Goal: Information Seeking & Learning: Understand process/instructions

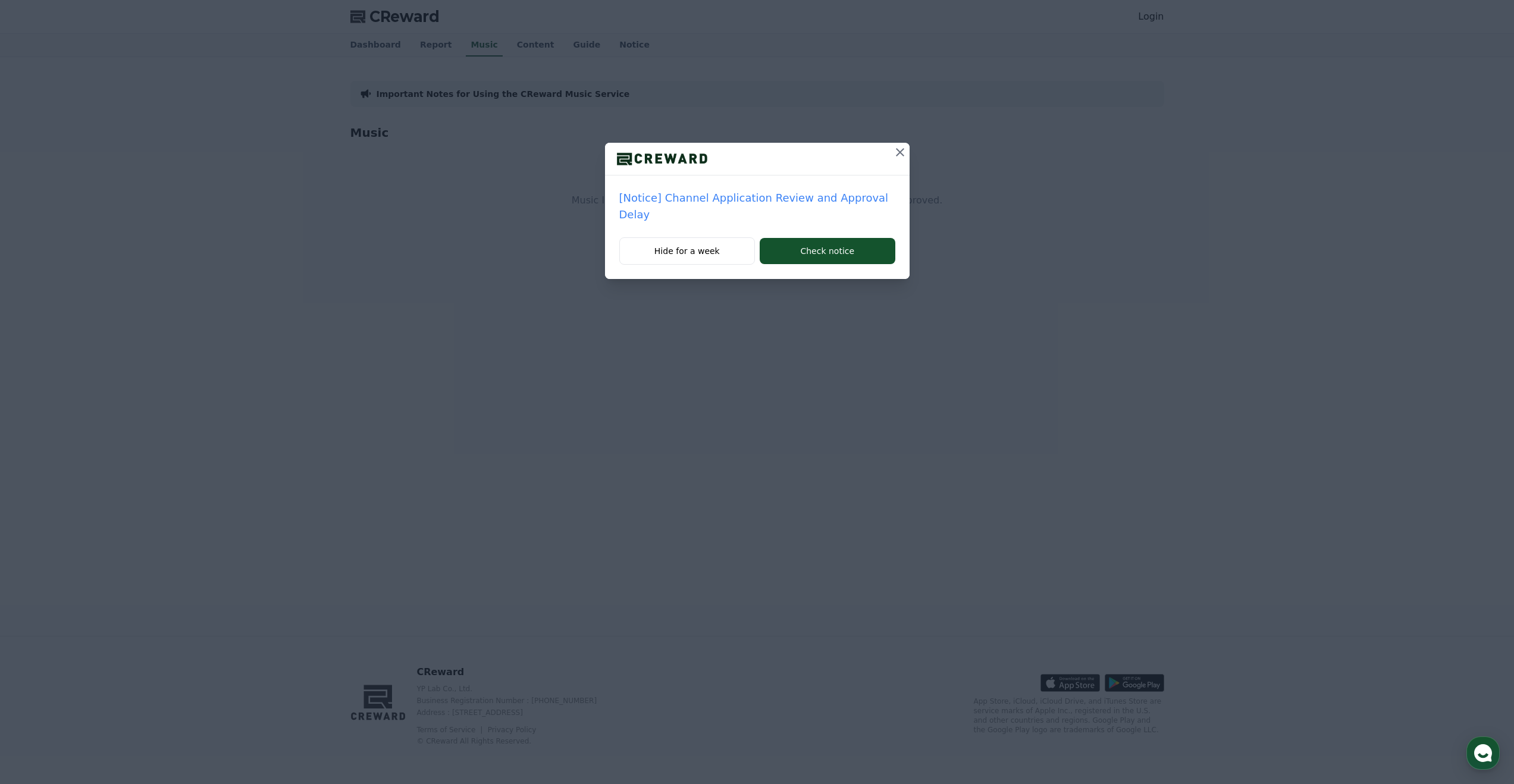
click at [893, 152] on icon at bounding box center [900, 152] width 14 height 14
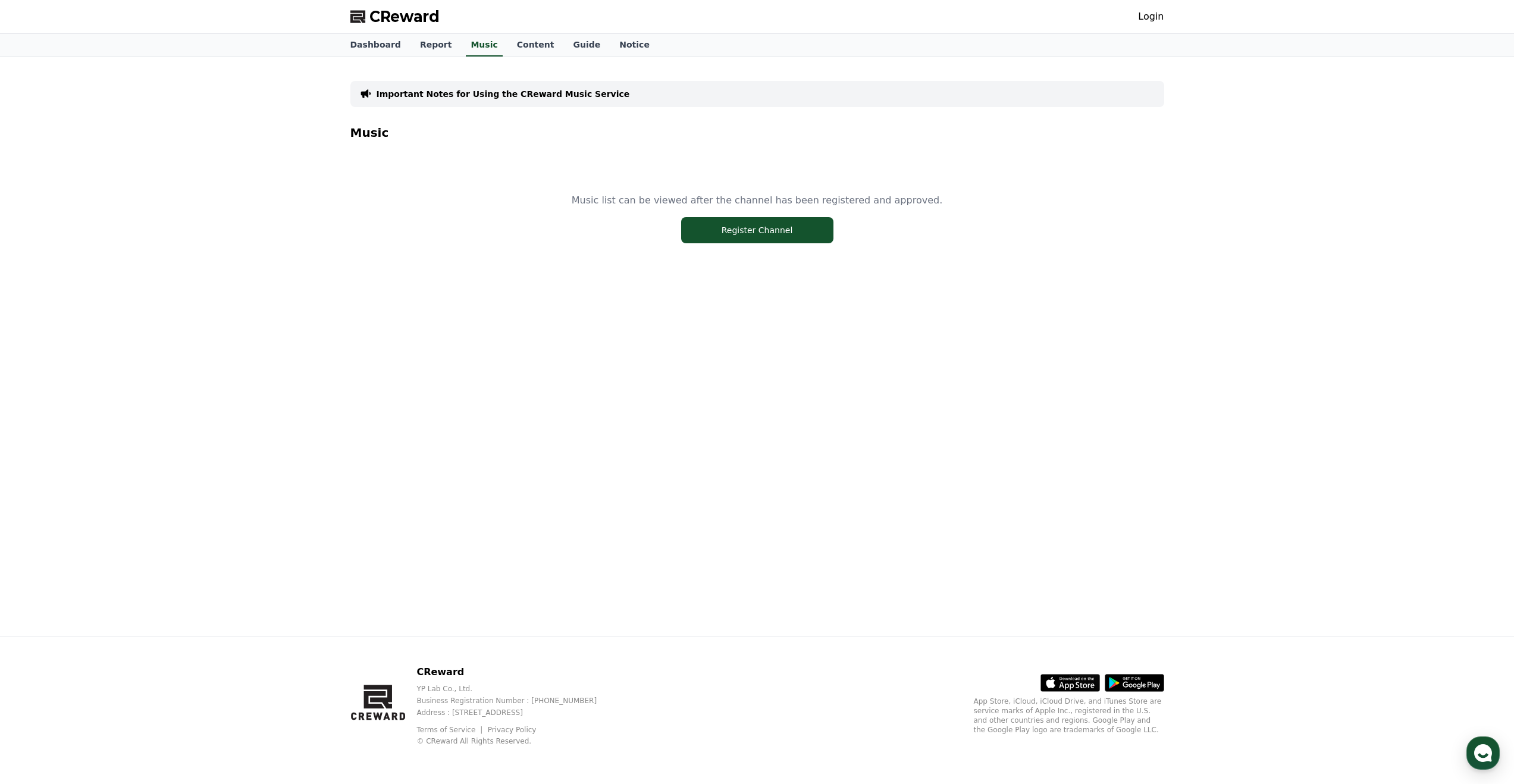
click at [1151, 11] on link "Login" at bounding box center [1151, 16] width 26 height 14
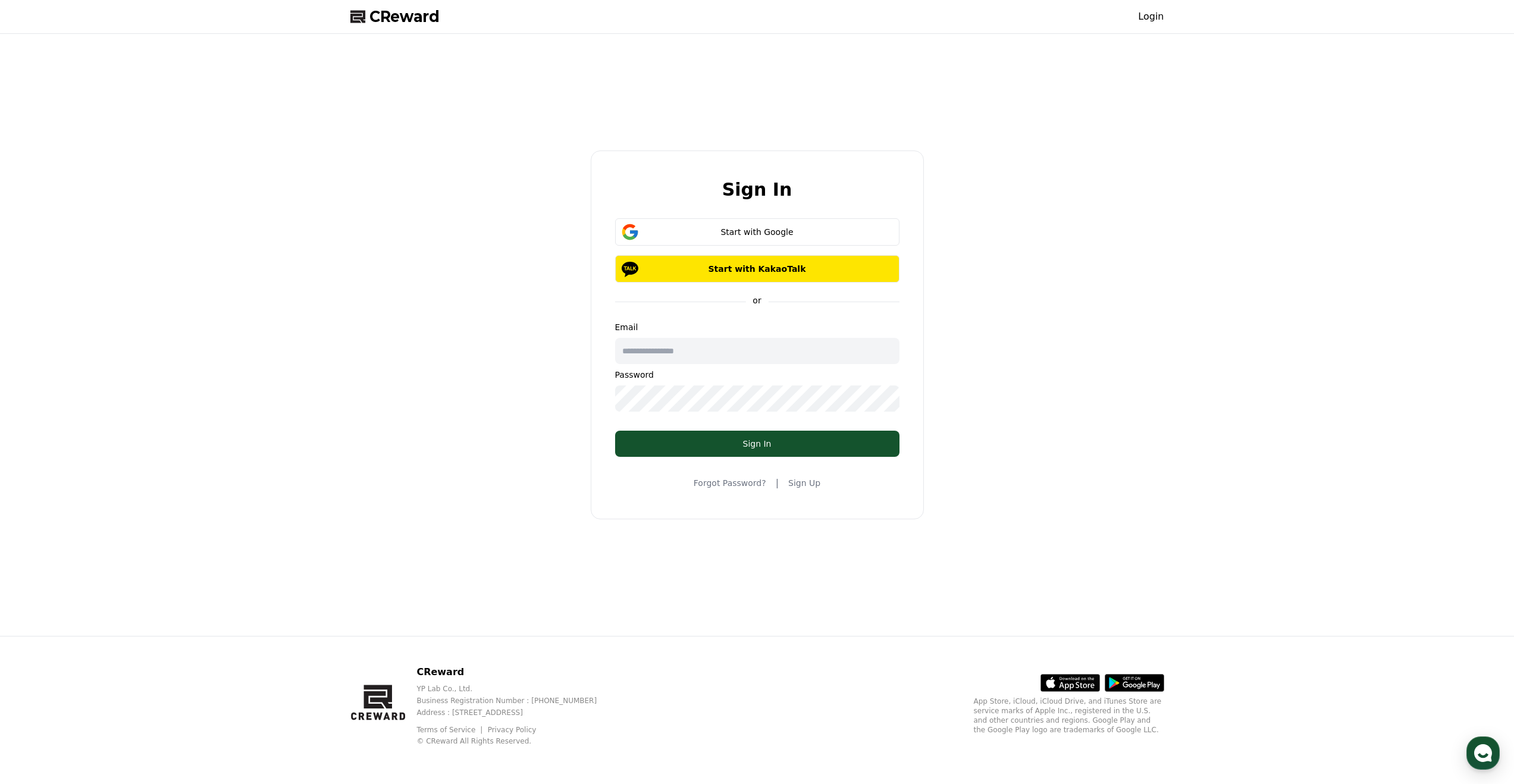
click at [797, 481] on link "Sign Up" at bounding box center [804, 483] width 32 height 12
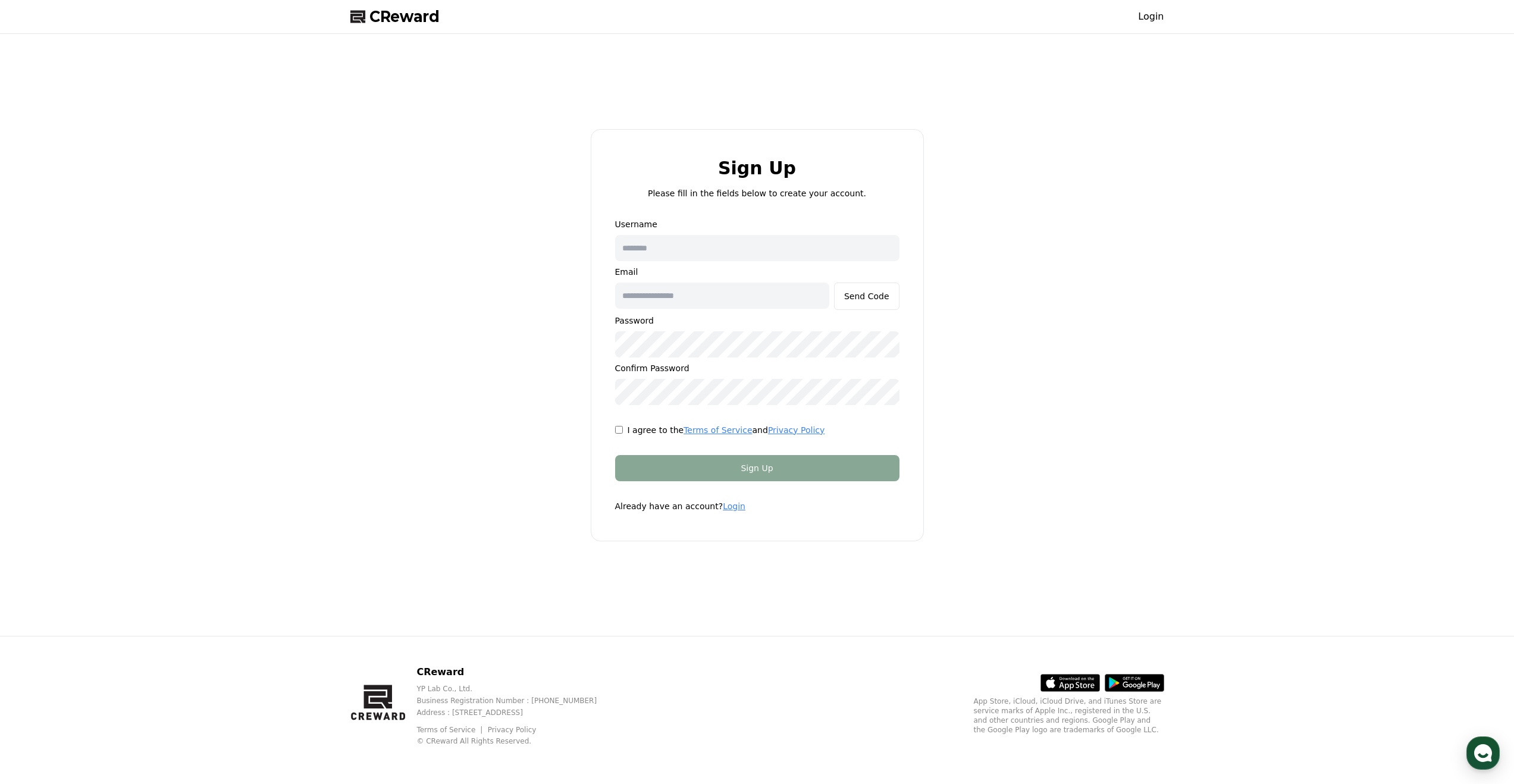
click at [724, 248] on input "text" at bounding box center [757, 248] width 284 height 27
type input "****"
click at [713, 305] on input "text" at bounding box center [722, 296] width 214 height 27
type input "**********"
click at [623, 430] on div "I agree to the Terms of Service and Privacy Policy" at bounding box center [757, 430] width 284 height 12
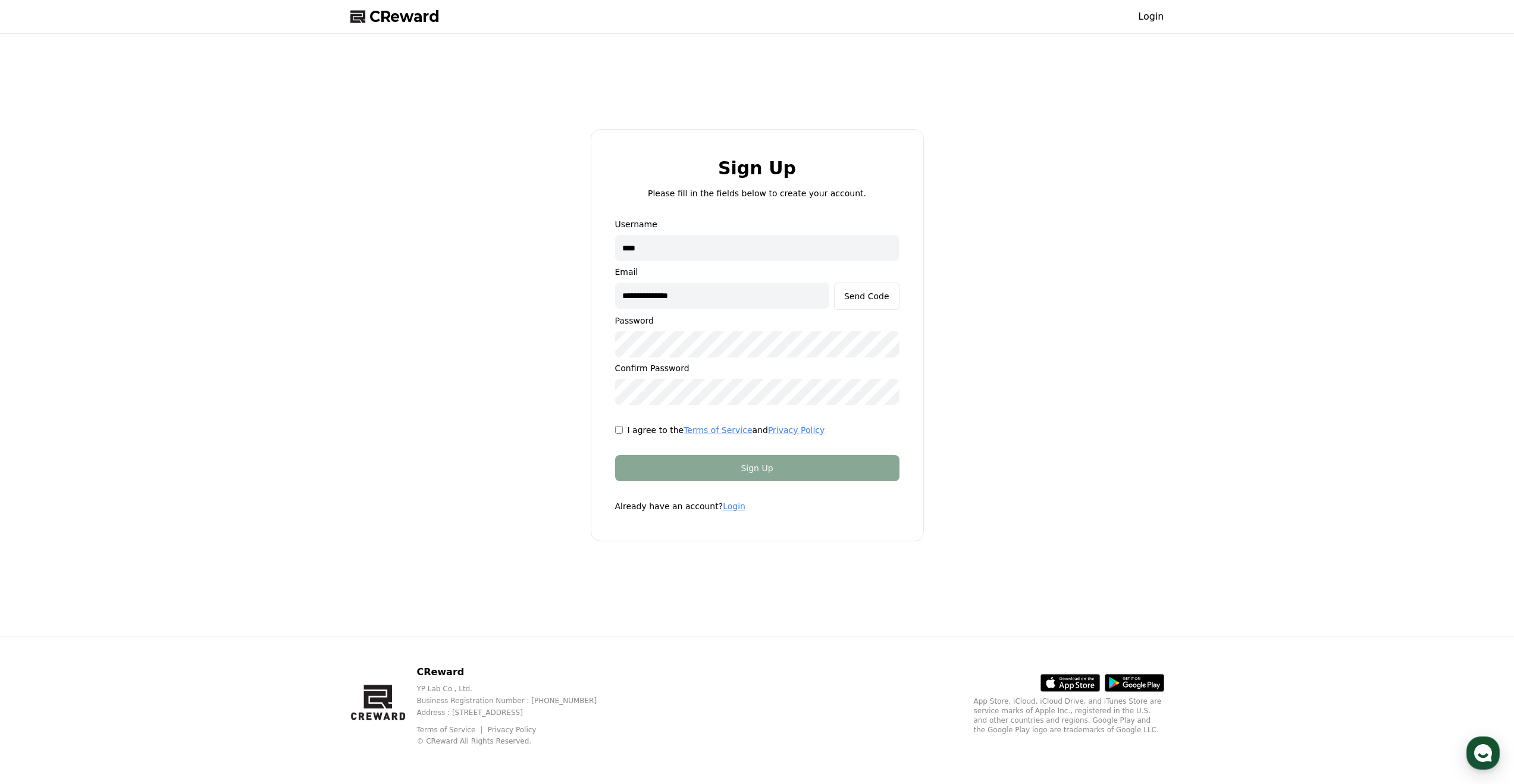
click at [636, 453] on form "**********" at bounding box center [757, 365] width 322 height 294
click at [873, 297] on div "Send Code" at bounding box center [867, 296] width 45 height 12
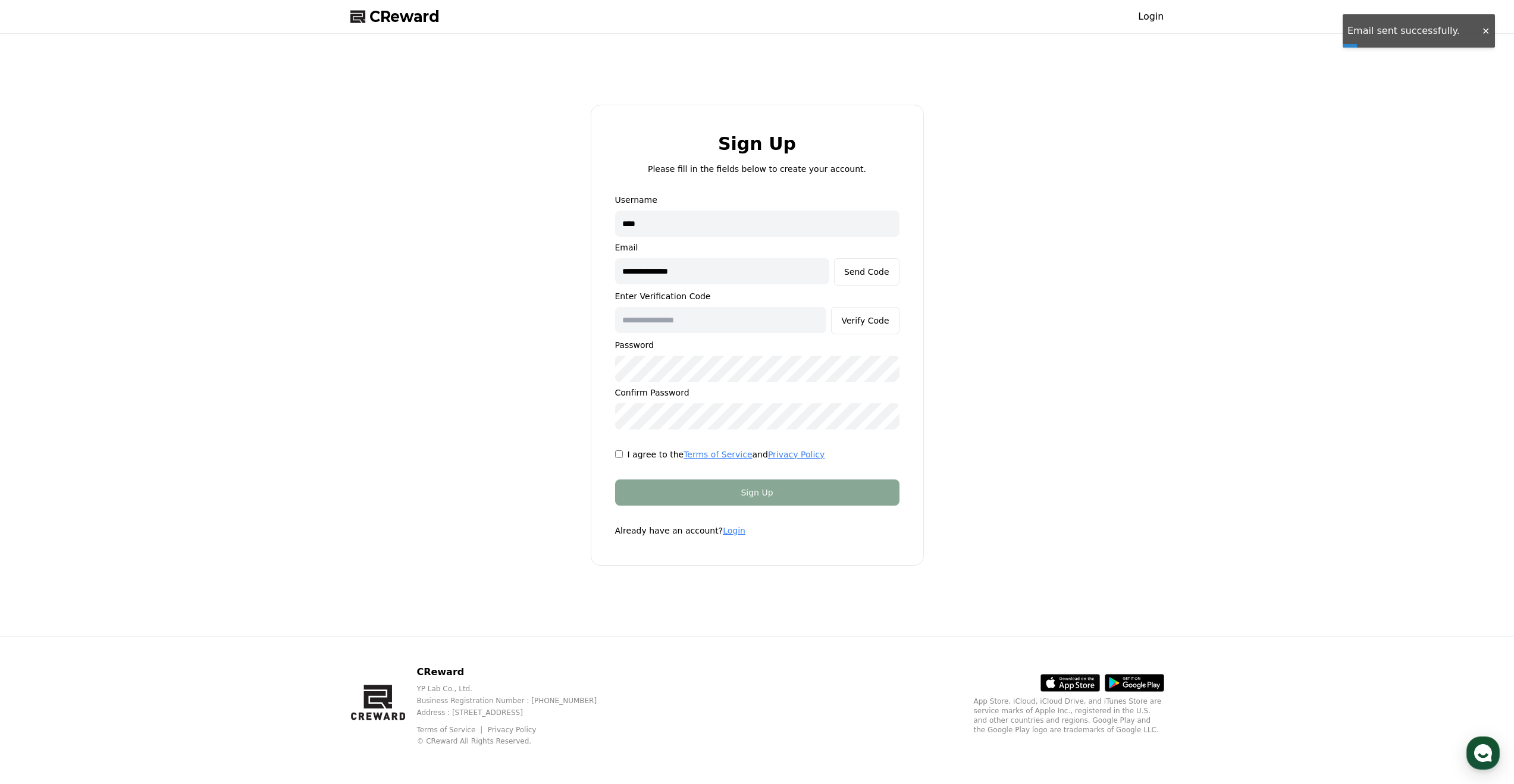
click at [769, 322] on input "text" at bounding box center [720, 320] width 212 height 27
paste input "******"
type input "******"
click at [869, 315] on div "Verify Code" at bounding box center [865, 321] width 47 height 12
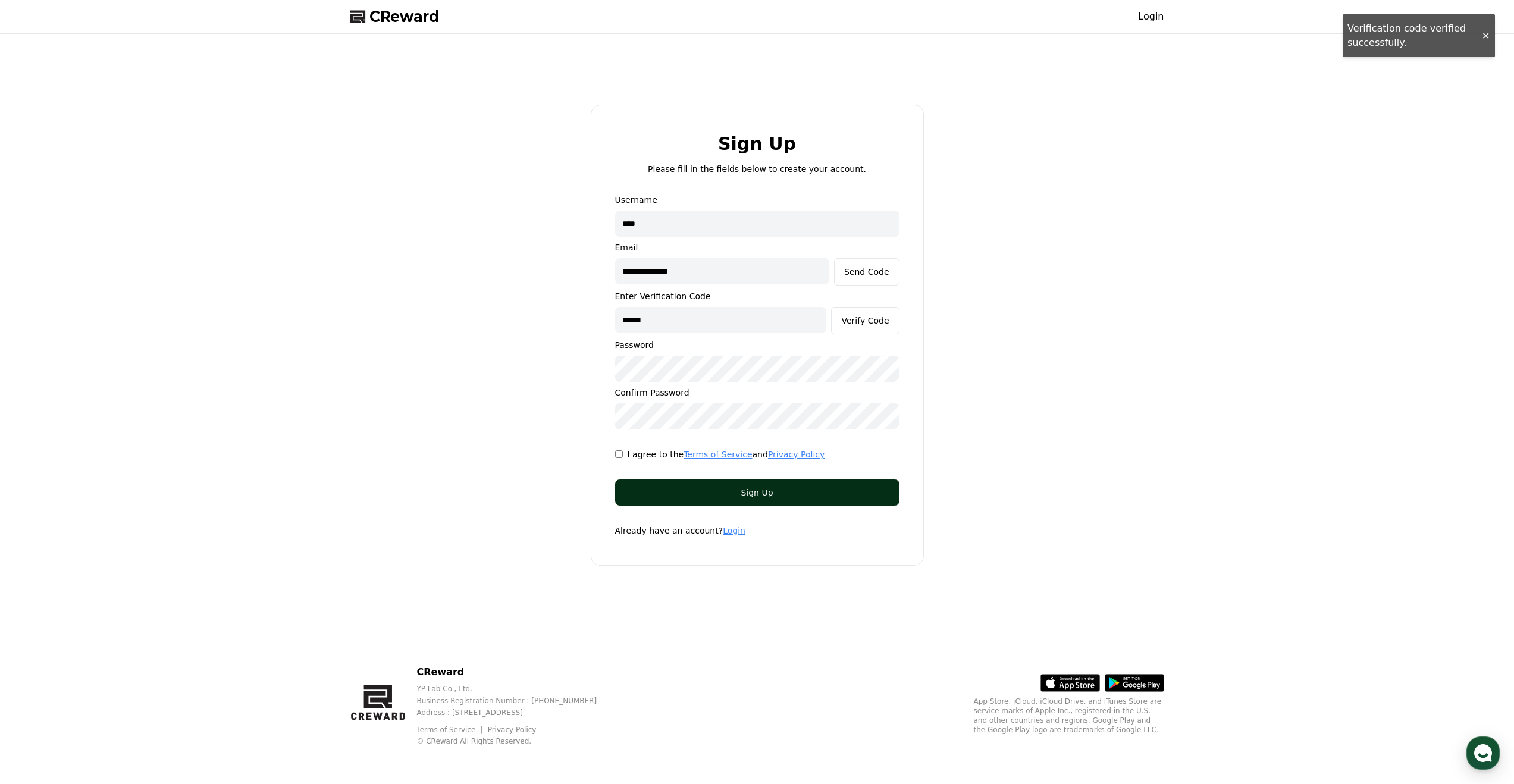
click at [819, 485] on button "Sign Up" at bounding box center [757, 492] width 284 height 27
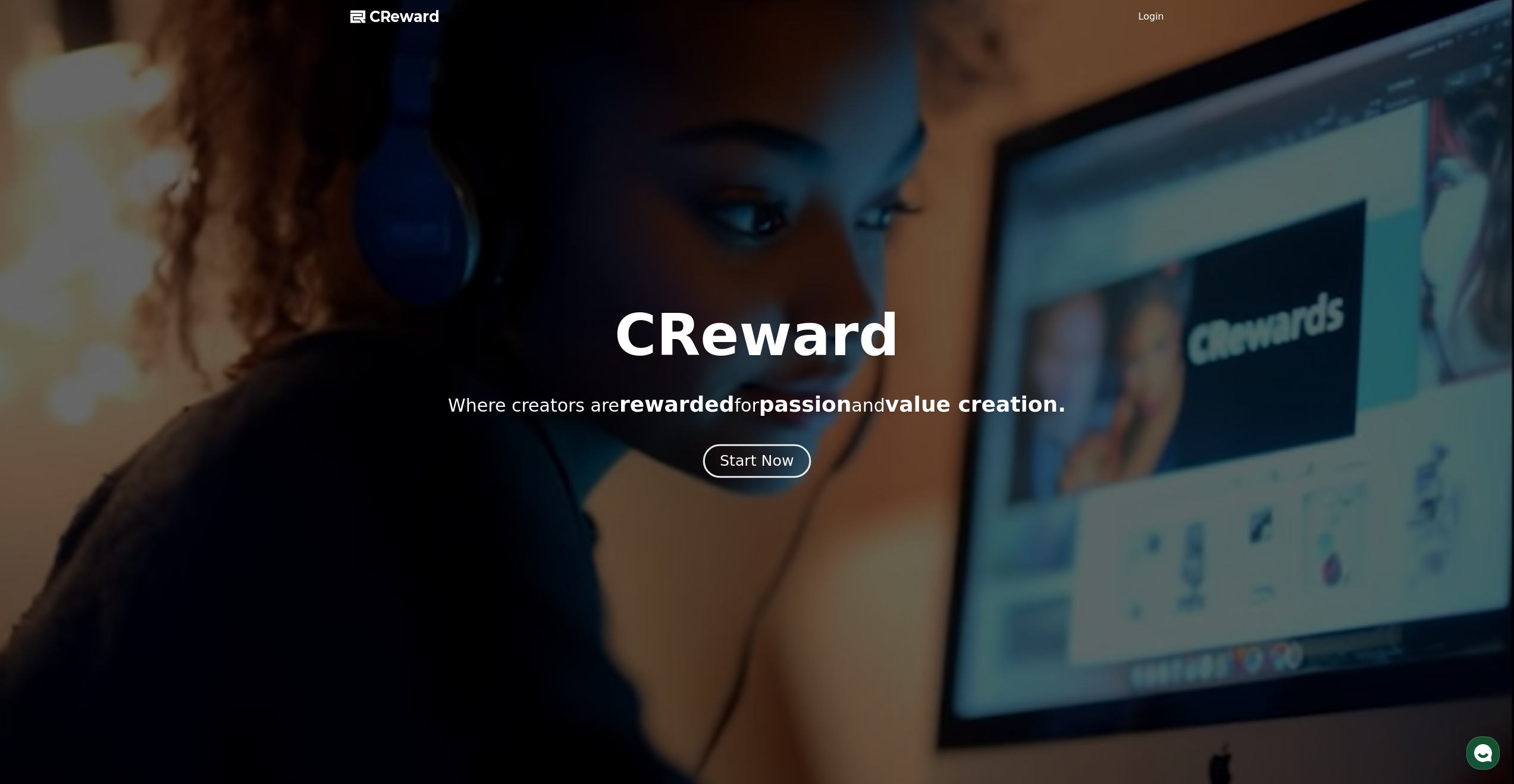
click at [767, 458] on div "Start Now" at bounding box center [756, 461] width 74 height 20
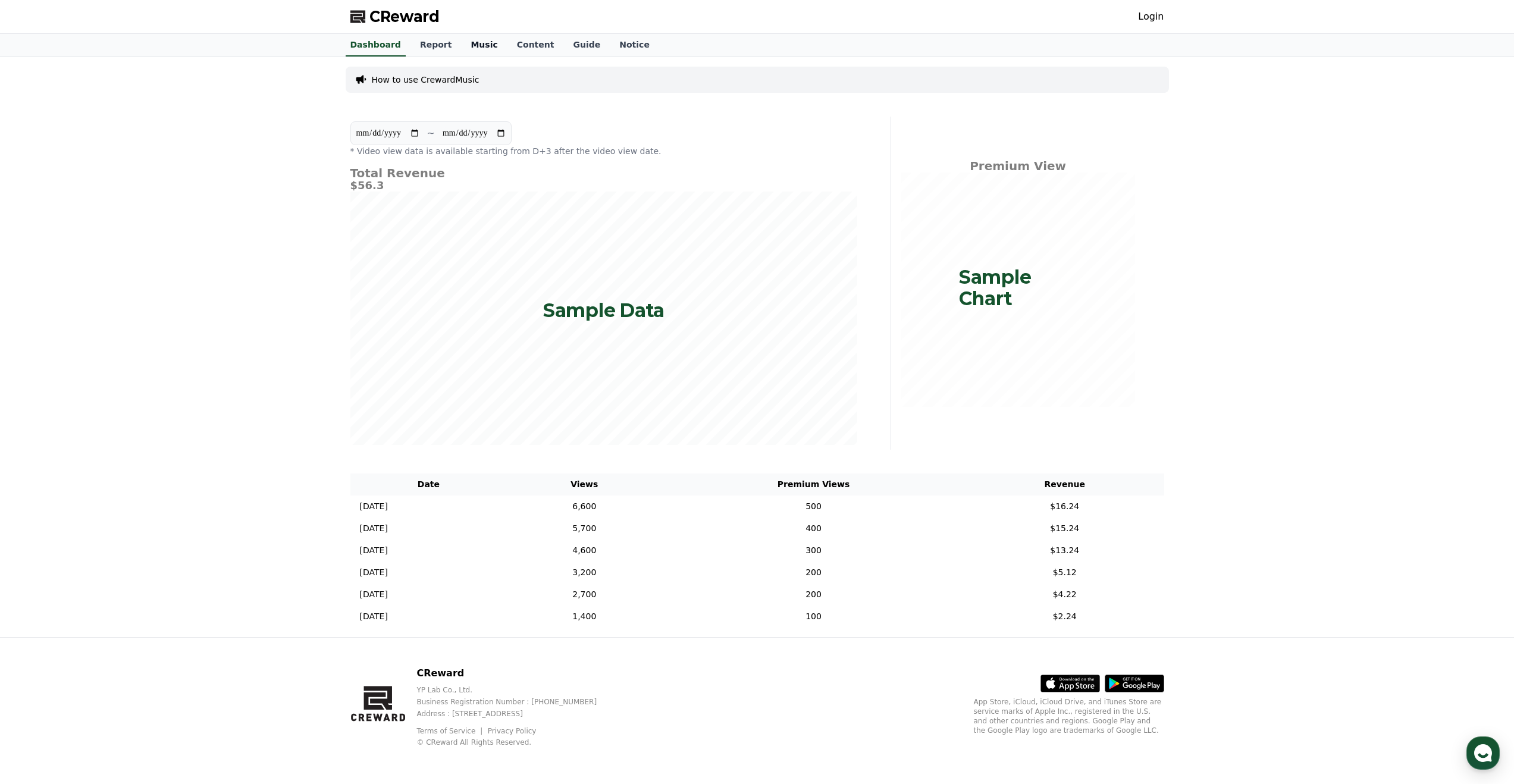
click at [469, 42] on link "Music" at bounding box center [484, 45] width 46 height 22
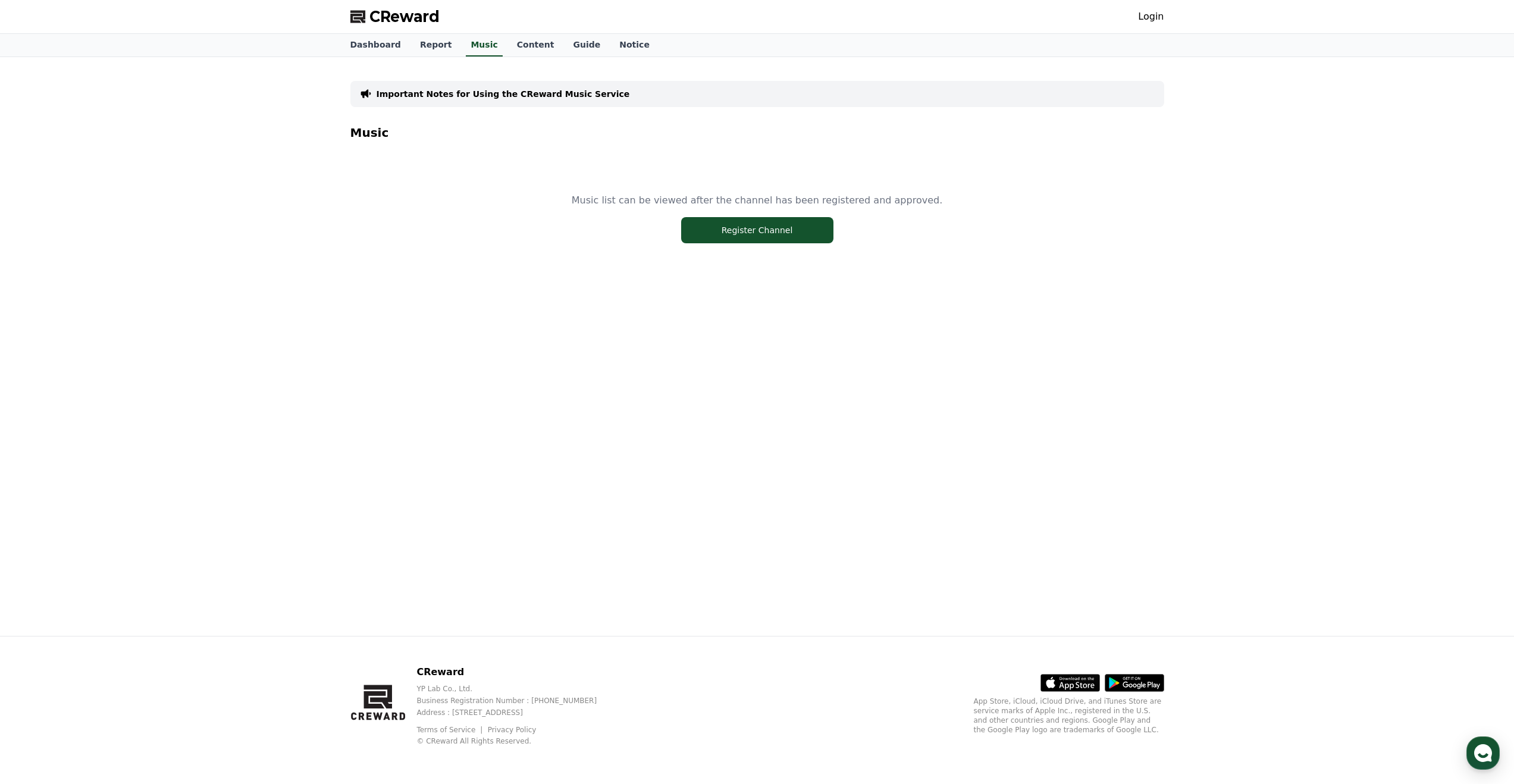
click at [634, 202] on p "Music list can be viewed after the channel has been registered and approved." at bounding box center [757, 200] width 371 height 14
click at [507, 164] on div "Music list can be viewed after the channel has been registered and approved. Re…" at bounding box center [758, 218] width 814 height 149
click at [479, 45] on link "Music" at bounding box center [484, 45] width 37 height 22
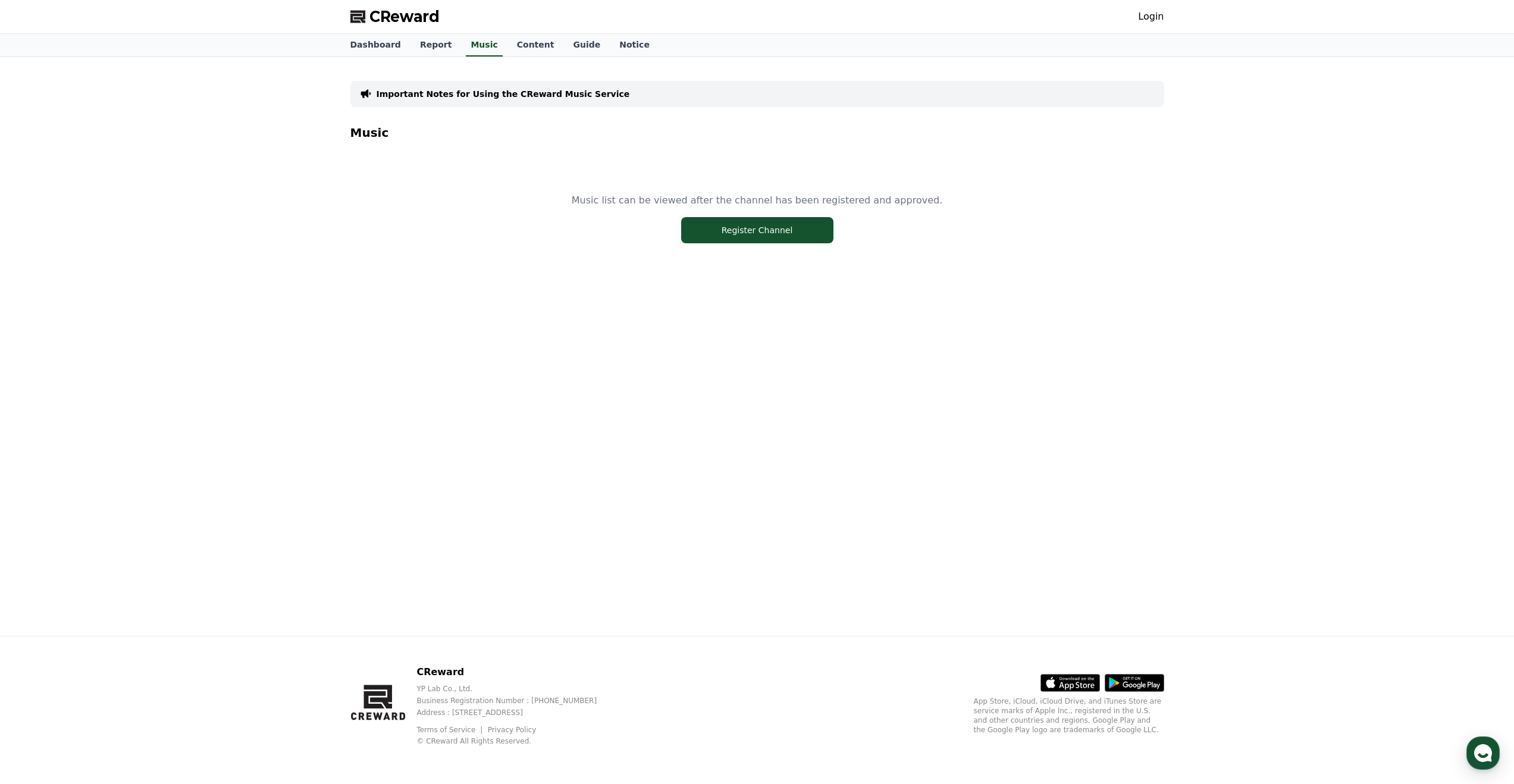
click at [1159, 12] on link "Login" at bounding box center [1151, 16] width 26 height 14
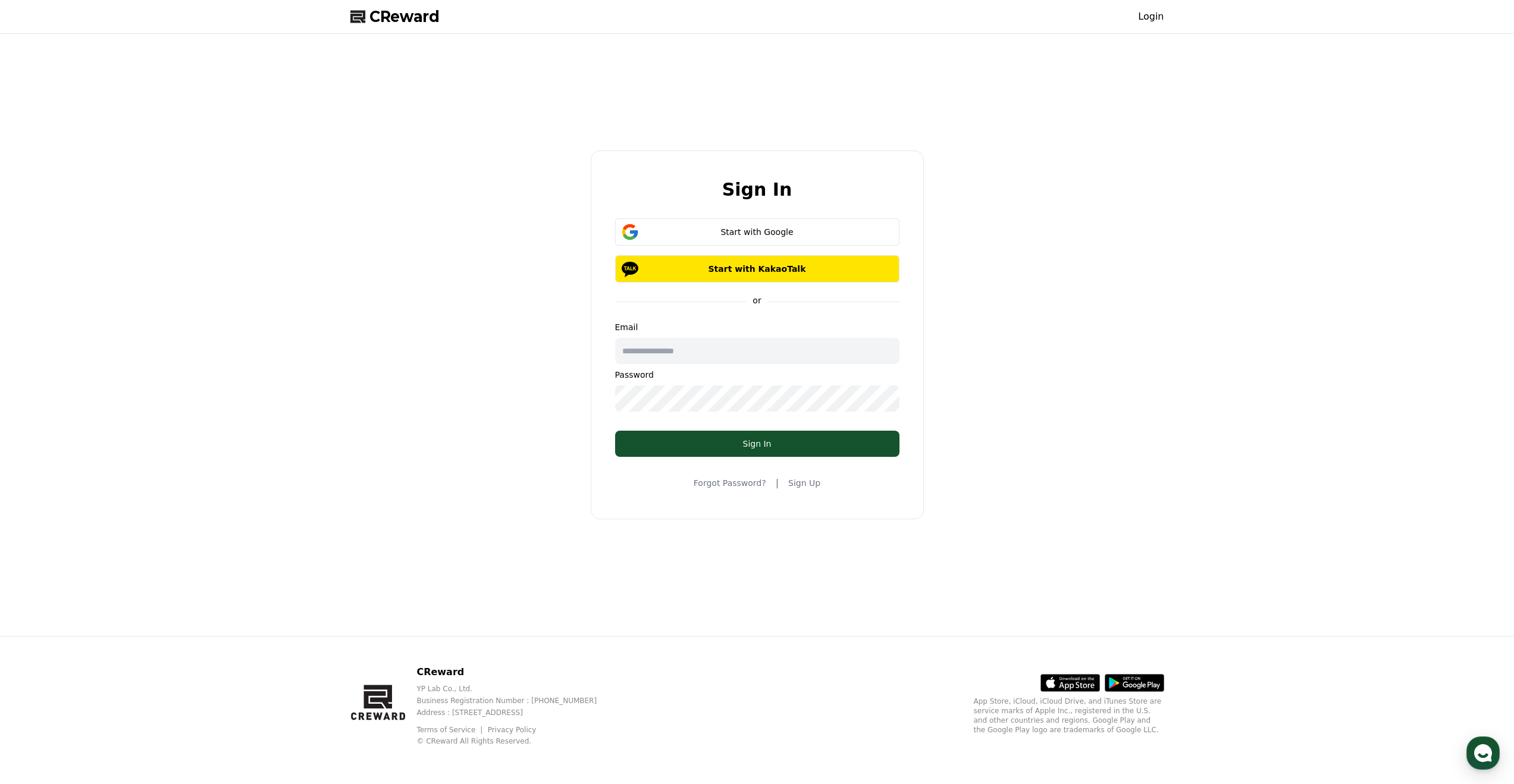
click at [701, 352] on input "text" at bounding box center [757, 351] width 284 height 27
paste input "**********"
type input "**********"
click at [700, 439] on div "Sign In" at bounding box center [757, 443] width 237 height 12
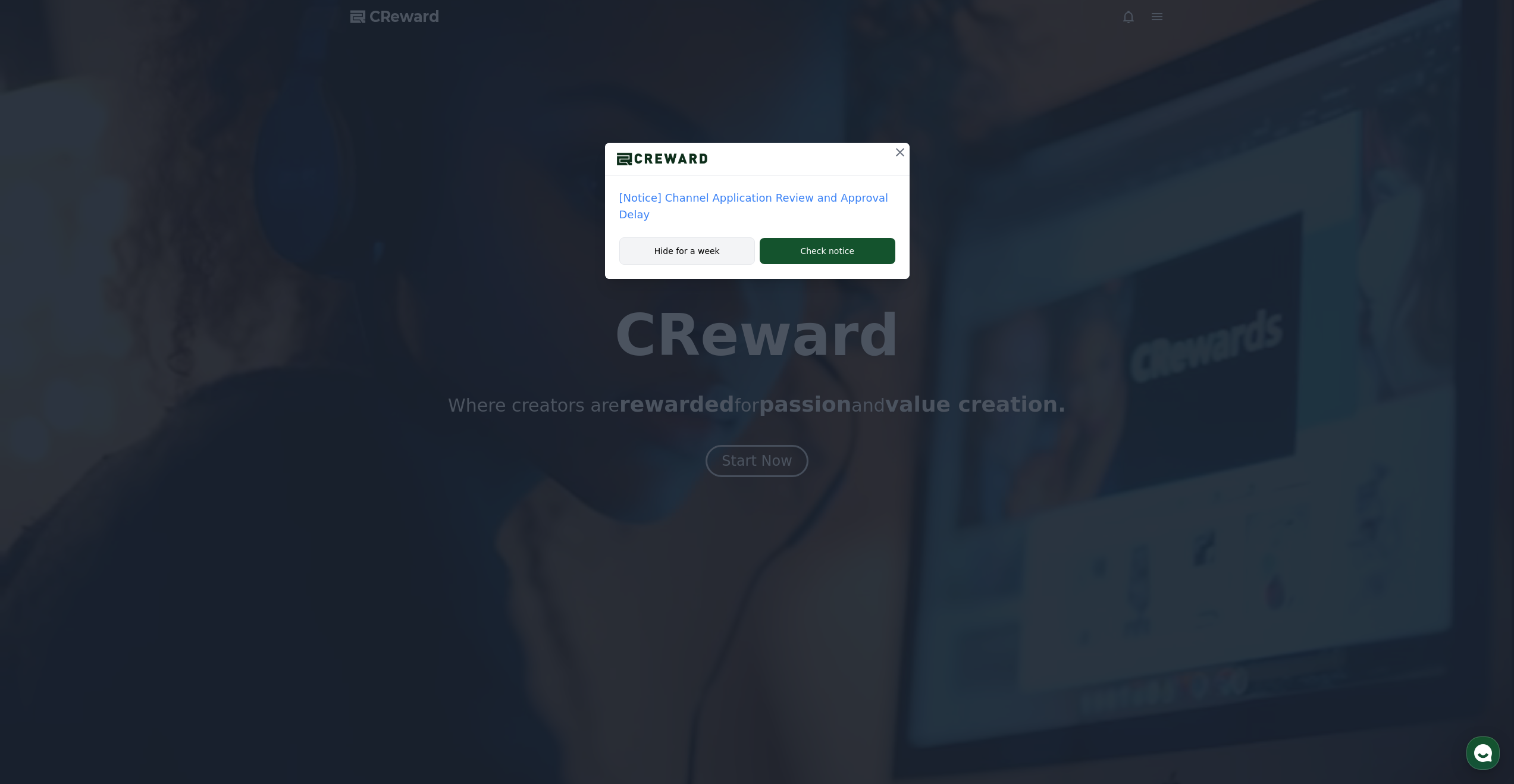
click at [680, 238] on button "Hide for a week" at bounding box center [687, 251] width 136 height 27
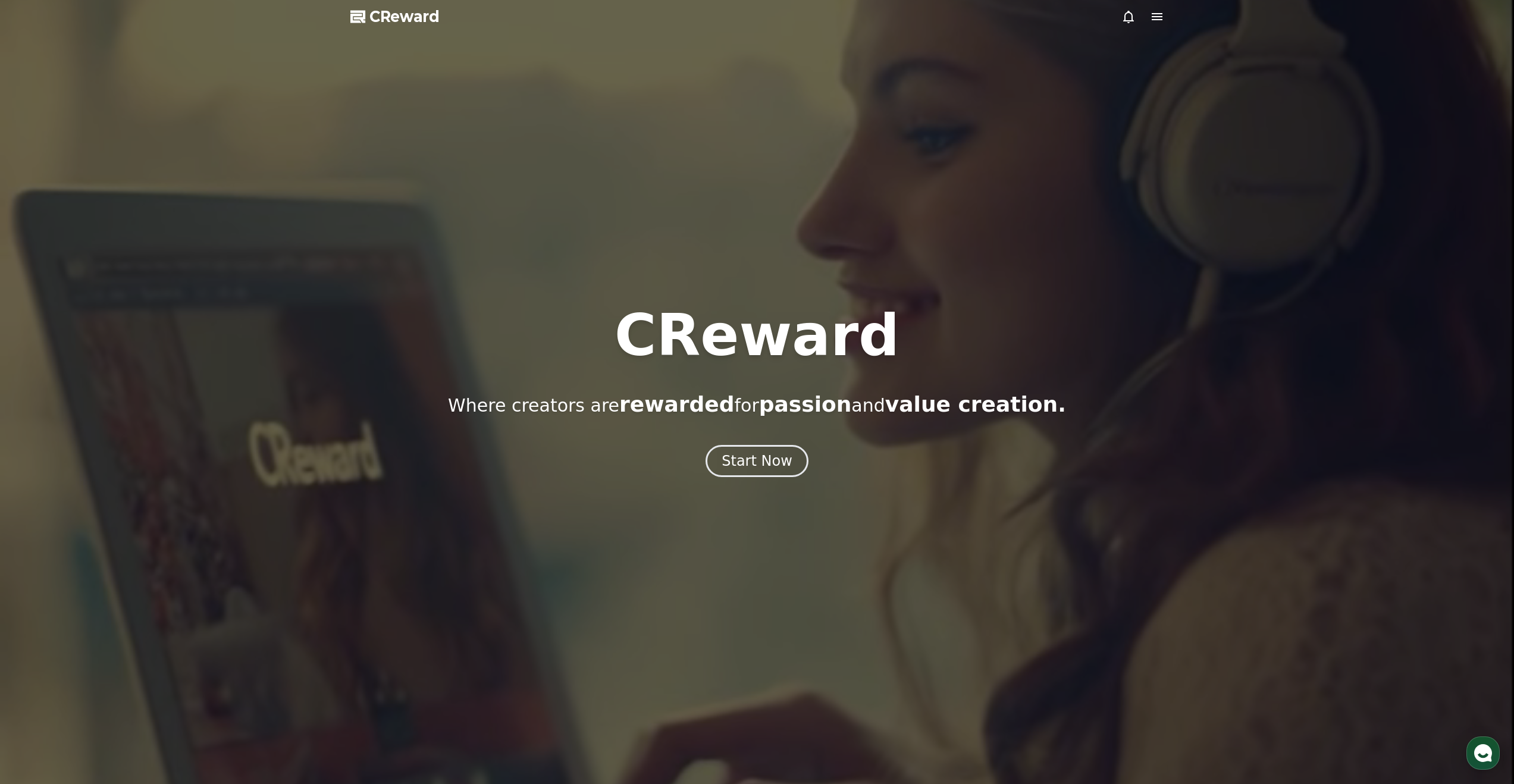
click at [430, 22] on span "CReward" at bounding box center [405, 17] width 70 height 19
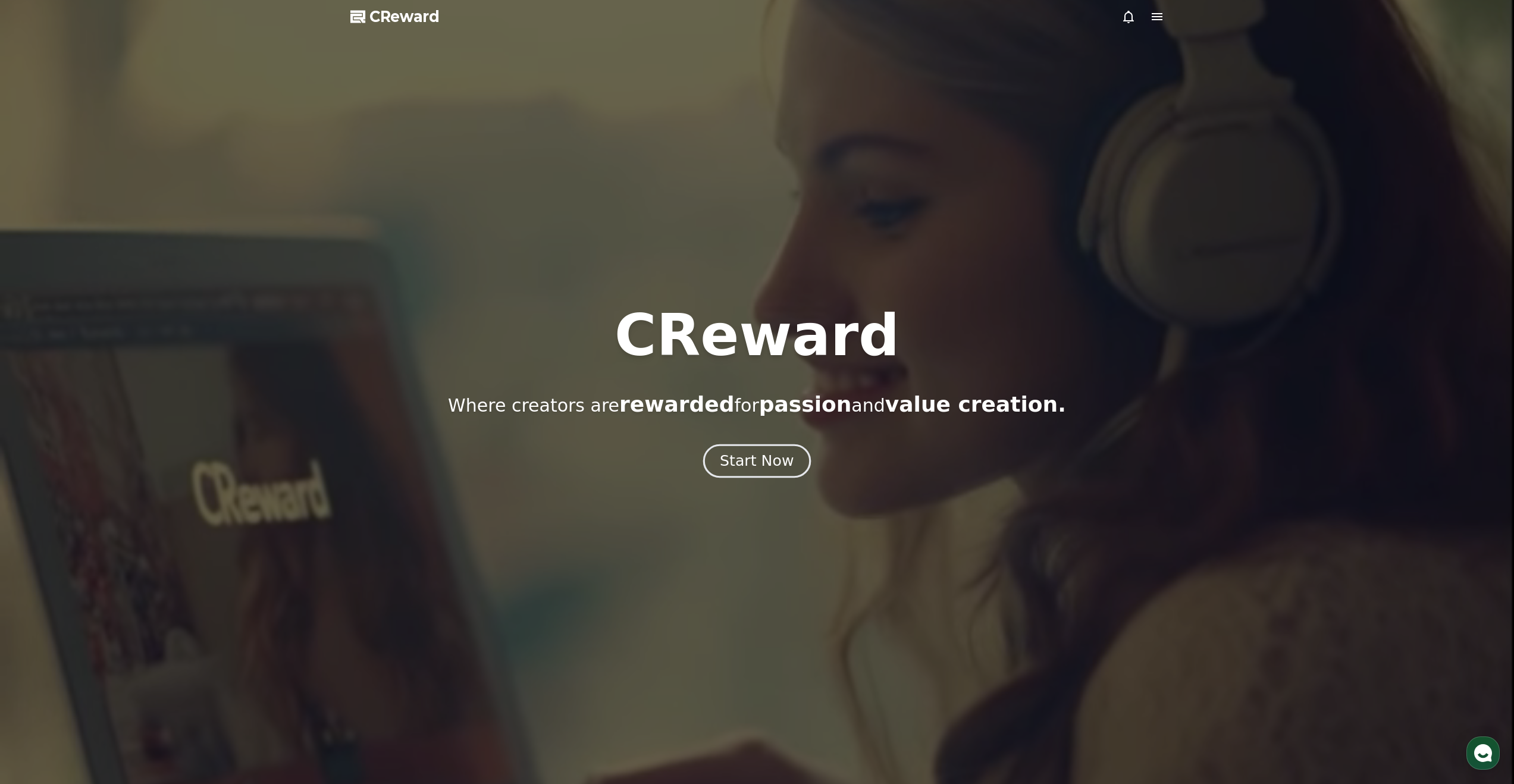
click at [742, 473] on button "Start Now" at bounding box center [757, 461] width 108 height 34
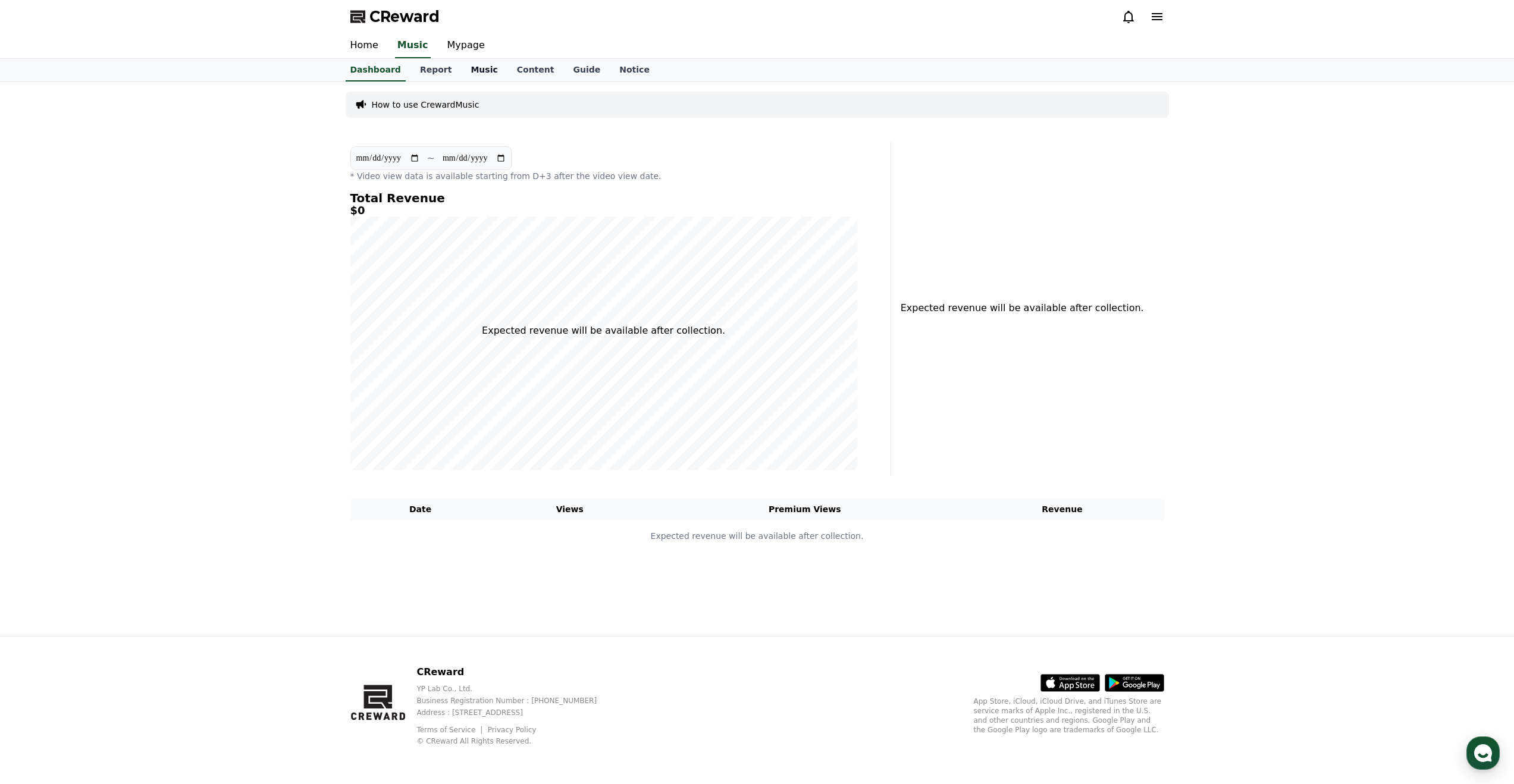
click at [469, 74] on link "Music" at bounding box center [484, 70] width 46 height 22
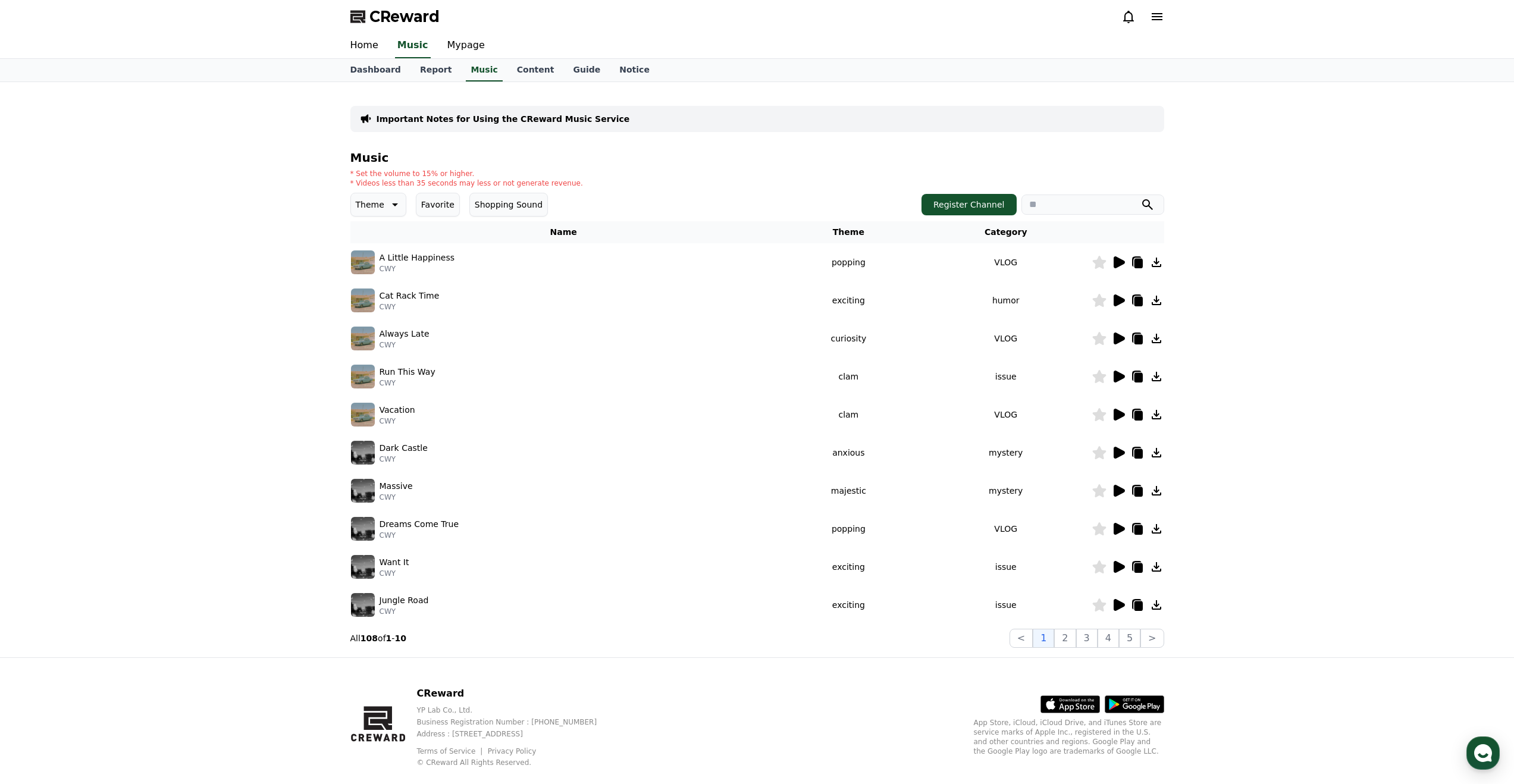
click at [1119, 264] on icon at bounding box center [1119, 262] width 12 height 12
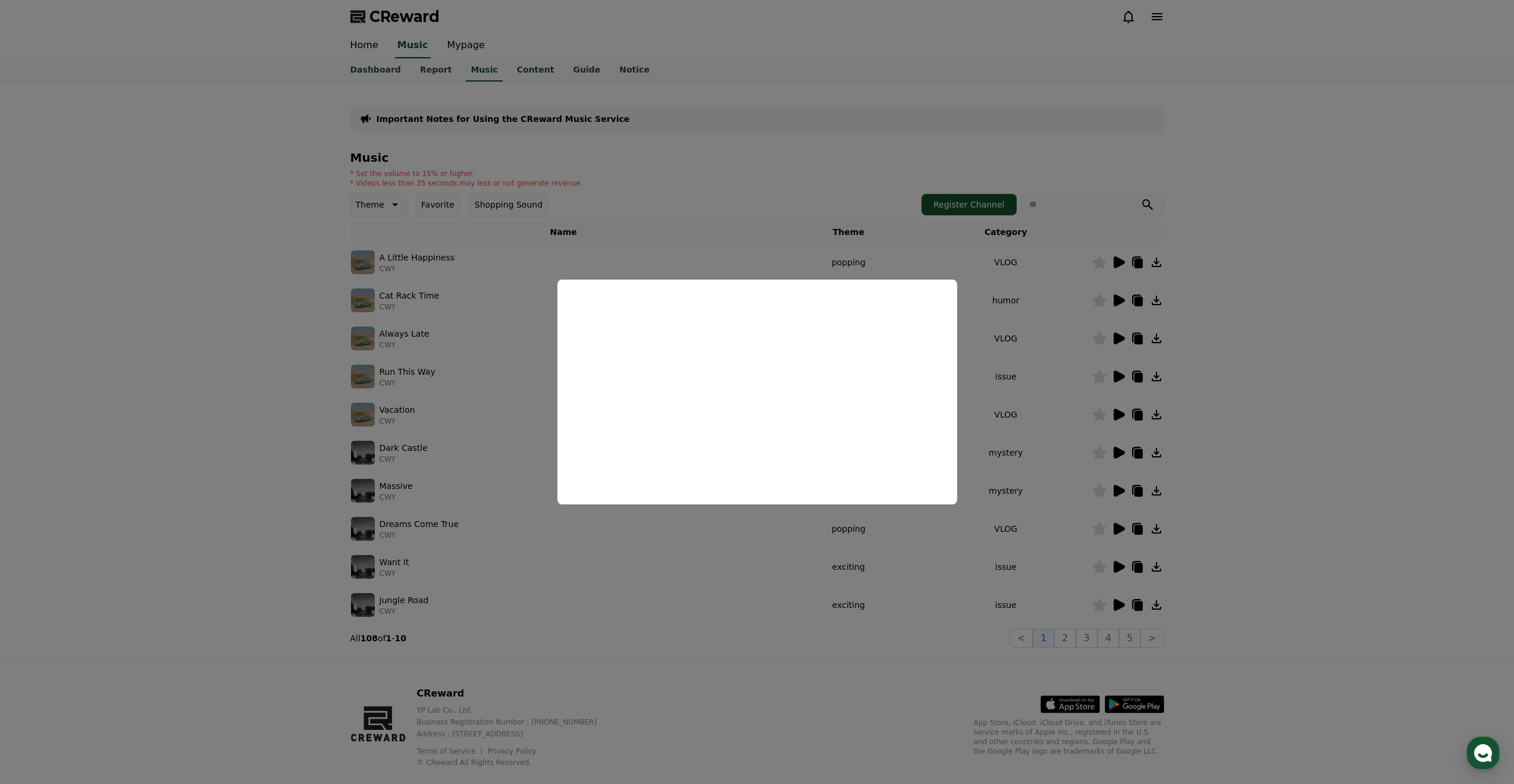
click at [1049, 353] on button "close modal" at bounding box center [757, 392] width 1514 height 784
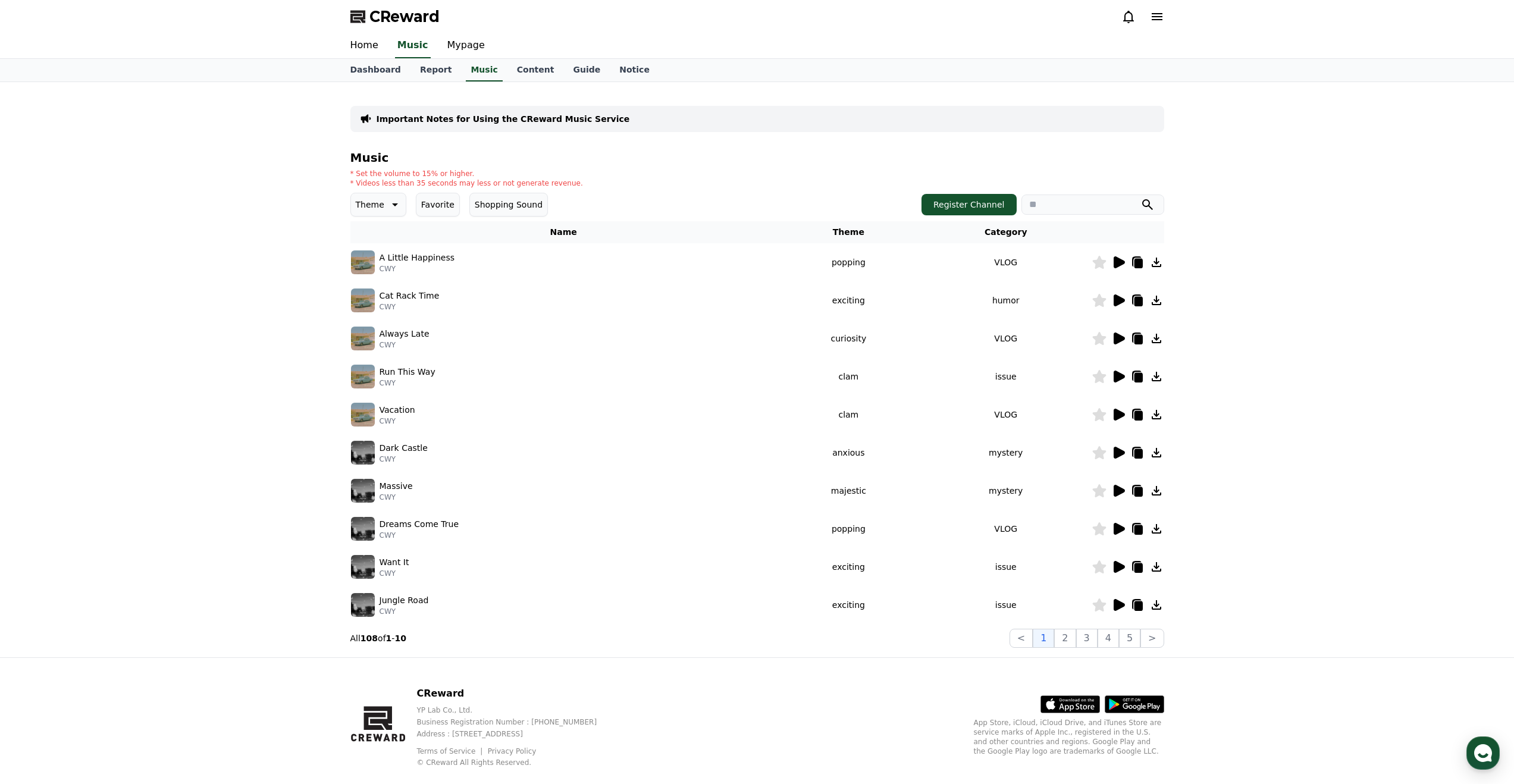
click at [389, 208] on icon at bounding box center [393, 204] width 14 height 14
click at [370, 258] on button "Dramatic" at bounding box center [376, 260] width 47 height 27
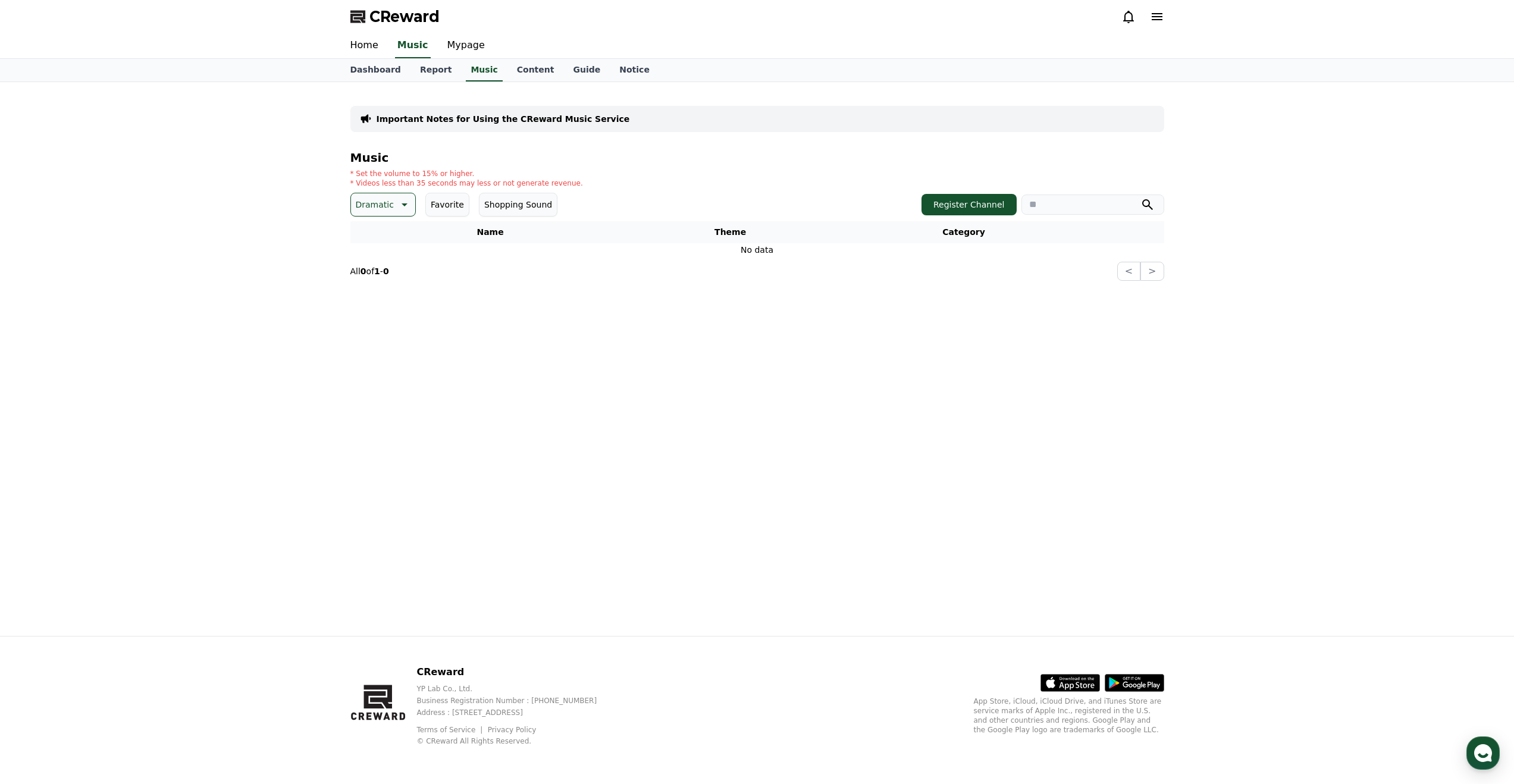
click at [401, 204] on icon at bounding box center [404, 205] width 6 height 3
click at [380, 228] on button "Joyful" at bounding box center [368, 224] width 32 height 27
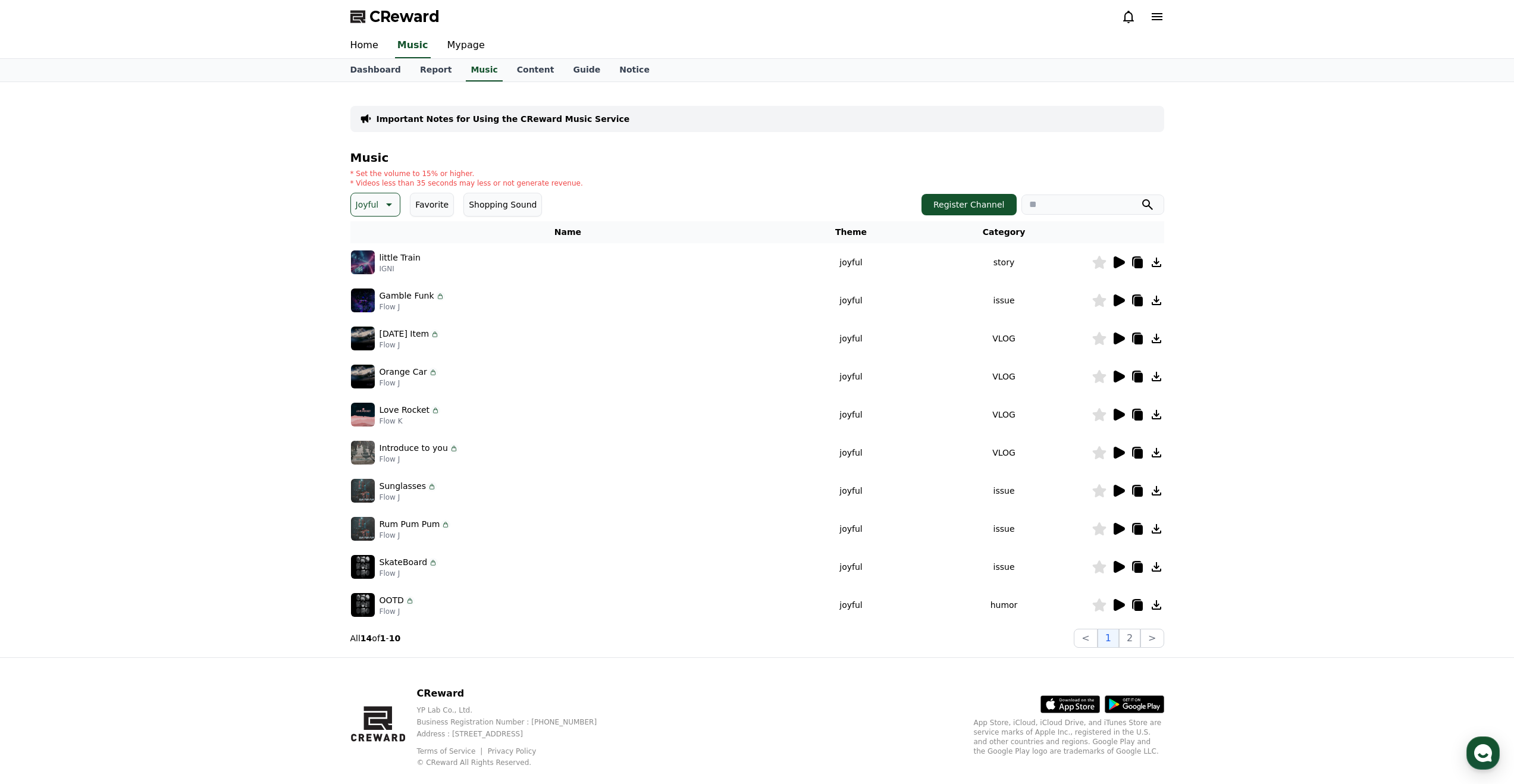
click at [1118, 260] on icon at bounding box center [1119, 262] width 12 height 12
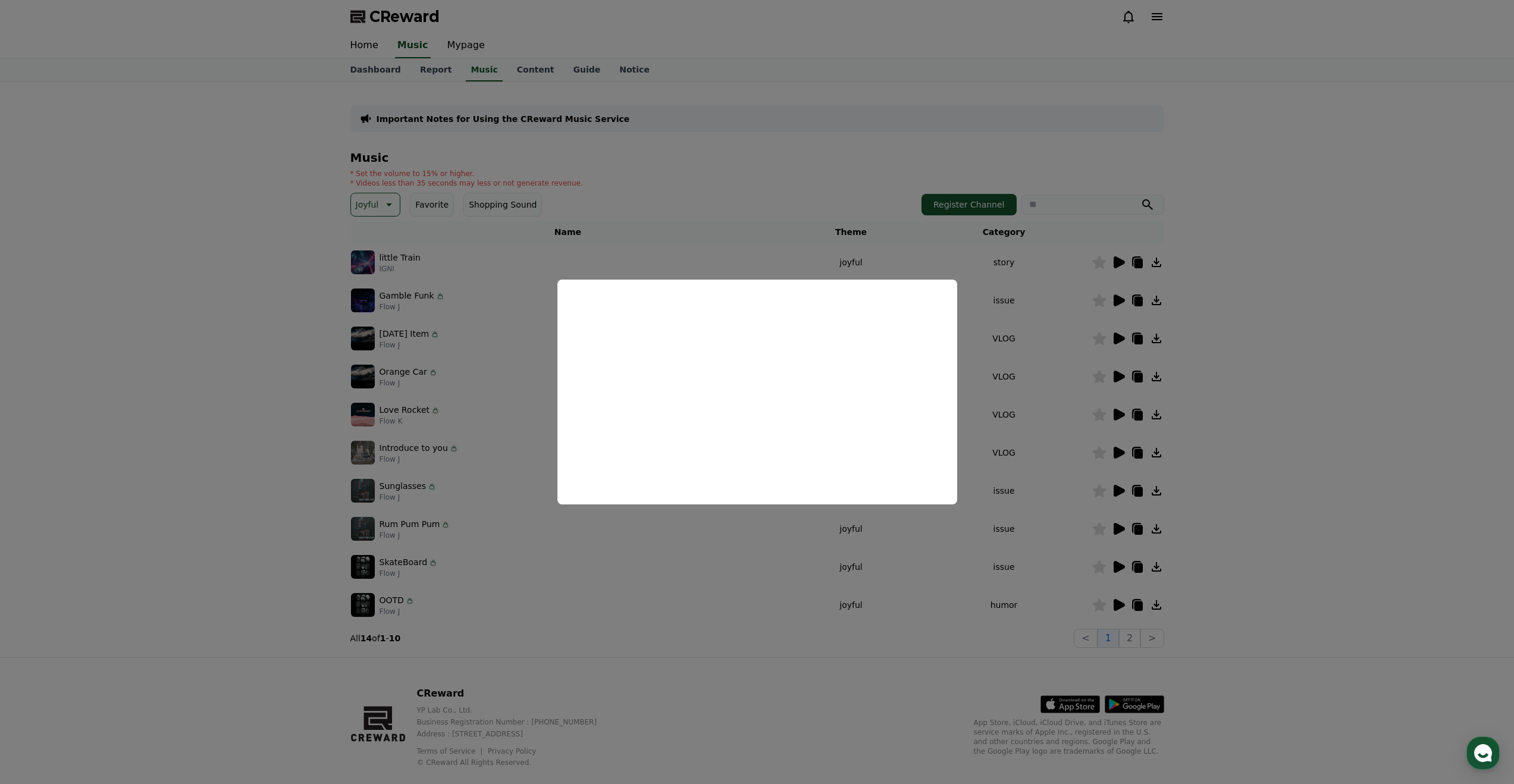
click at [1039, 582] on button "close modal" at bounding box center [757, 392] width 1514 height 784
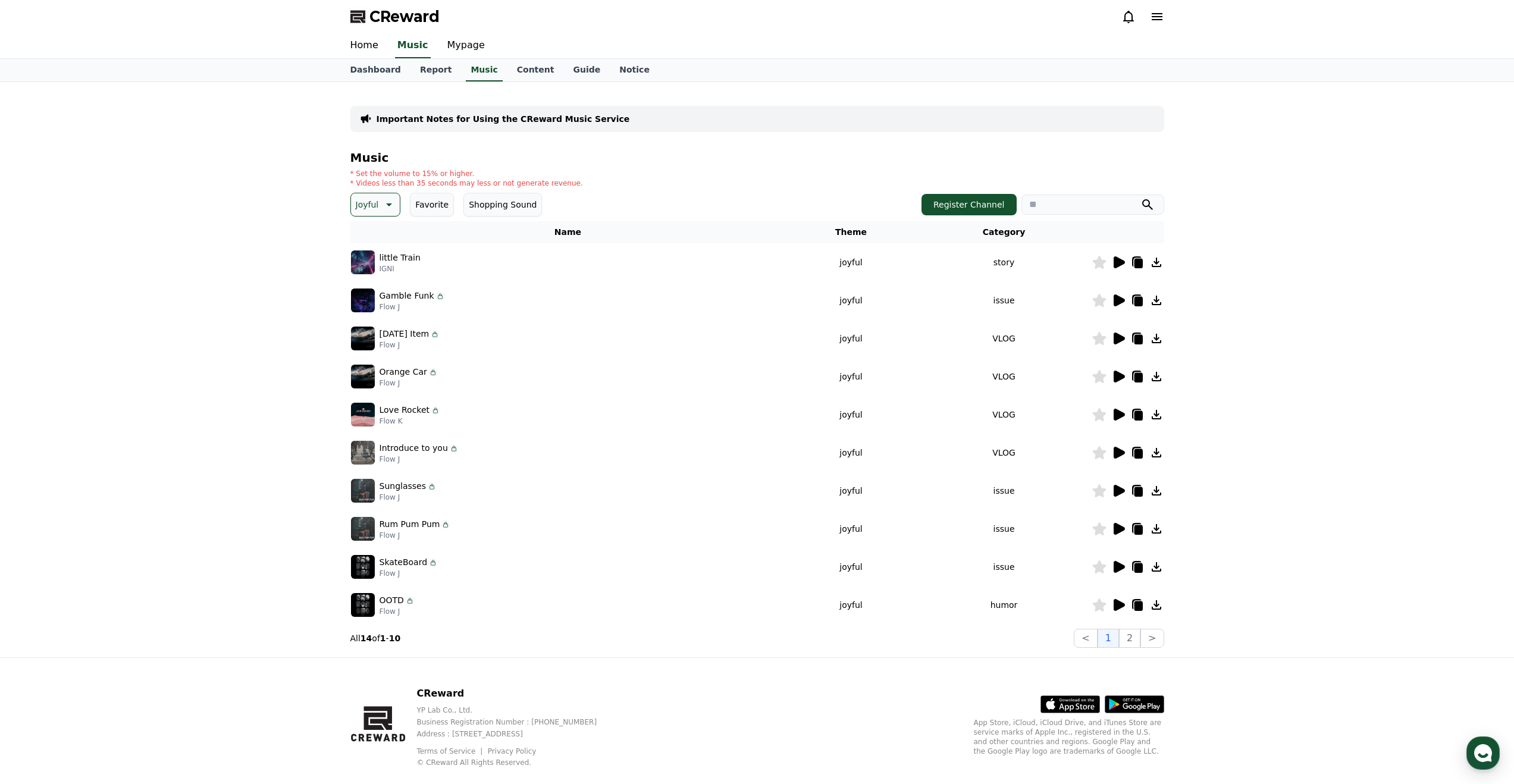
click at [1120, 302] on icon at bounding box center [1119, 300] width 12 height 12
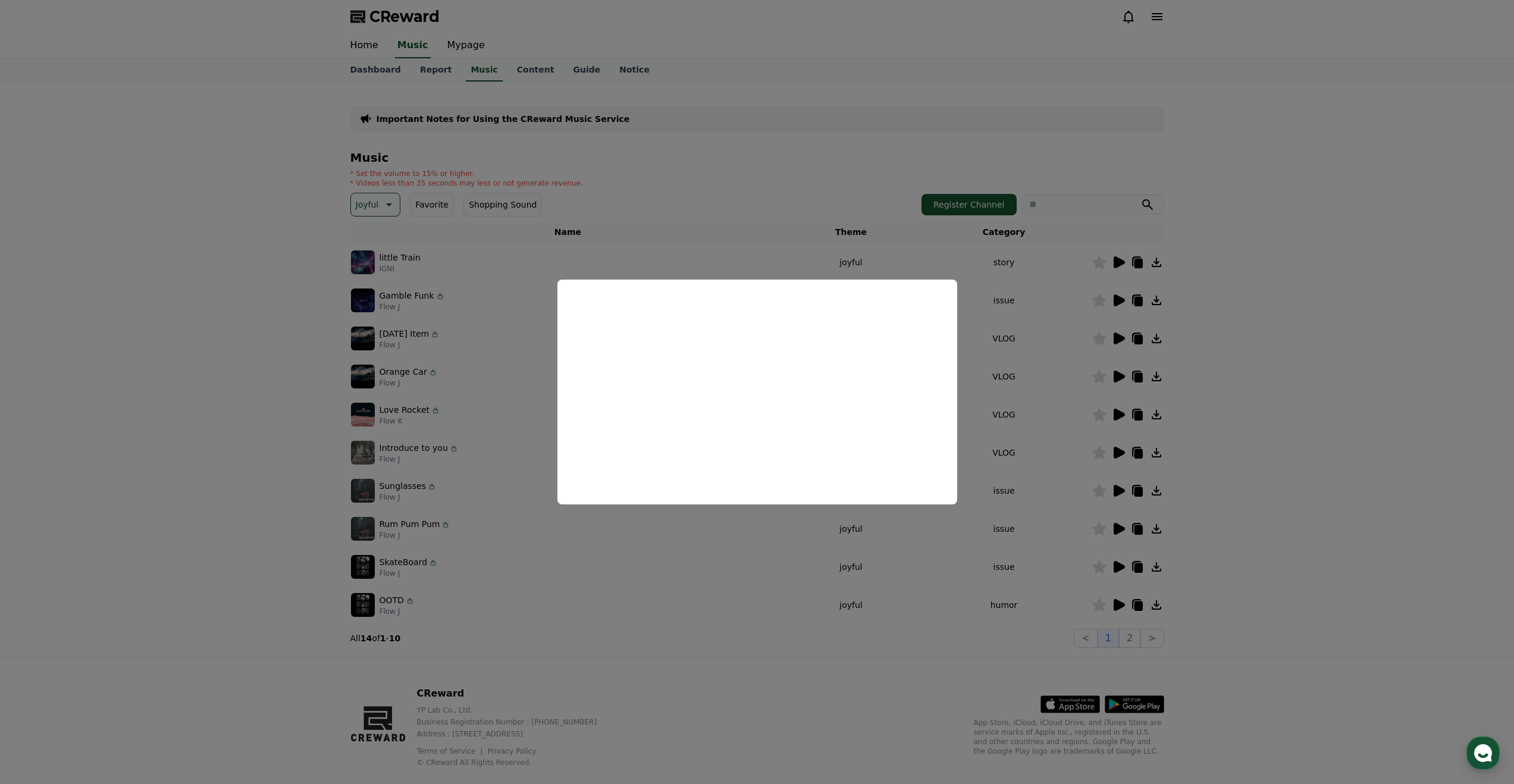
click at [1025, 478] on button "close modal" at bounding box center [757, 392] width 1514 height 784
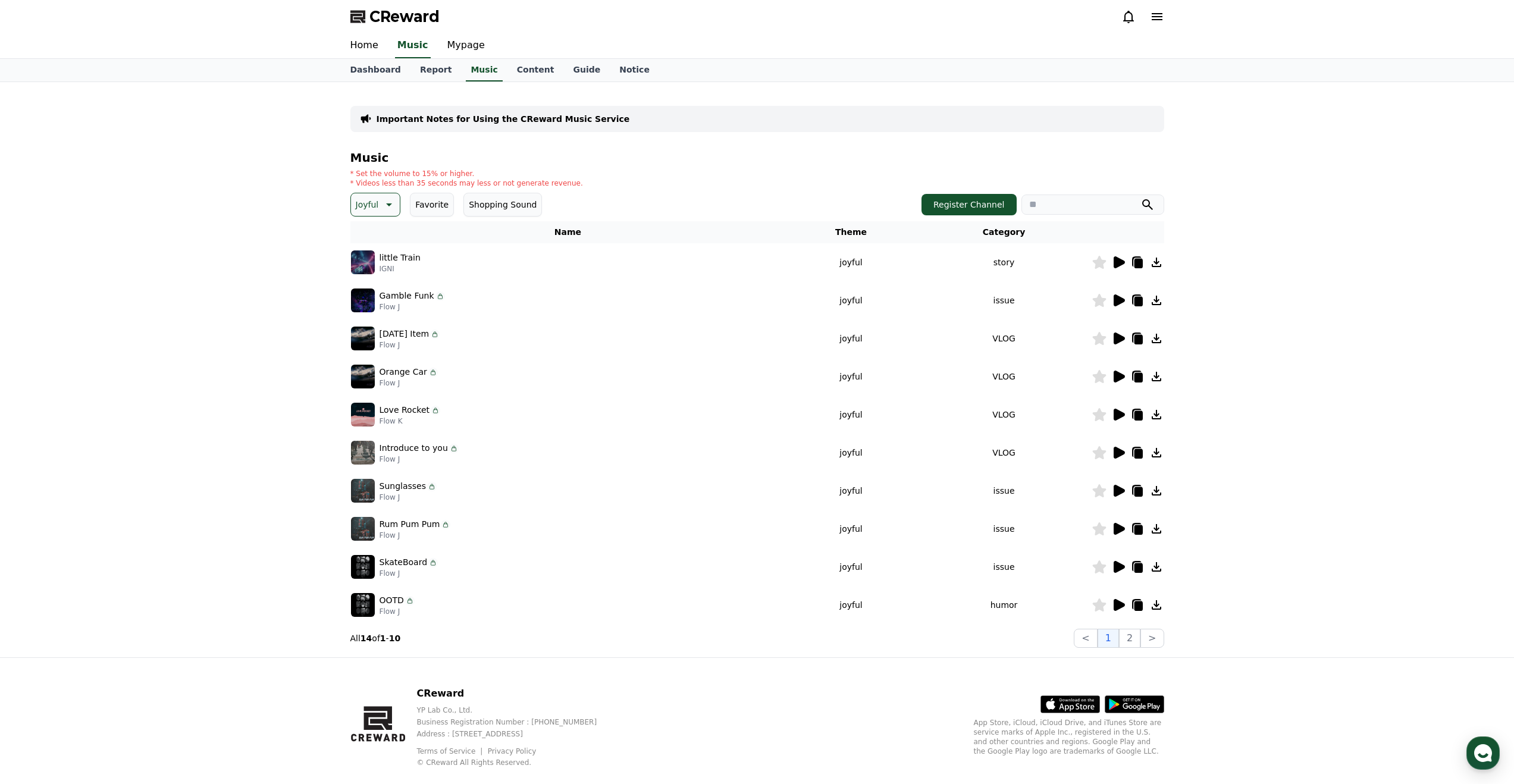
click at [1117, 344] on icon at bounding box center [1119, 338] width 12 height 12
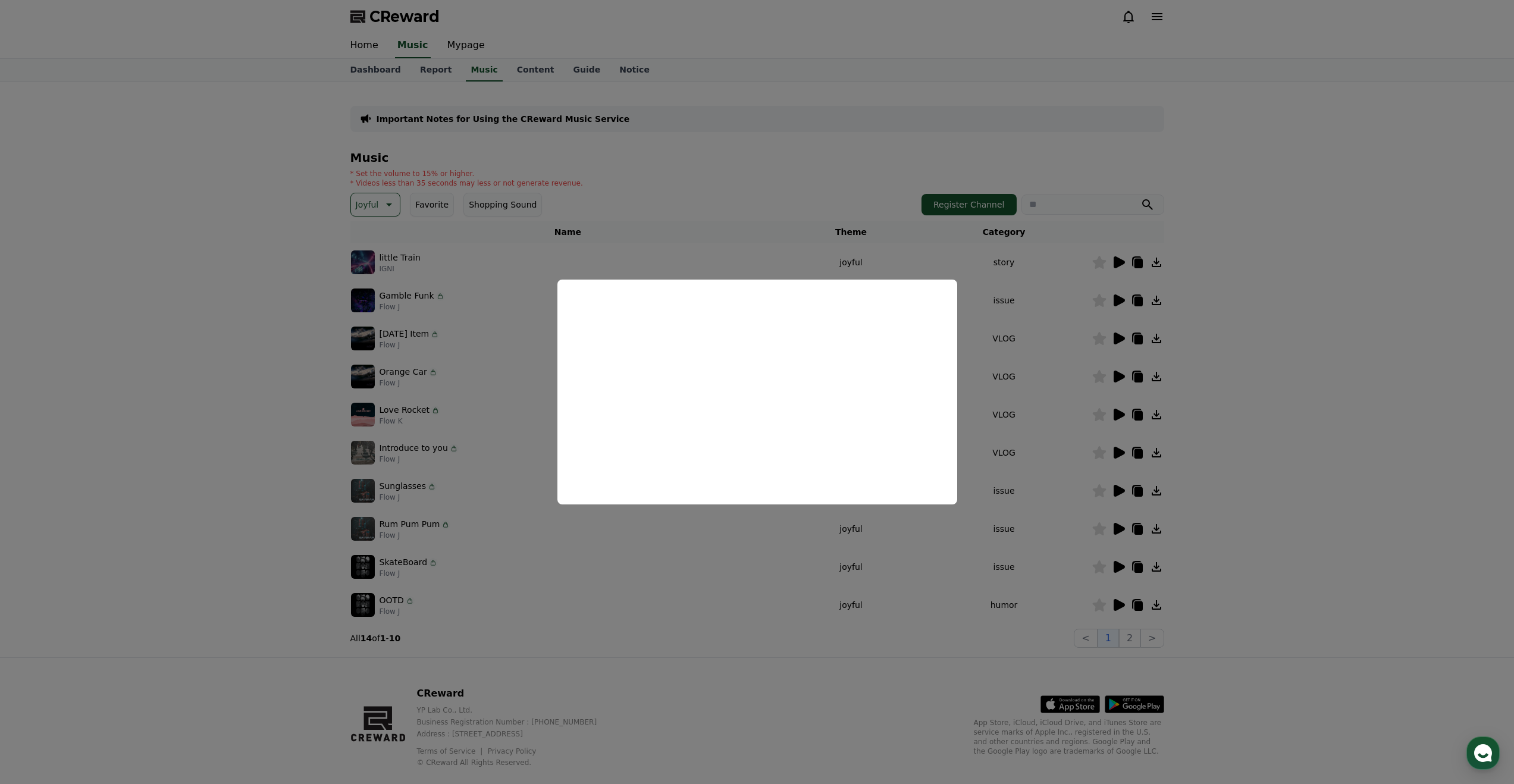
click at [501, 355] on button "close modal" at bounding box center [757, 392] width 1514 height 784
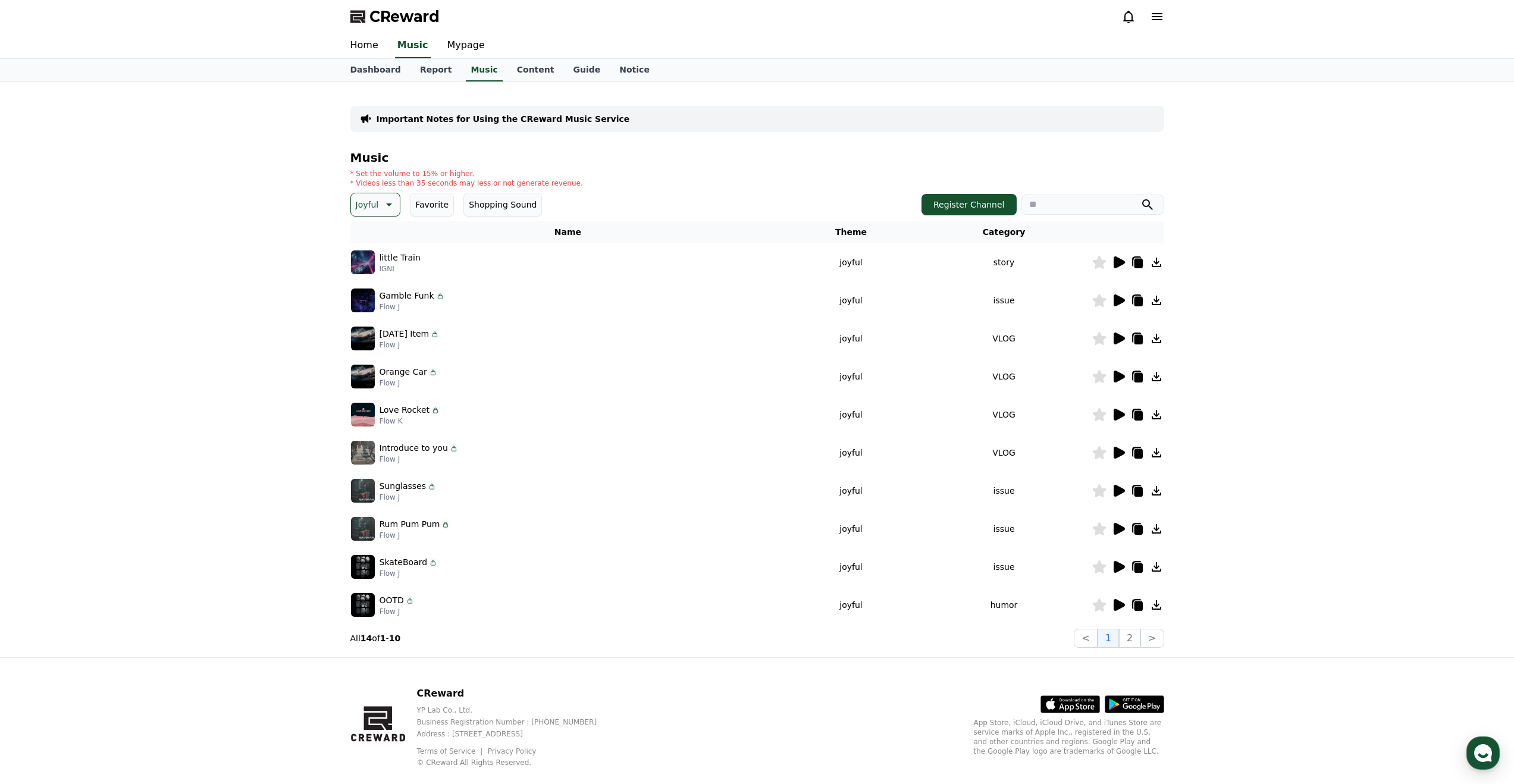
click at [1160, 340] on icon at bounding box center [1156, 338] width 14 height 14
click at [1119, 380] on icon at bounding box center [1119, 376] width 12 height 12
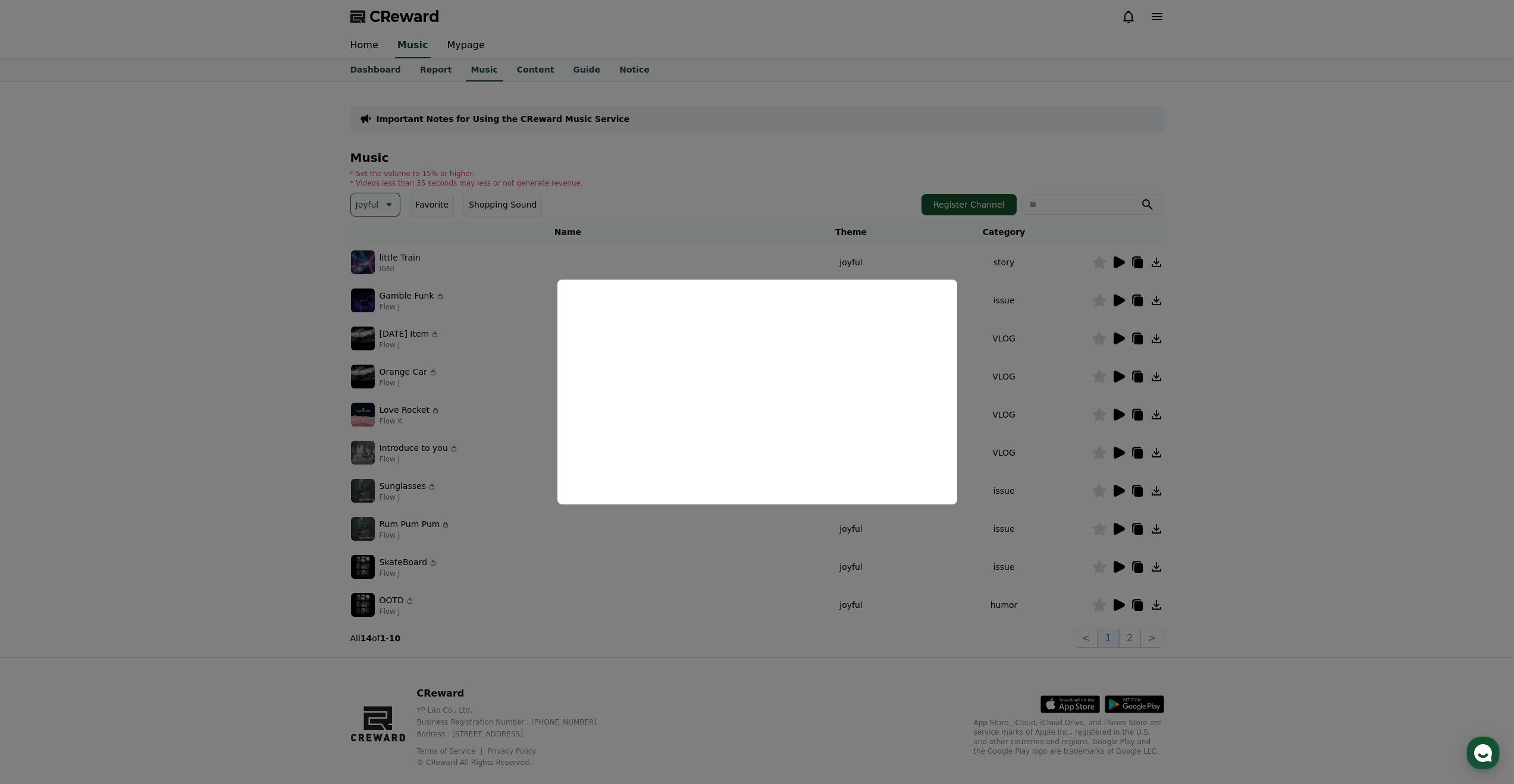
click at [688, 535] on button "close modal" at bounding box center [757, 392] width 1514 height 784
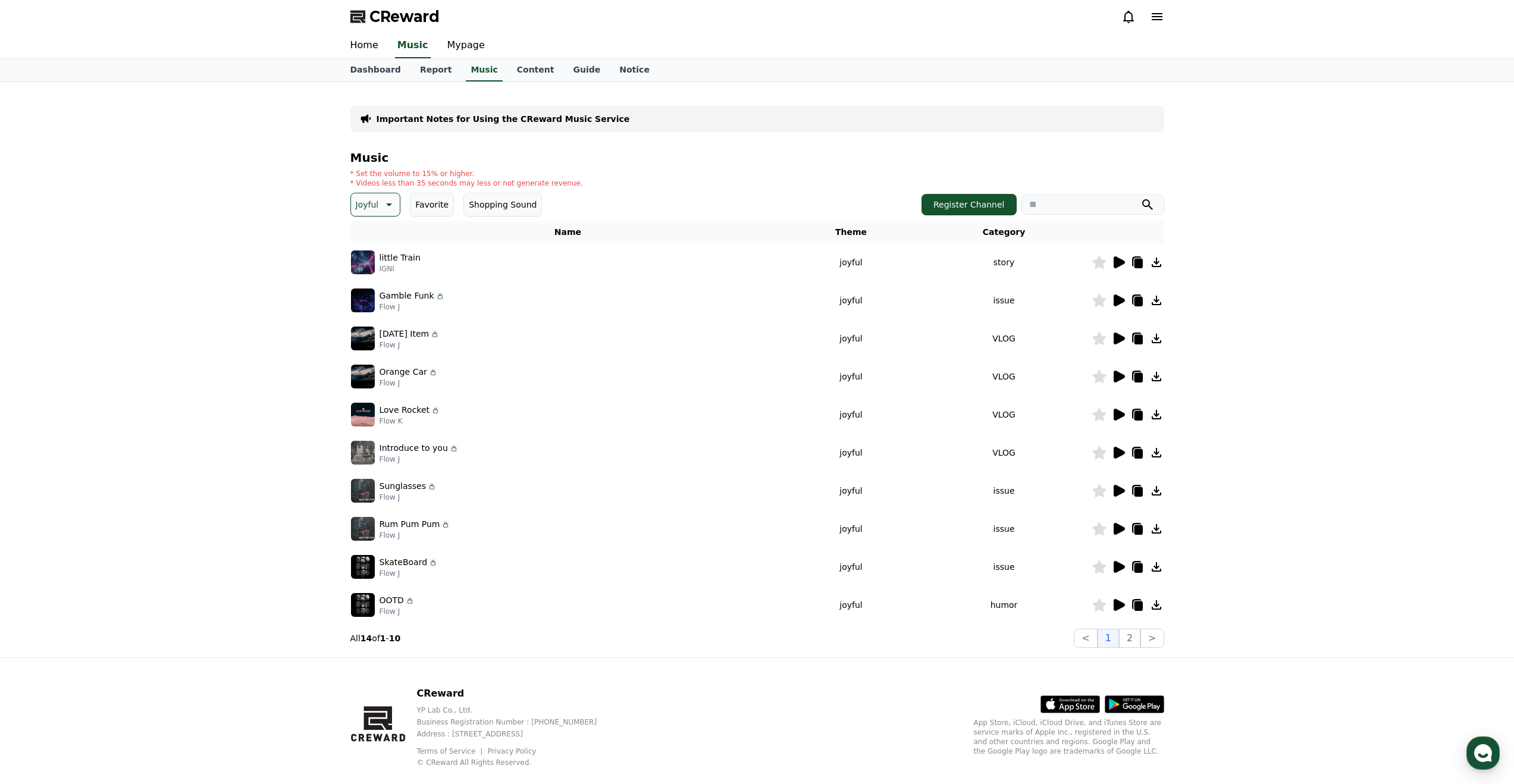
click at [1118, 414] on icon at bounding box center [1119, 414] width 12 height 12
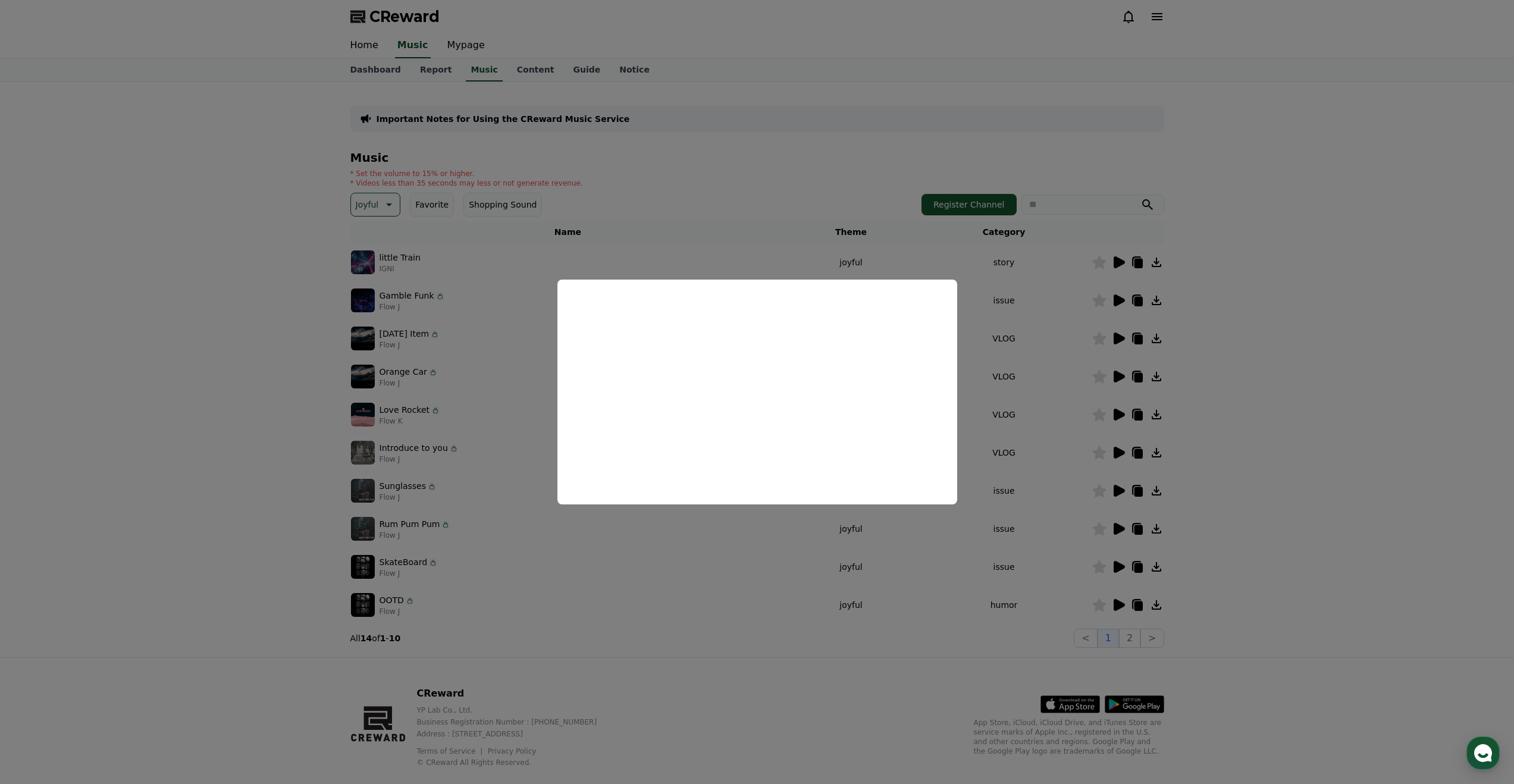
click at [873, 571] on button "close modal" at bounding box center [757, 392] width 1514 height 784
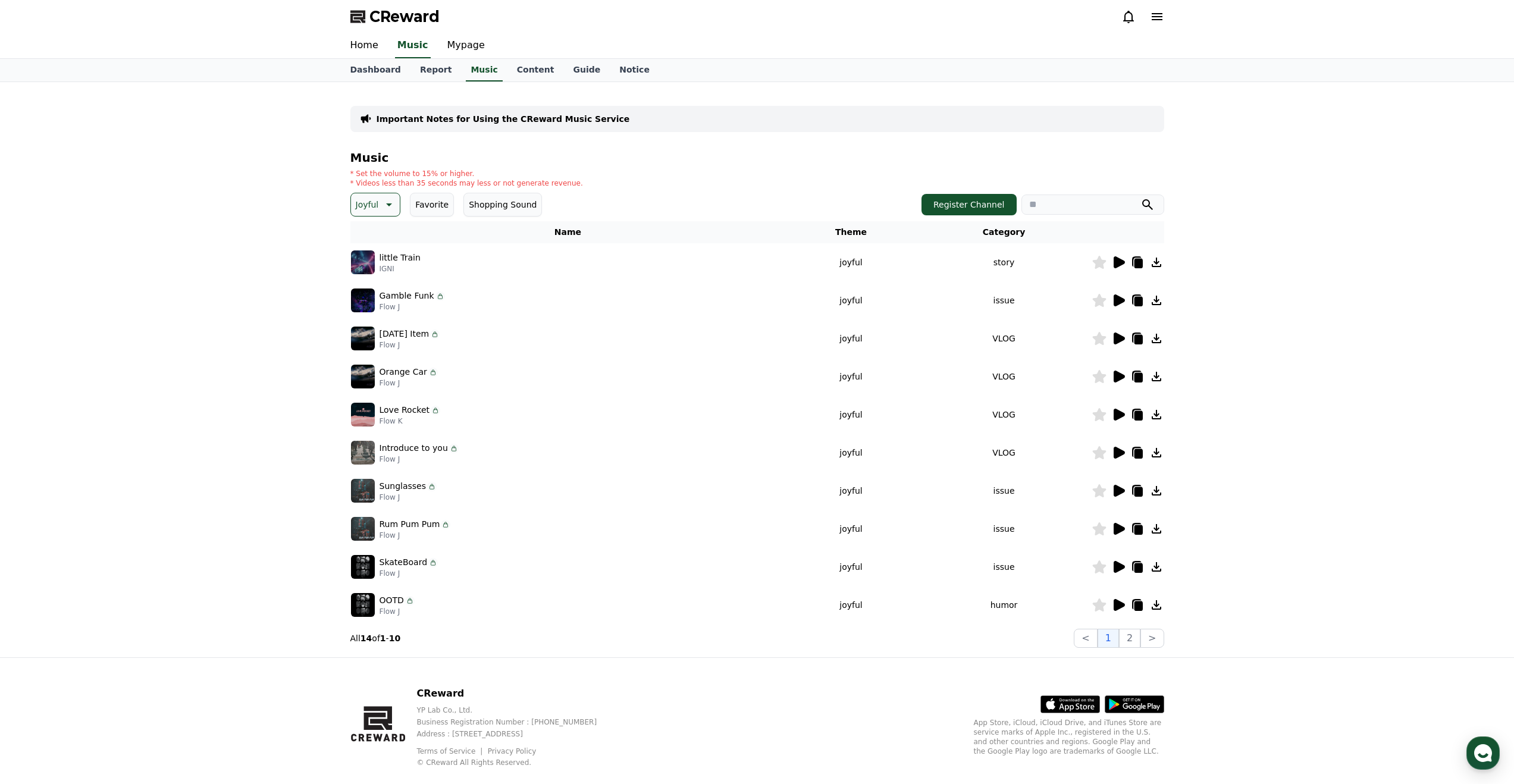
click at [1158, 411] on icon at bounding box center [1156, 414] width 14 height 14
click at [1118, 453] on icon at bounding box center [1119, 453] width 12 height 12
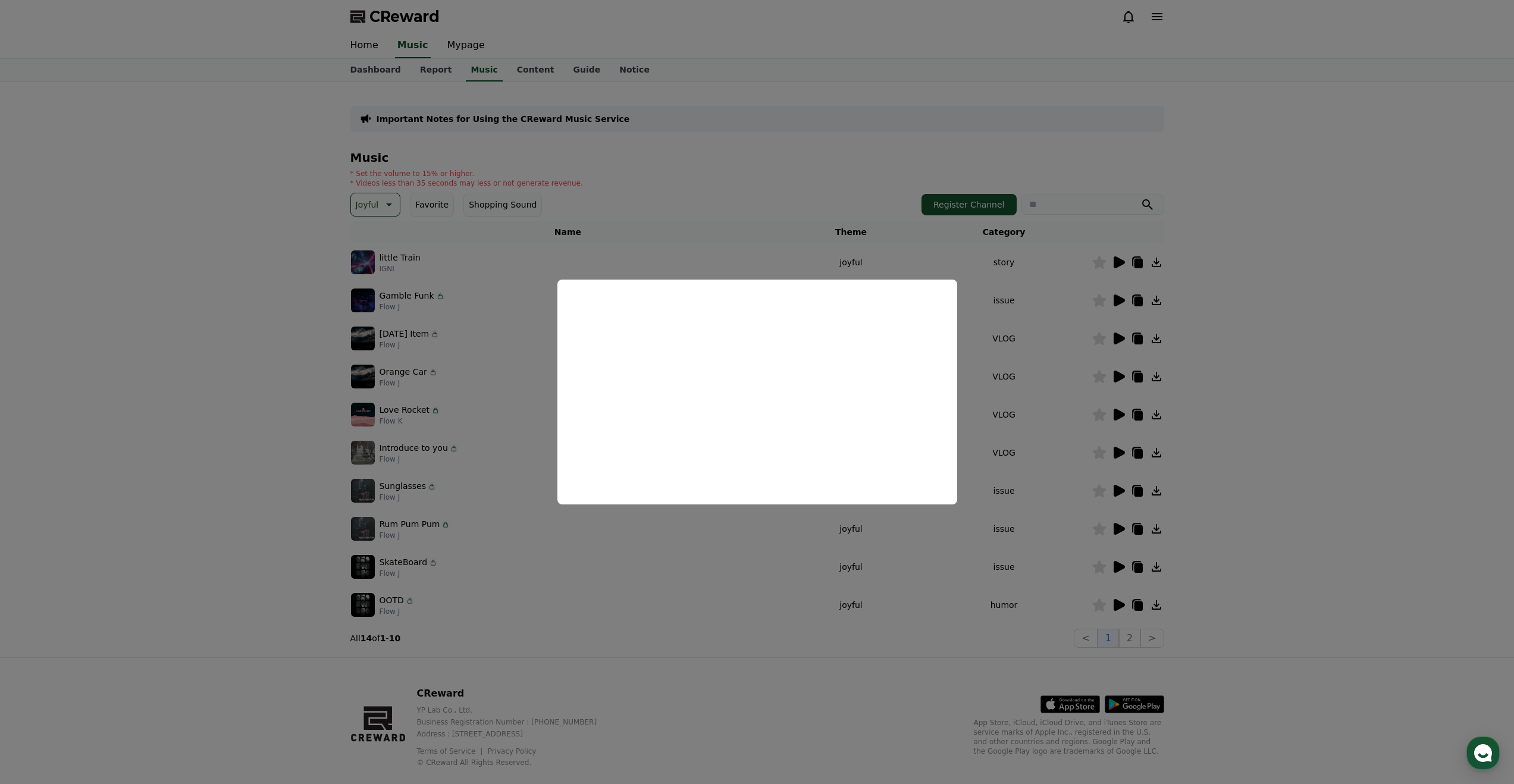
click at [732, 514] on button "close modal" at bounding box center [757, 392] width 1514 height 784
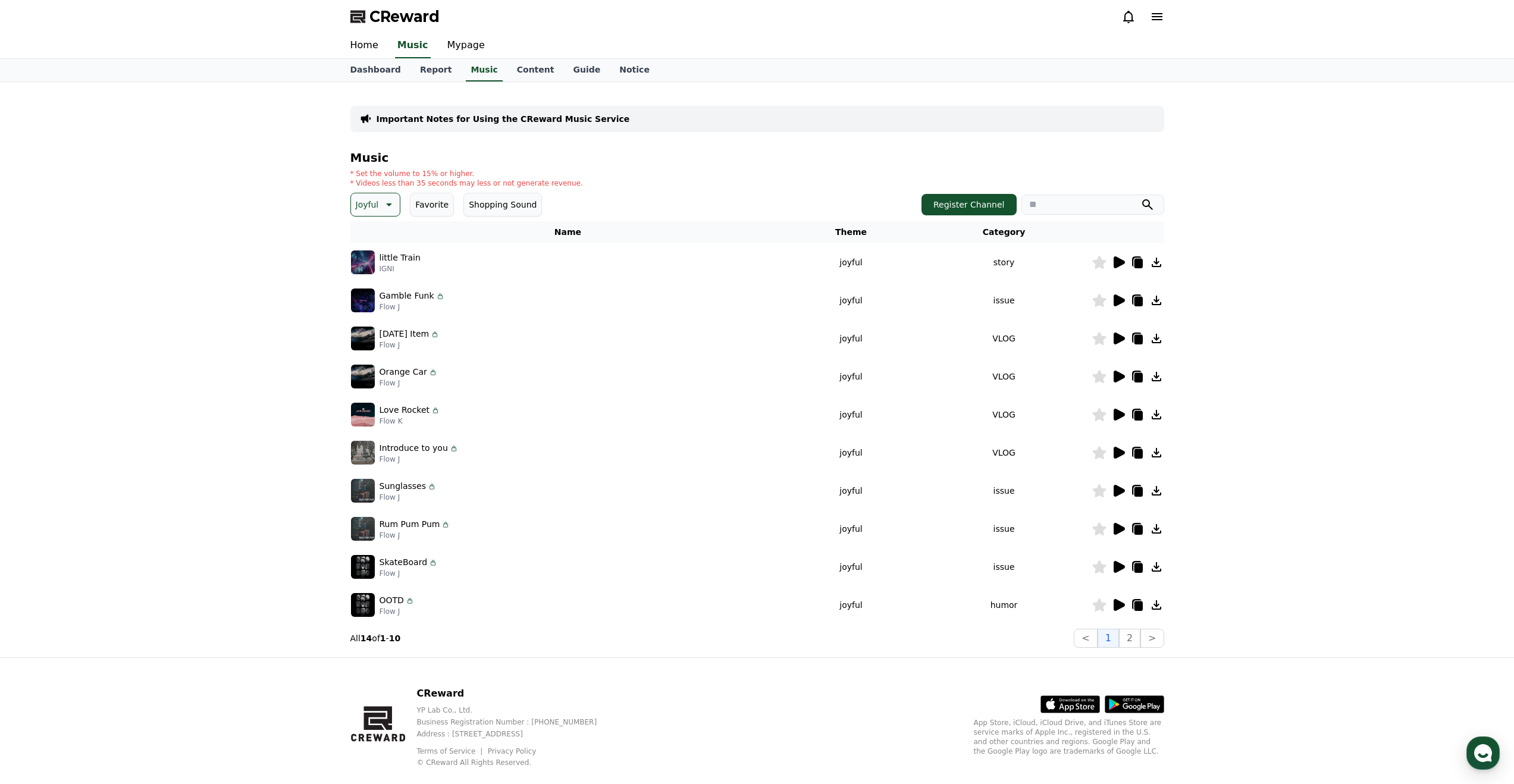
click at [1116, 489] on icon at bounding box center [1119, 491] width 12 height 12
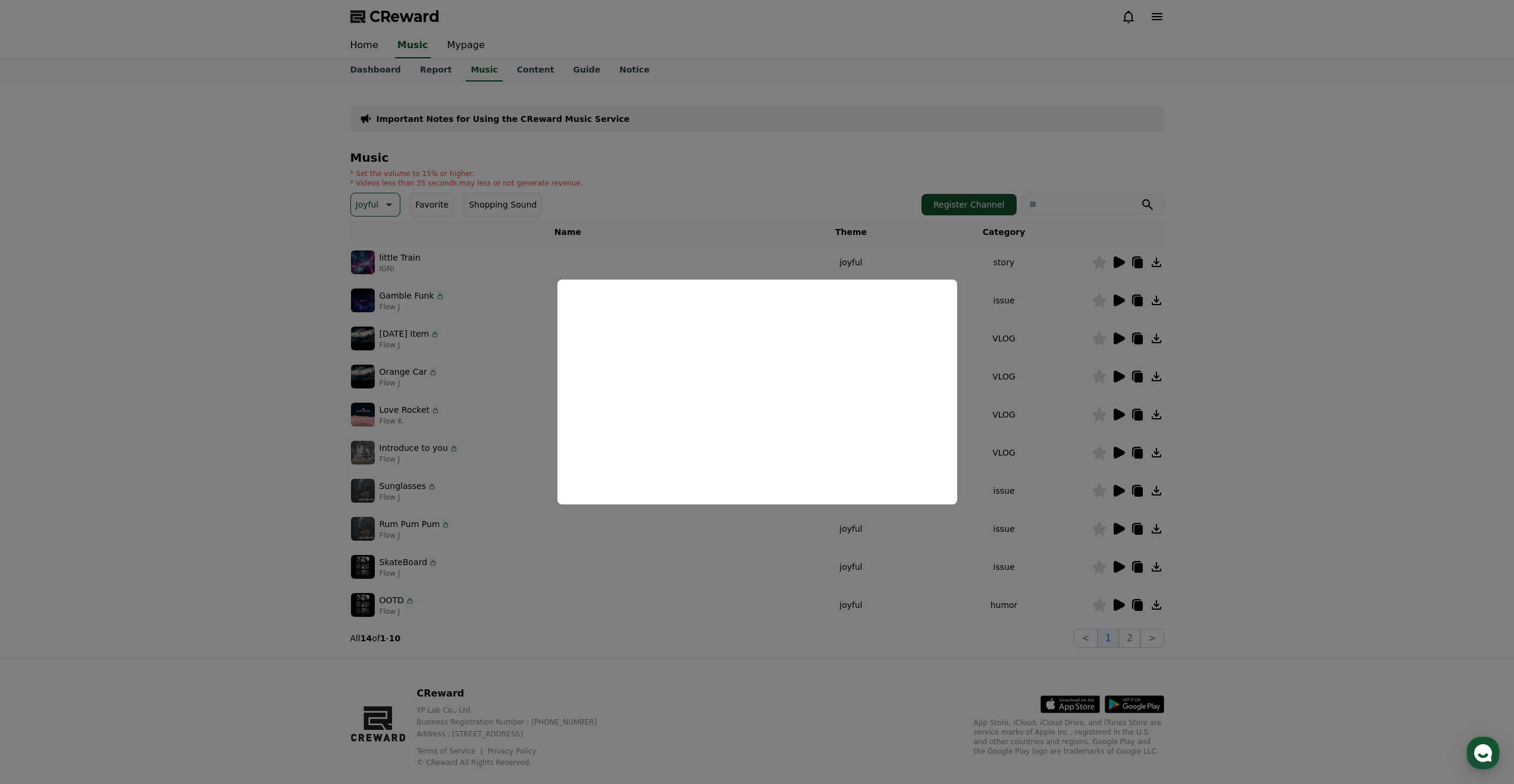
click at [775, 561] on button "close modal" at bounding box center [757, 392] width 1514 height 784
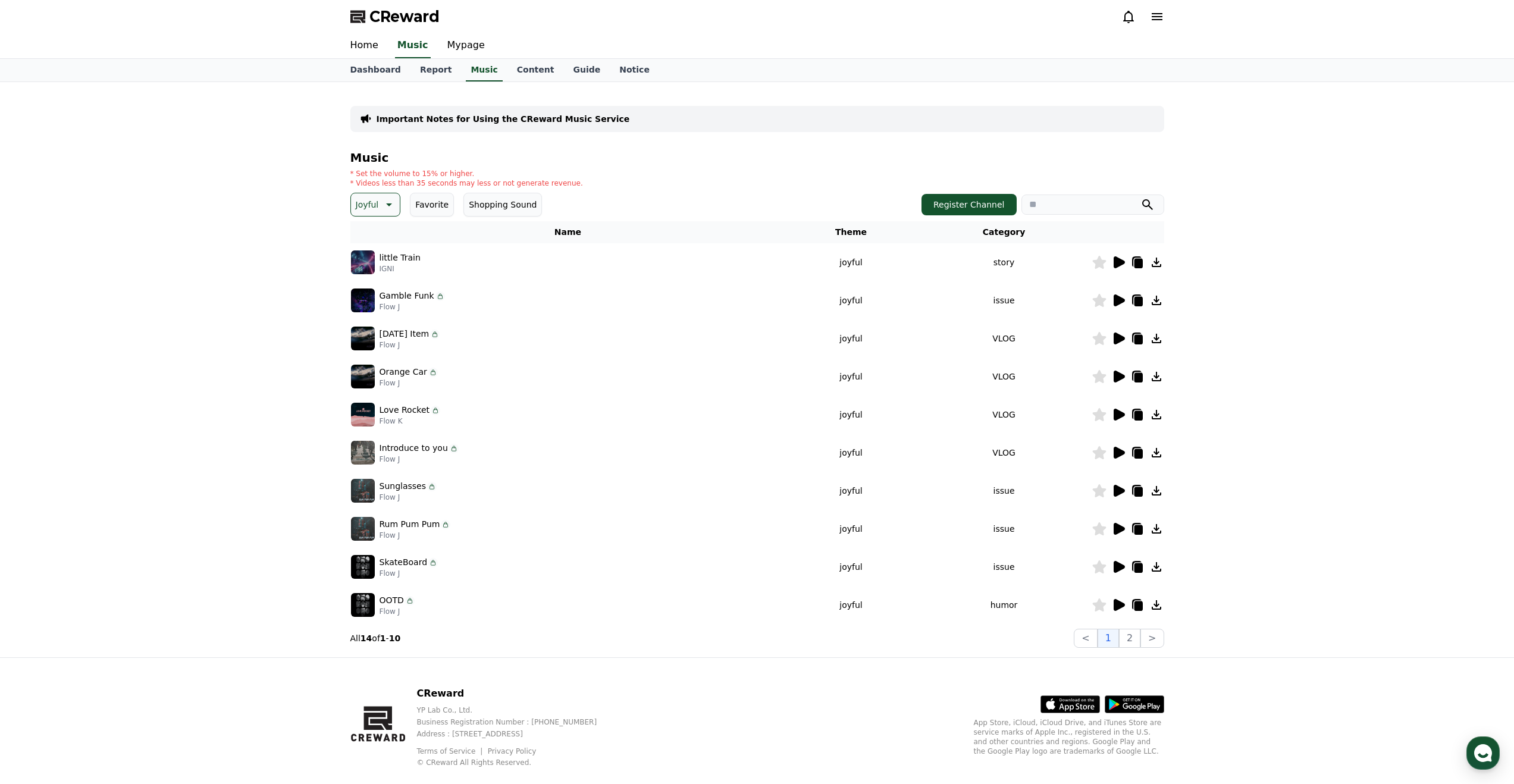
click at [1118, 527] on icon at bounding box center [1119, 528] width 12 height 12
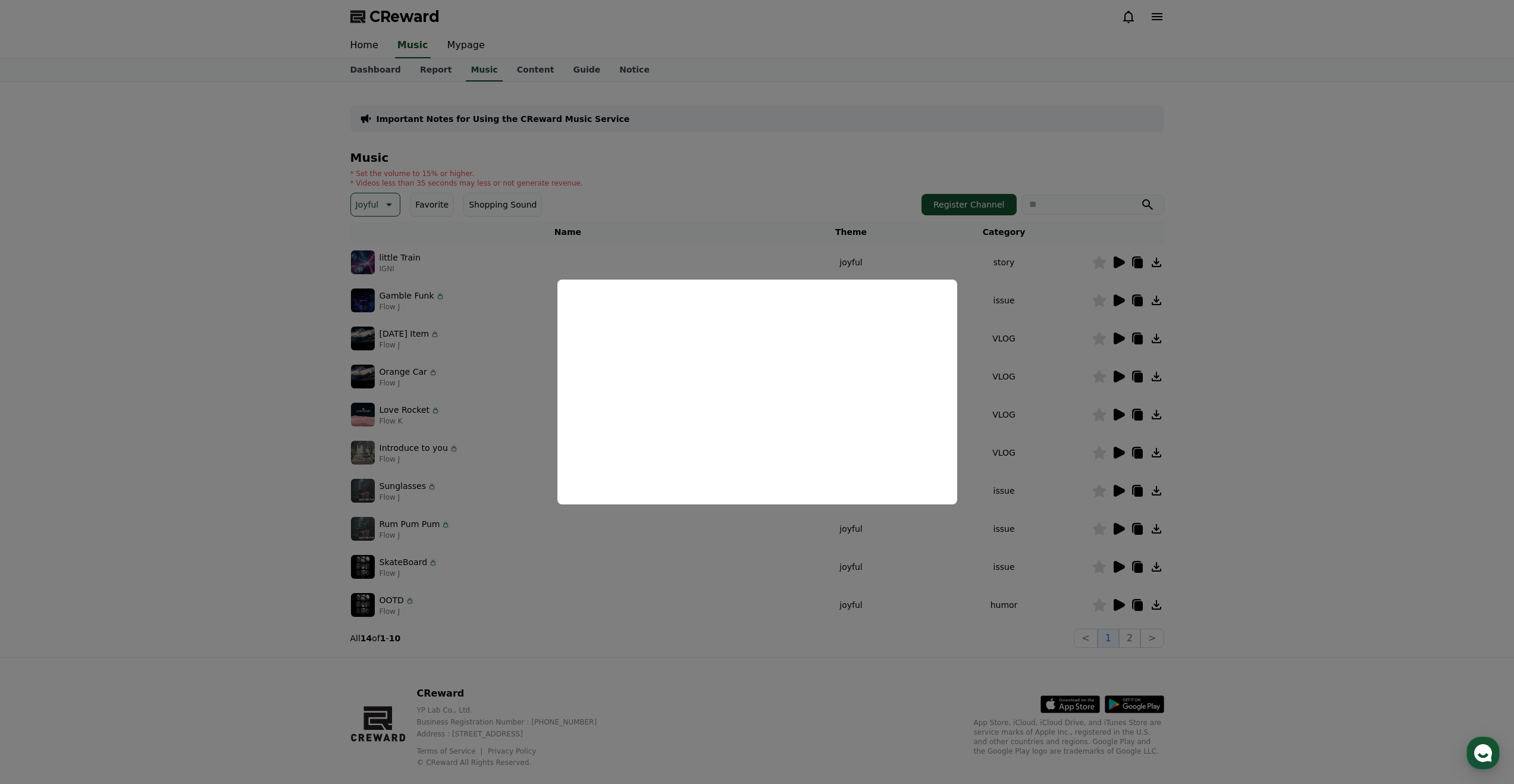
drag, startPoint x: 1007, startPoint y: 610, endPoint x: 1066, endPoint y: 579, distance: 66.6
click at [1007, 610] on button "close modal" at bounding box center [757, 392] width 1514 height 784
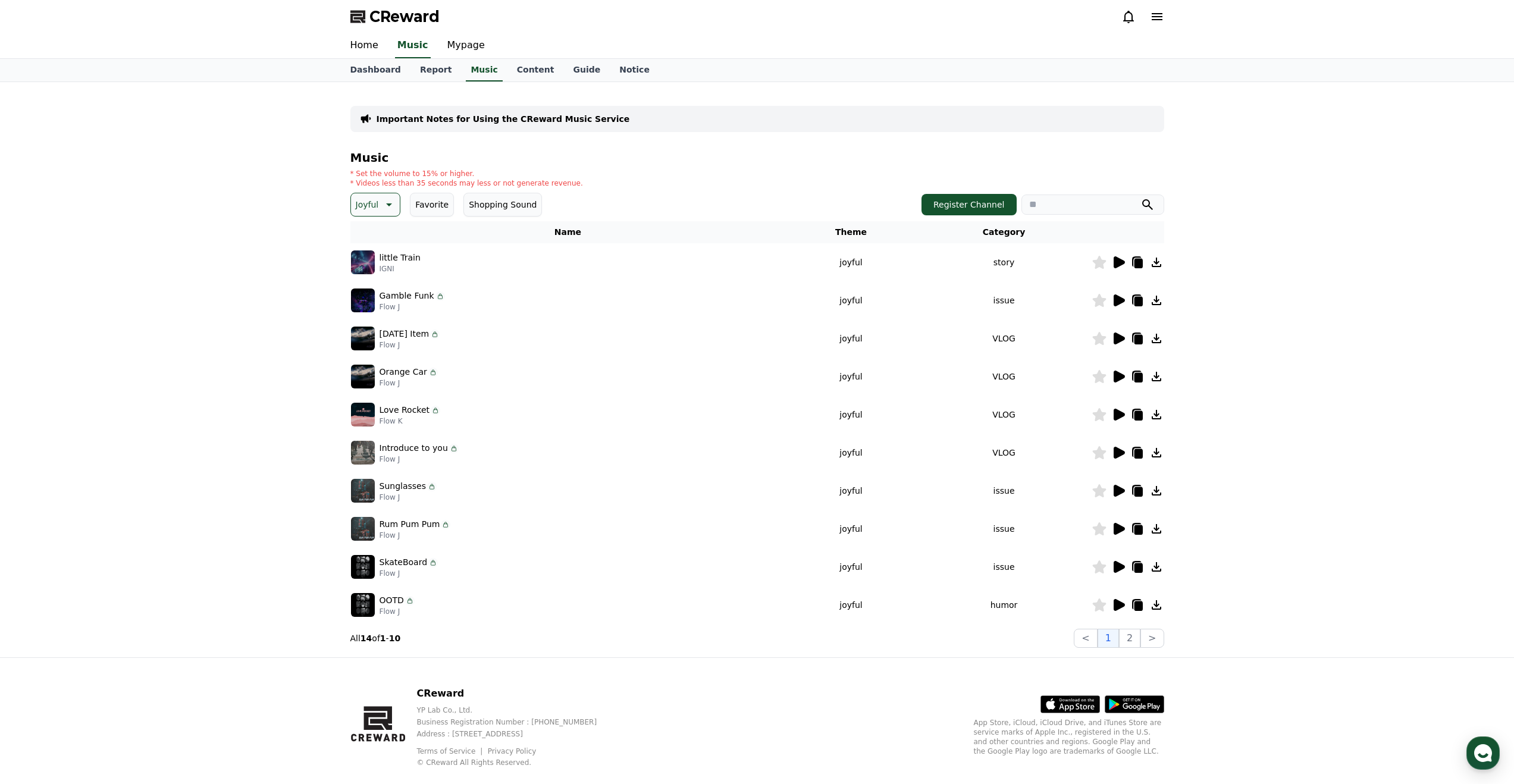
click at [1121, 561] on icon at bounding box center [1118, 566] width 14 height 14
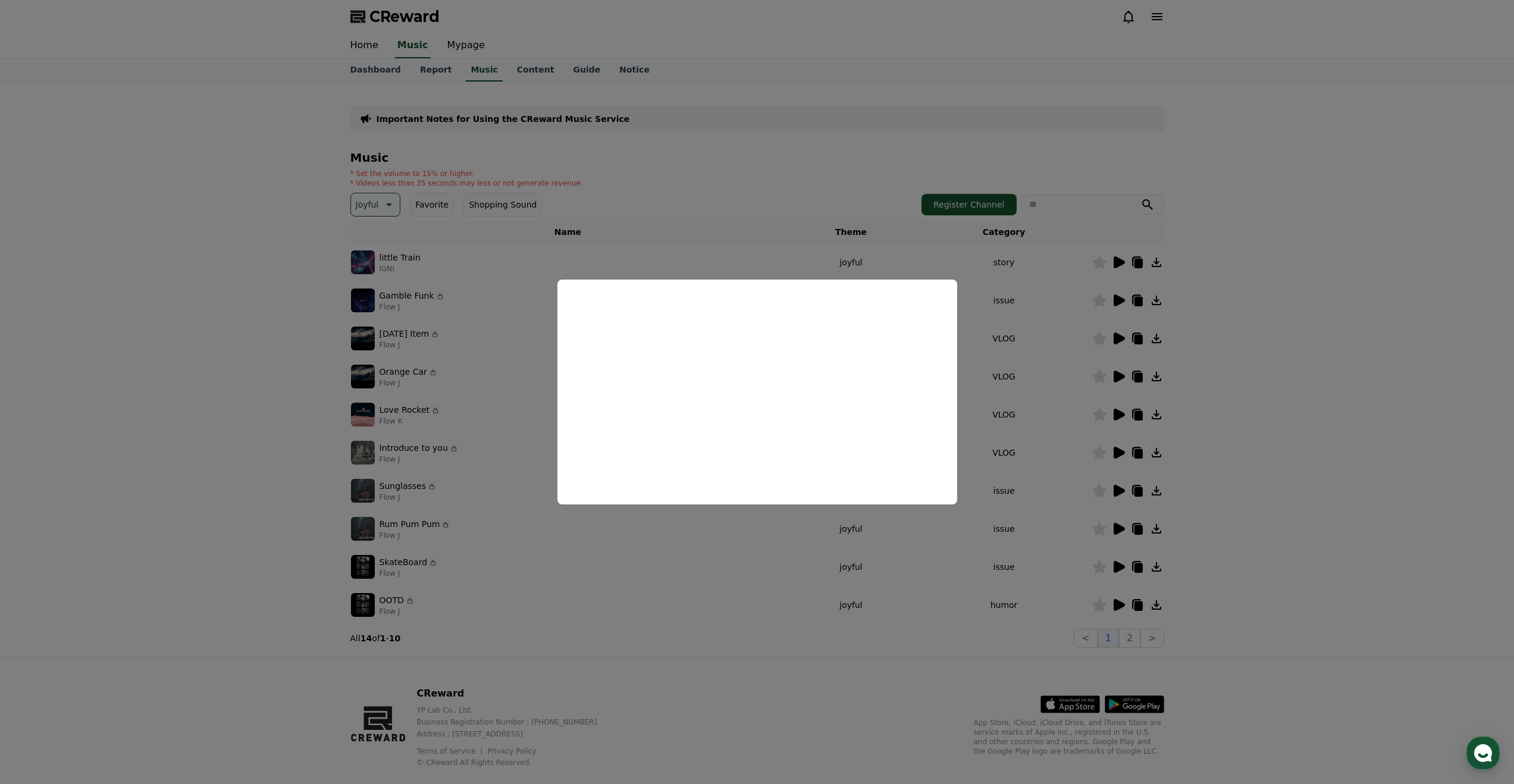
click at [987, 614] on button "close modal" at bounding box center [757, 392] width 1514 height 784
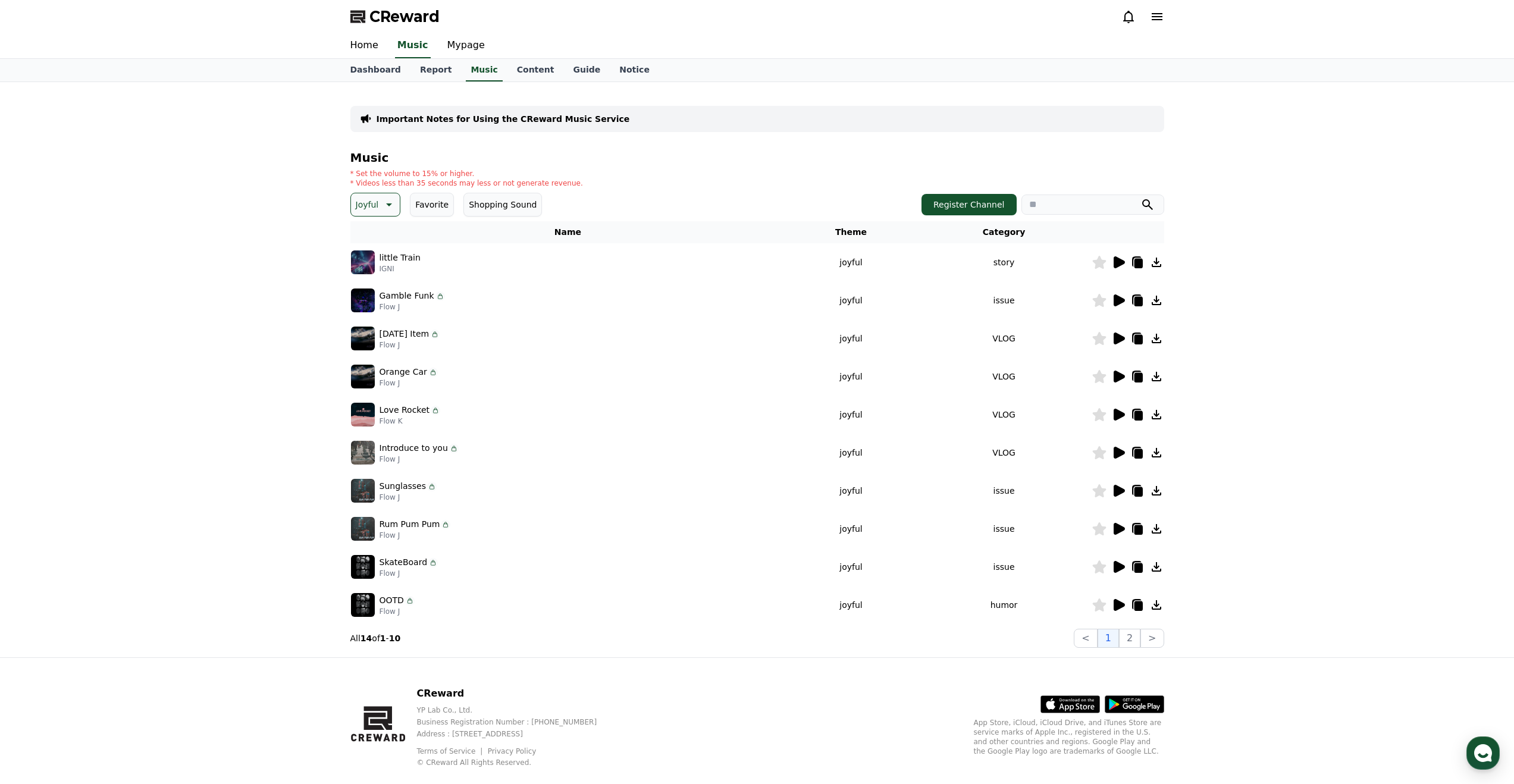
click at [1158, 565] on icon at bounding box center [1156, 566] width 14 height 14
click at [1129, 641] on button "2" at bounding box center [1130, 638] width 22 height 19
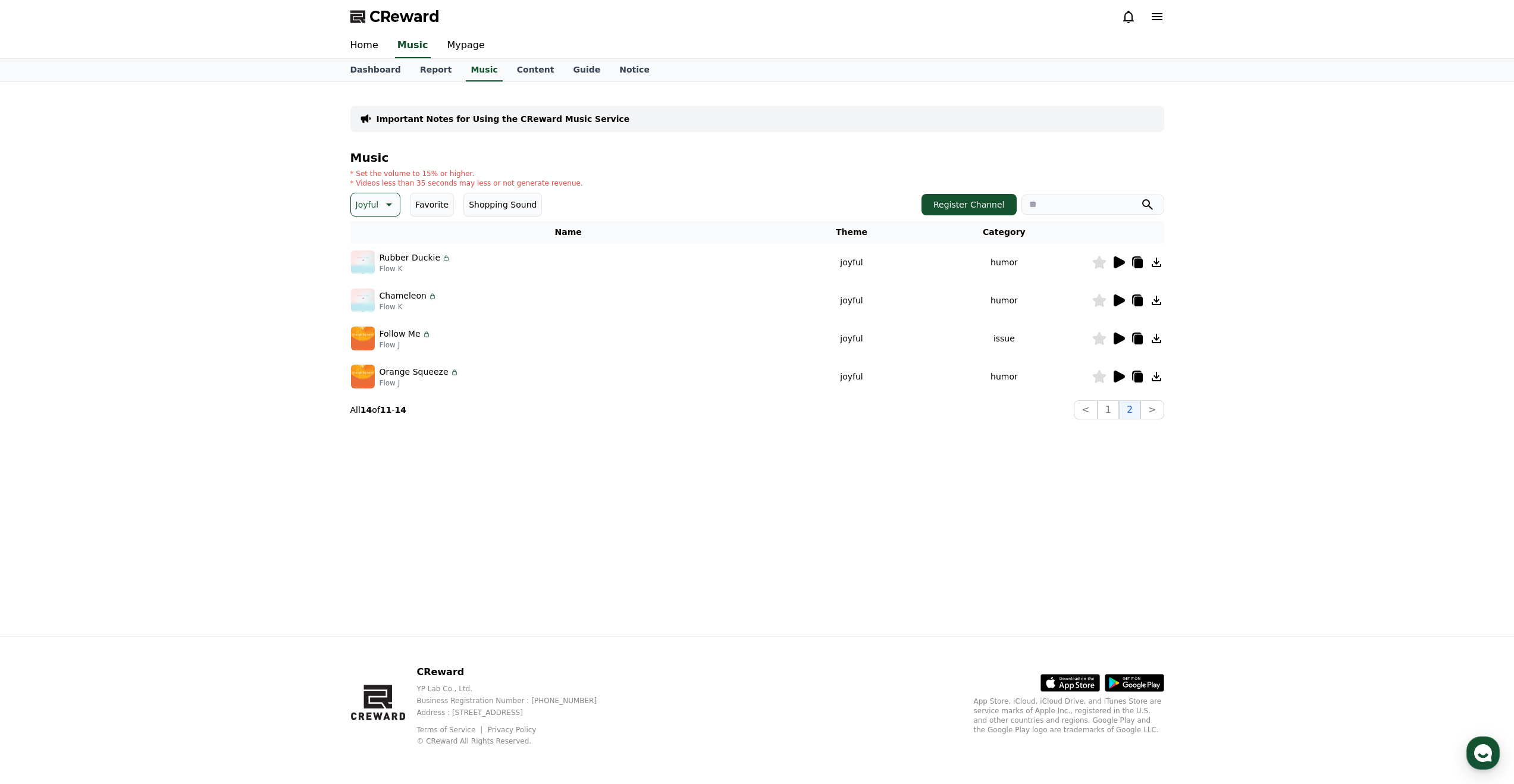
click at [367, 261] on img at bounding box center [362, 262] width 24 height 24
click at [1122, 265] on icon at bounding box center [1118, 262] width 14 height 14
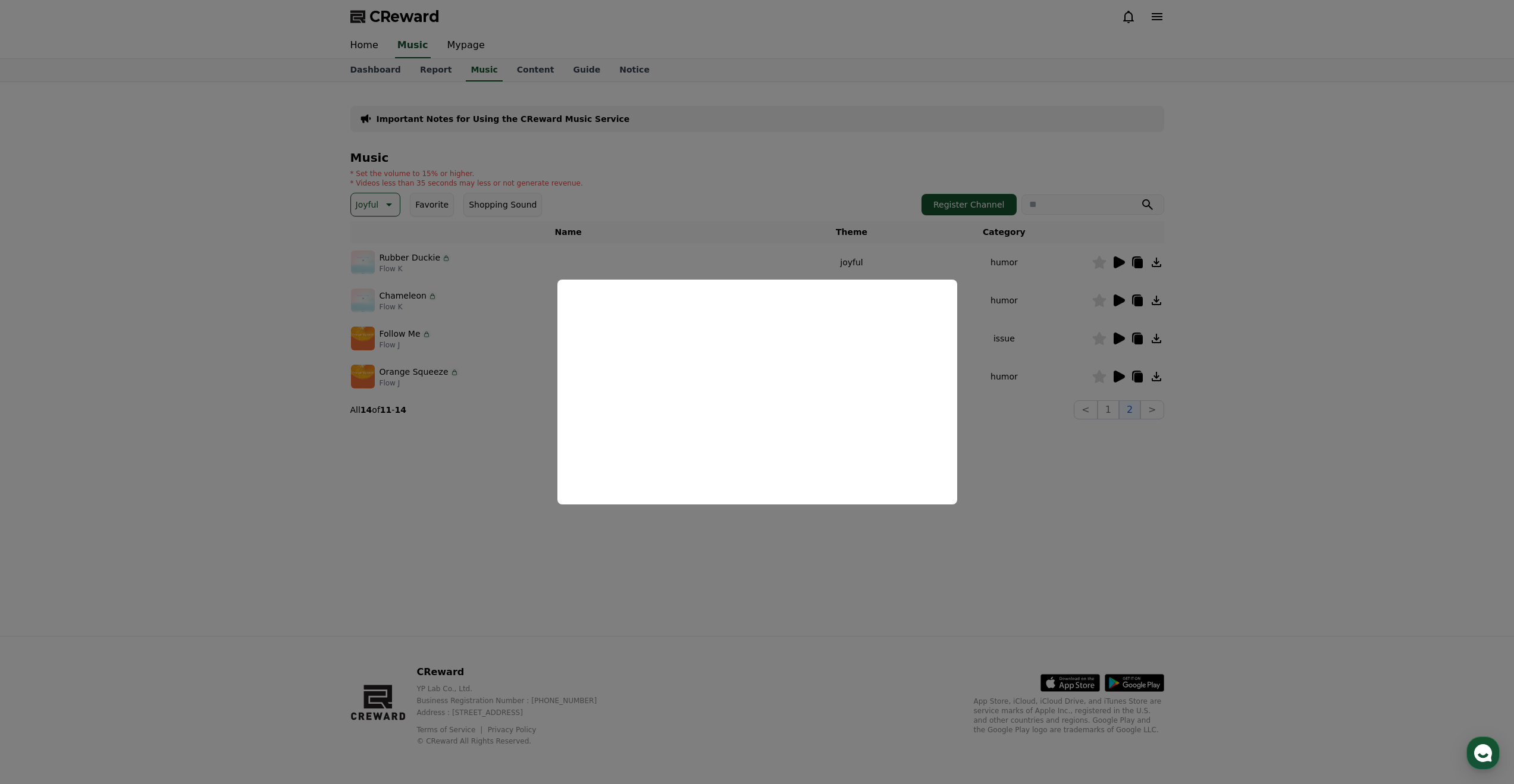
click at [1020, 585] on button "close modal" at bounding box center [757, 392] width 1514 height 784
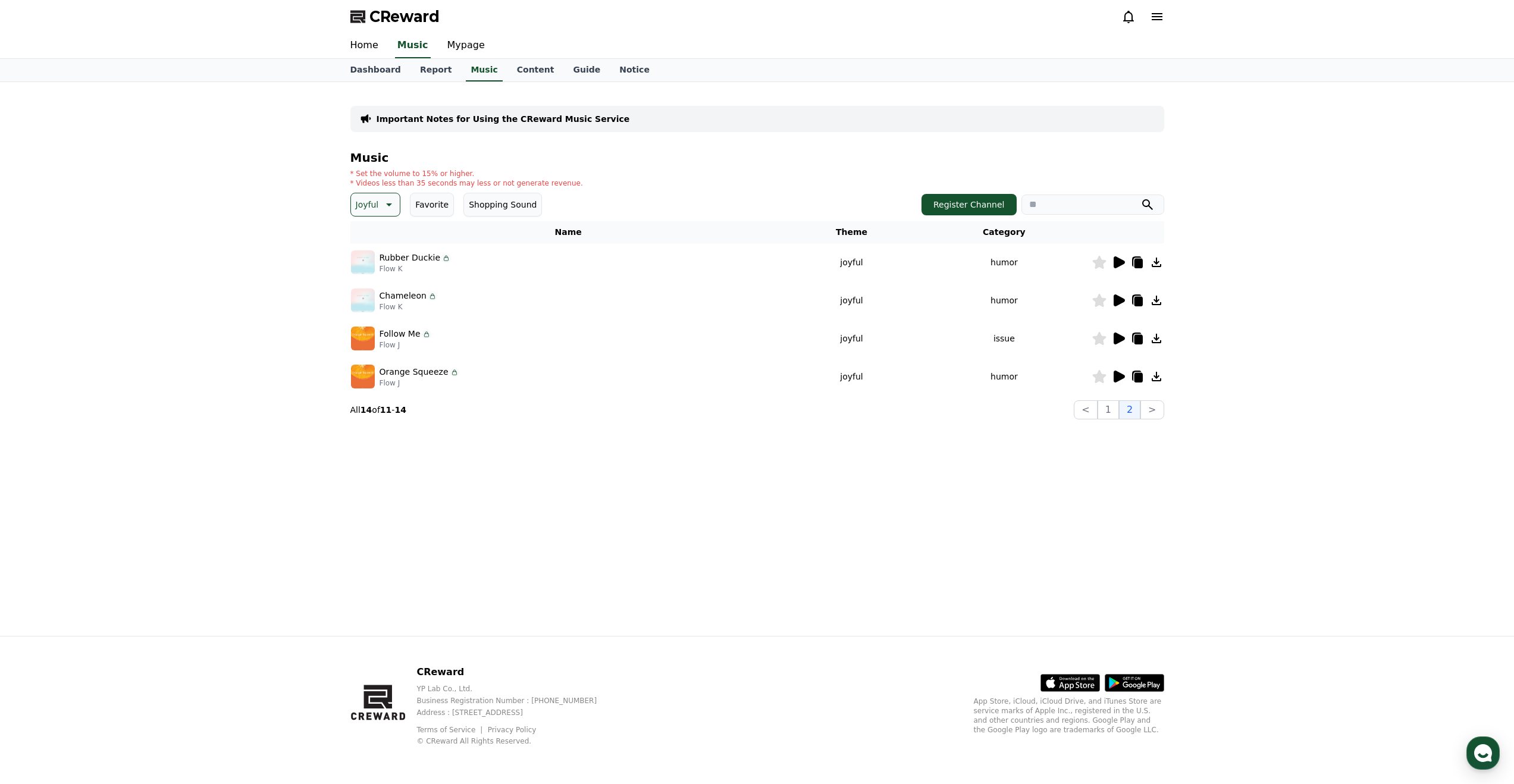
click at [1118, 341] on icon at bounding box center [1119, 338] width 12 height 12
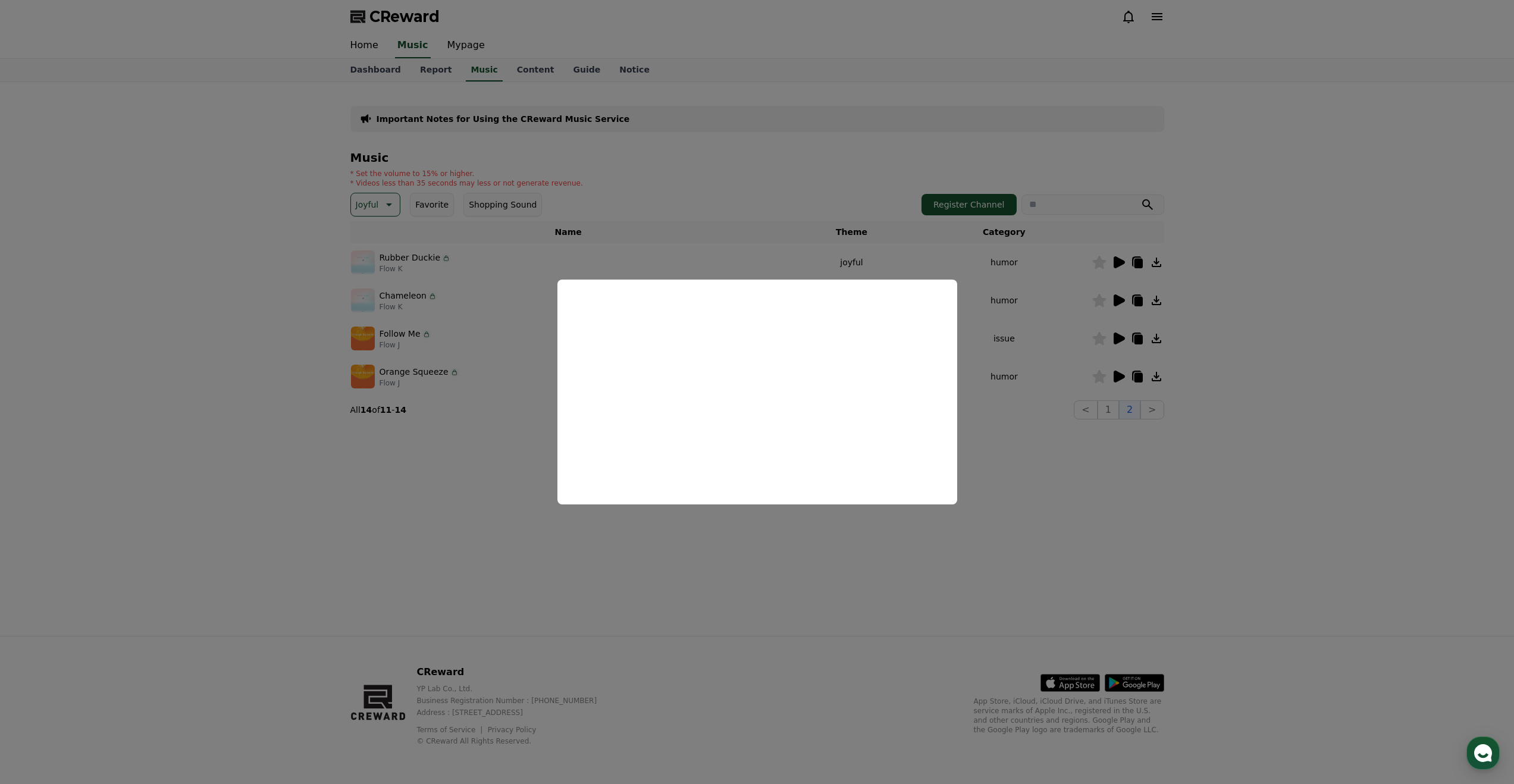
drag, startPoint x: 634, startPoint y: 561, endPoint x: 657, endPoint y: 552, distance: 24.7
click at [635, 561] on button "close modal" at bounding box center [757, 392] width 1514 height 784
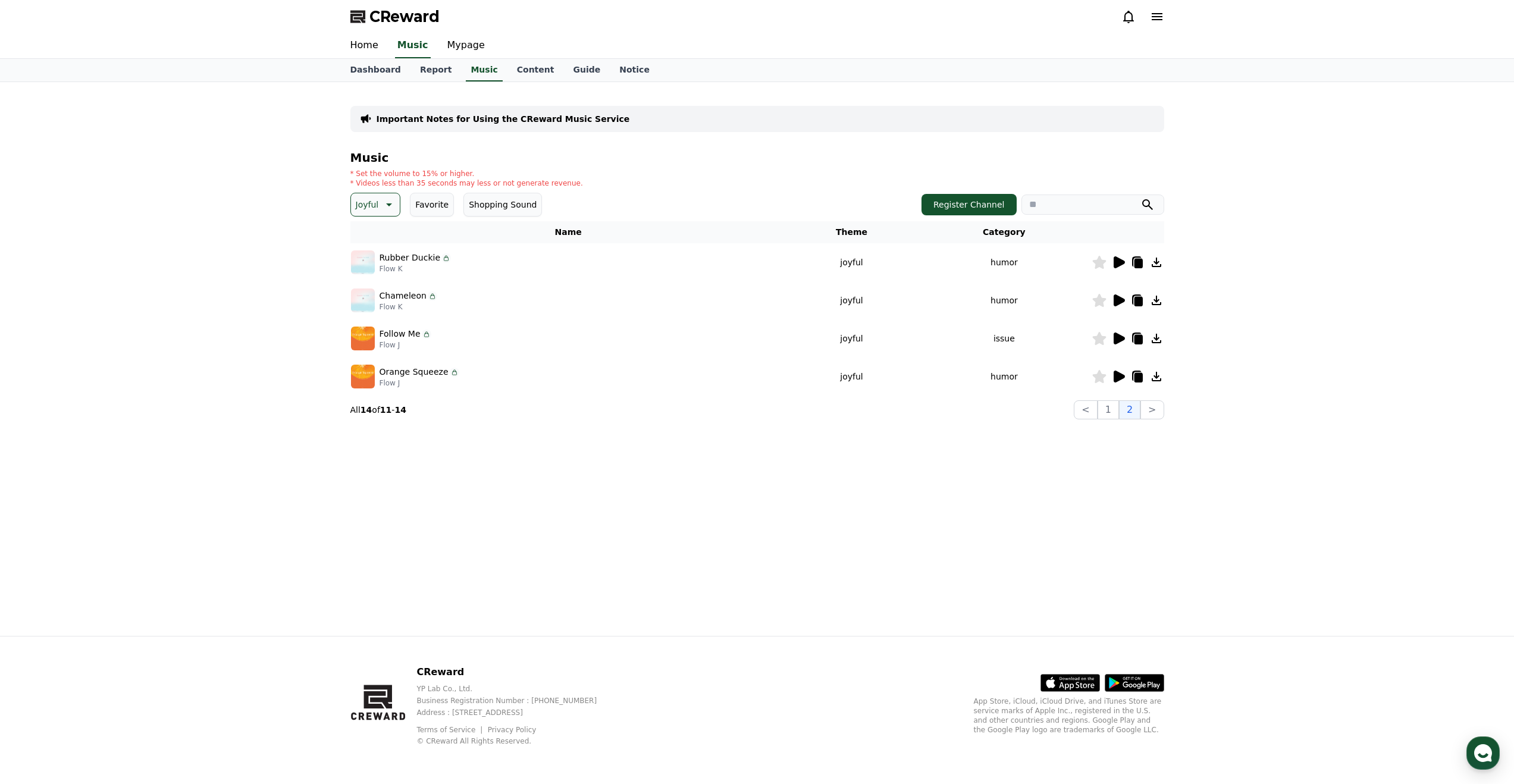
click at [1158, 341] on icon at bounding box center [1156, 338] width 14 height 14
click at [368, 375] on img at bounding box center [362, 376] width 24 height 24
click at [366, 384] on img at bounding box center [362, 376] width 24 height 24
click at [1115, 374] on icon at bounding box center [1119, 376] width 12 height 12
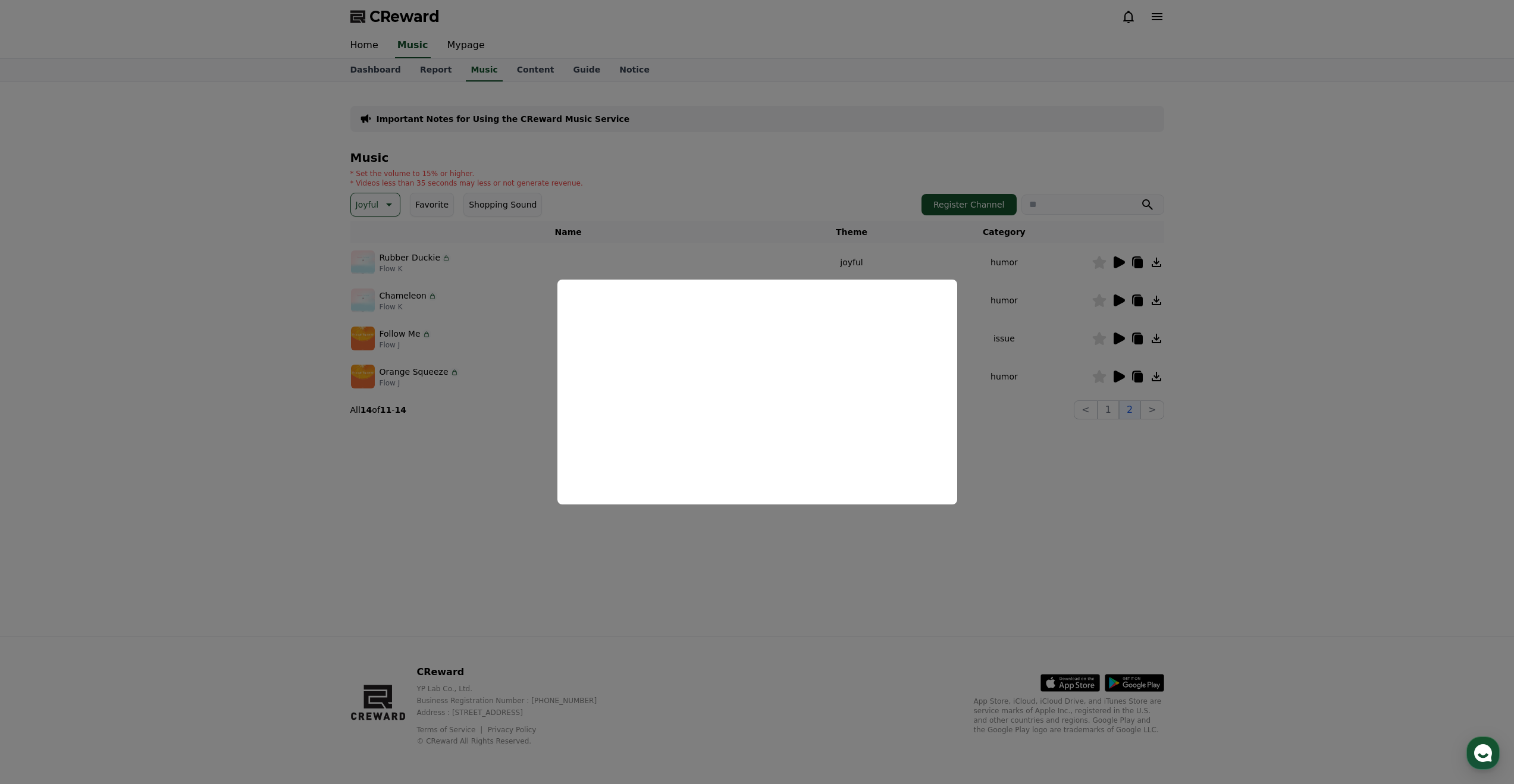
click at [512, 205] on button "close modal" at bounding box center [757, 392] width 1514 height 784
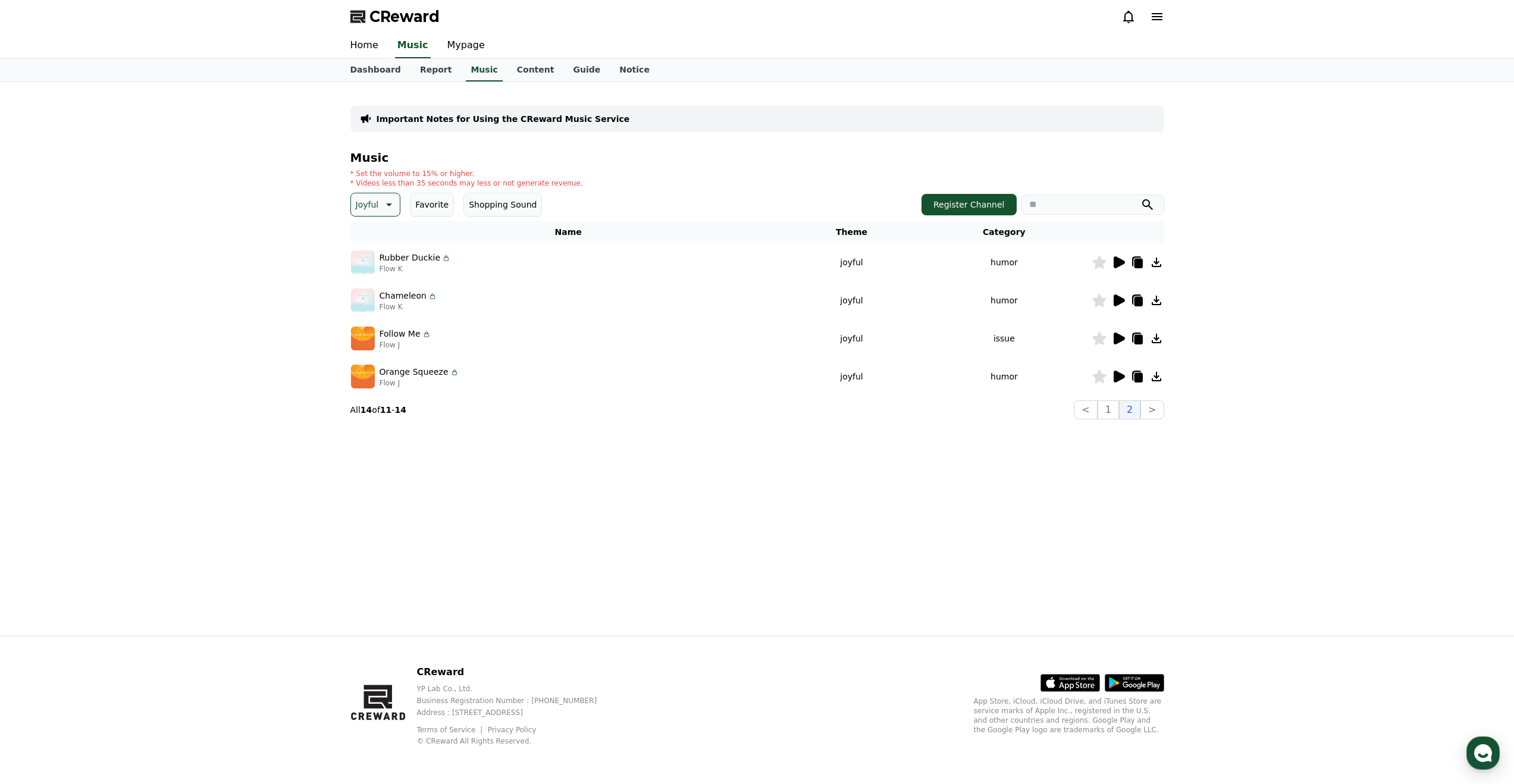
click at [386, 206] on icon at bounding box center [387, 204] width 14 height 14
click at [383, 303] on button "Anxious" at bounding box center [373, 303] width 42 height 27
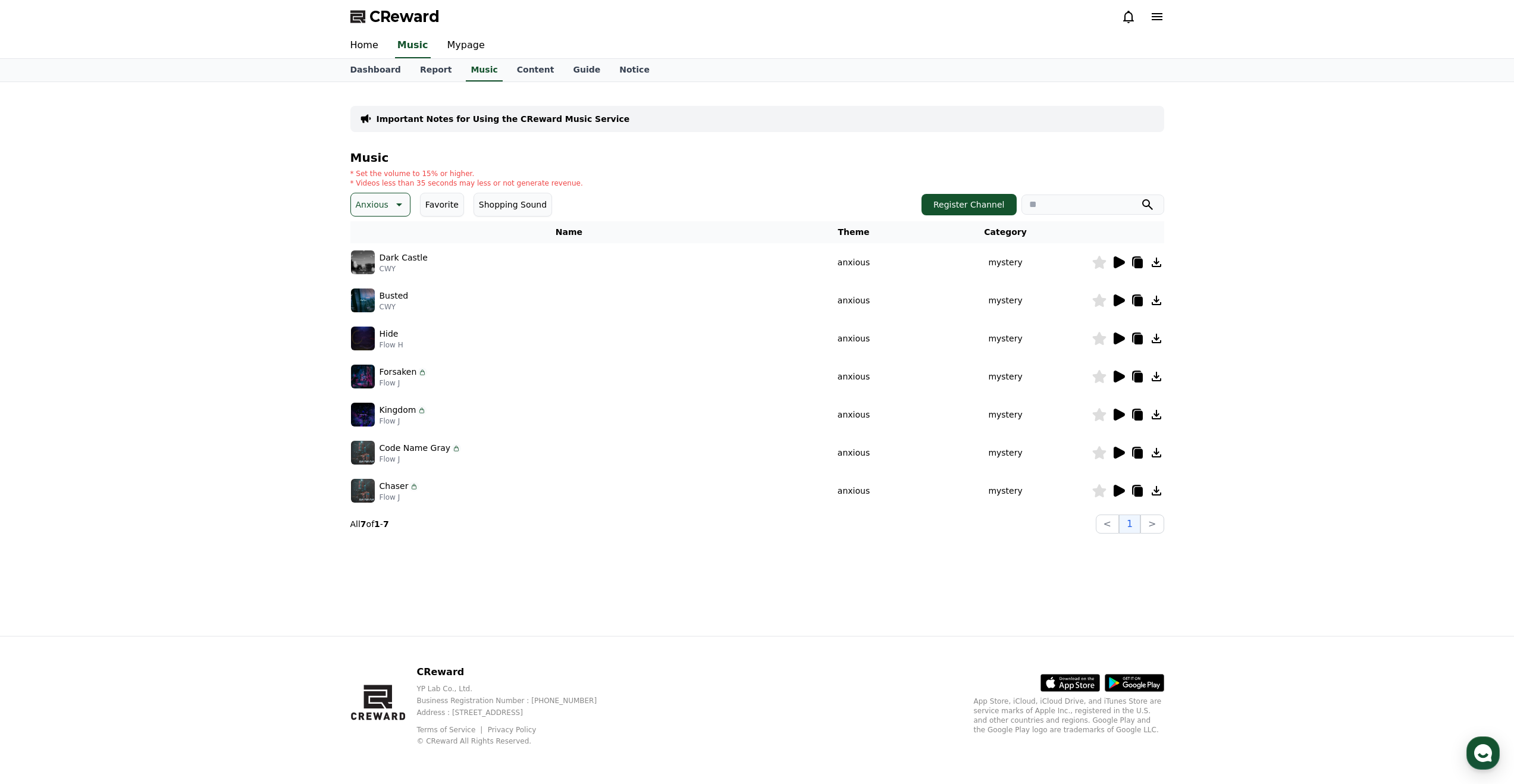
click at [1118, 259] on icon at bounding box center [1119, 262] width 12 height 12
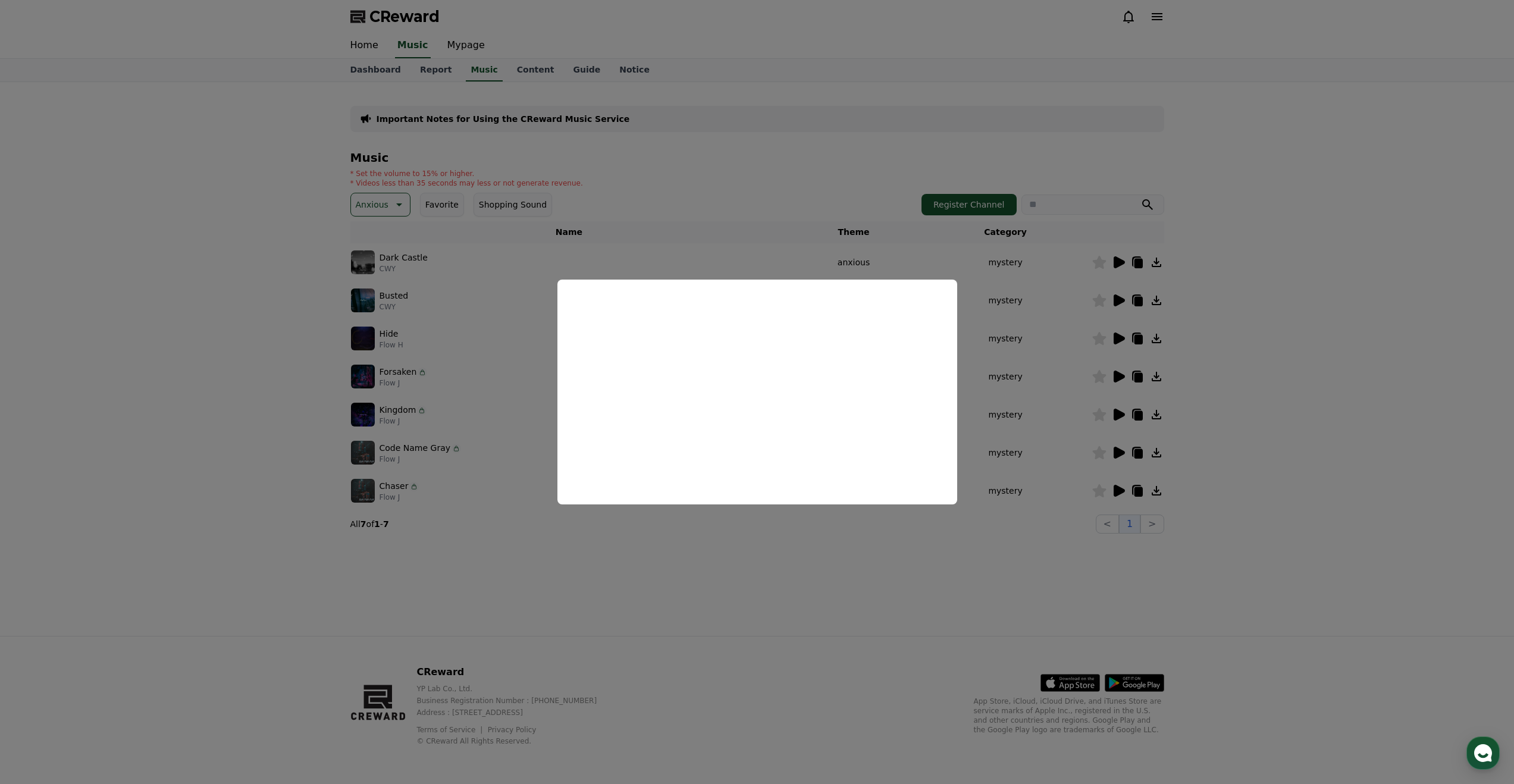
drag, startPoint x: 1059, startPoint y: 550, endPoint x: 1069, endPoint y: 541, distance: 13.5
click at [1060, 550] on button "close modal" at bounding box center [757, 392] width 1514 height 784
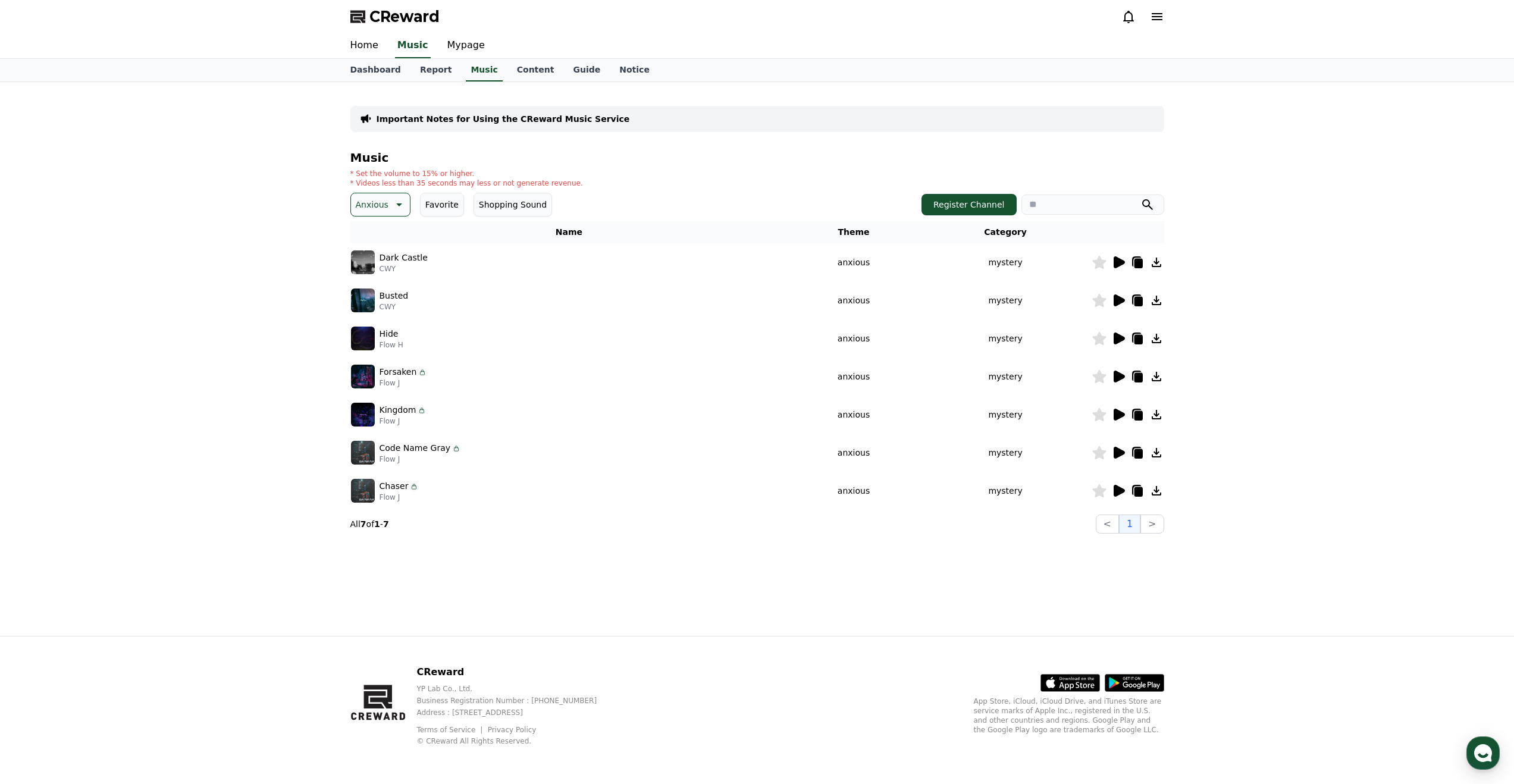
click at [1122, 296] on icon at bounding box center [1118, 300] width 14 height 14
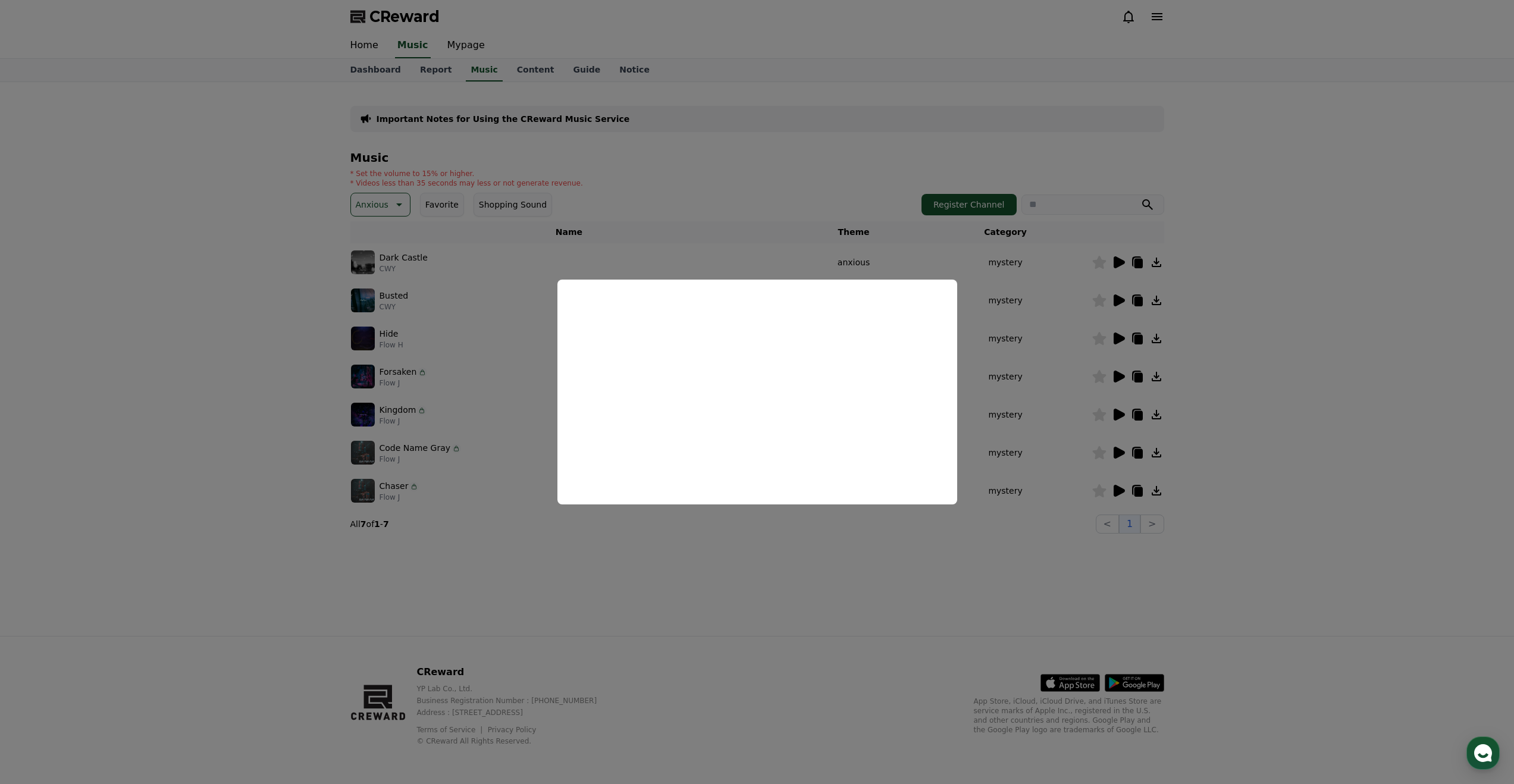
click at [848, 574] on button "close modal" at bounding box center [757, 392] width 1514 height 784
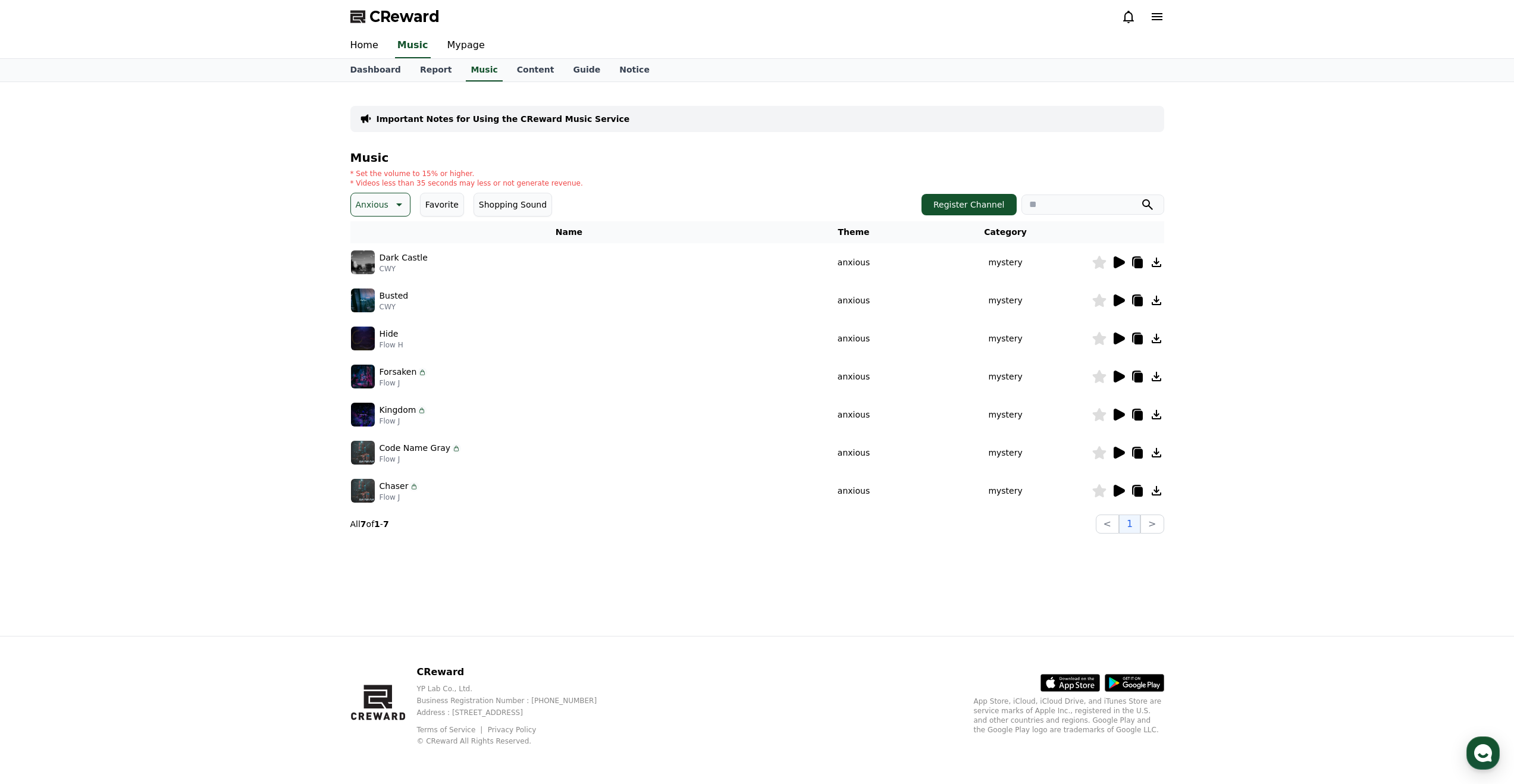
click at [1118, 335] on icon at bounding box center [1119, 338] width 12 height 12
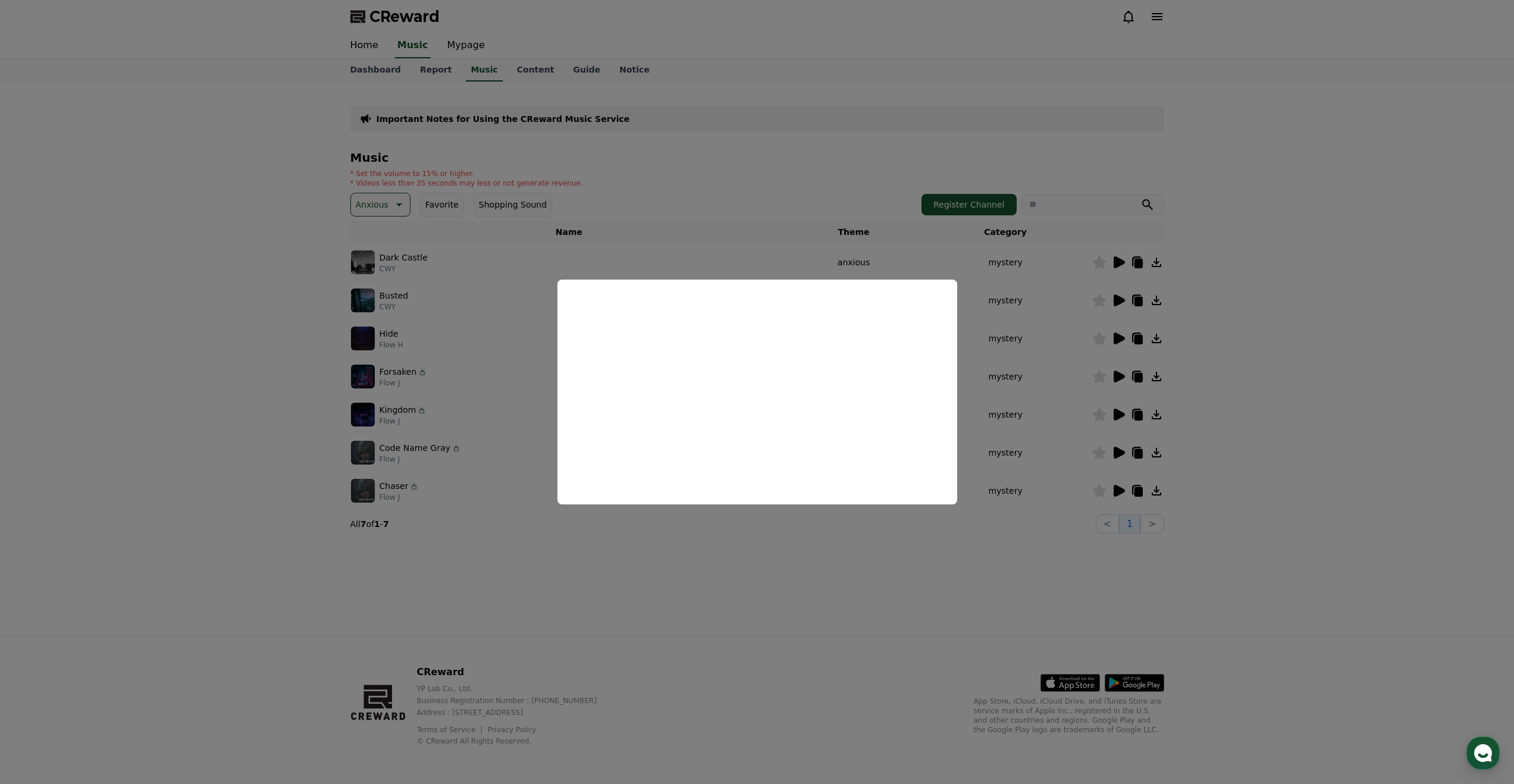
click at [1045, 522] on button "close modal" at bounding box center [757, 392] width 1514 height 784
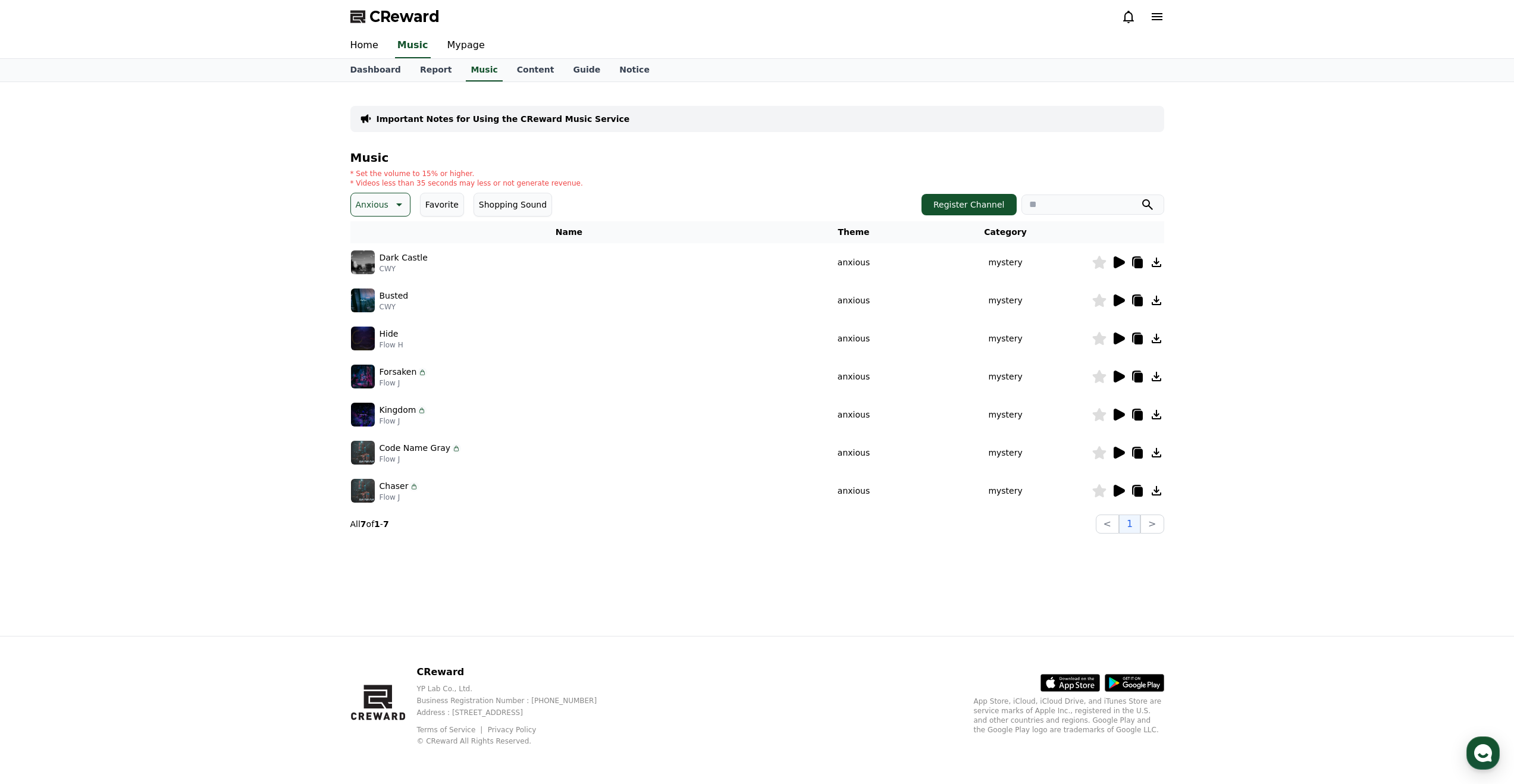
click at [1117, 381] on icon at bounding box center [1119, 376] width 12 height 12
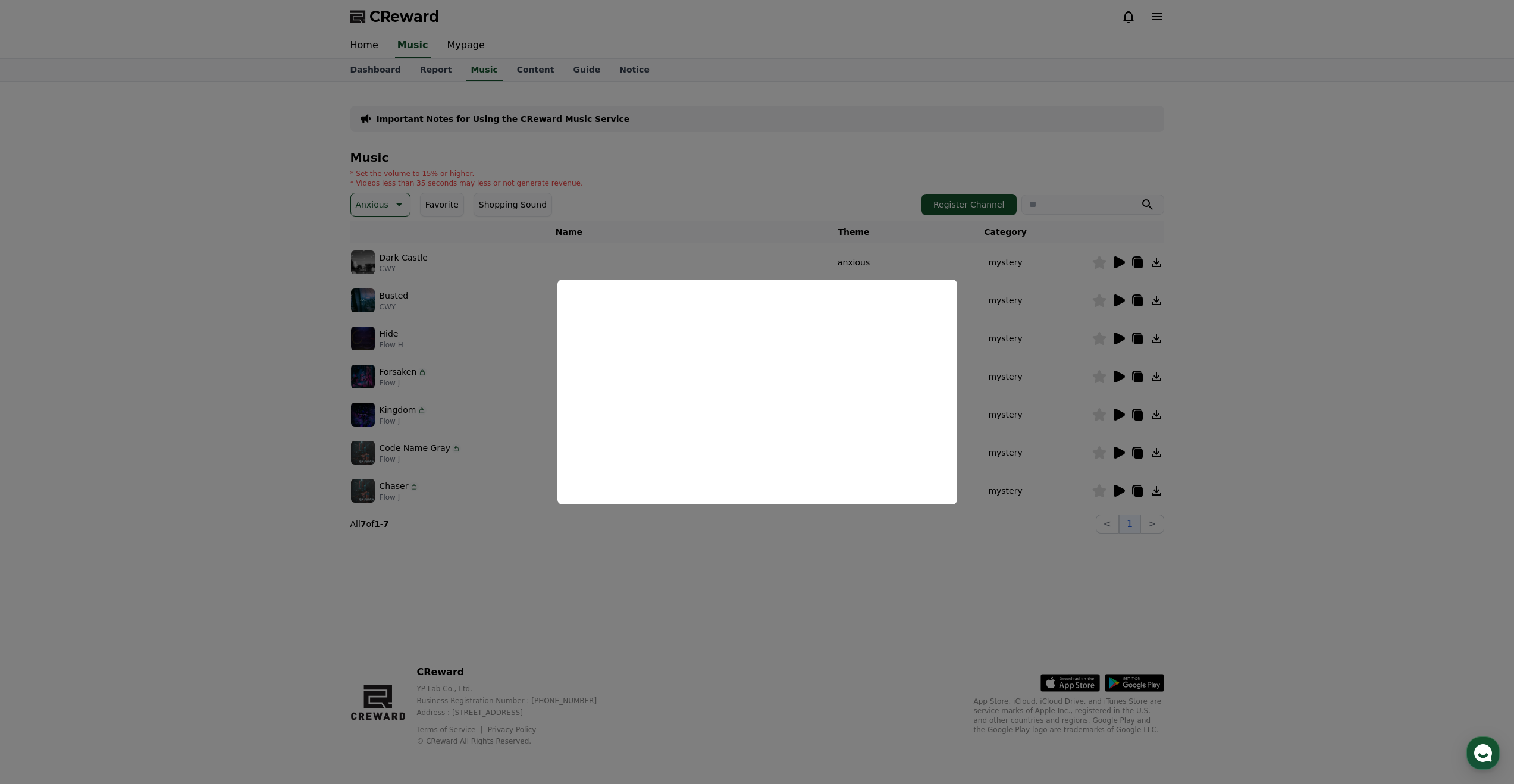
click at [564, 173] on button "close modal" at bounding box center [757, 392] width 1514 height 784
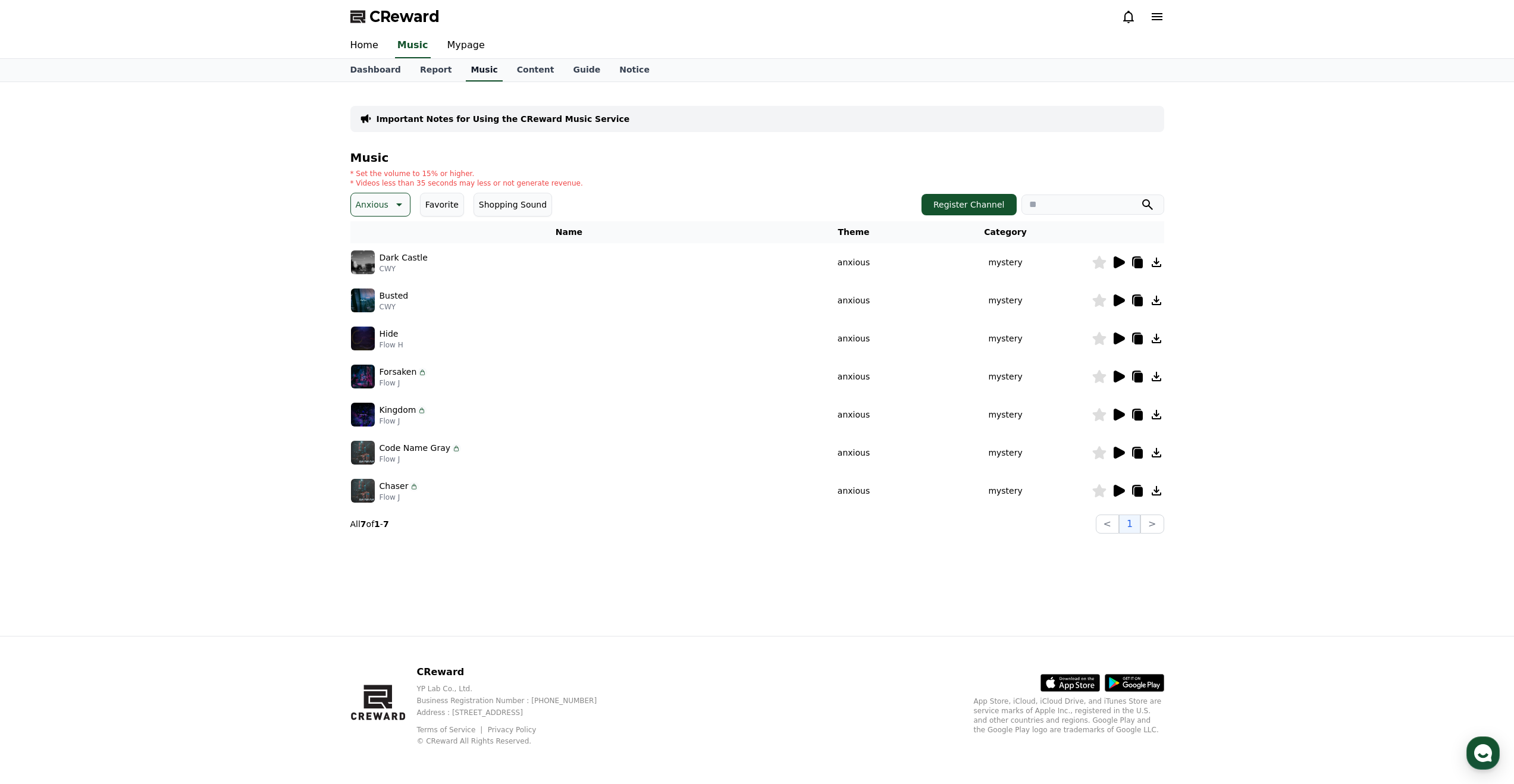
click at [466, 75] on link "Music" at bounding box center [484, 70] width 37 height 22
click at [396, 204] on icon at bounding box center [399, 205] width 6 height 3
click at [389, 259] on button "Curiosity" at bounding box center [376, 264] width 47 height 27
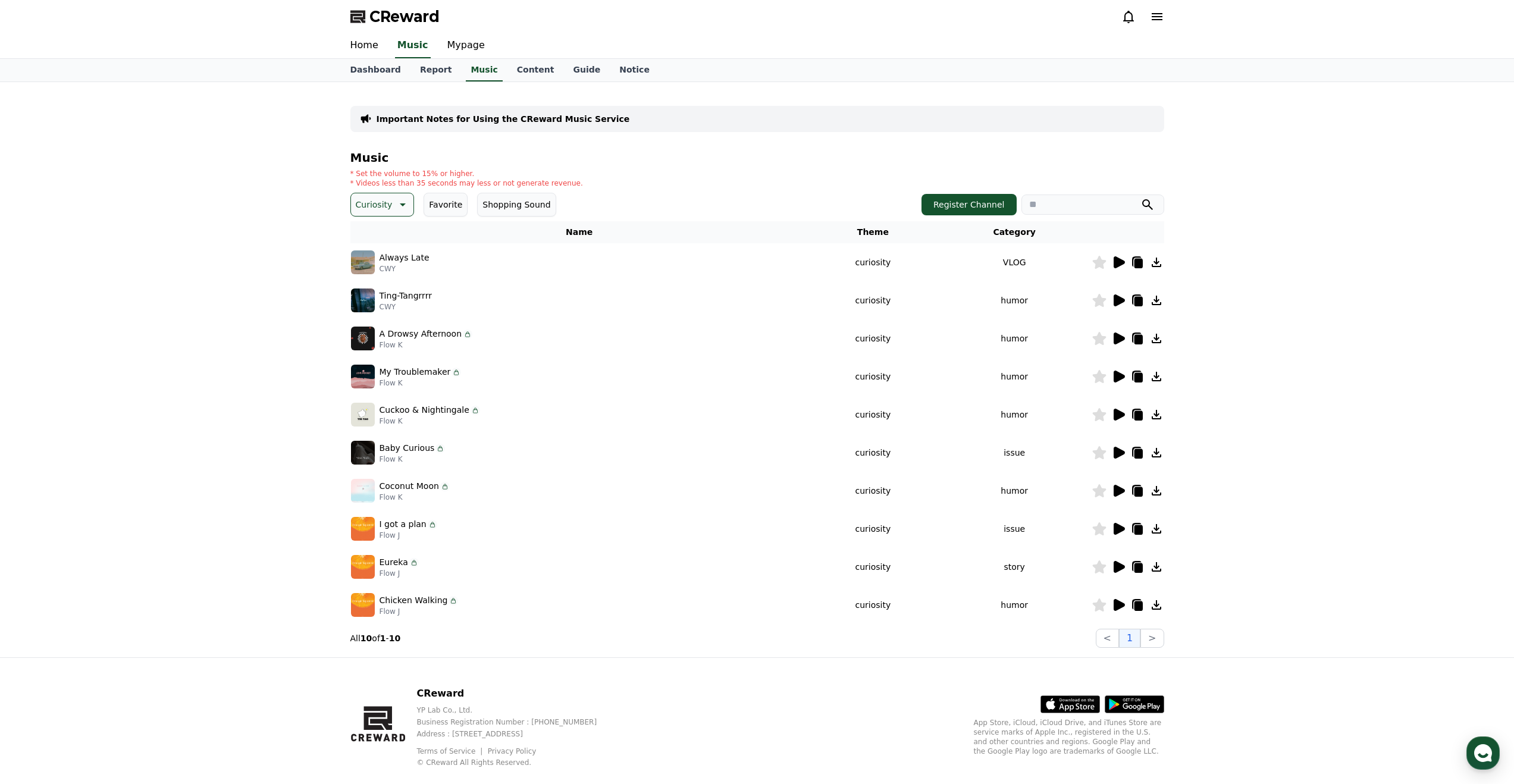
click at [1117, 265] on icon at bounding box center [1119, 262] width 12 height 12
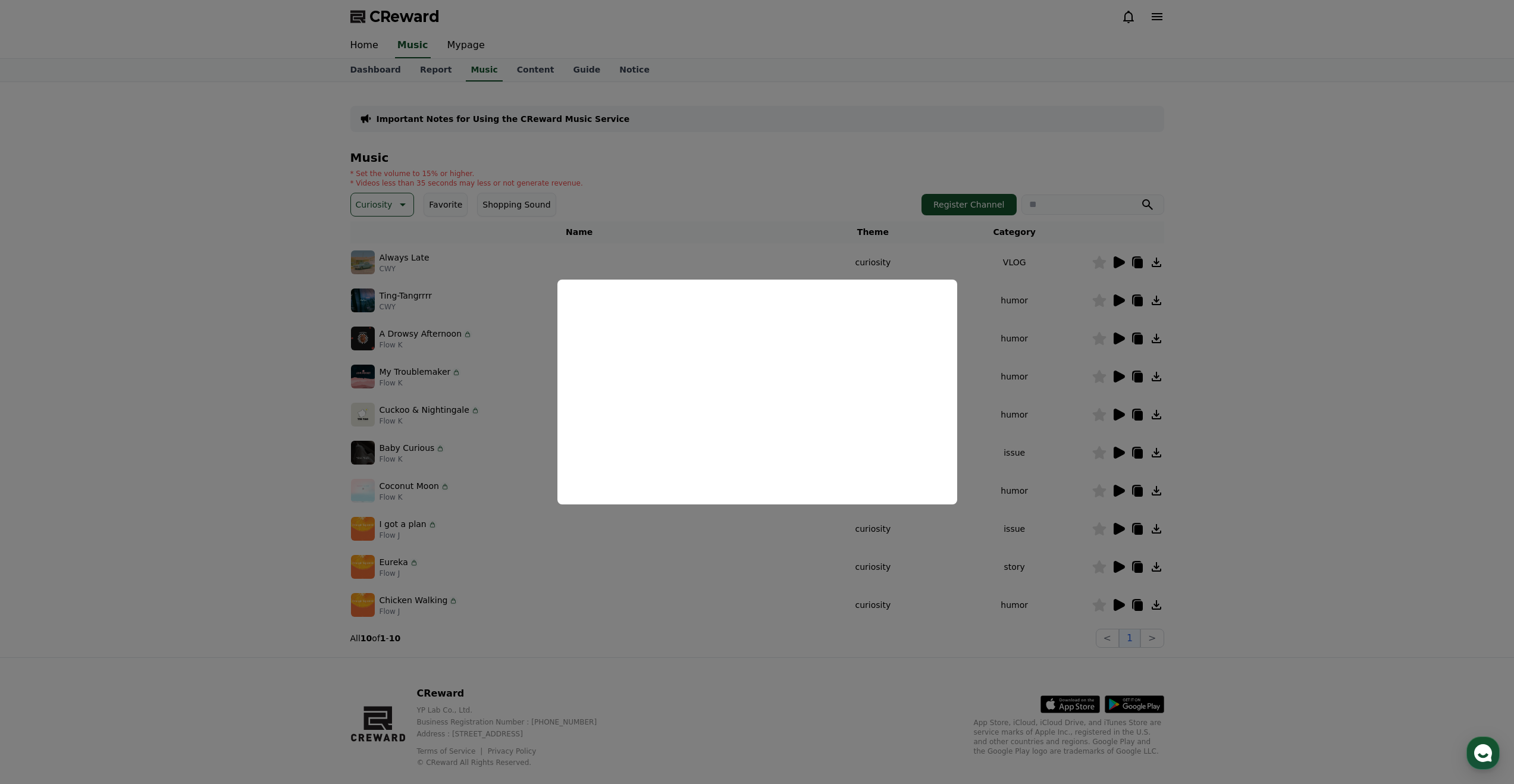
click at [689, 572] on button "close modal" at bounding box center [757, 392] width 1514 height 784
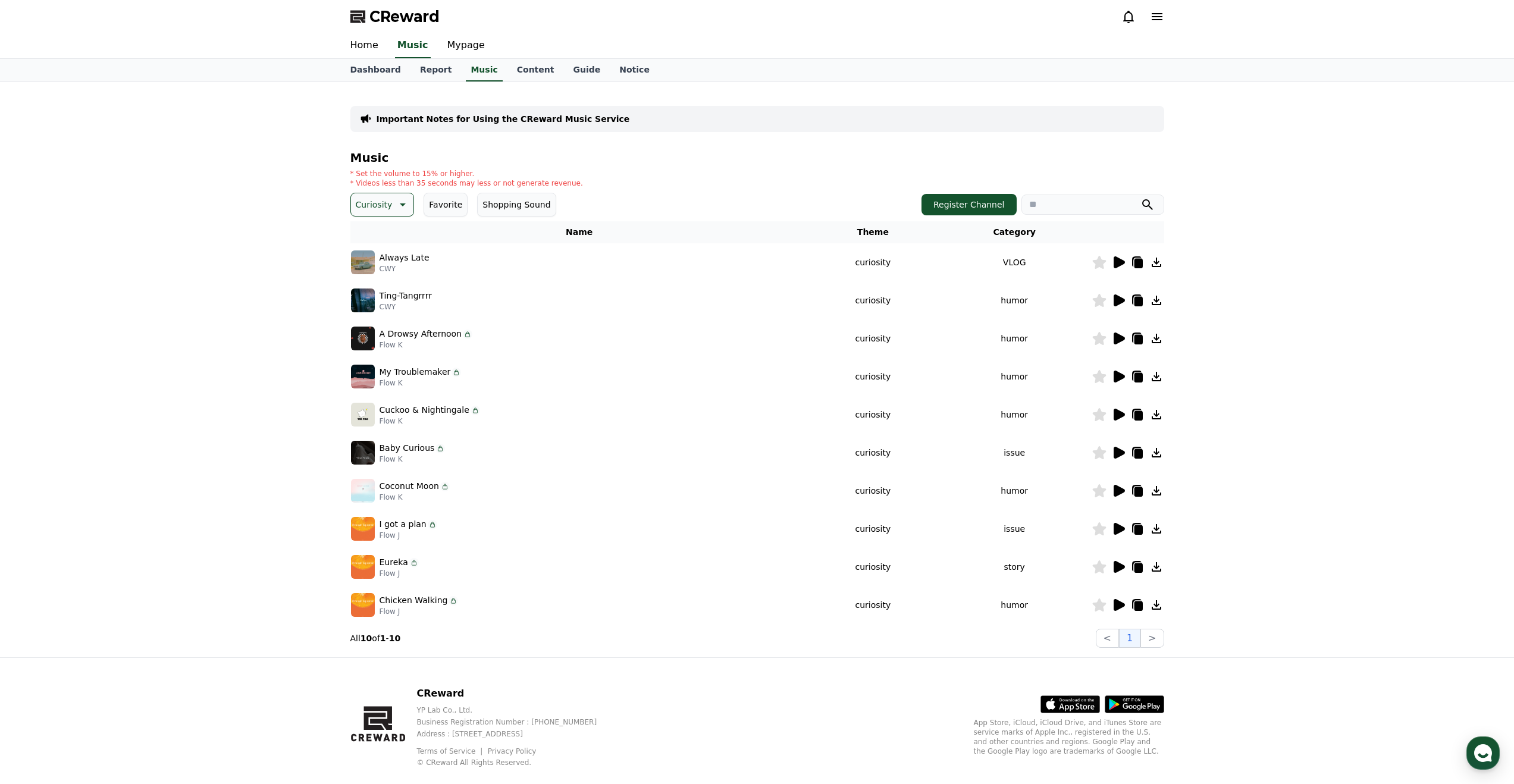
click at [1117, 376] on icon at bounding box center [1119, 376] width 12 height 12
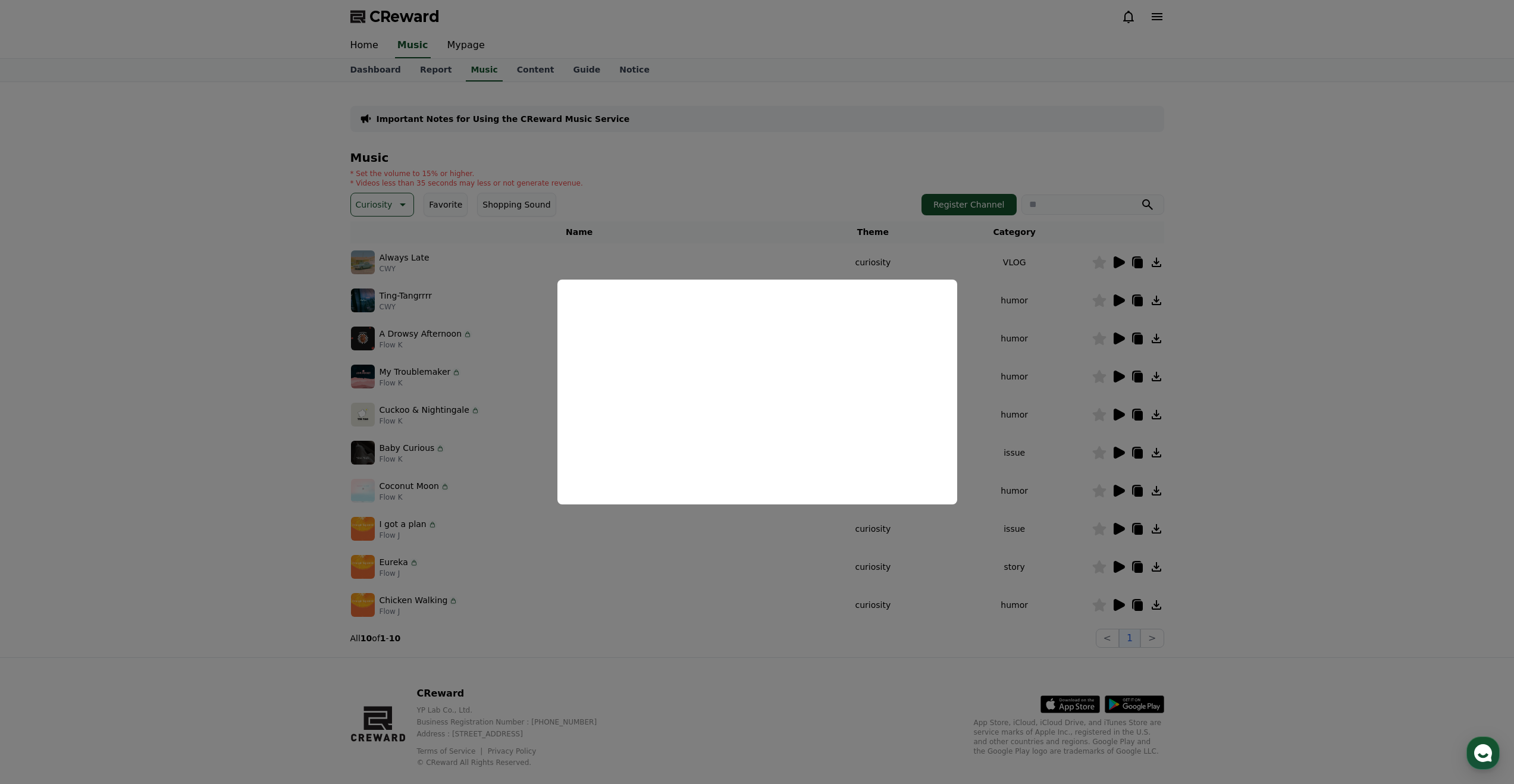
click at [1091, 439] on button "close modal" at bounding box center [757, 392] width 1514 height 784
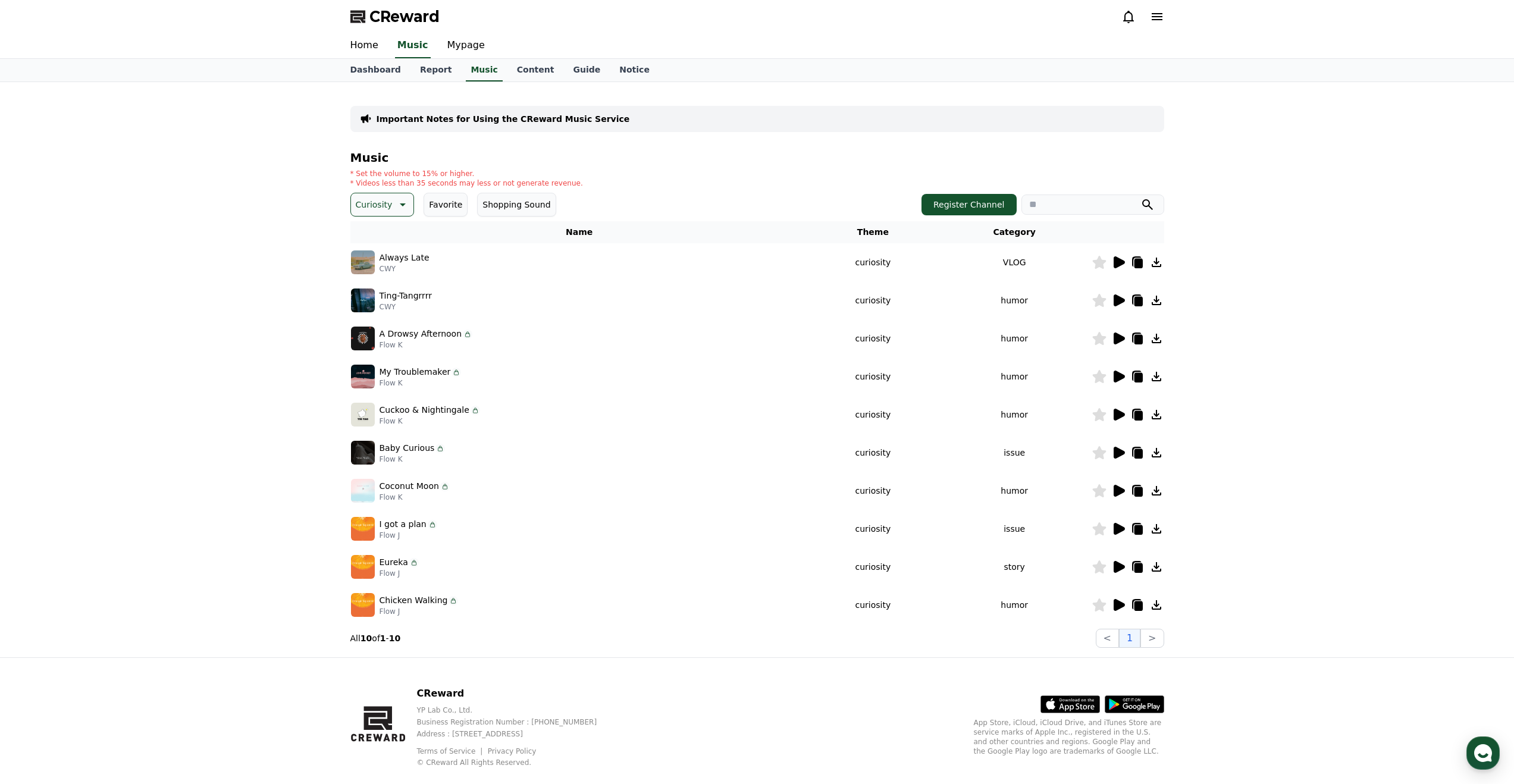
click at [1122, 566] on icon at bounding box center [1119, 566] width 12 height 12
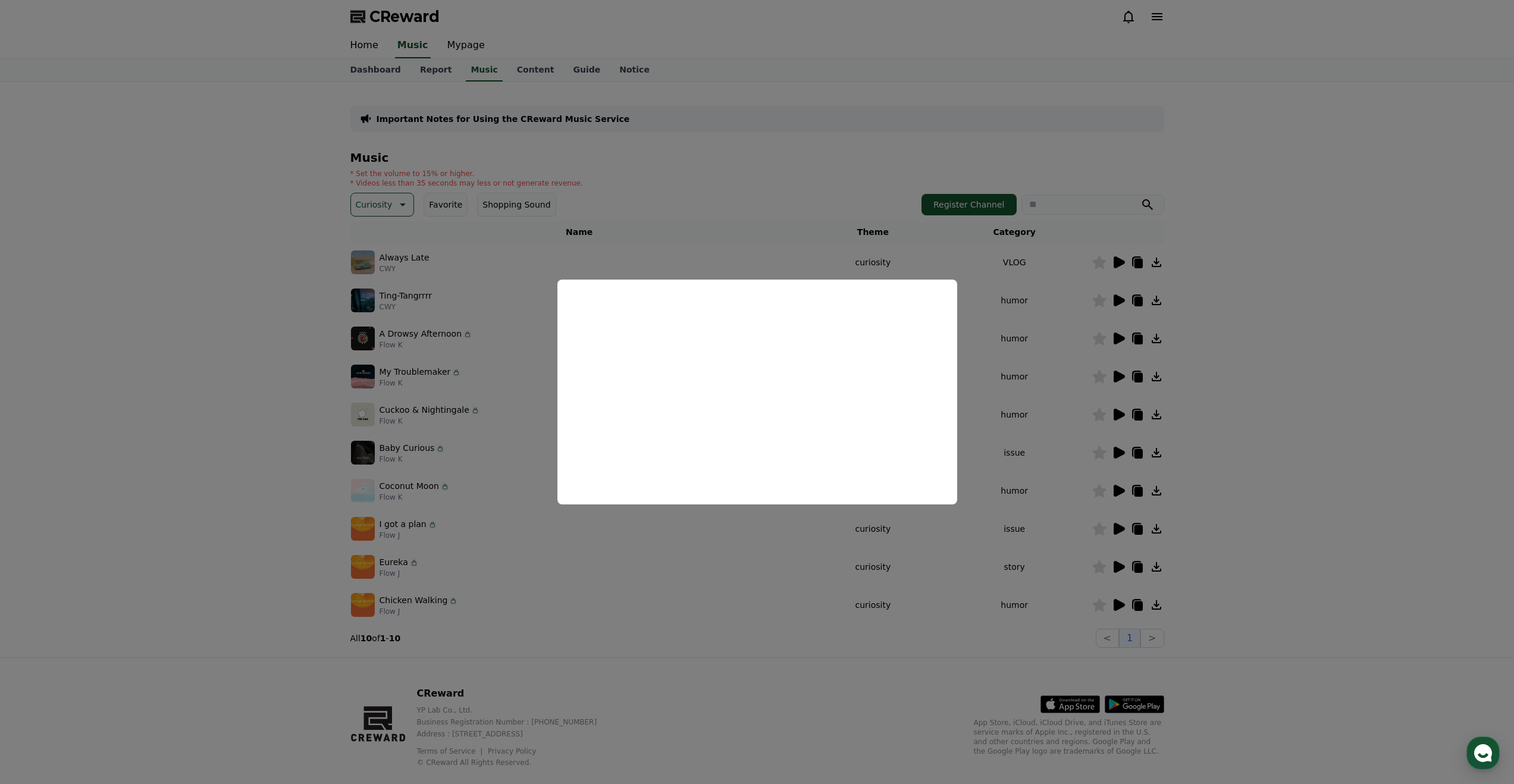
click at [855, 548] on button "close modal" at bounding box center [757, 392] width 1514 height 784
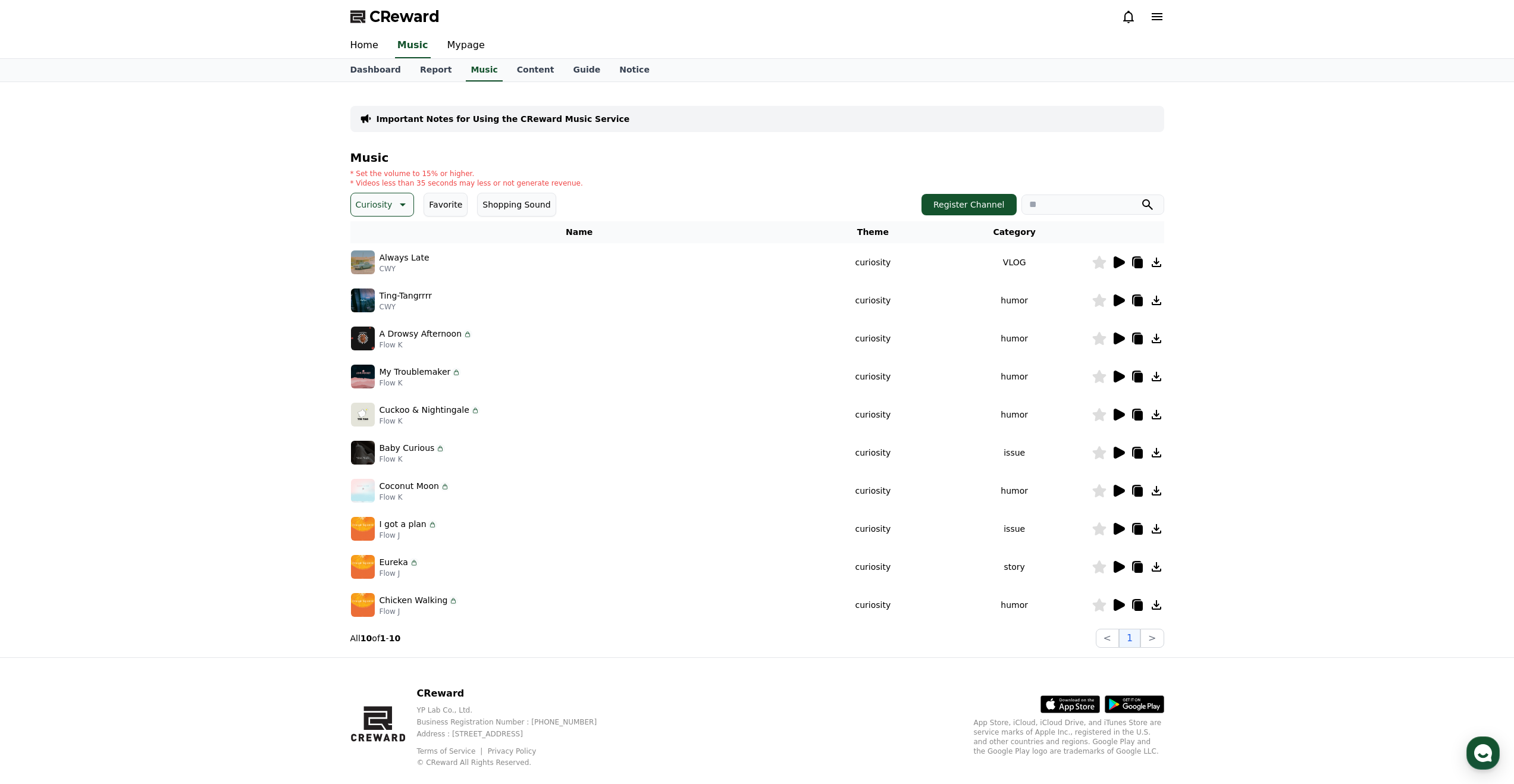
click at [1118, 529] on icon at bounding box center [1119, 528] width 12 height 12
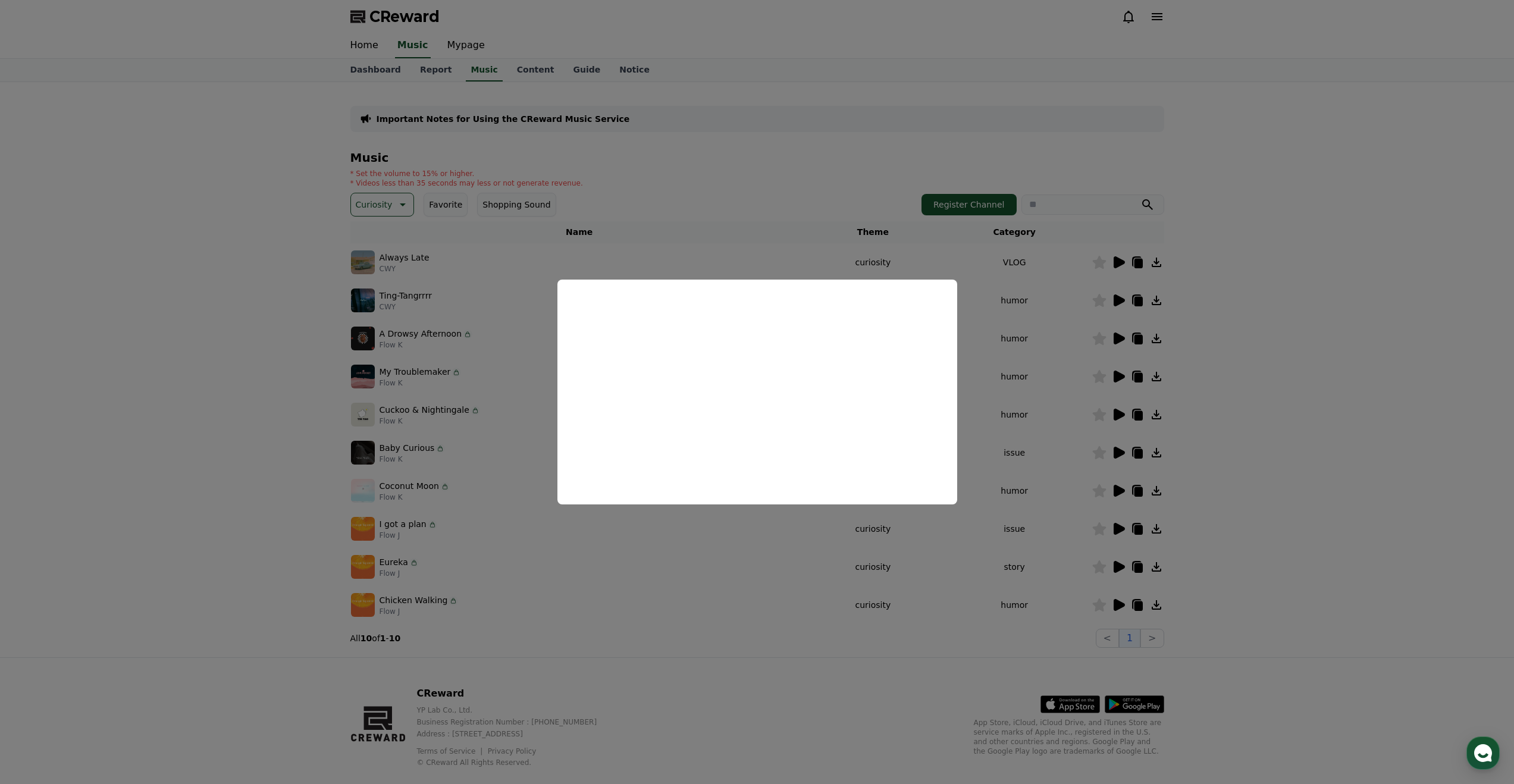
click at [1160, 530] on button "close modal" at bounding box center [757, 392] width 1514 height 784
click at [1158, 531] on icon at bounding box center [1156, 528] width 14 height 14
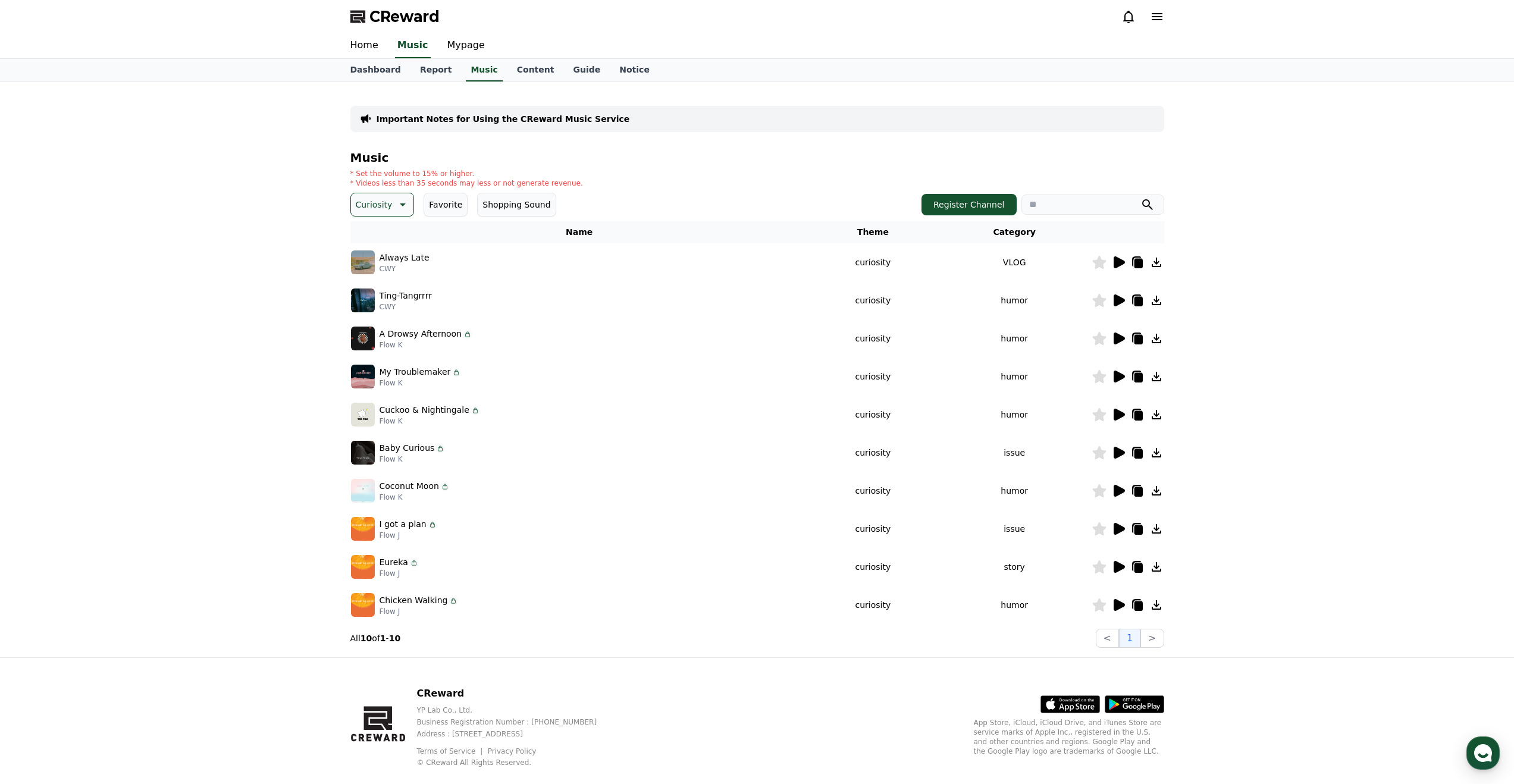
click at [1121, 605] on icon at bounding box center [1119, 605] width 12 height 12
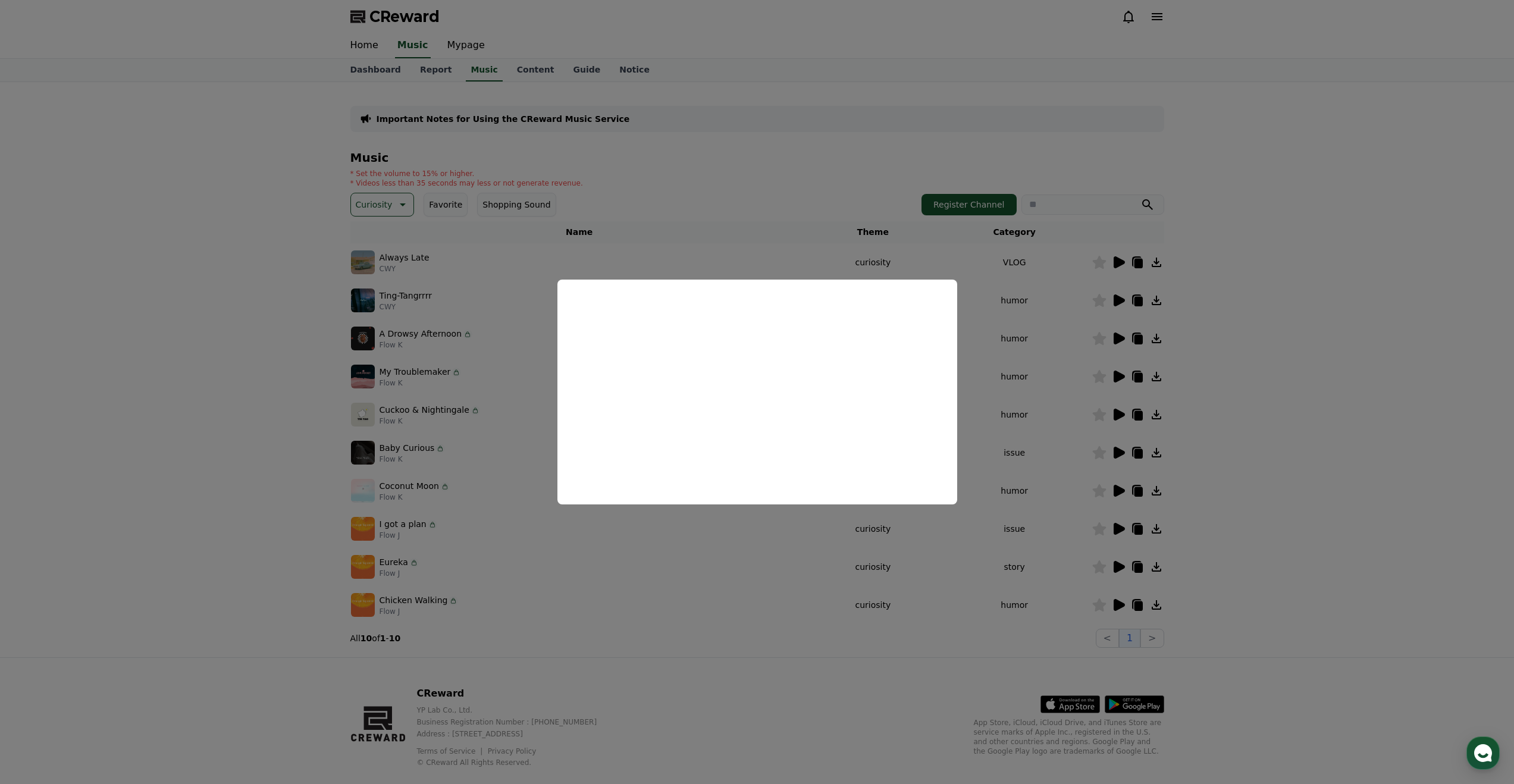
click at [804, 615] on button "close modal" at bounding box center [757, 392] width 1514 height 784
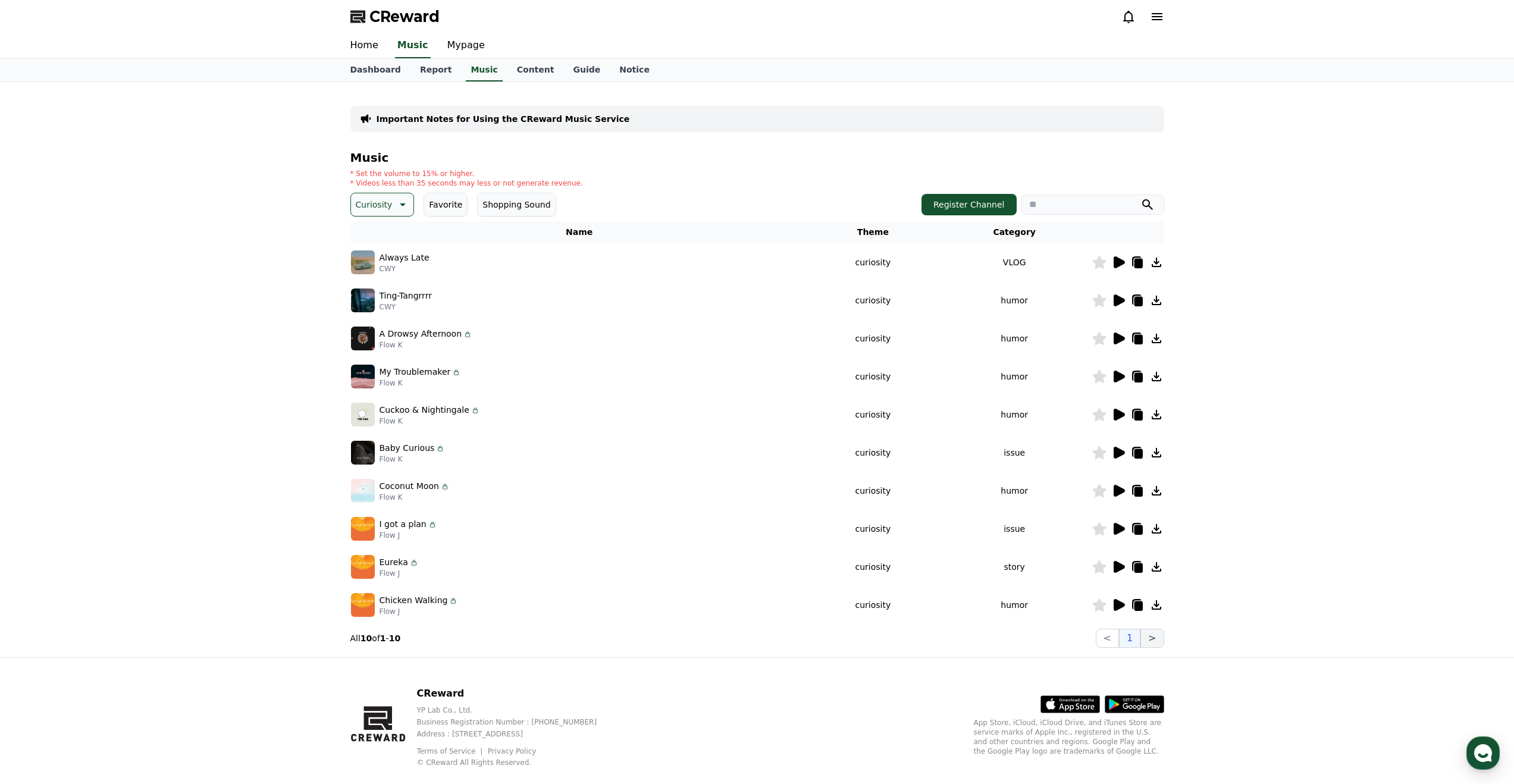
click at [1149, 638] on button ">" at bounding box center [1153, 638] width 23 height 19
click at [382, 200] on p "Curiosity" at bounding box center [374, 204] width 37 height 17
click at [377, 238] on button "Dark" at bounding box center [366, 236] width 29 height 27
click at [365, 340] on img at bounding box center [362, 338] width 24 height 24
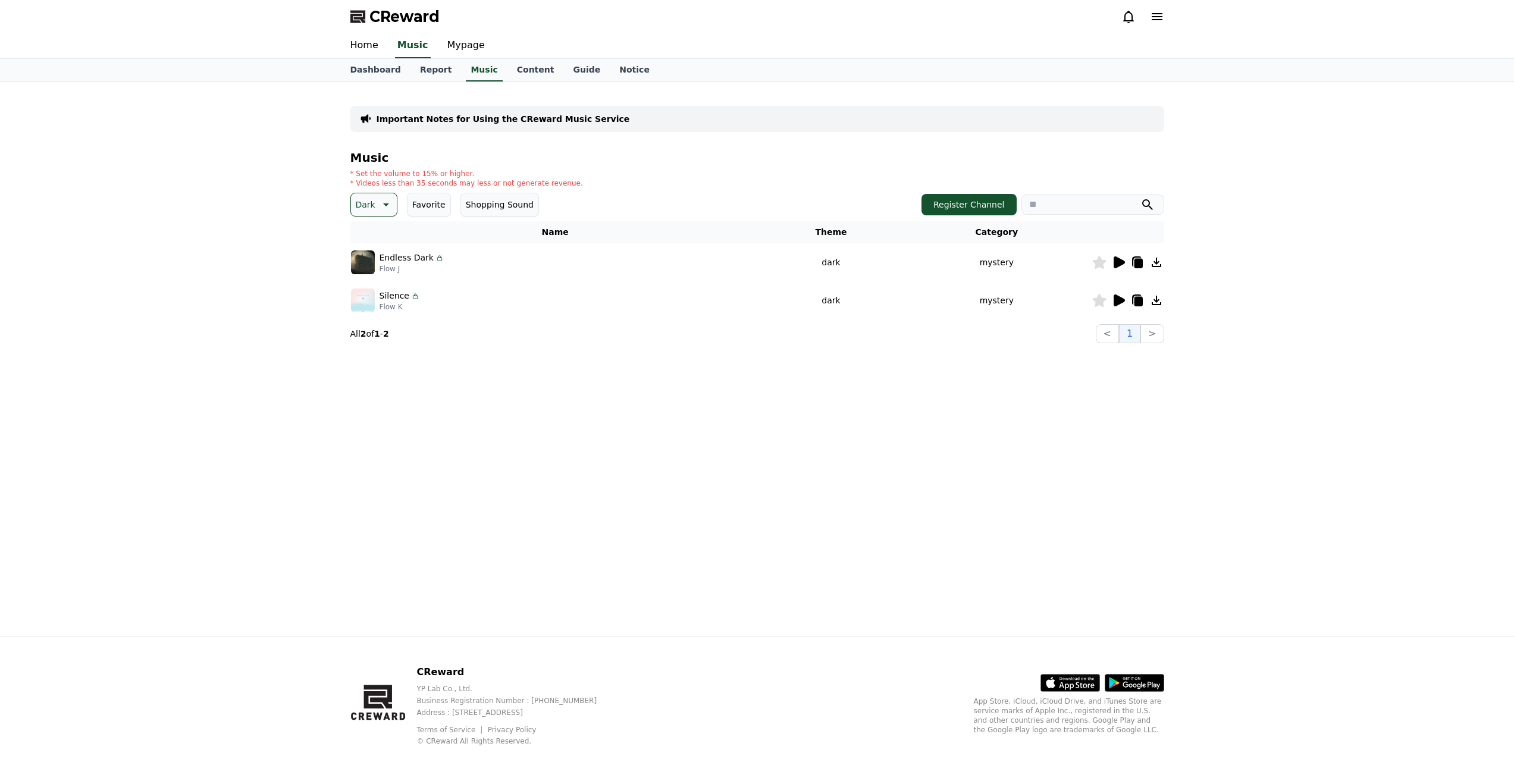
click at [1122, 302] on icon at bounding box center [1119, 300] width 12 height 12
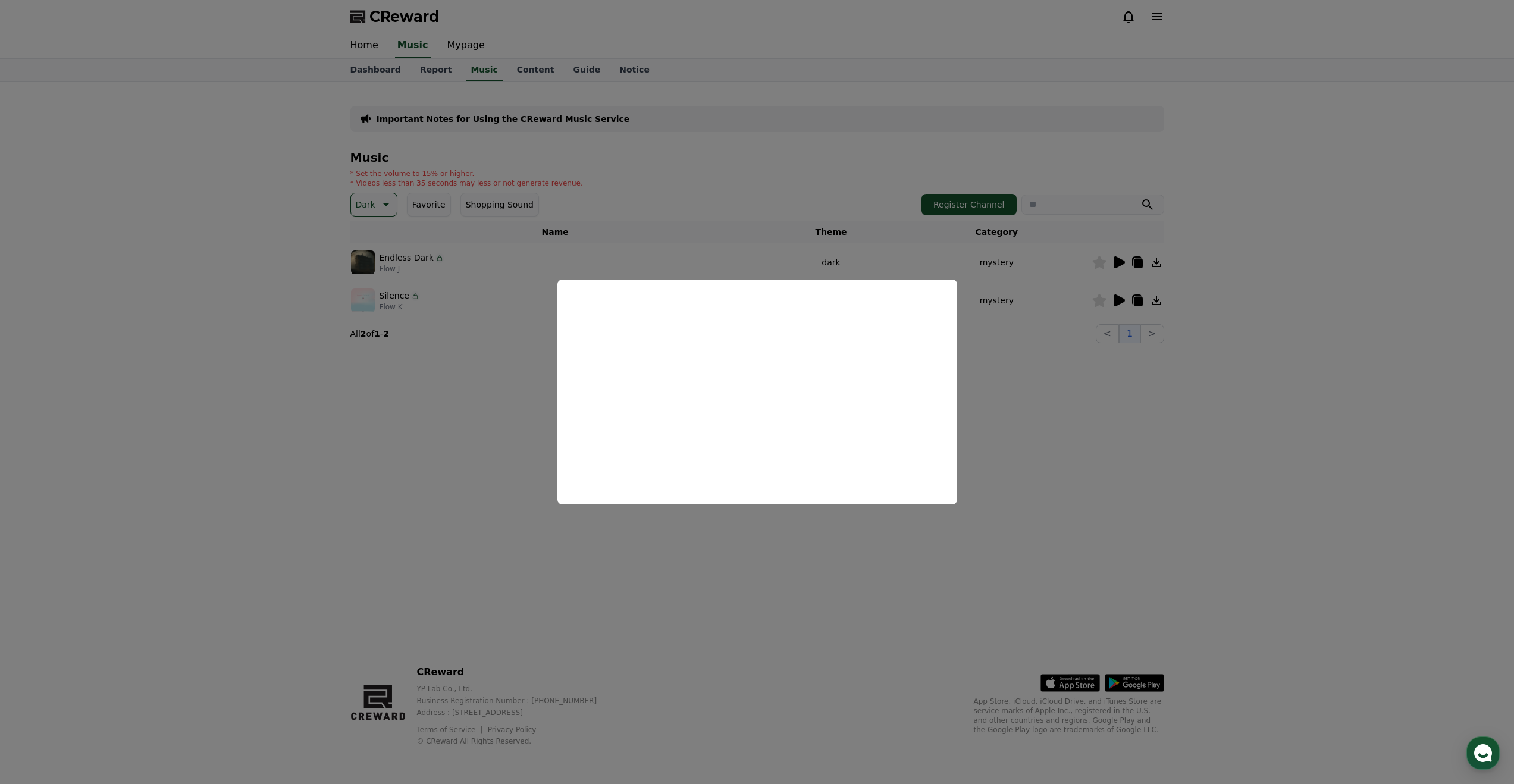
click at [809, 536] on button "close modal" at bounding box center [757, 392] width 1514 height 784
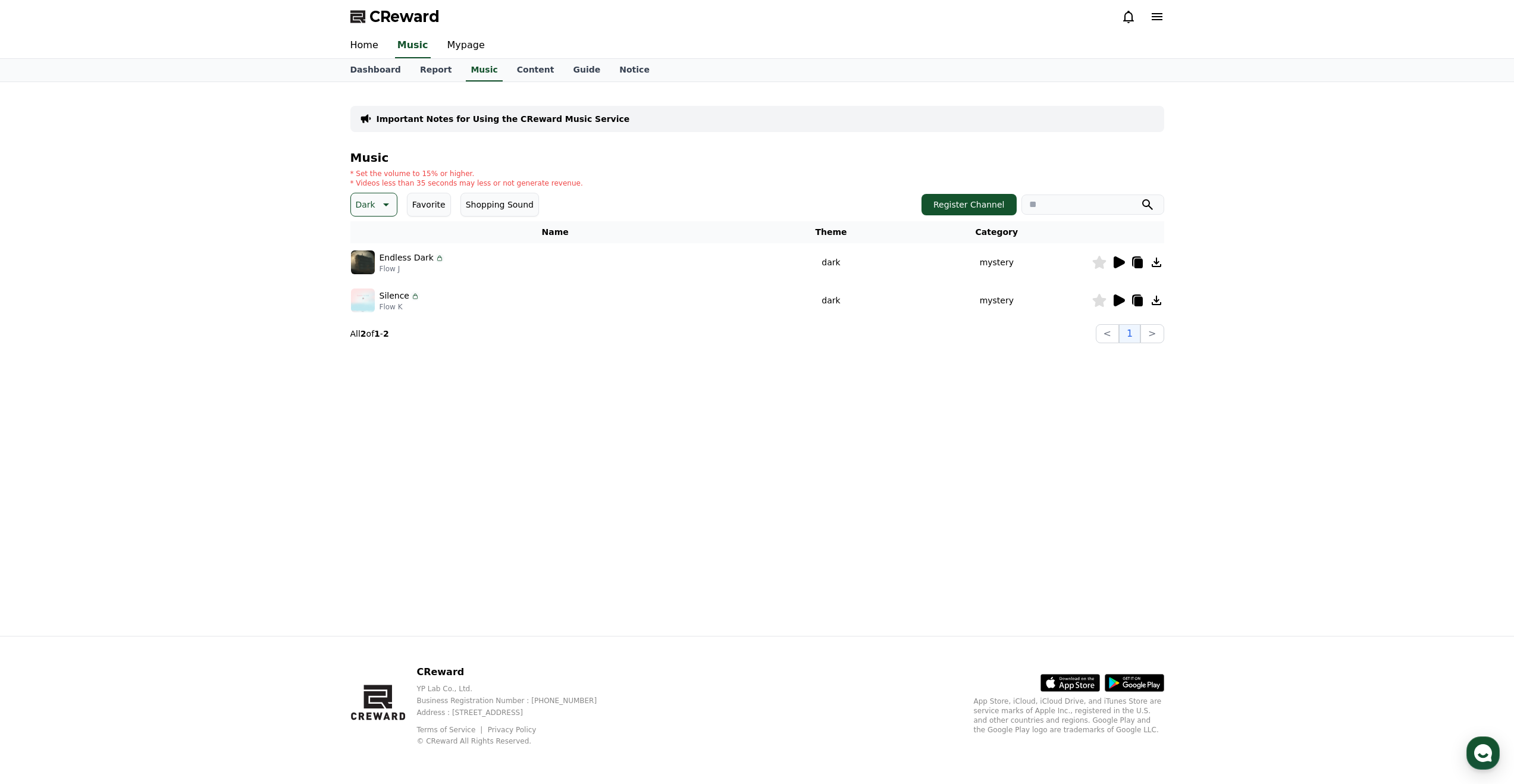
click at [1115, 265] on icon at bounding box center [1119, 262] width 12 height 12
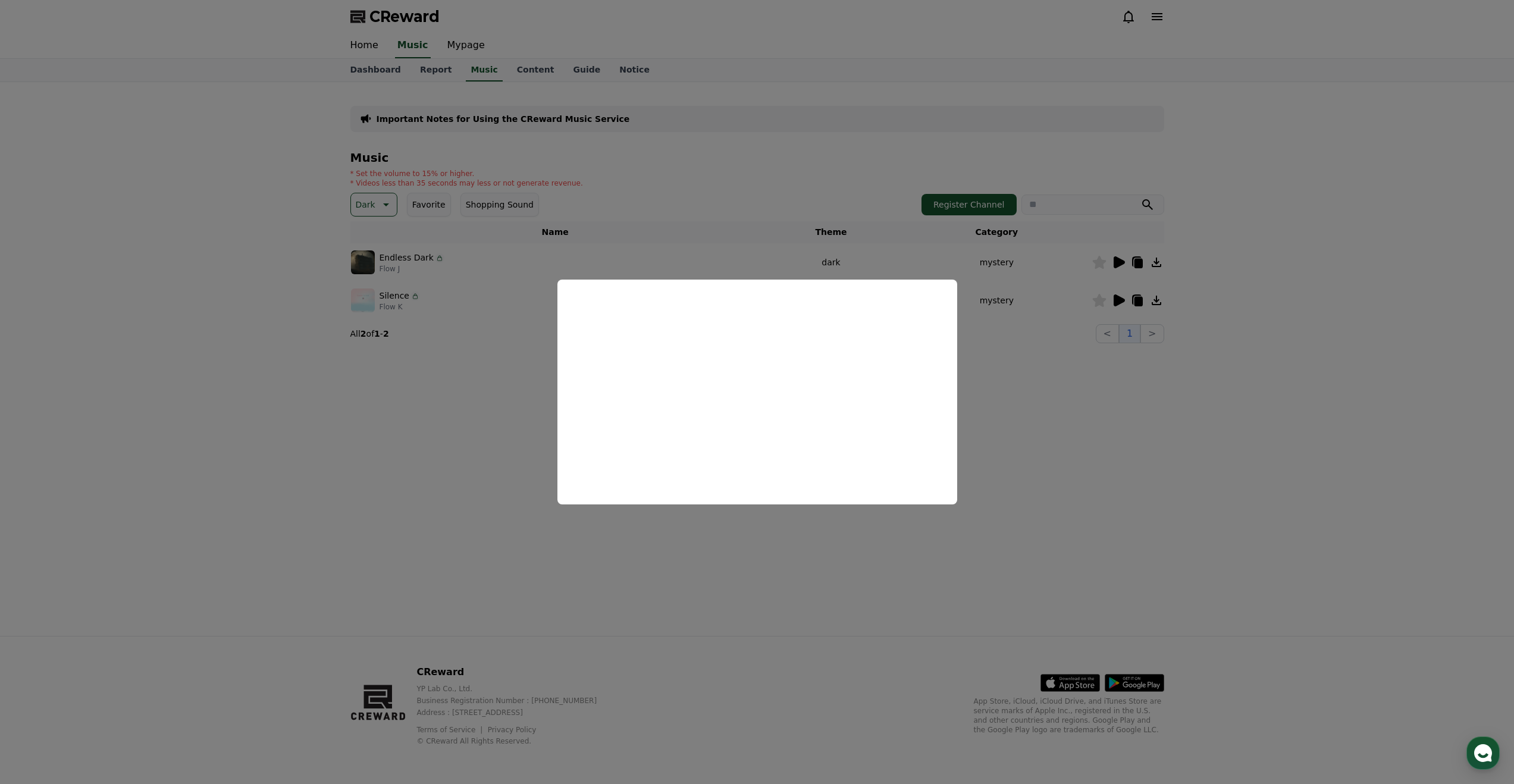
click at [720, 549] on button "close modal" at bounding box center [757, 392] width 1514 height 784
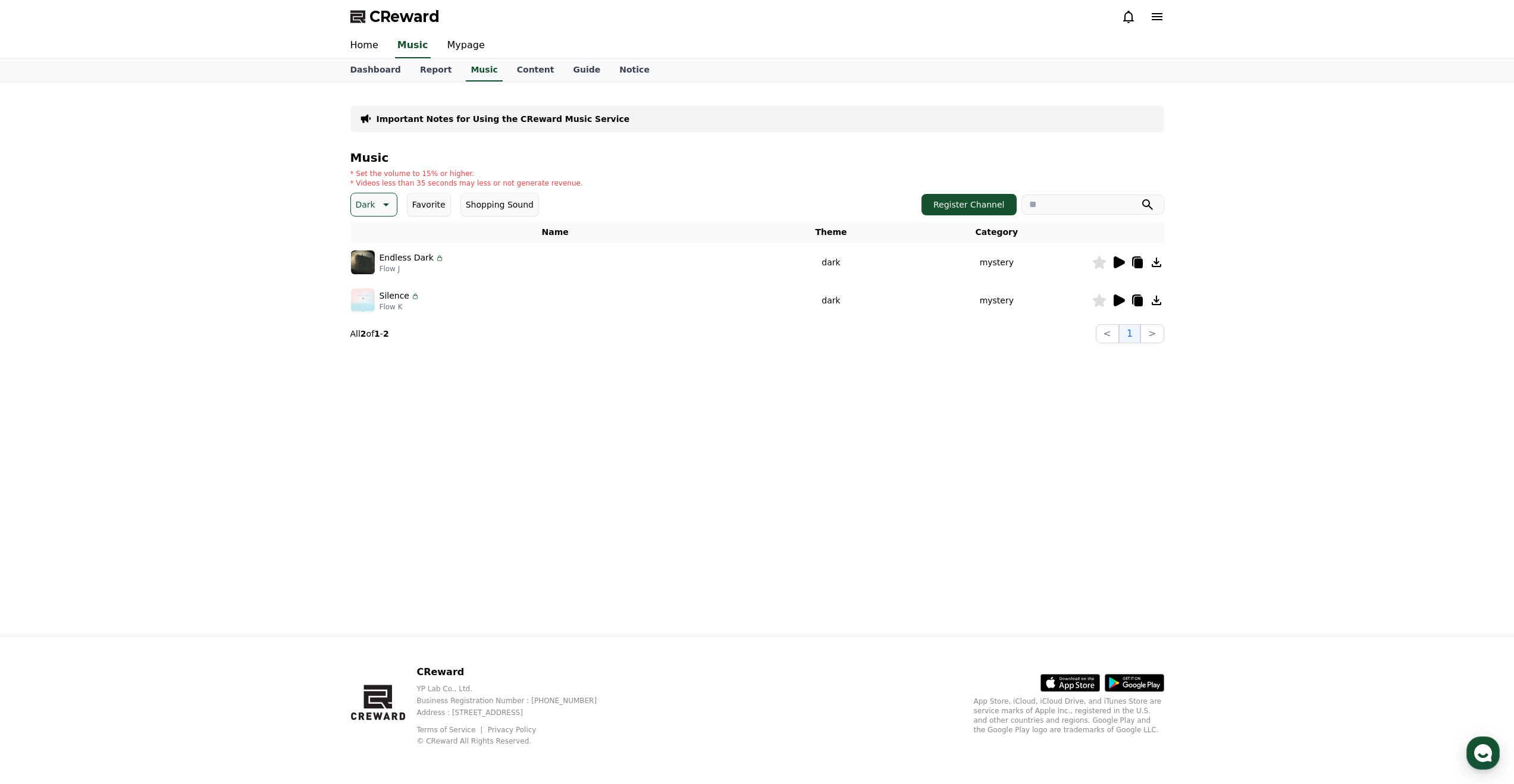
click at [388, 210] on icon at bounding box center [385, 204] width 14 height 14
drag, startPoint x: 342, startPoint y: 157, endPoint x: 571, endPoint y: 181, distance: 230.3
click at [571, 181] on div "Important Notes for Using the CReward Music Service Music * Set the volume to 1…" at bounding box center [757, 359] width 833 height 554
copy div "Music * Set the volume to 15% or higher. * Videos less than 35 seconds may less…"
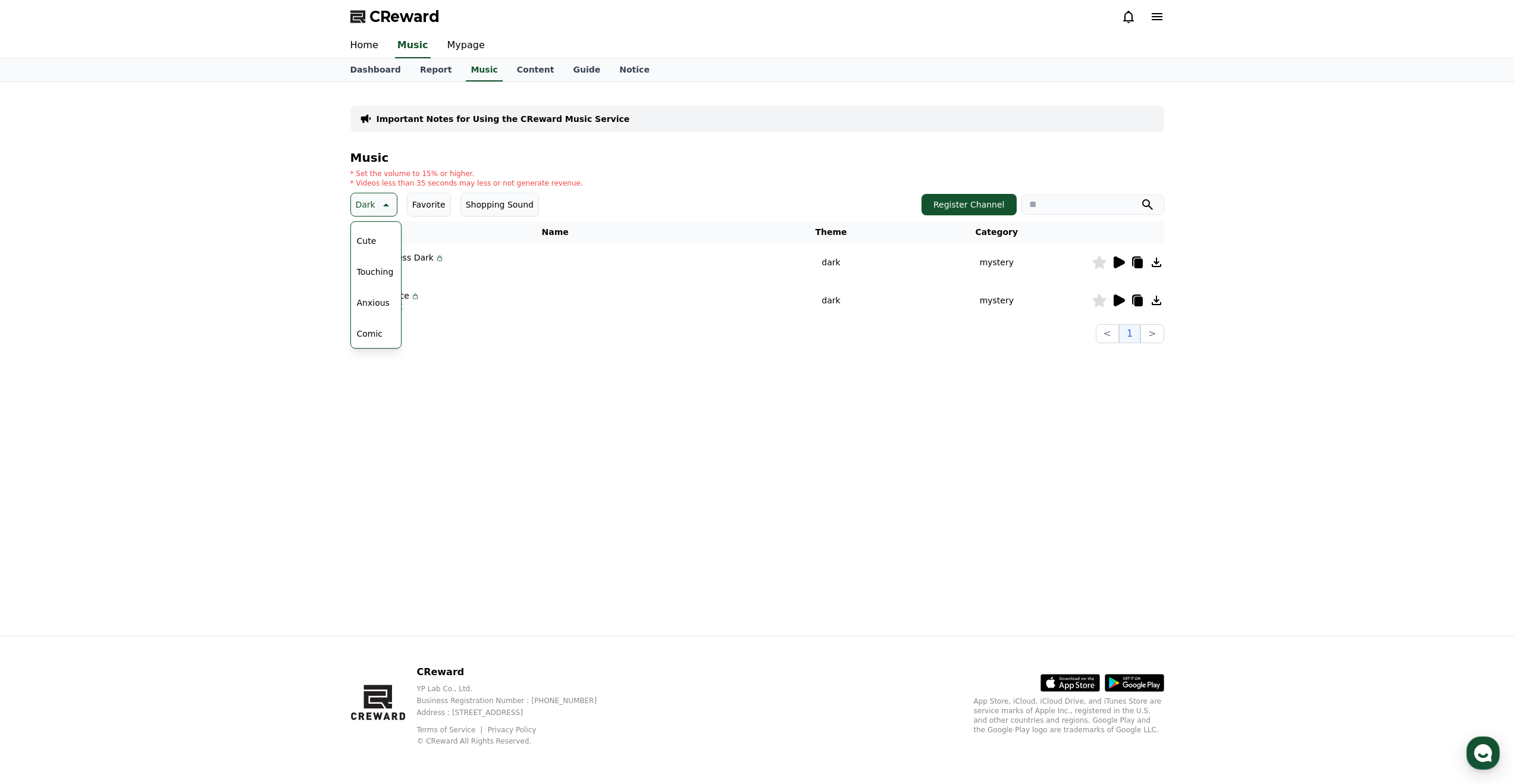
click at [629, 443] on div "Important Notes for Using the CReward Music Service Music * Set the volume to 1…" at bounding box center [757, 359] width 833 height 554
click at [1118, 262] on icon at bounding box center [1119, 262] width 12 height 12
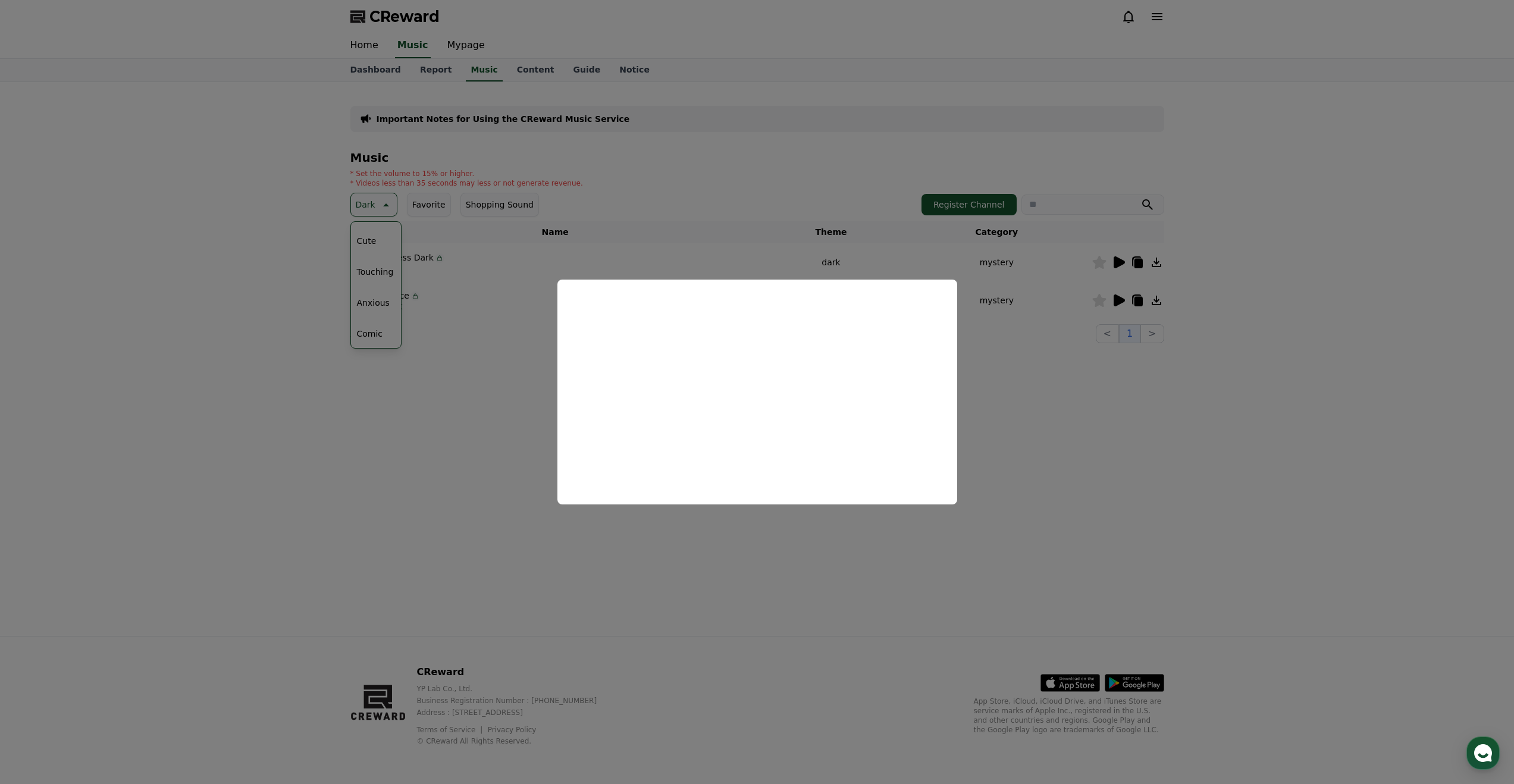
drag, startPoint x: 639, startPoint y: 631, endPoint x: 584, endPoint y: 502, distance: 140.2
click at [639, 631] on button "close modal" at bounding box center [757, 392] width 1514 height 784
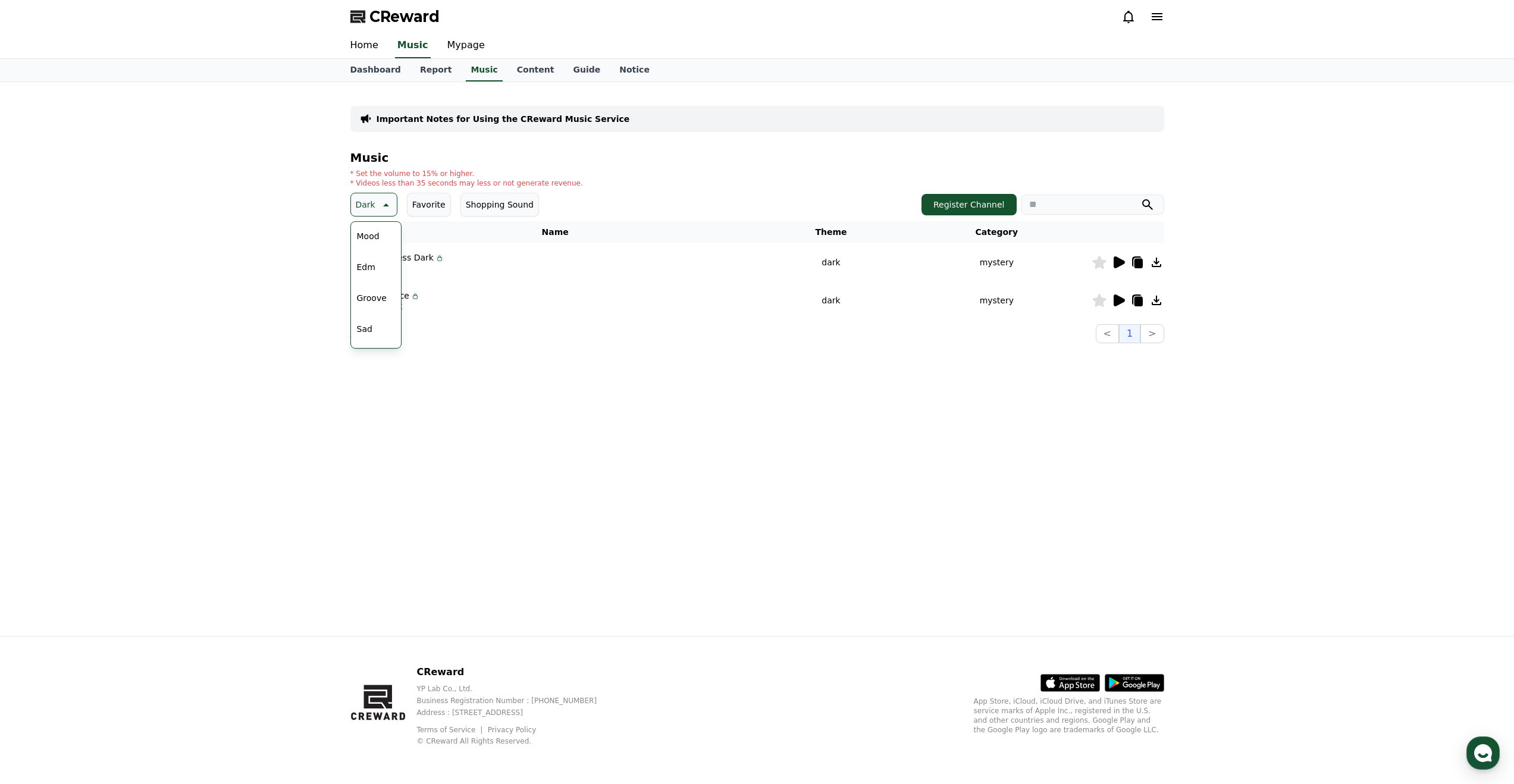
scroll to position [331, 0]
click at [386, 301] on button "Groove" at bounding box center [371, 307] width 39 height 27
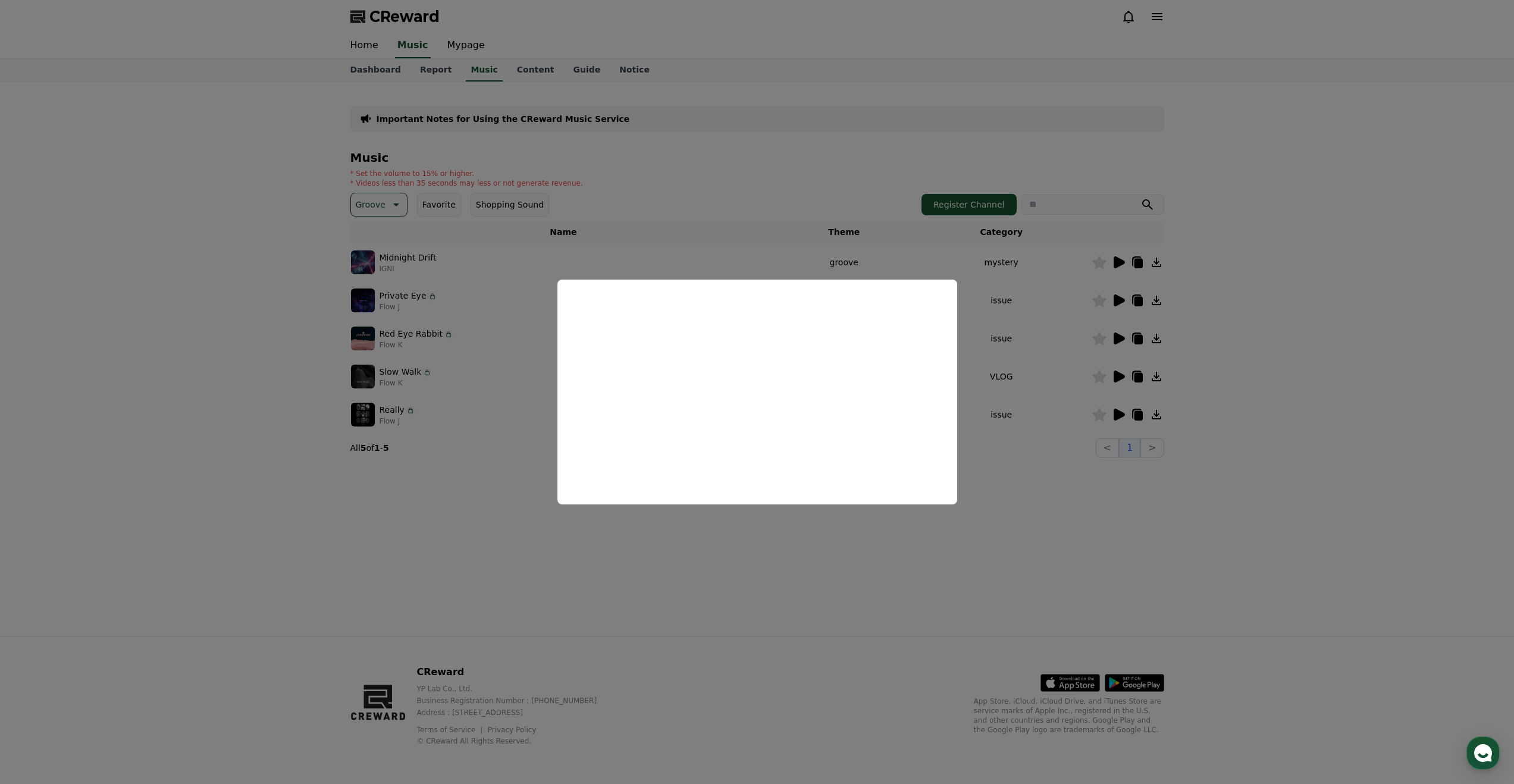
click at [1119, 412] on button "close modal" at bounding box center [757, 392] width 1514 height 784
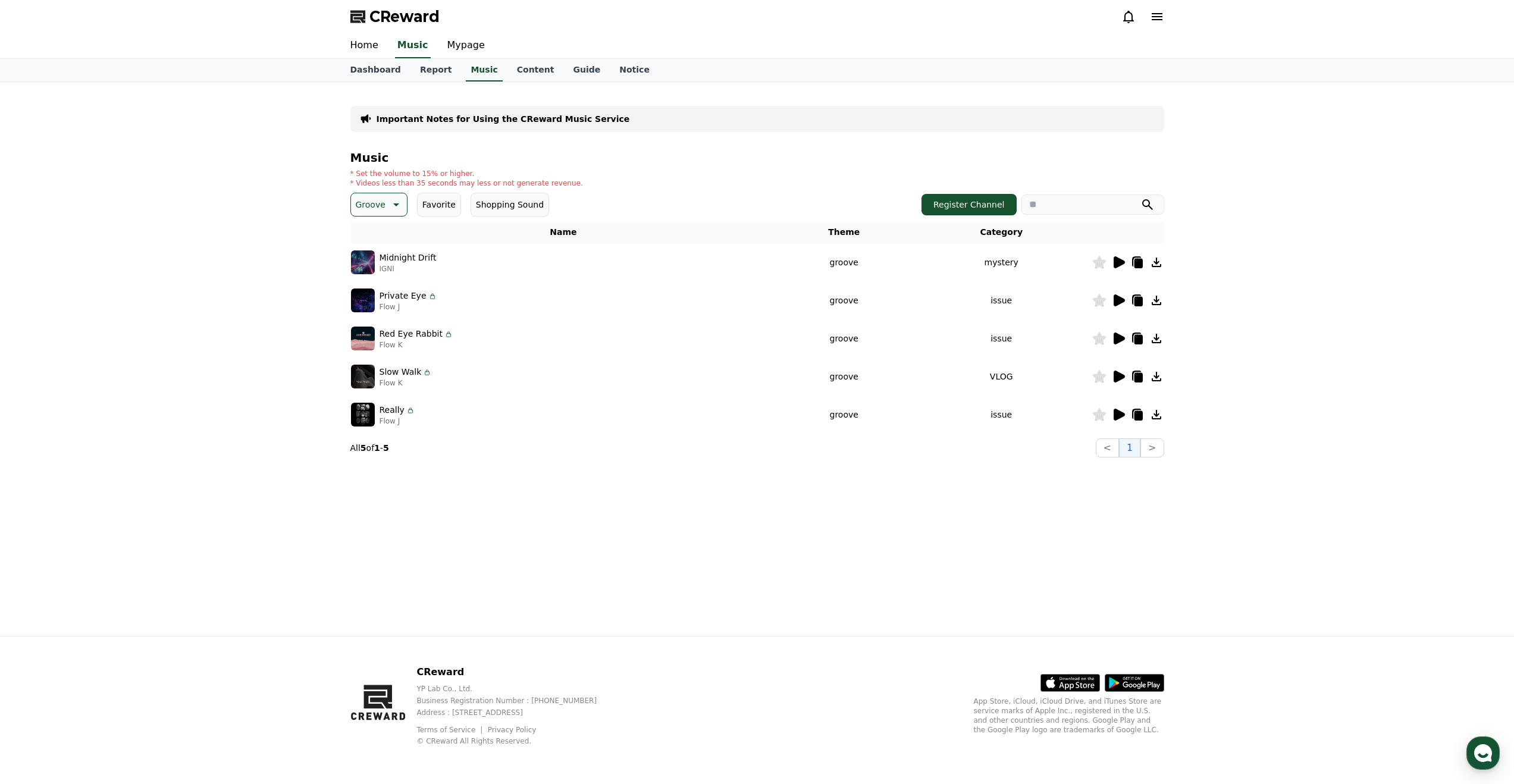
click at [1118, 418] on icon at bounding box center [1119, 414] width 12 height 12
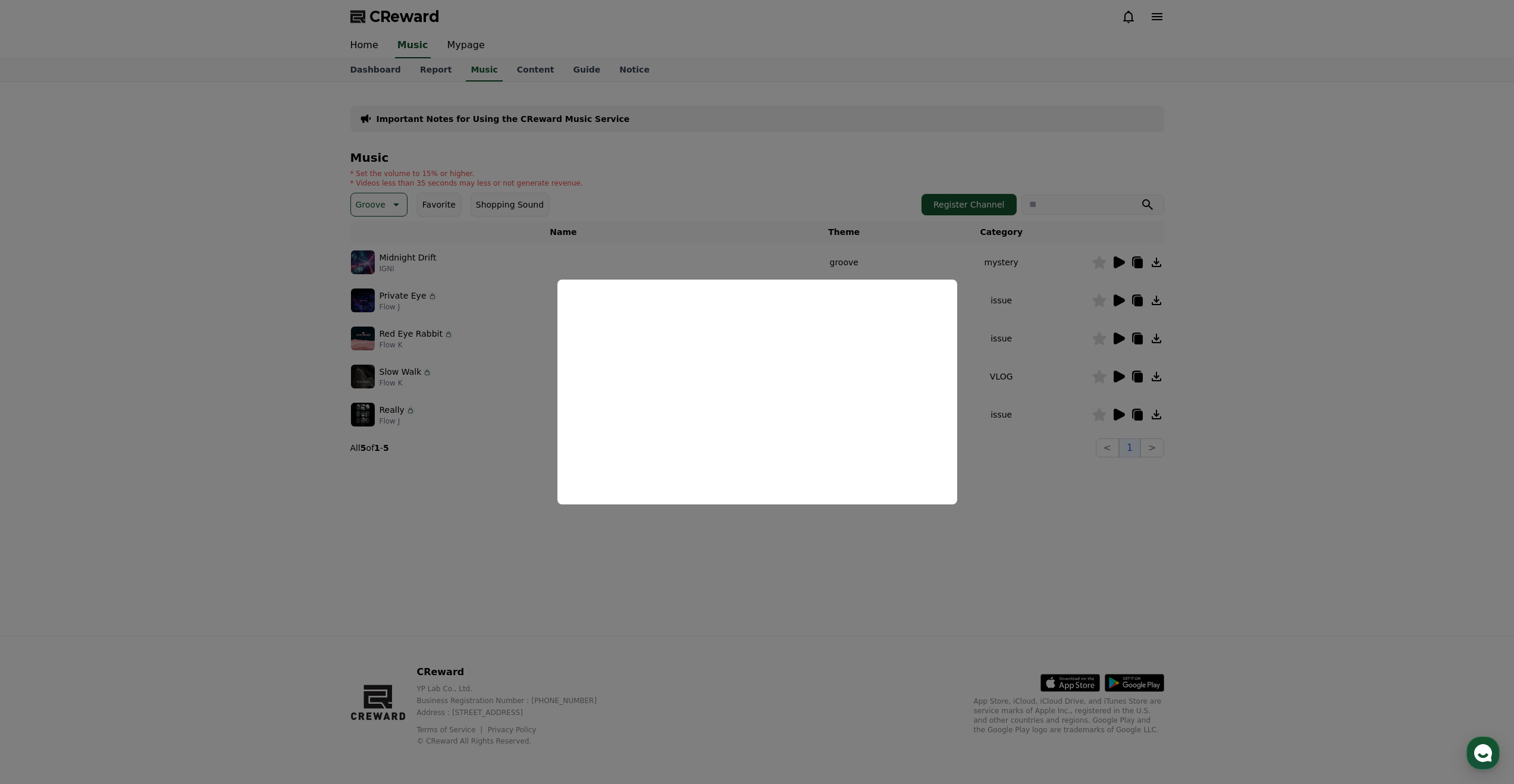
click at [1116, 376] on button "close modal" at bounding box center [757, 392] width 1514 height 784
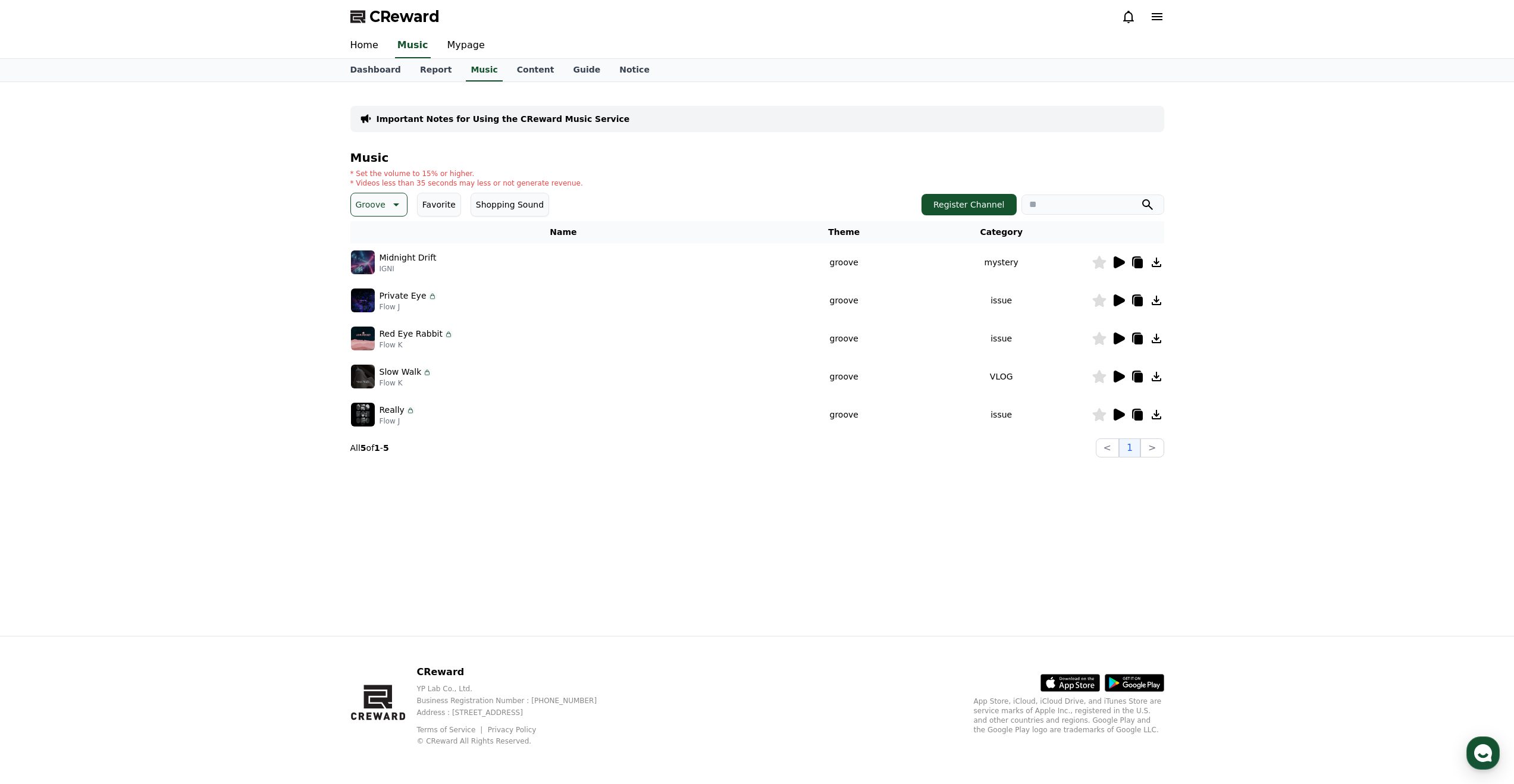
click at [1118, 378] on icon at bounding box center [1119, 376] width 12 height 12
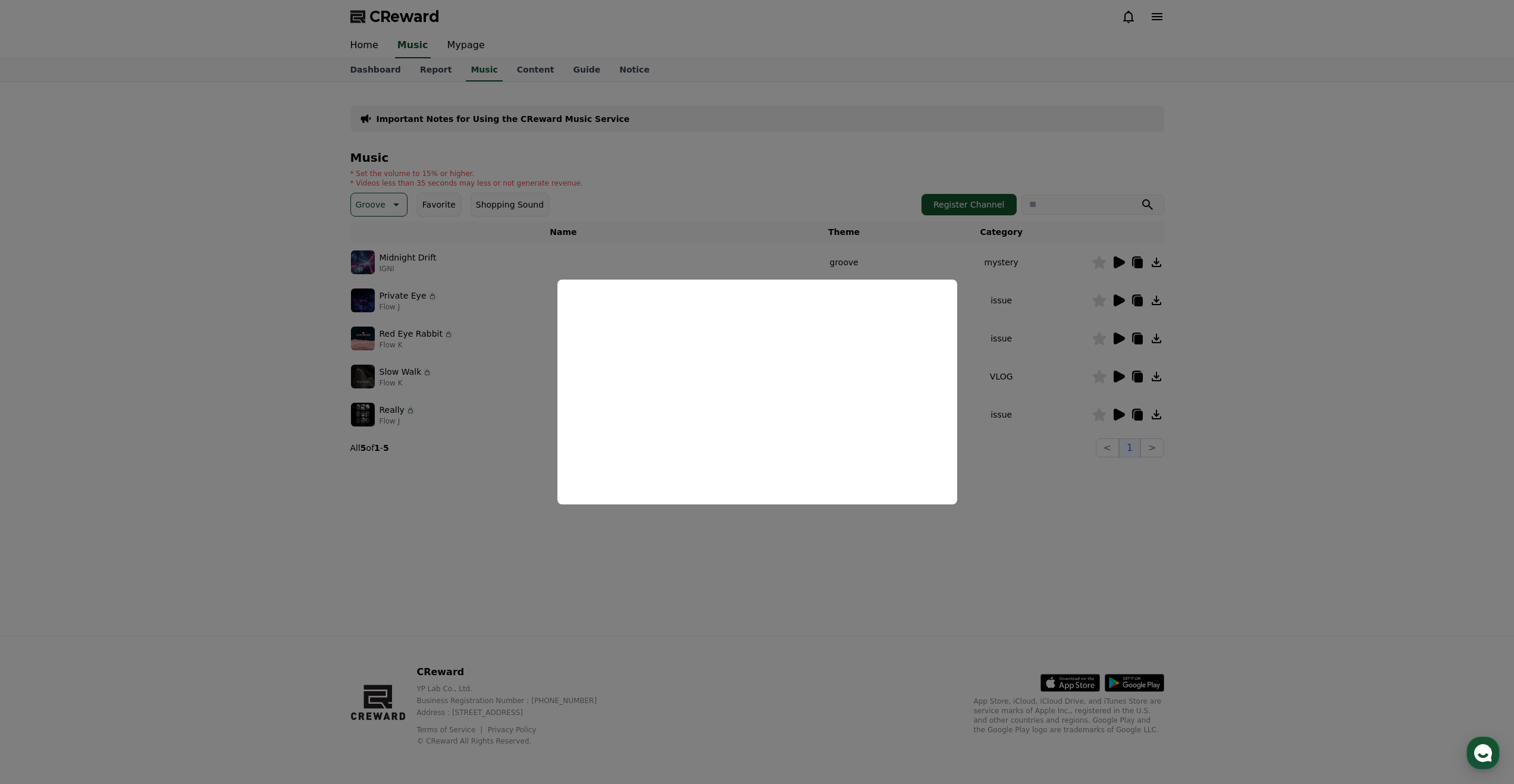
click at [1052, 379] on button "close modal" at bounding box center [757, 392] width 1514 height 784
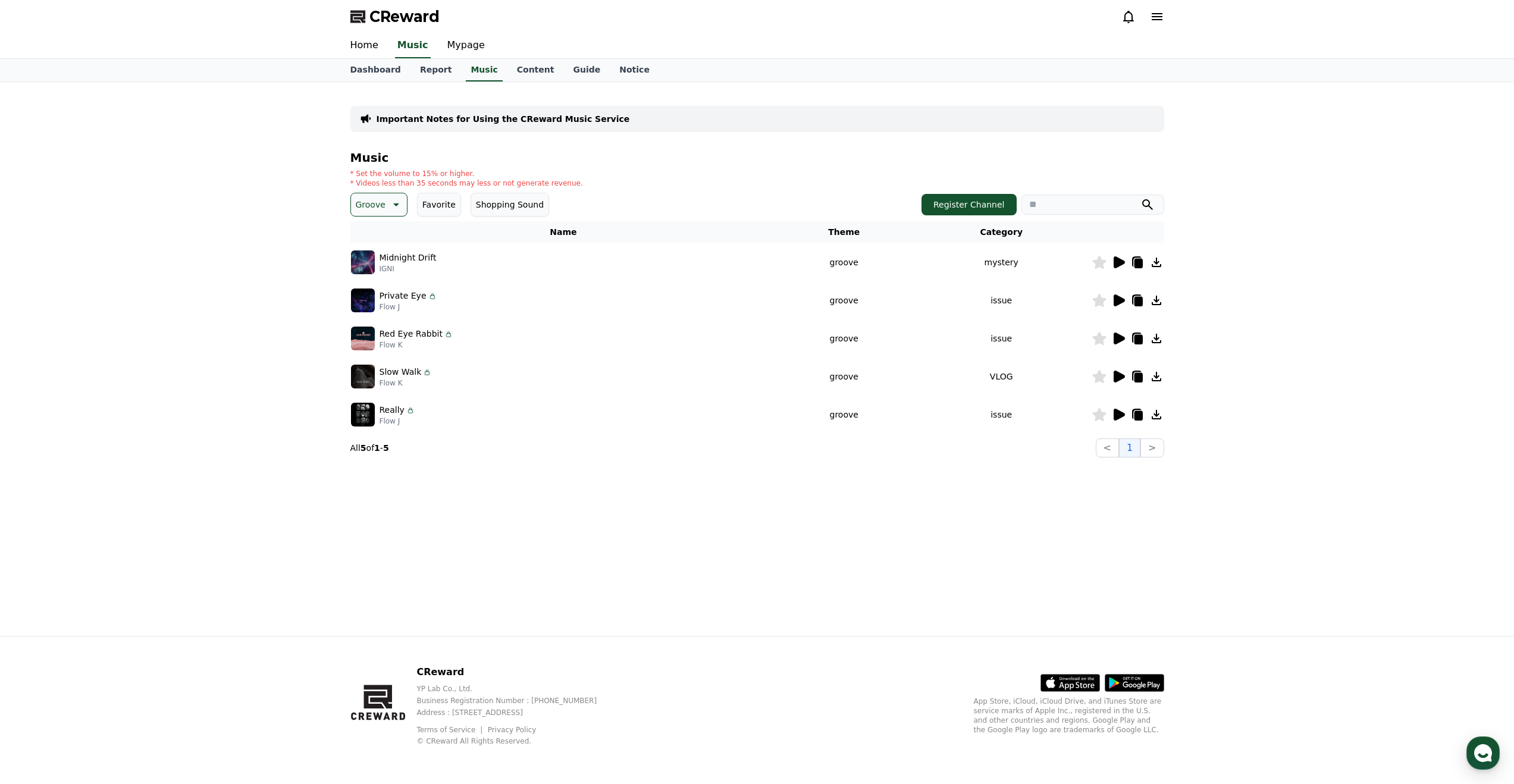
click at [1118, 335] on icon at bounding box center [1119, 338] width 12 height 12
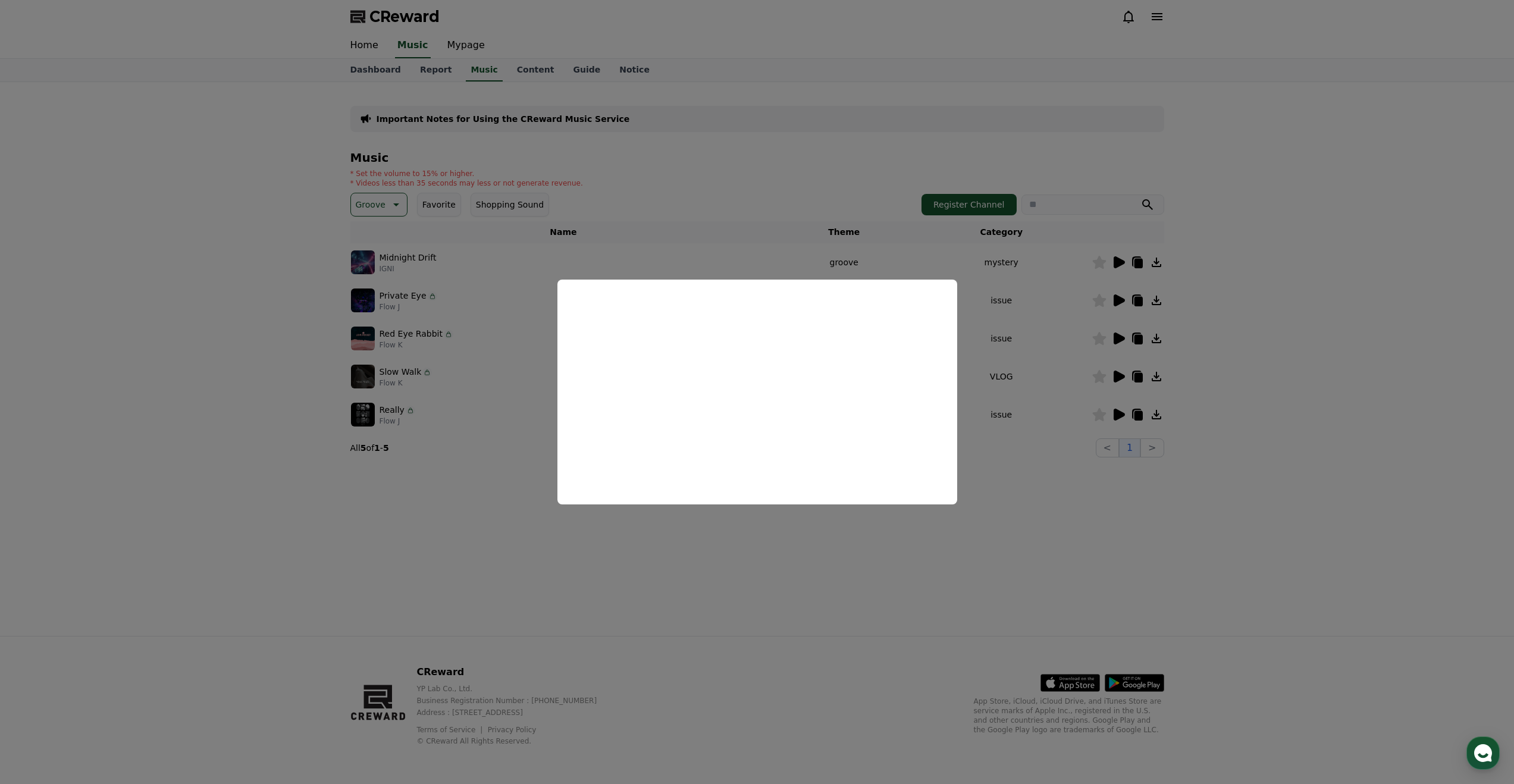
click at [1058, 385] on button "close modal" at bounding box center [757, 392] width 1514 height 784
click at [1117, 262] on icon at bounding box center [1119, 262] width 12 height 12
click at [650, 559] on button "close modal" at bounding box center [757, 392] width 1514 height 784
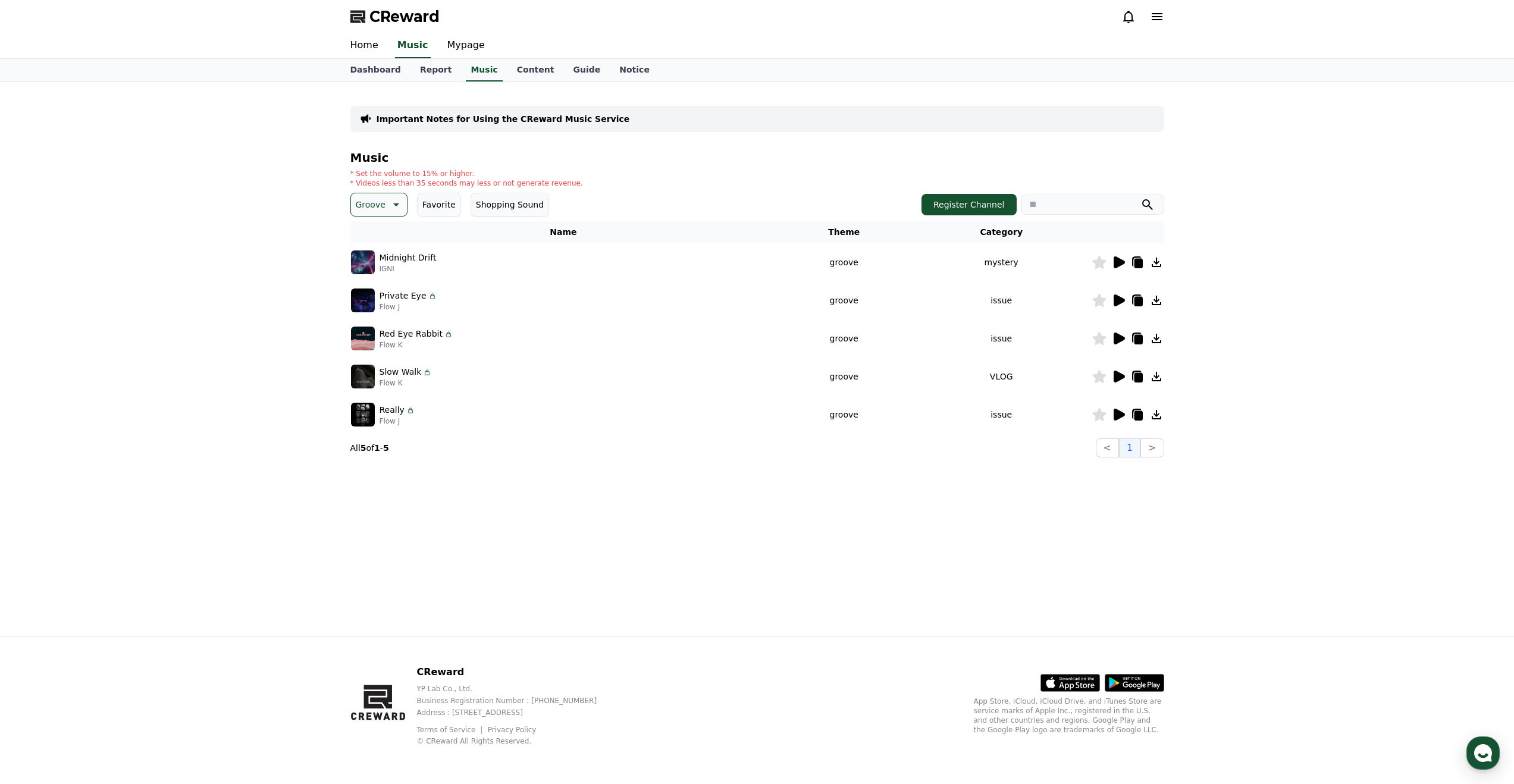
click at [386, 214] on button "Groove" at bounding box center [379, 204] width 57 height 24
click at [376, 233] on div "All Fantasy Curiosity Dark Bright Popping Exciting Twist Majestic Dramatic Joyf…" at bounding box center [379, 530] width 53 height 614
click at [366, 236] on button "All" at bounding box center [362, 237] width 20 height 27
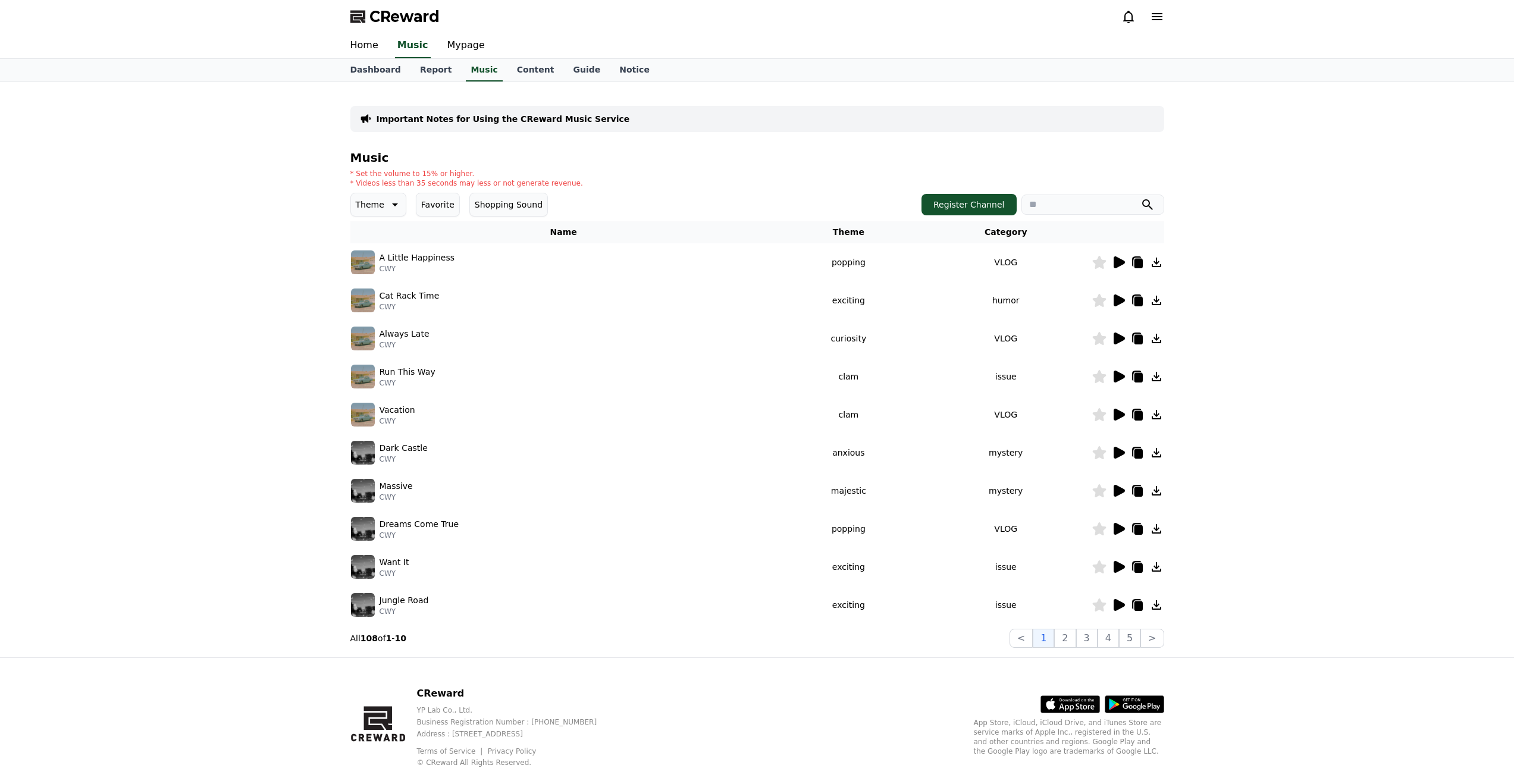
click at [445, 207] on button "Favorite" at bounding box center [438, 204] width 44 height 24
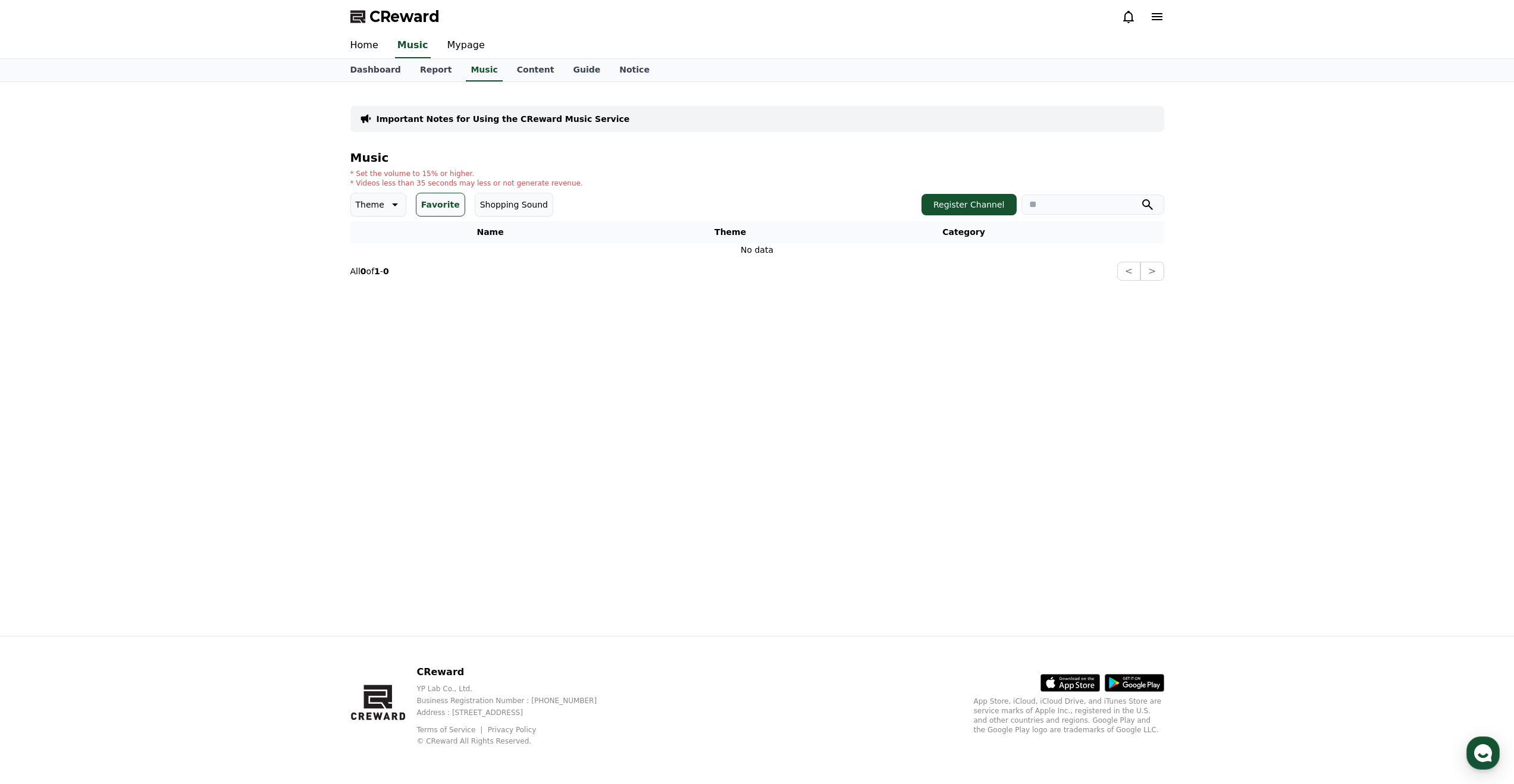
click at [389, 210] on icon at bounding box center [393, 204] width 14 height 14
click at [373, 229] on div "All Fantasy Curiosity Dark Bright Popping Exciting Twist Majestic Dramatic Joyf…" at bounding box center [378, 530] width 52 height 614
click at [370, 236] on button "All" at bounding box center [362, 237] width 20 height 27
click at [425, 202] on button "Favorite" at bounding box center [440, 204] width 49 height 24
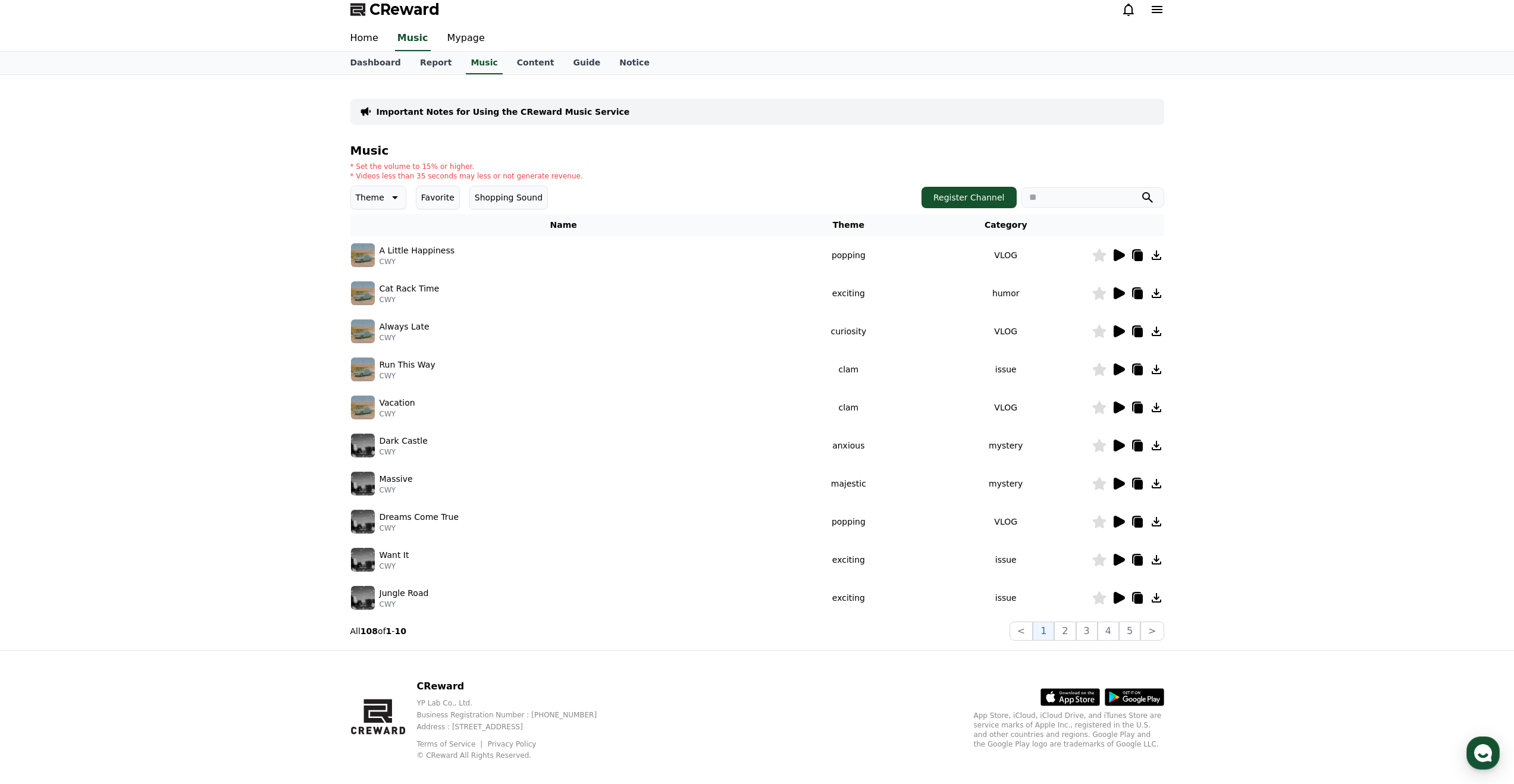
scroll to position [22, 0]
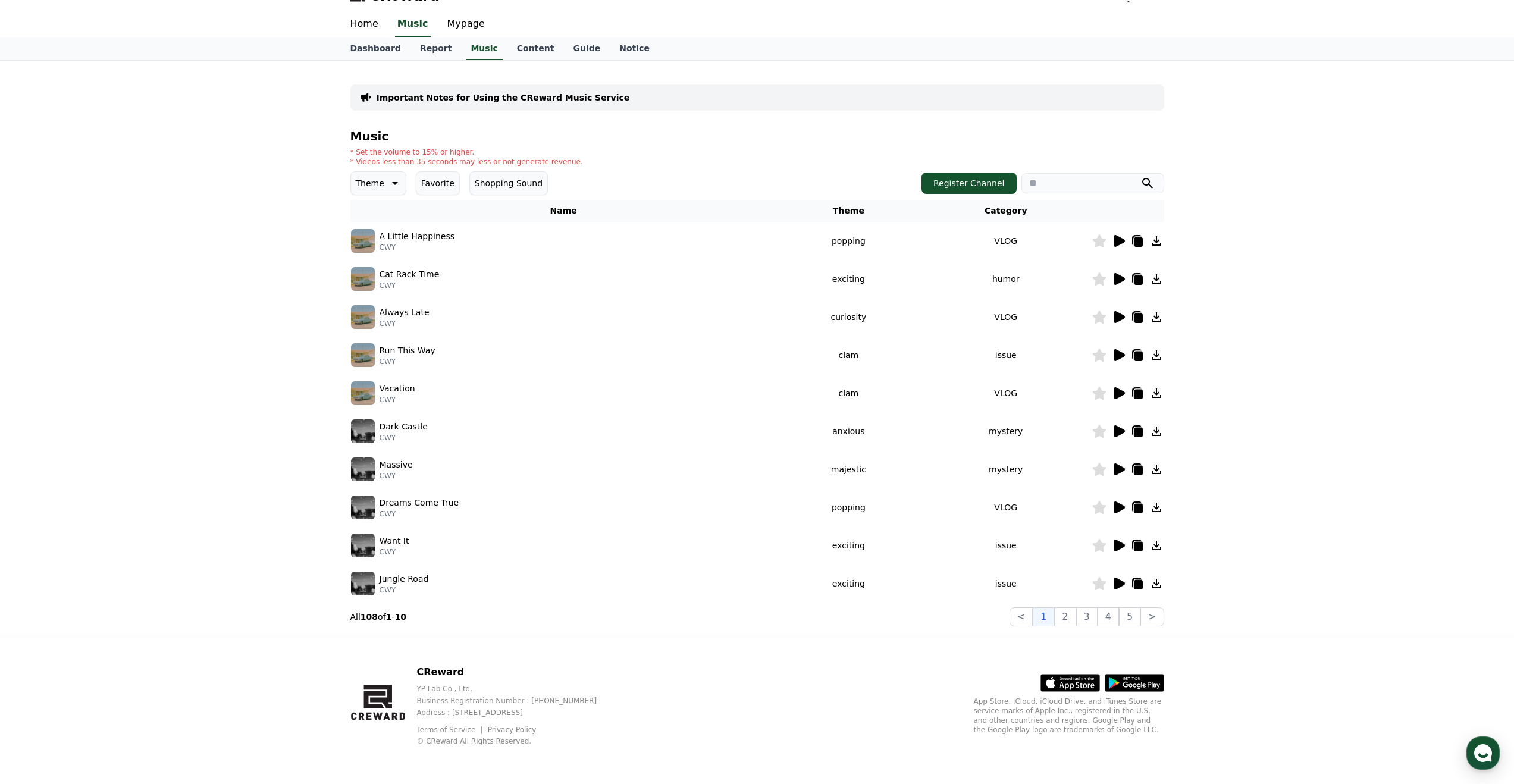
click at [1120, 546] on icon at bounding box center [1119, 545] width 12 height 12
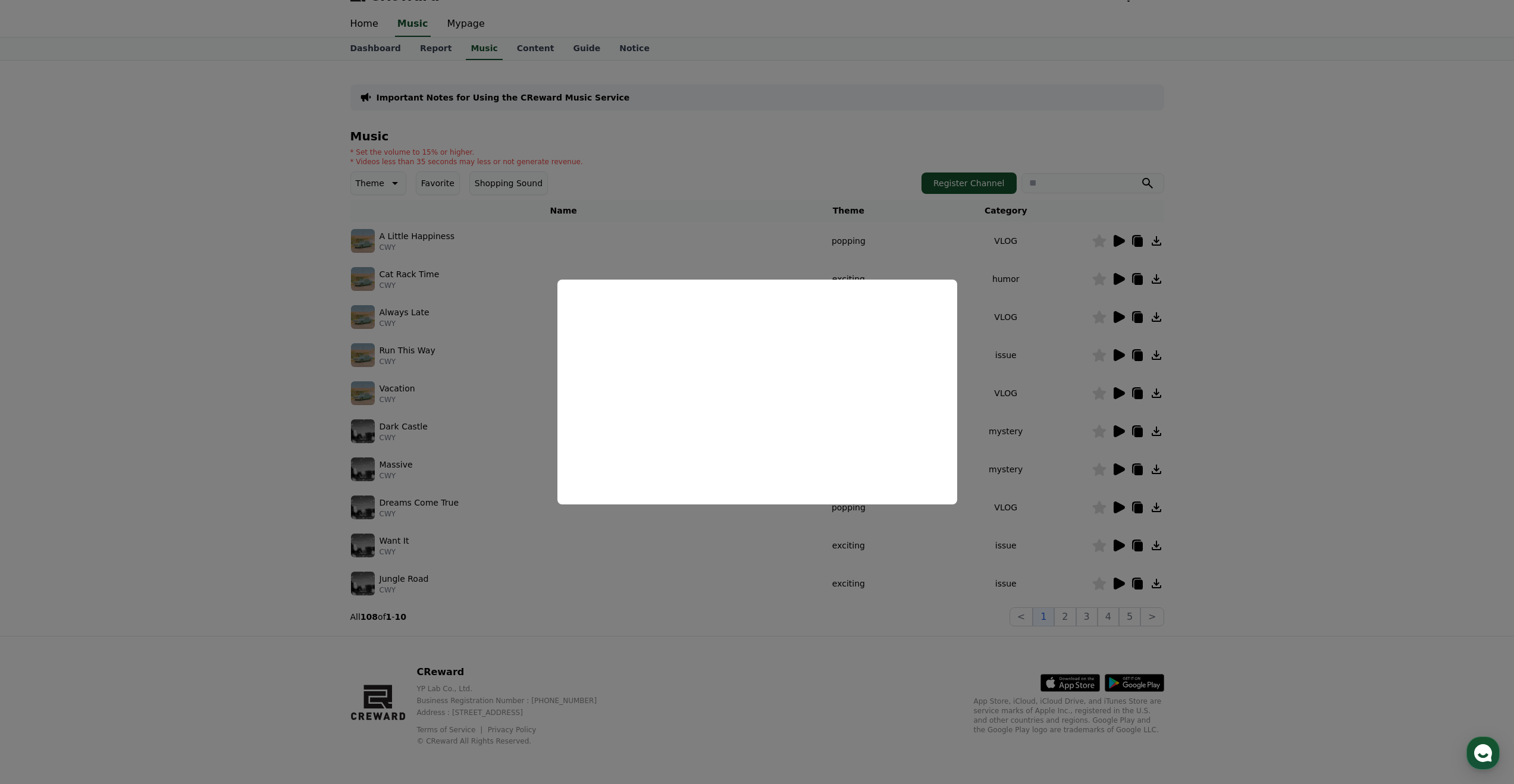
click at [951, 543] on button "close modal" at bounding box center [757, 392] width 1514 height 784
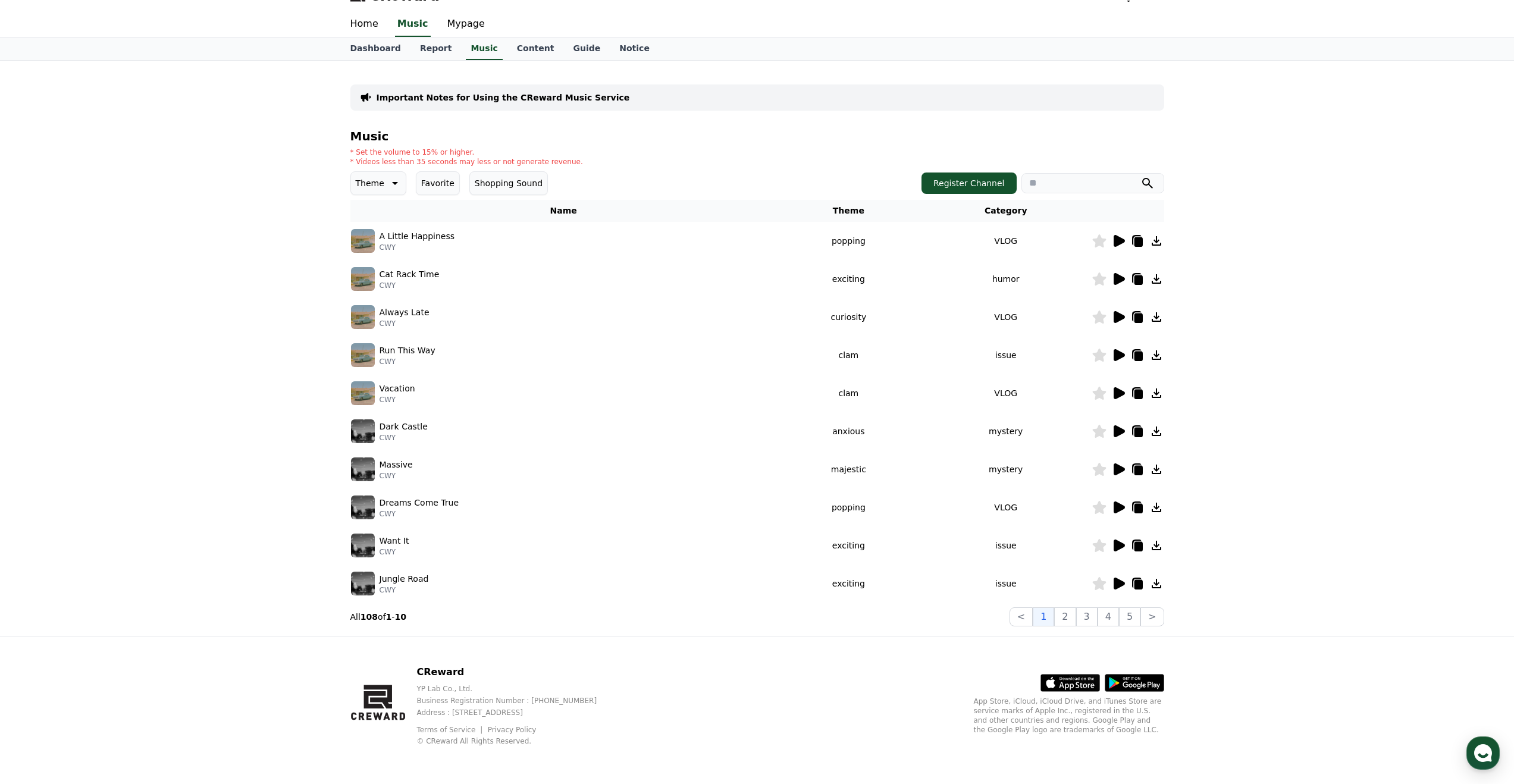
click at [1117, 508] on icon at bounding box center [1119, 507] width 12 height 12
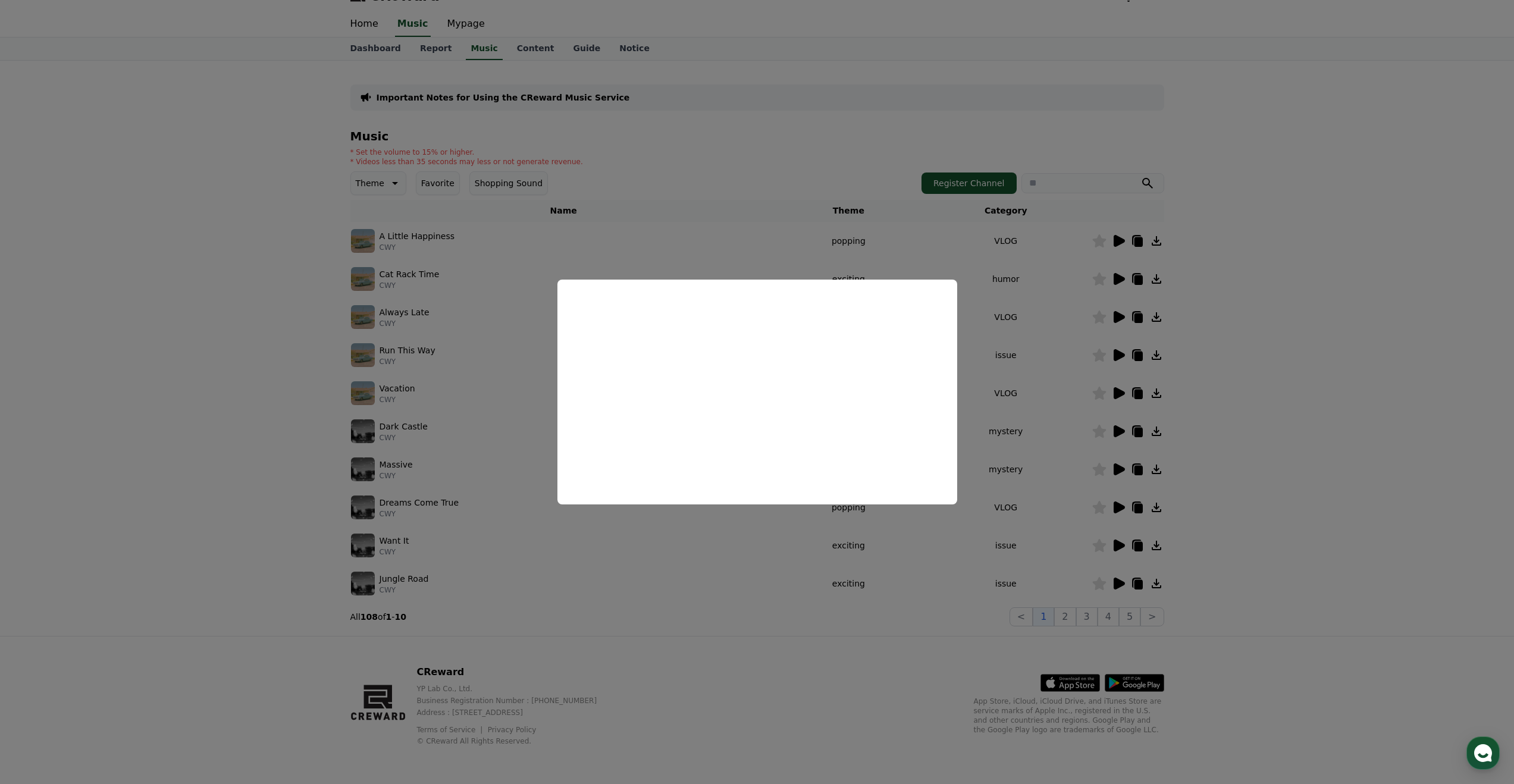
click at [1078, 623] on button "close modal" at bounding box center [757, 392] width 1514 height 784
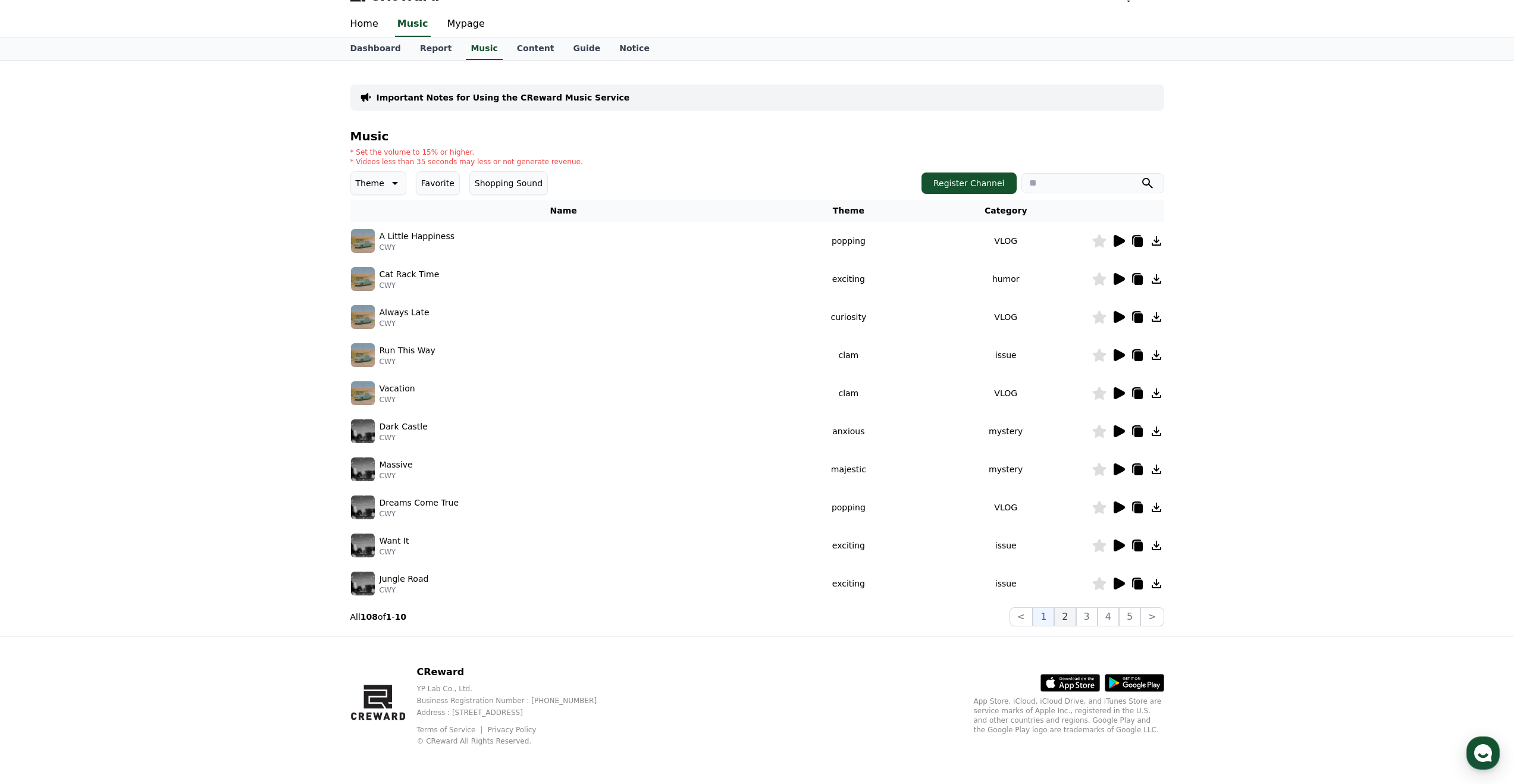
click at [1068, 619] on button "2" at bounding box center [1065, 616] width 22 height 19
click at [361, 360] on img at bounding box center [362, 355] width 24 height 24
click at [1118, 353] on icon at bounding box center [1119, 355] width 12 height 12
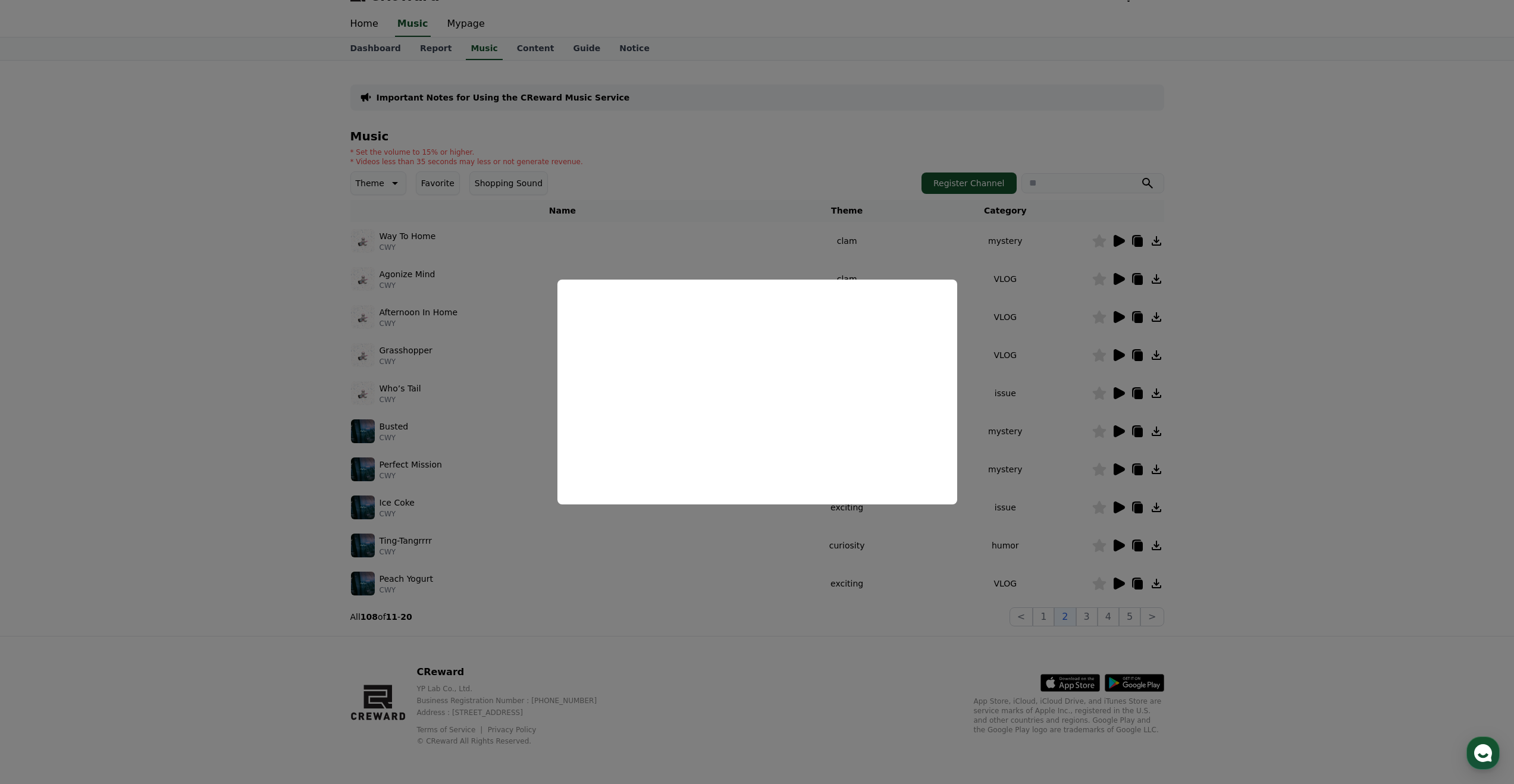
click at [1101, 505] on button "close modal" at bounding box center [757, 392] width 1514 height 784
click at [1120, 466] on icon at bounding box center [1119, 469] width 12 height 12
click at [1053, 531] on button "close modal" at bounding box center [757, 392] width 1514 height 784
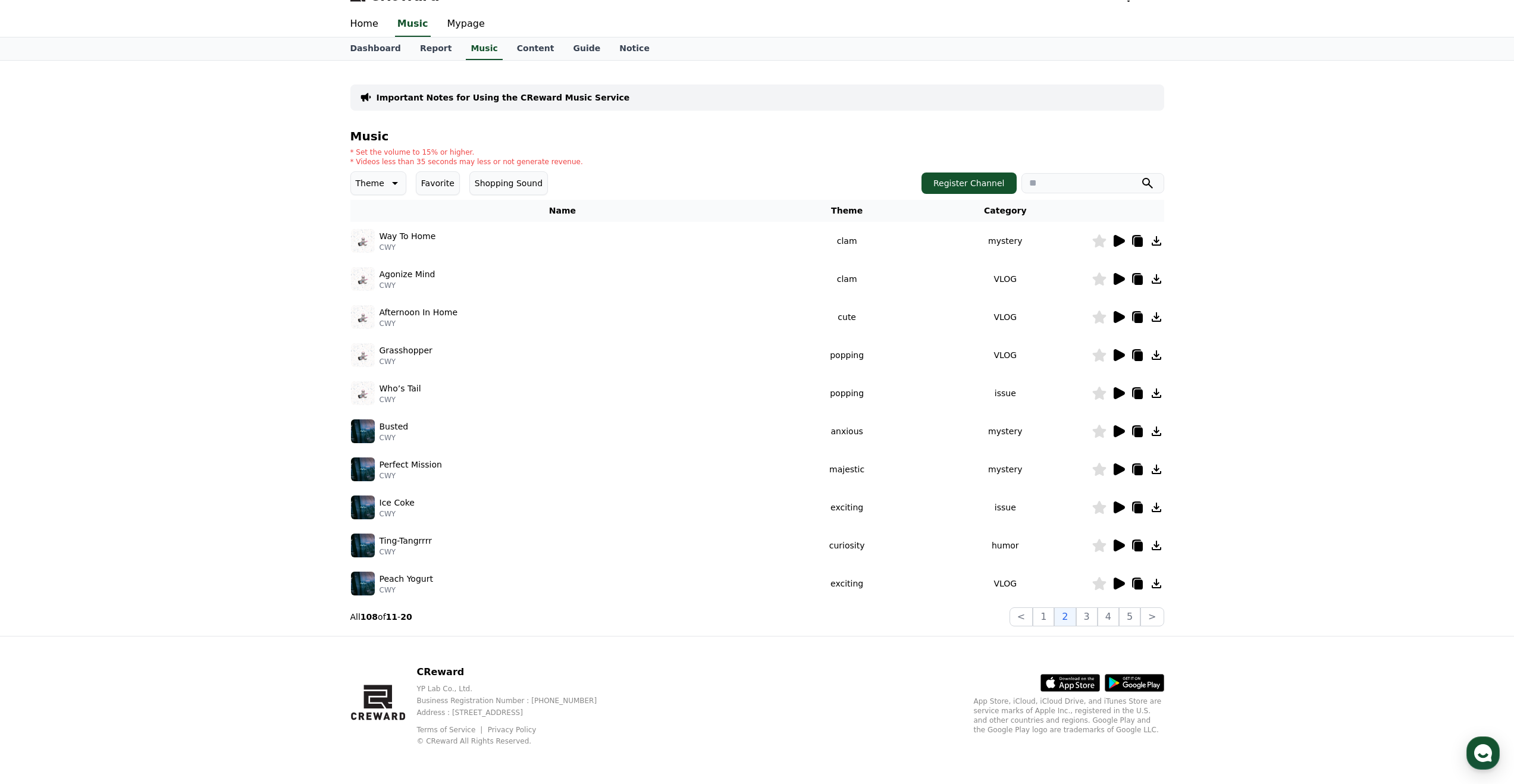
click at [1158, 471] on icon at bounding box center [1156, 468] width 14 height 14
click at [1120, 434] on icon at bounding box center [1118, 431] width 14 height 14
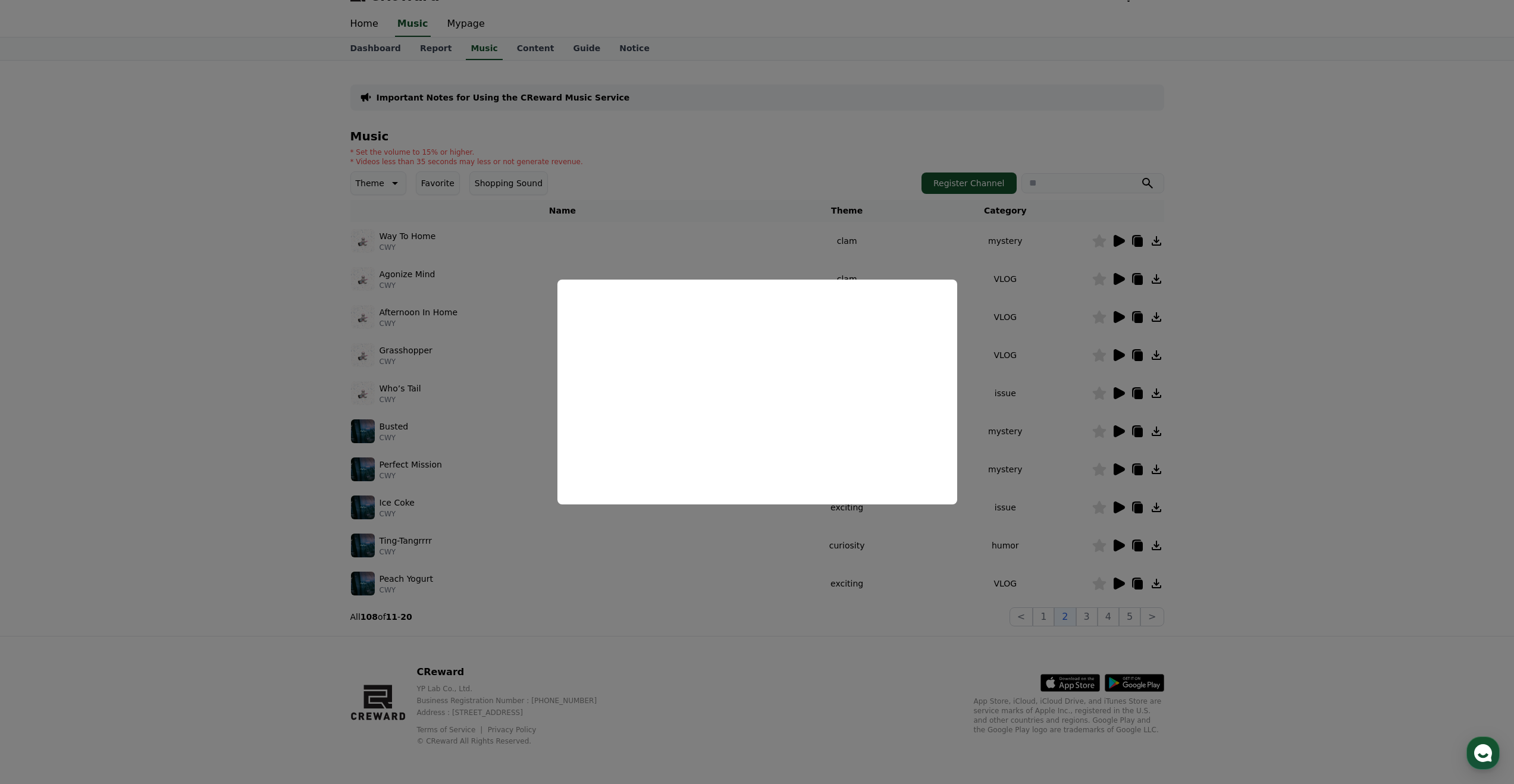
click at [1005, 587] on button "close modal" at bounding box center [757, 392] width 1514 height 784
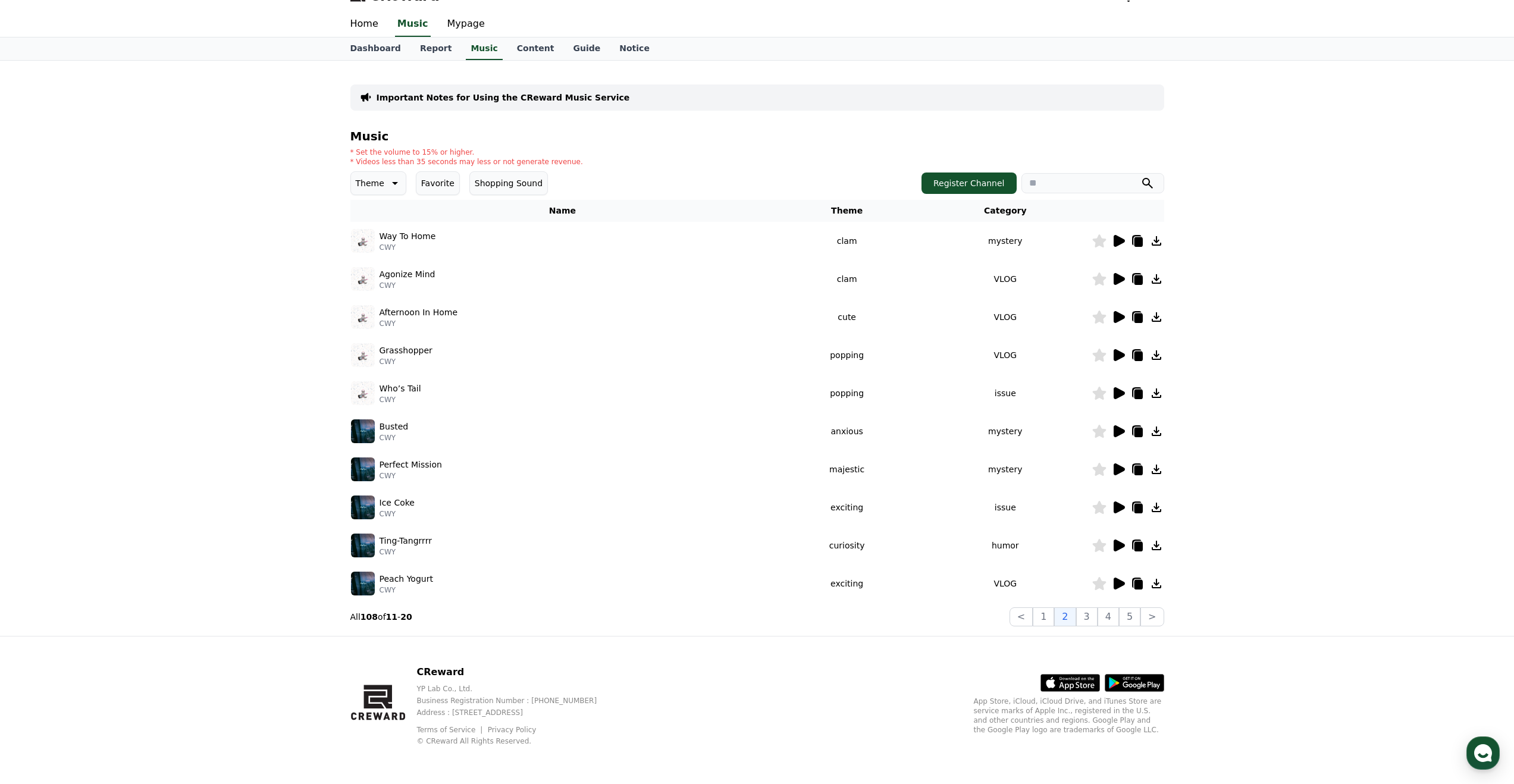
click at [1122, 550] on icon at bounding box center [1118, 545] width 14 height 14
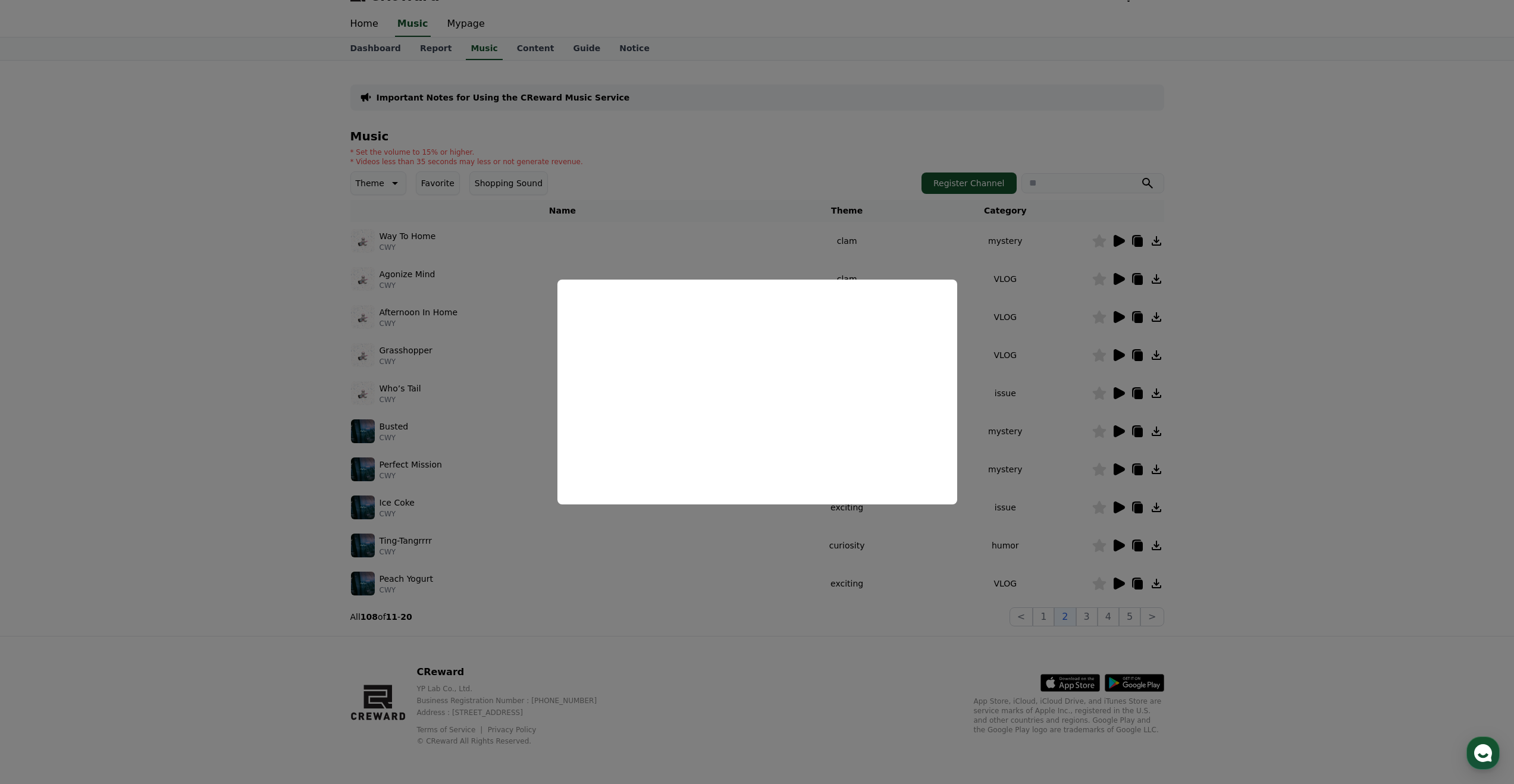
drag, startPoint x: 1005, startPoint y: 555, endPoint x: 1048, endPoint y: 553, distance: 43.0
click at [1006, 555] on button "close modal" at bounding box center [757, 392] width 1514 height 784
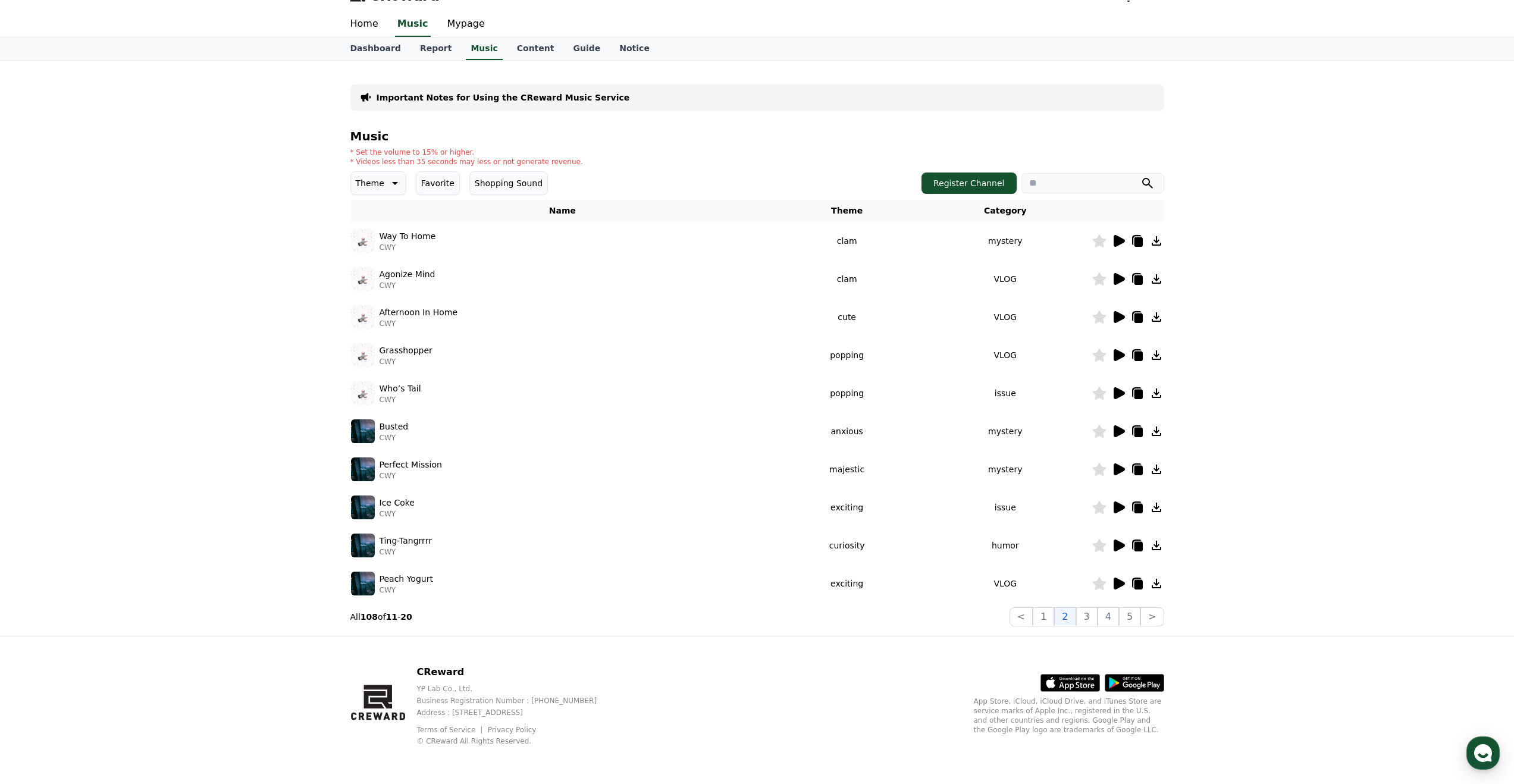
click at [1158, 546] on icon at bounding box center [1156, 545] width 9 height 9
click at [1093, 617] on button "3" at bounding box center [1087, 616] width 22 height 19
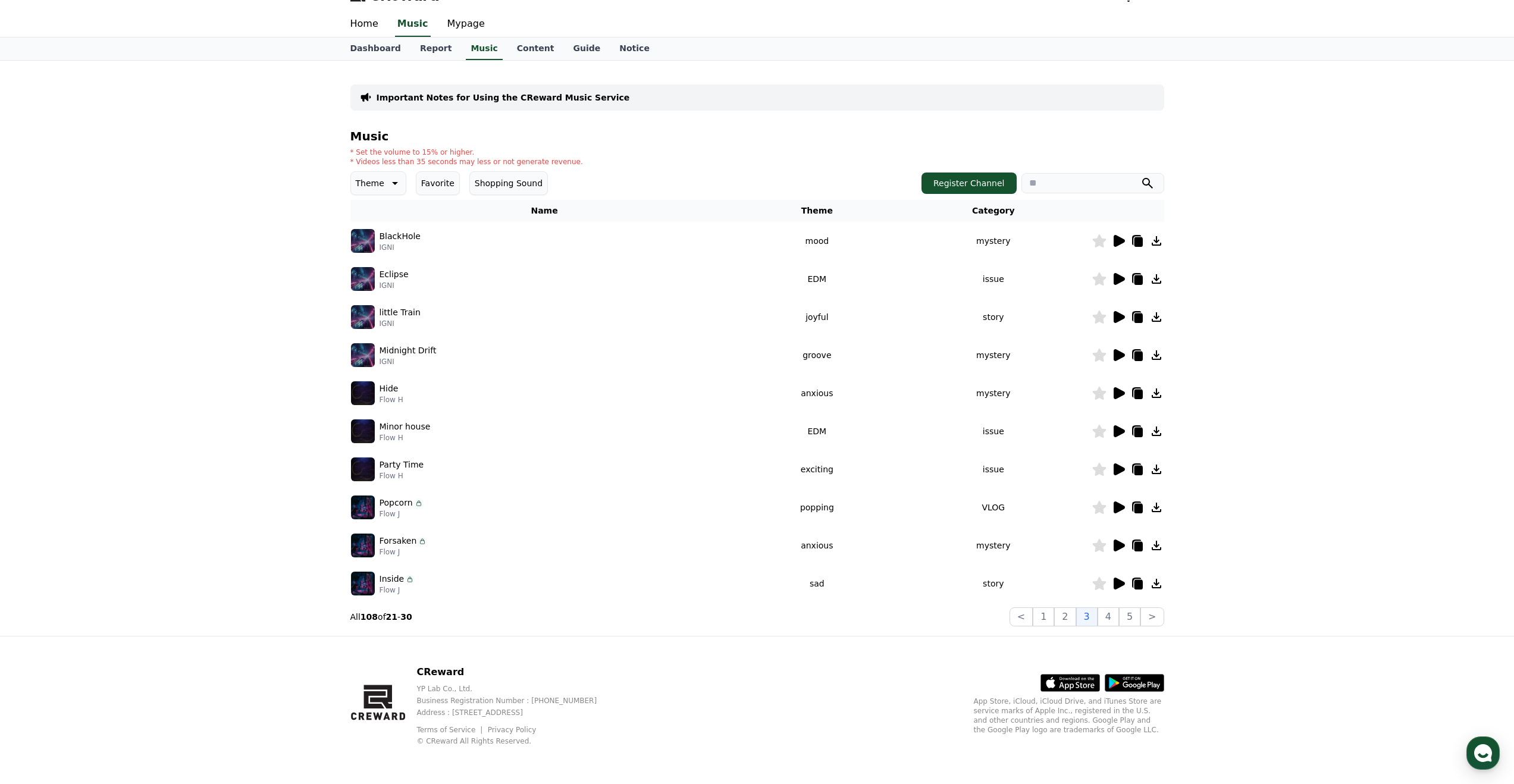
click at [1124, 394] on icon at bounding box center [1119, 393] width 12 height 12
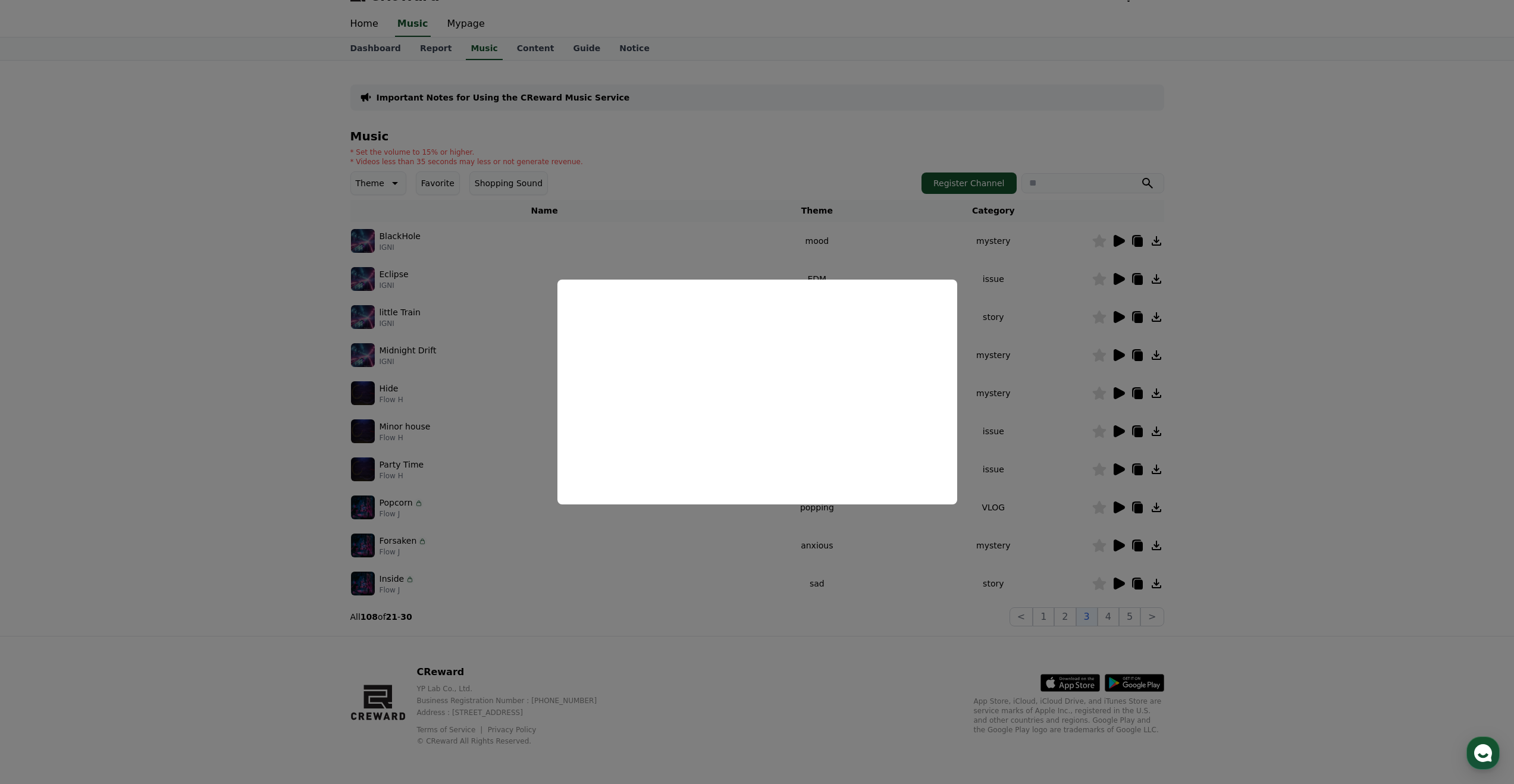
drag, startPoint x: 953, startPoint y: 552, endPoint x: 963, endPoint y: 558, distance: 11.7
click at [953, 552] on button "close modal" at bounding box center [757, 392] width 1514 height 784
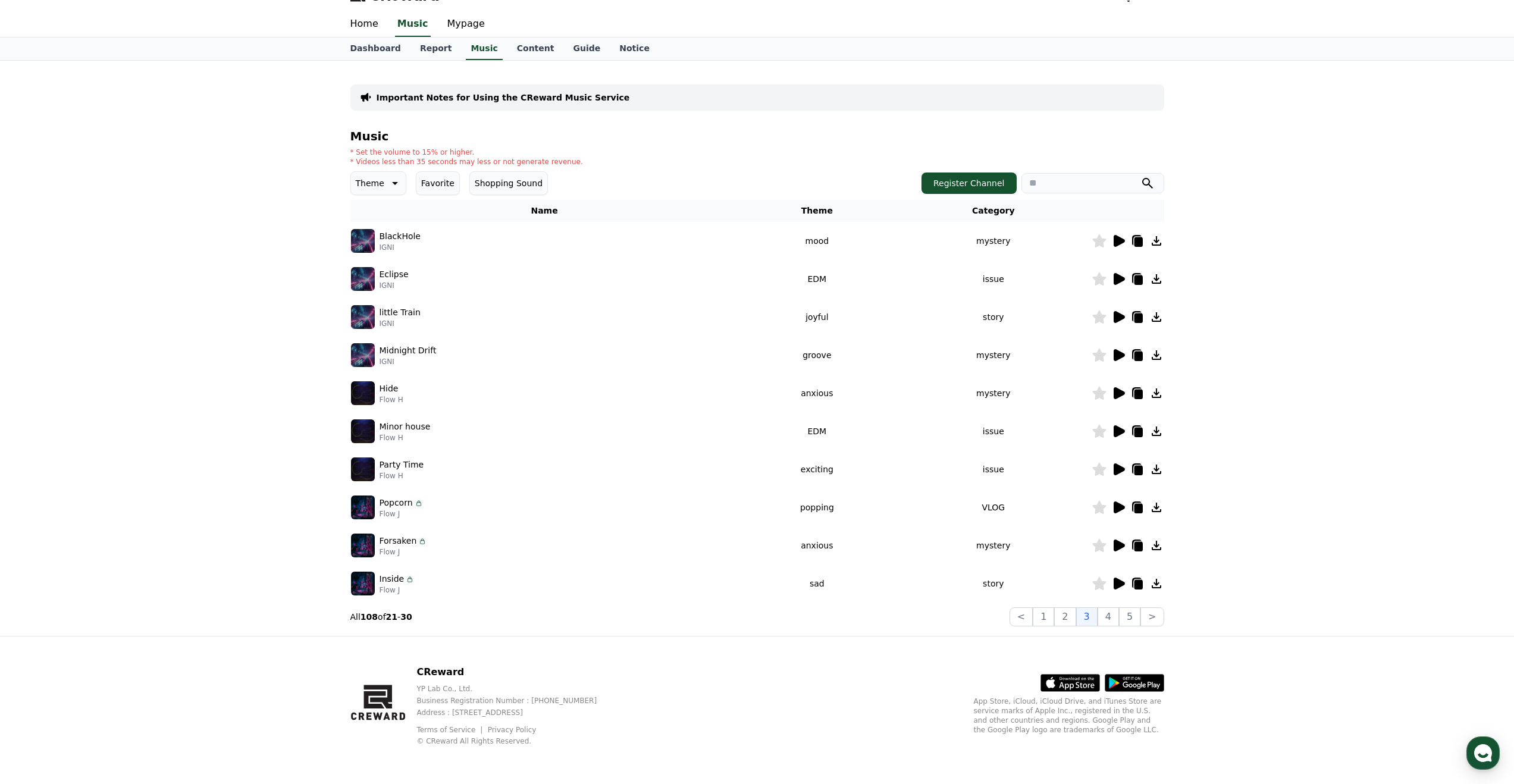
click at [1119, 586] on icon at bounding box center [1119, 583] width 12 height 12
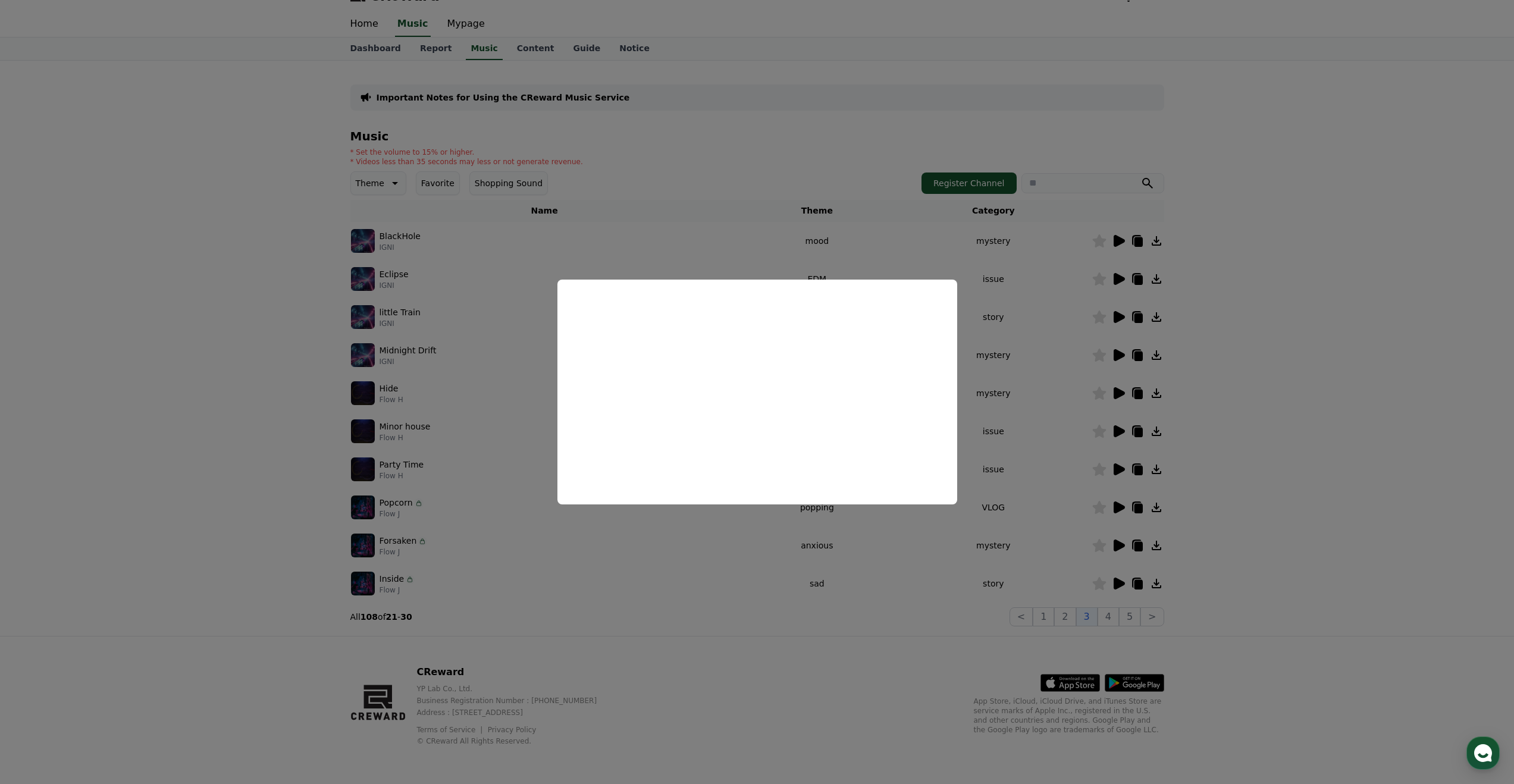
click at [1109, 618] on button "close modal" at bounding box center [757, 392] width 1514 height 784
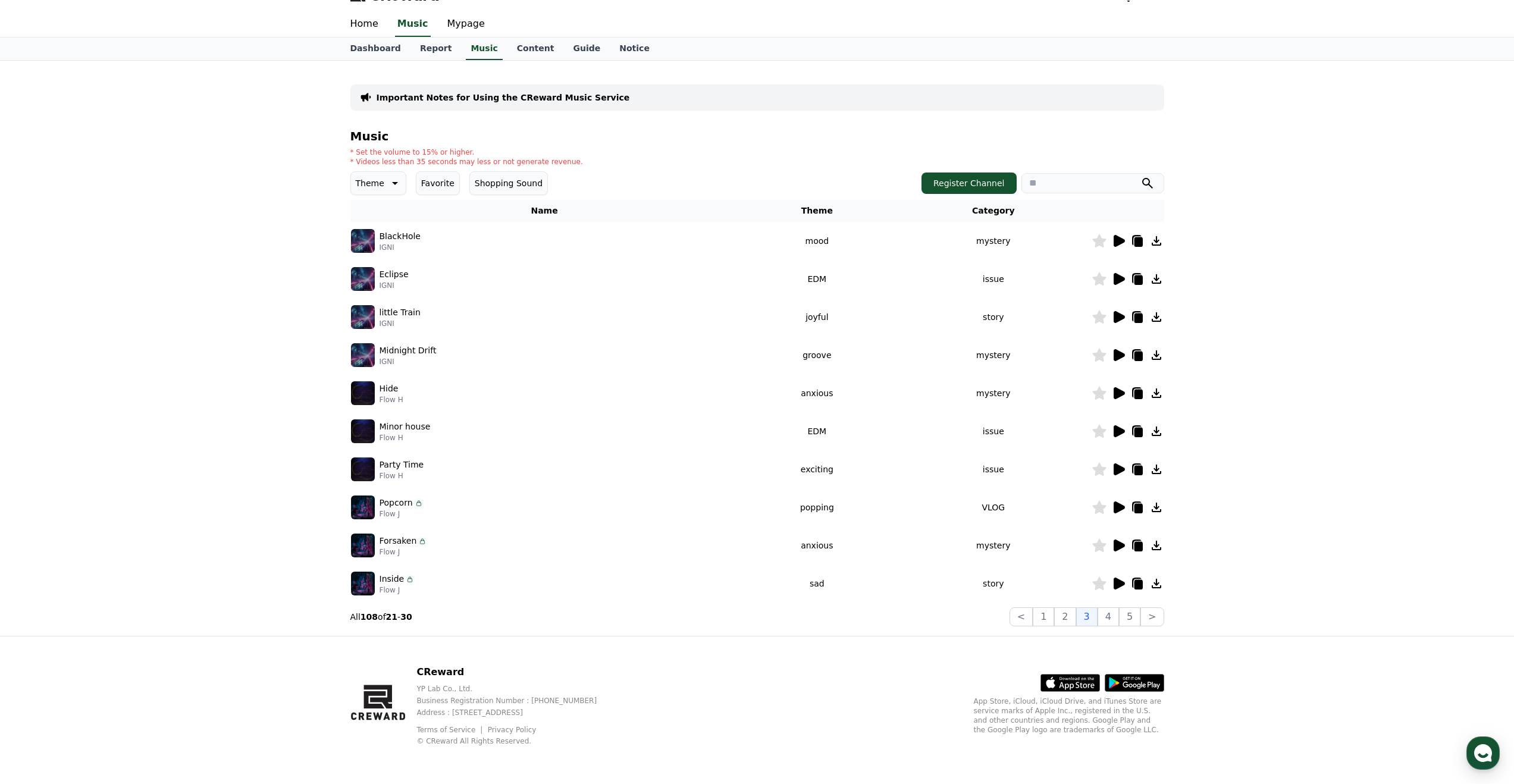
click at [1117, 548] on icon at bounding box center [1119, 545] width 12 height 12
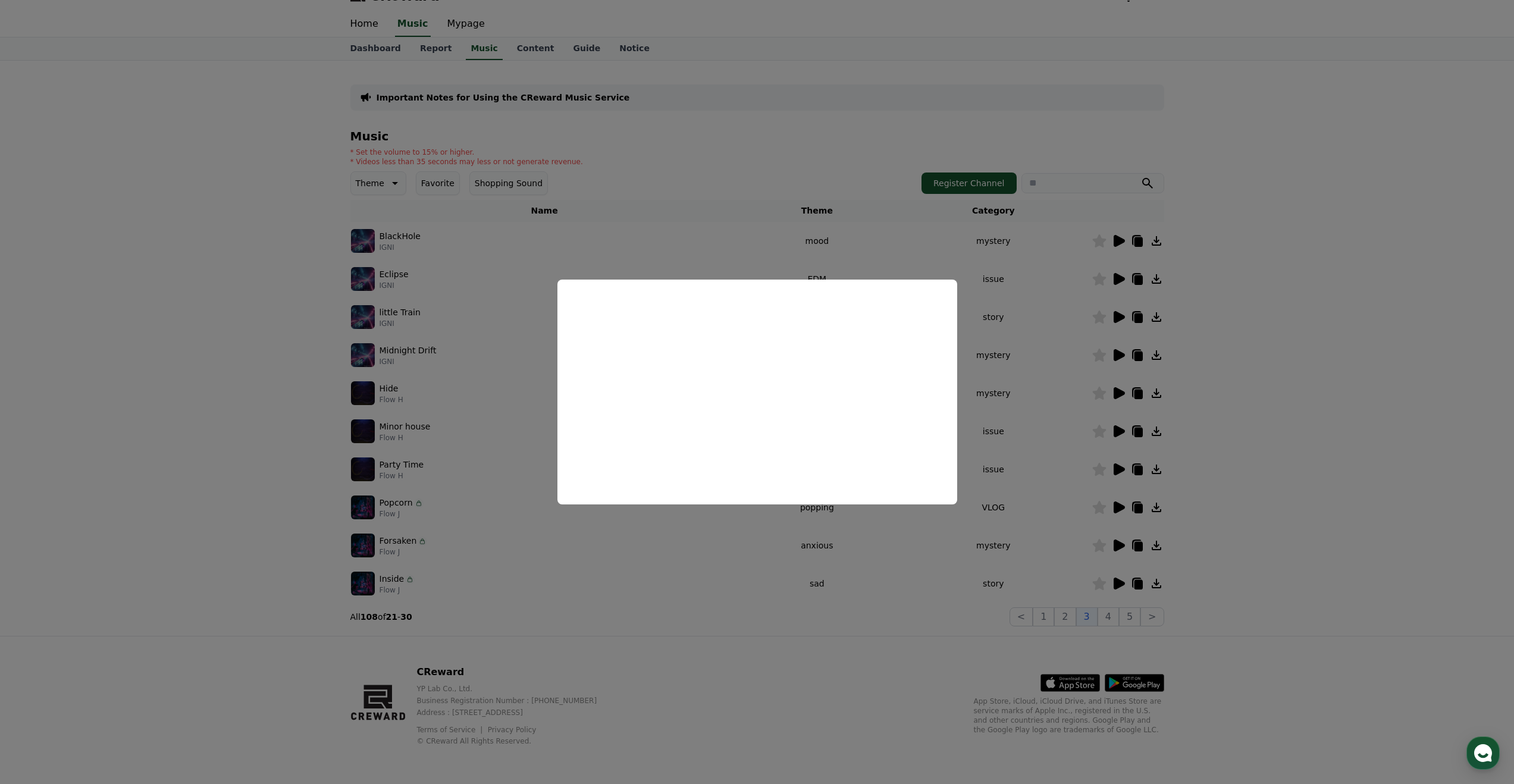
click at [1033, 608] on button "close modal" at bounding box center [757, 392] width 1514 height 784
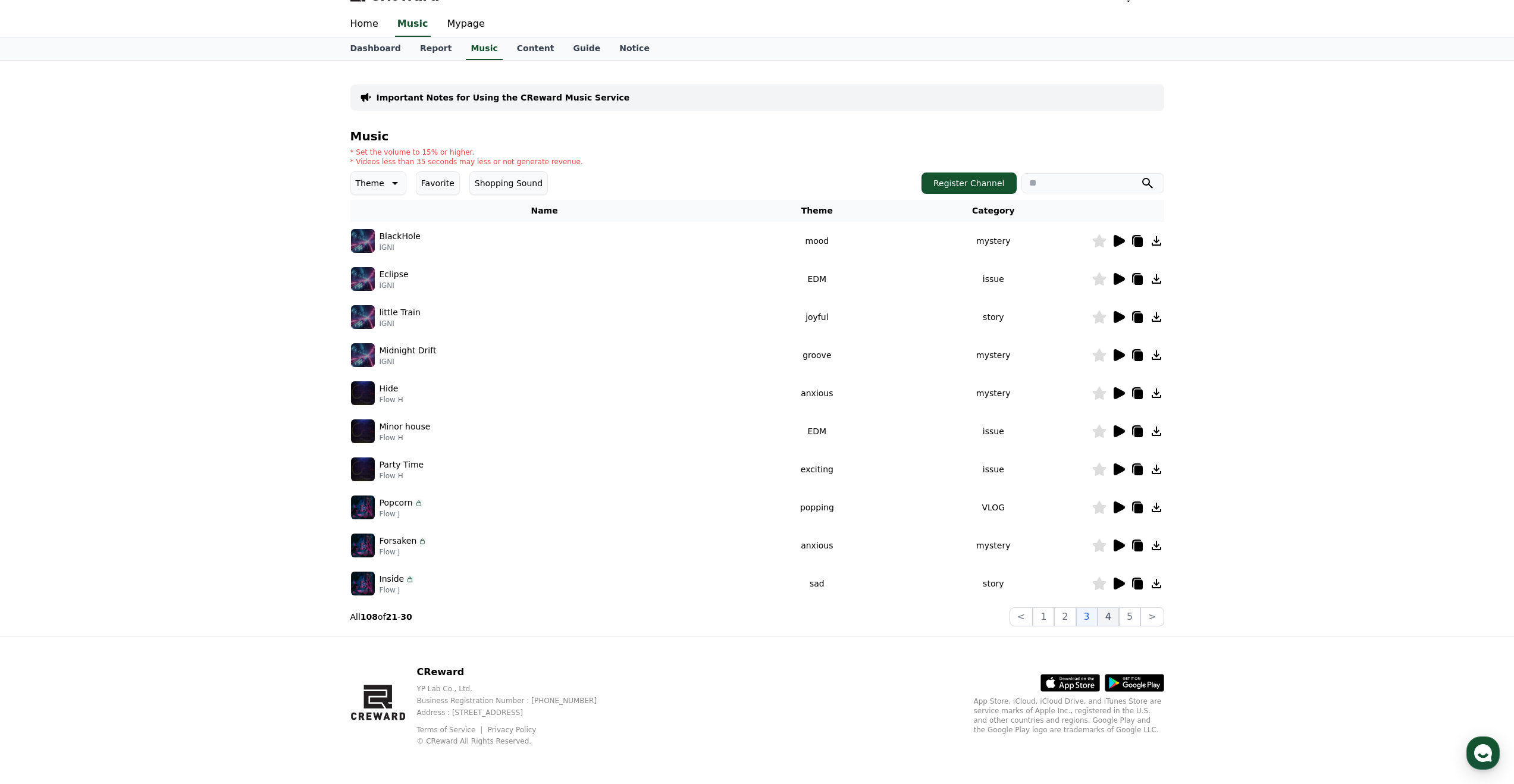
click at [1099, 617] on button "4" at bounding box center [1108, 616] width 22 height 19
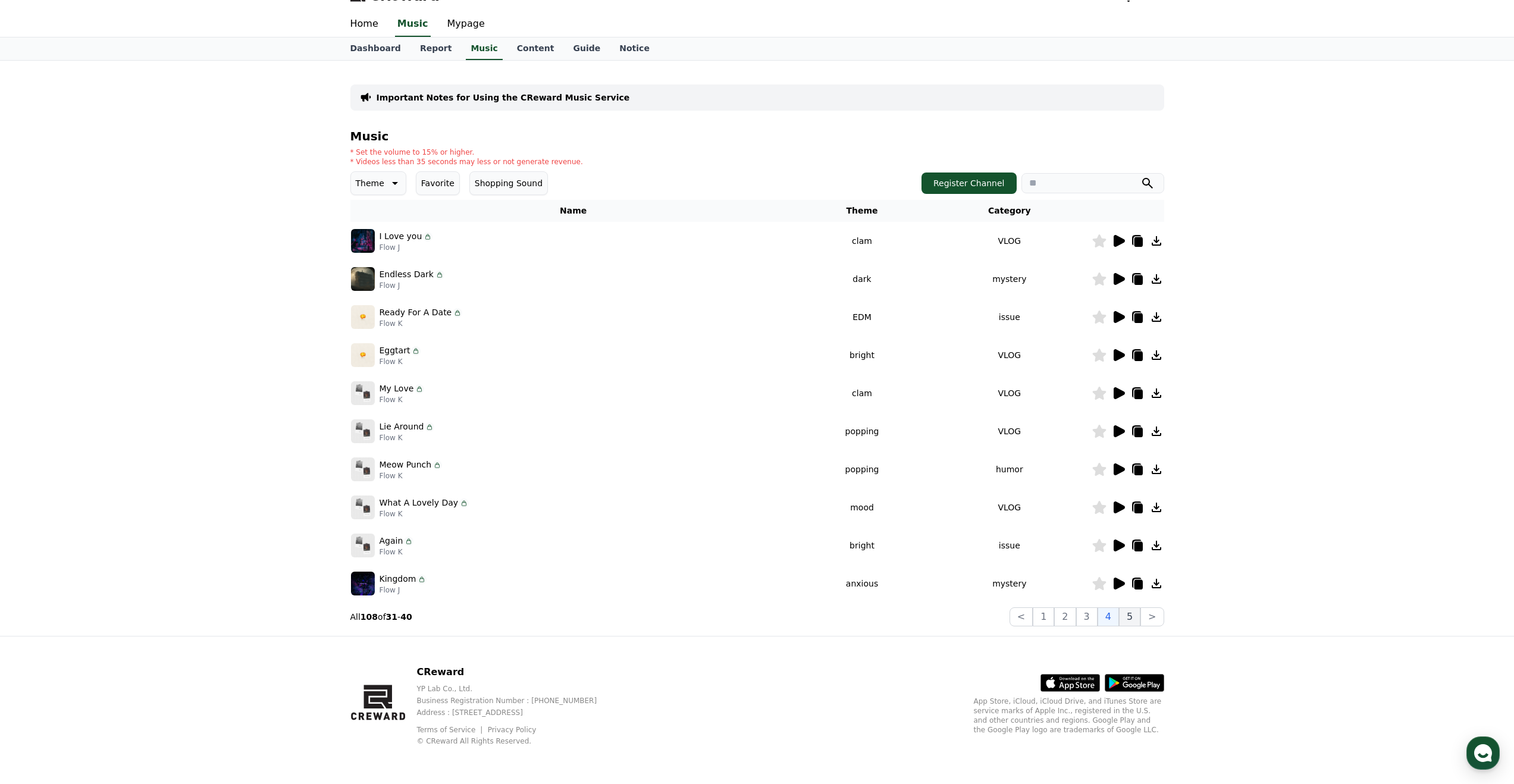
click at [1130, 618] on button "5" at bounding box center [1130, 616] width 22 height 19
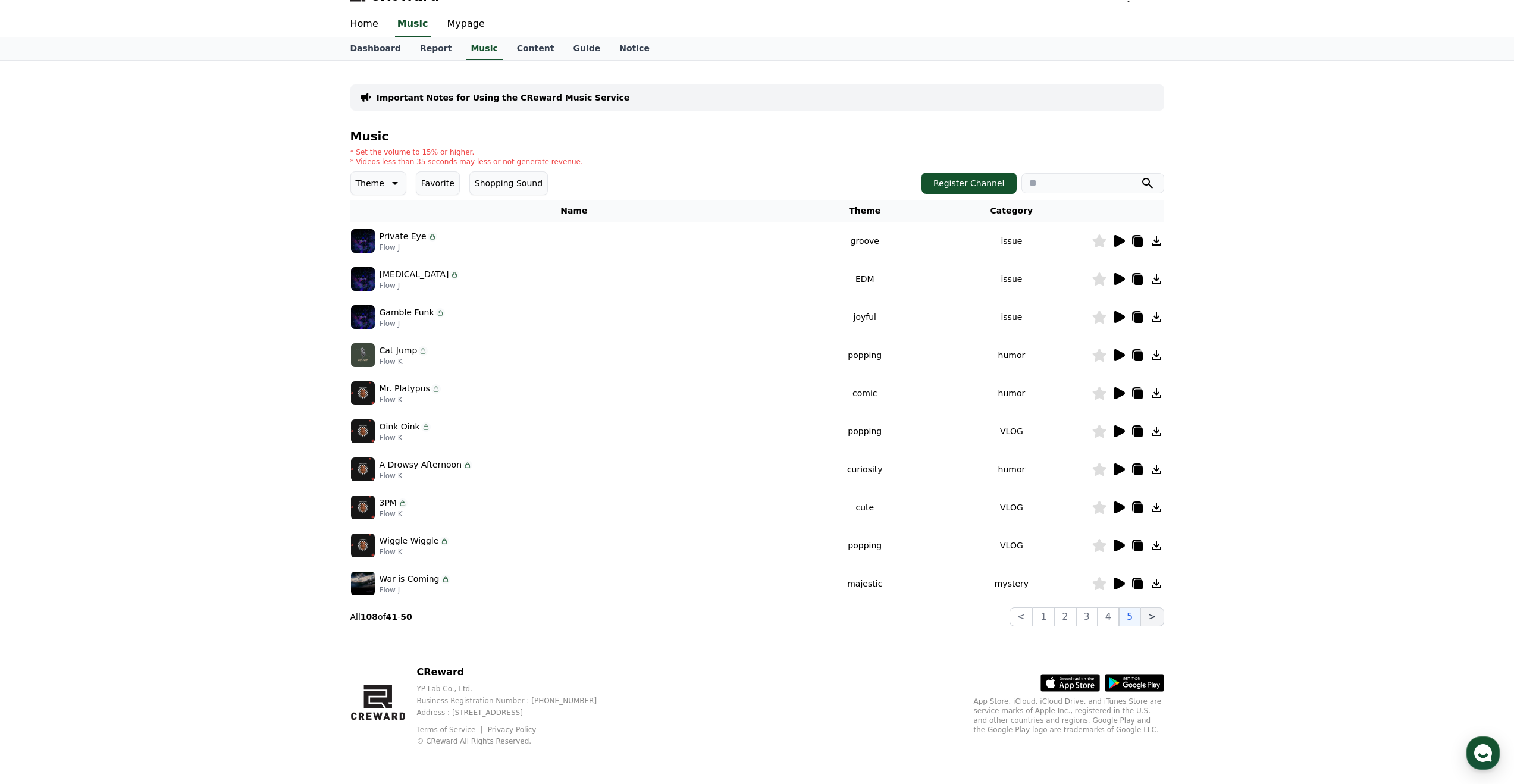
click at [1158, 619] on button ">" at bounding box center [1153, 616] width 23 height 19
click at [1158, 619] on button ">" at bounding box center [1153, 616] width 23 height 19
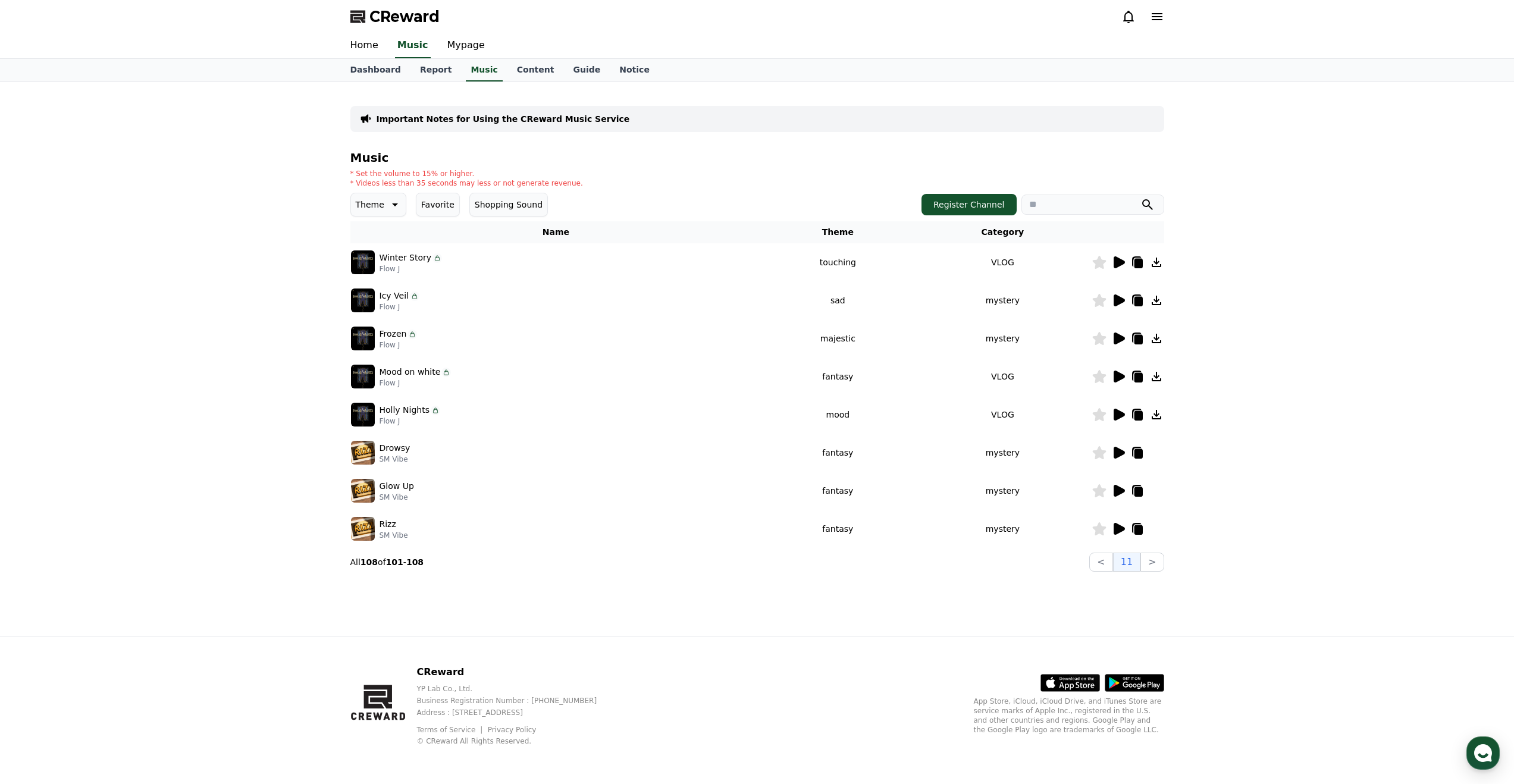
click at [1123, 379] on icon at bounding box center [1118, 376] width 14 height 14
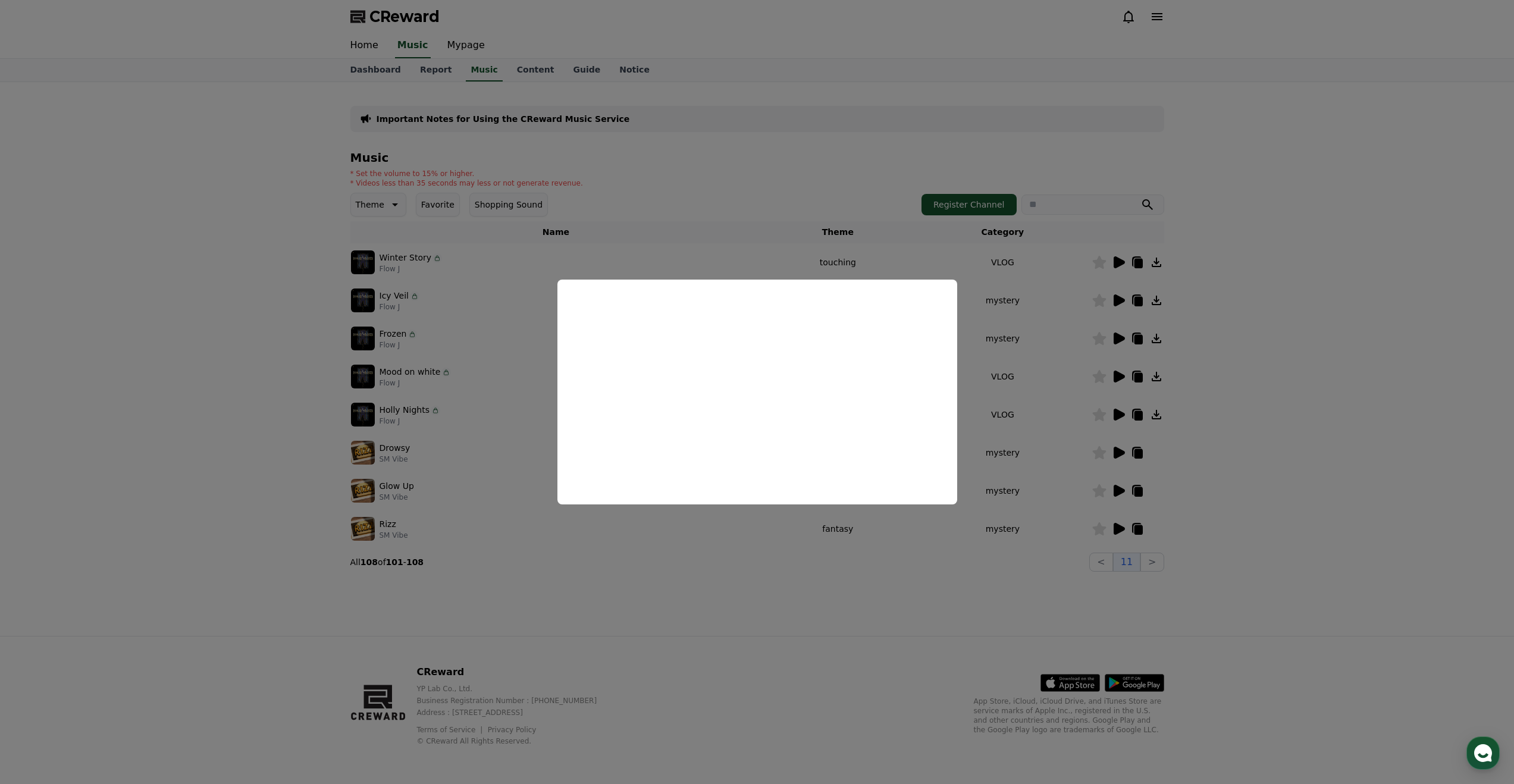
click at [1039, 571] on button "close modal" at bounding box center [757, 392] width 1514 height 784
click at [1123, 528] on icon at bounding box center [1119, 528] width 12 height 12
click at [1116, 542] on button "close modal" at bounding box center [757, 392] width 1514 height 784
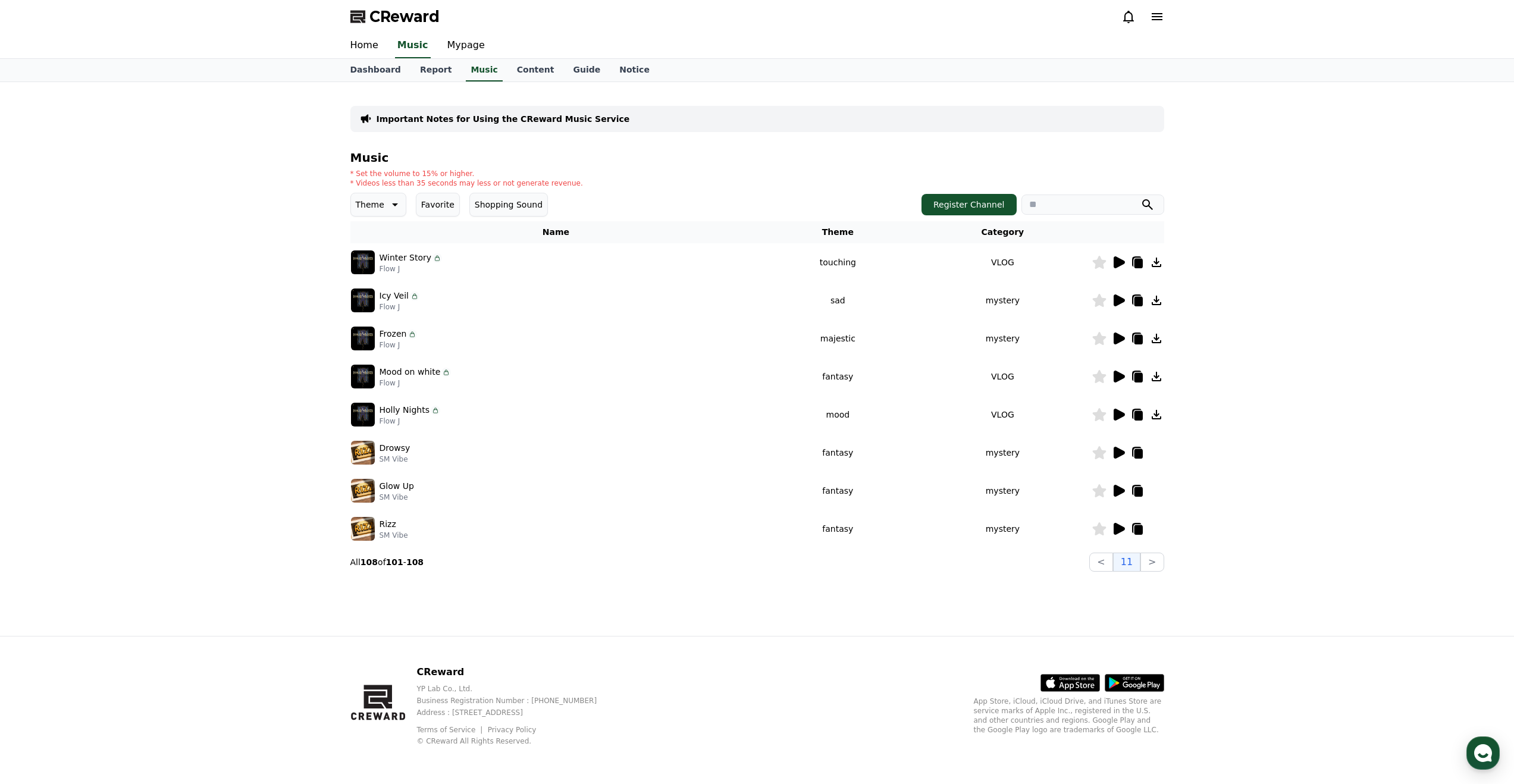
click at [1156, 530] on div at bounding box center [1128, 528] width 71 height 14
click at [1151, 529] on div at bounding box center [1128, 528] width 71 height 14
click at [1155, 529] on div at bounding box center [1128, 528] width 71 height 14
click at [1159, 528] on div at bounding box center [1128, 528] width 71 height 14
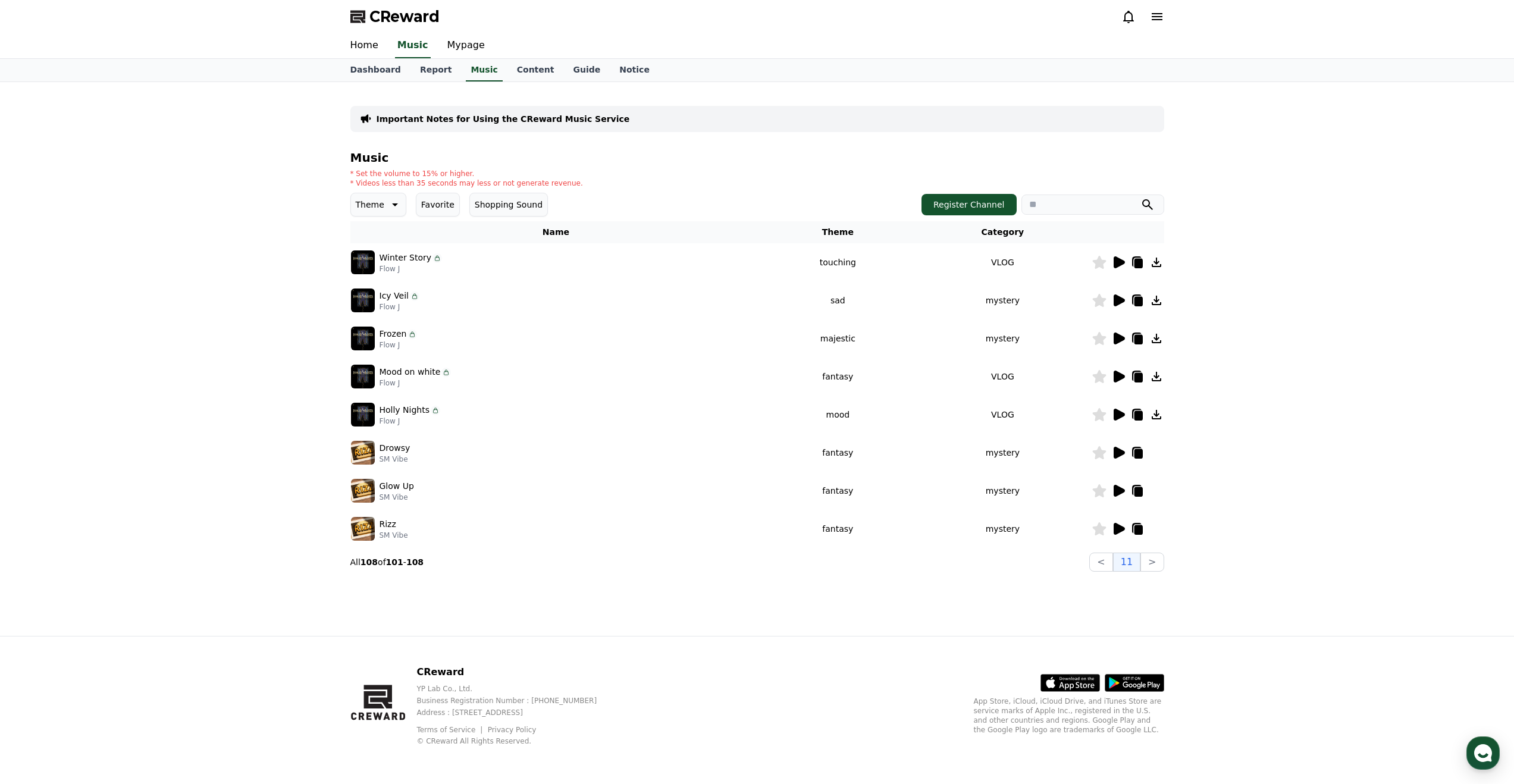
click at [1159, 528] on div at bounding box center [1128, 528] width 71 height 14
click at [1170, 532] on div "Important Notes for Using the CReward Music Service Music * Set the volume to 1…" at bounding box center [757, 359] width 833 height 554
click at [1122, 493] on icon at bounding box center [1118, 490] width 14 height 14
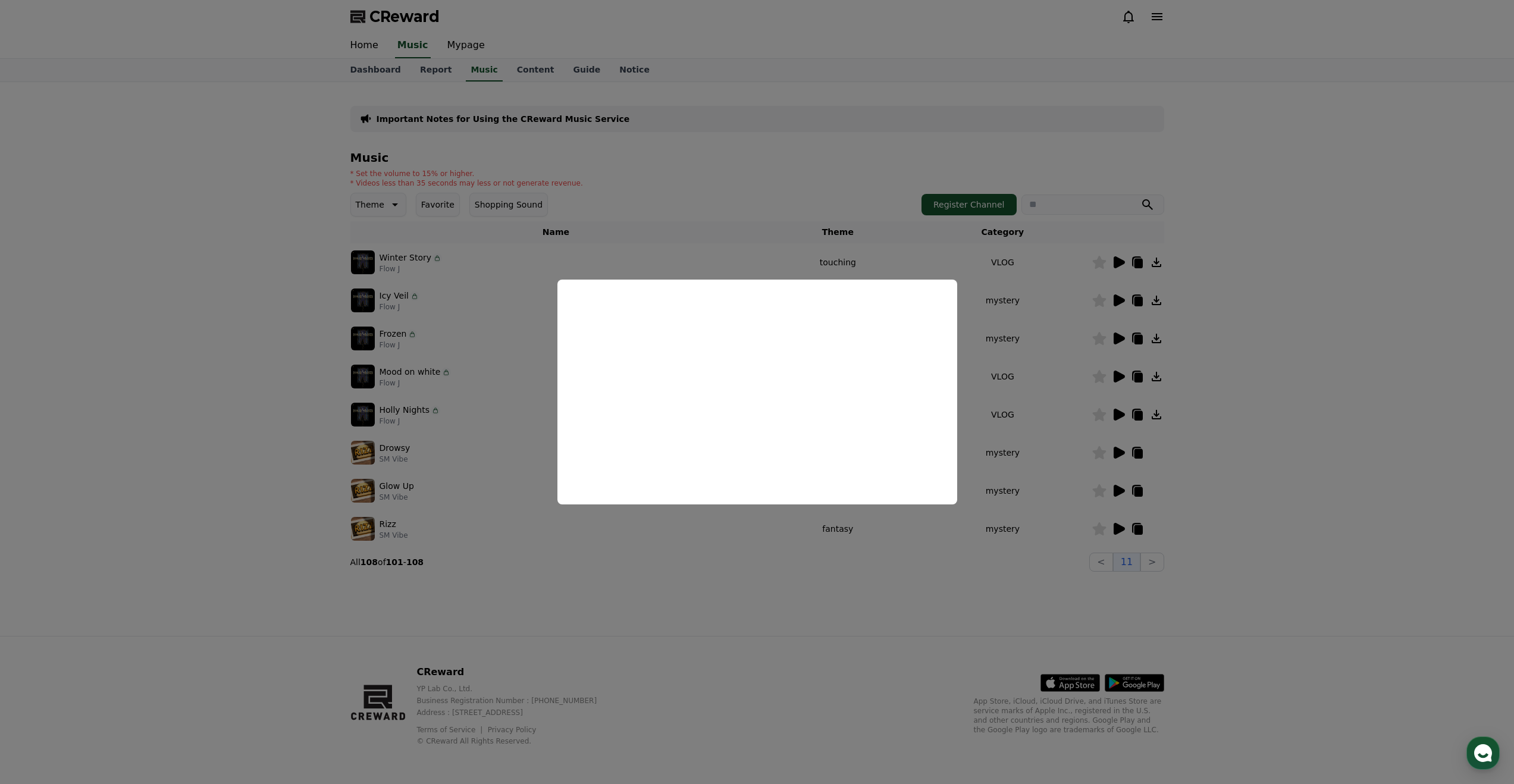
click at [1131, 462] on button "close modal" at bounding box center [757, 392] width 1514 height 784
click at [1115, 453] on icon at bounding box center [1119, 453] width 12 height 12
click at [1099, 384] on button "close modal" at bounding box center [757, 392] width 1514 height 784
click at [1119, 414] on icon at bounding box center [1119, 414] width 12 height 12
click at [1109, 405] on button "close modal" at bounding box center [757, 392] width 1514 height 784
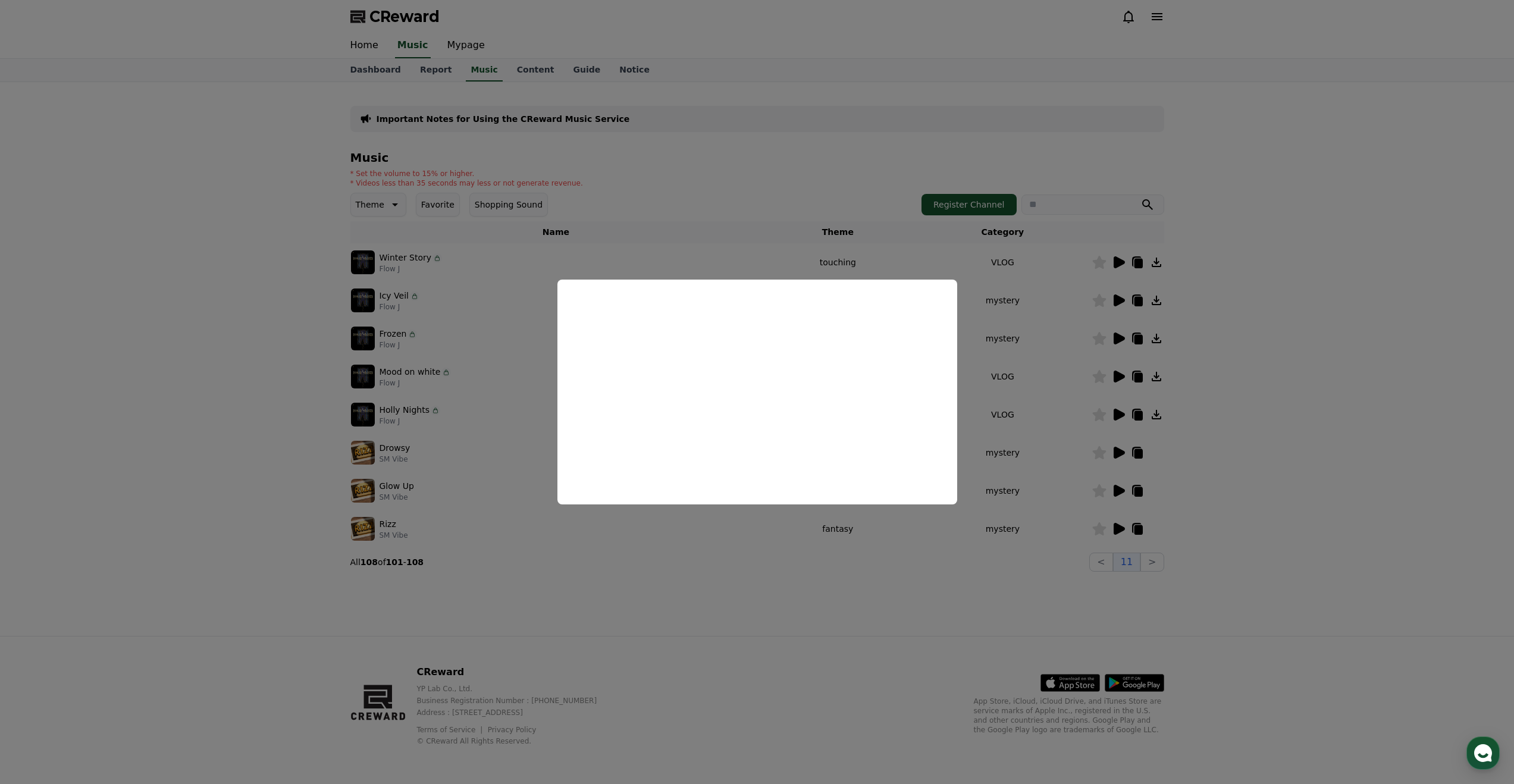
click at [1114, 372] on icon at bounding box center [1119, 376] width 12 height 12
click at [1053, 477] on button "close modal" at bounding box center [757, 392] width 1514 height 784
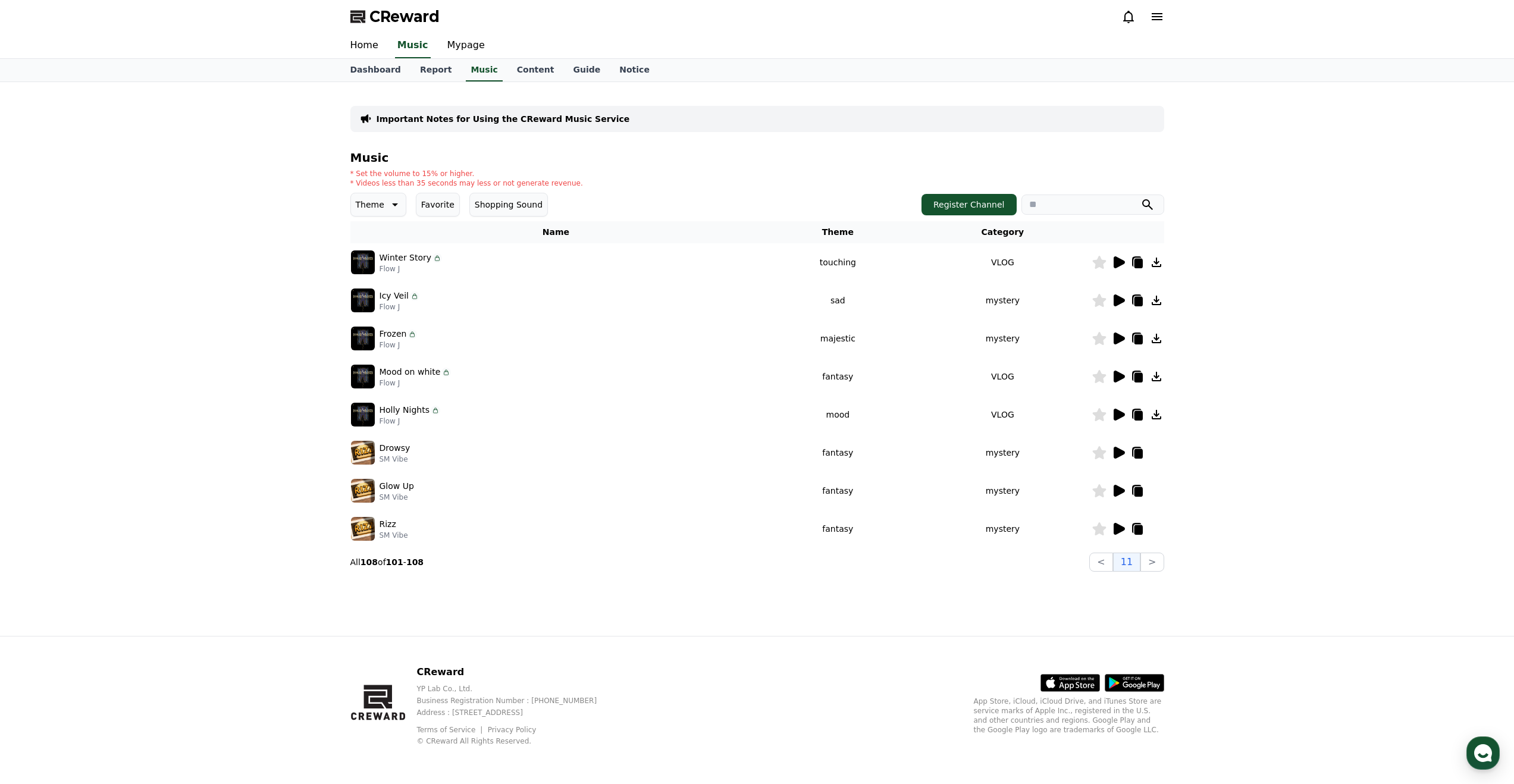
click at [852, 531] on td "fantasy" at bounding box center [838, 529] width 152 height 38
copy td "fantasy"
click at [563, 72] on link "Guide" at bounding box center [587, 70] width 47 height 22
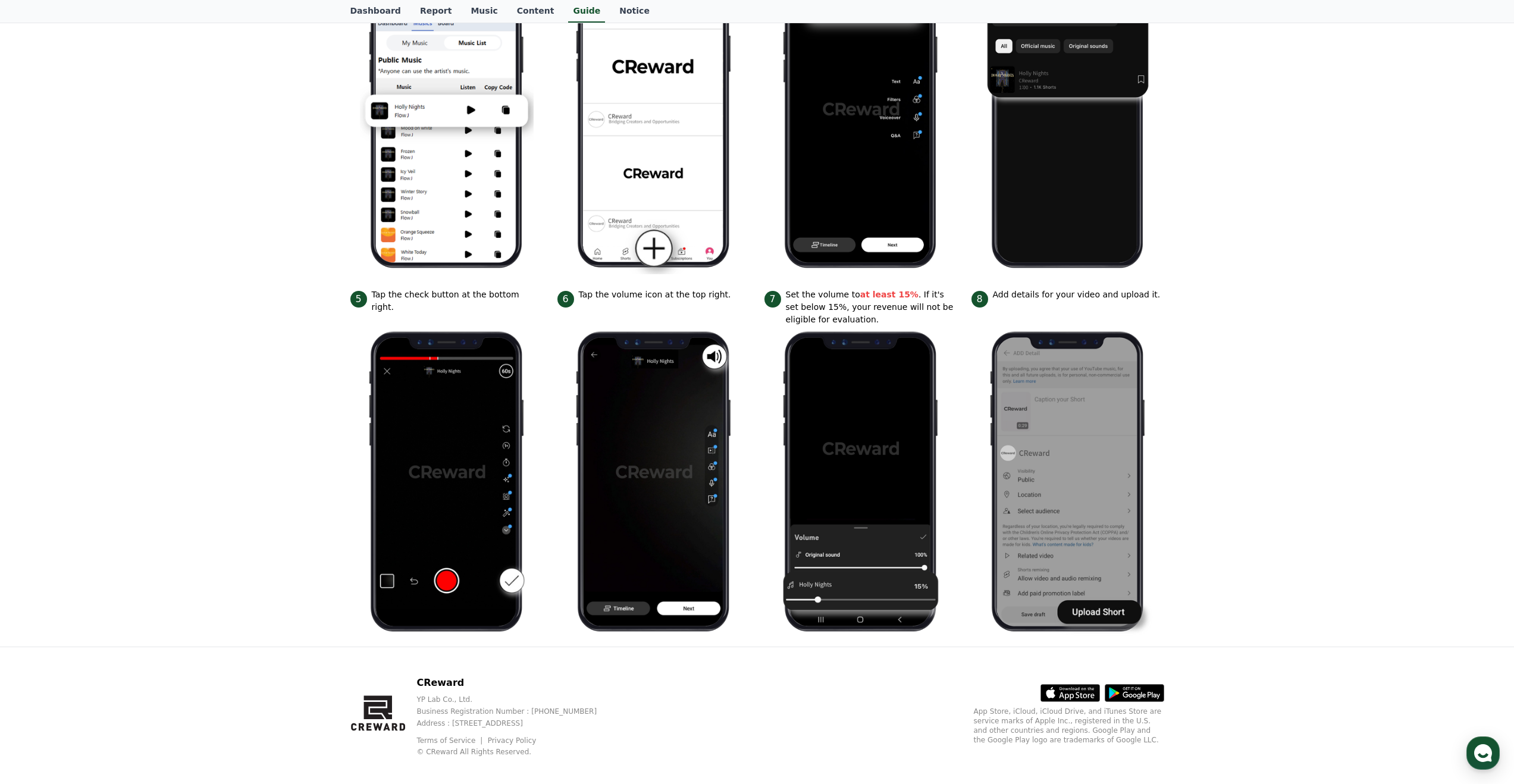
scroll to position [303, 0]
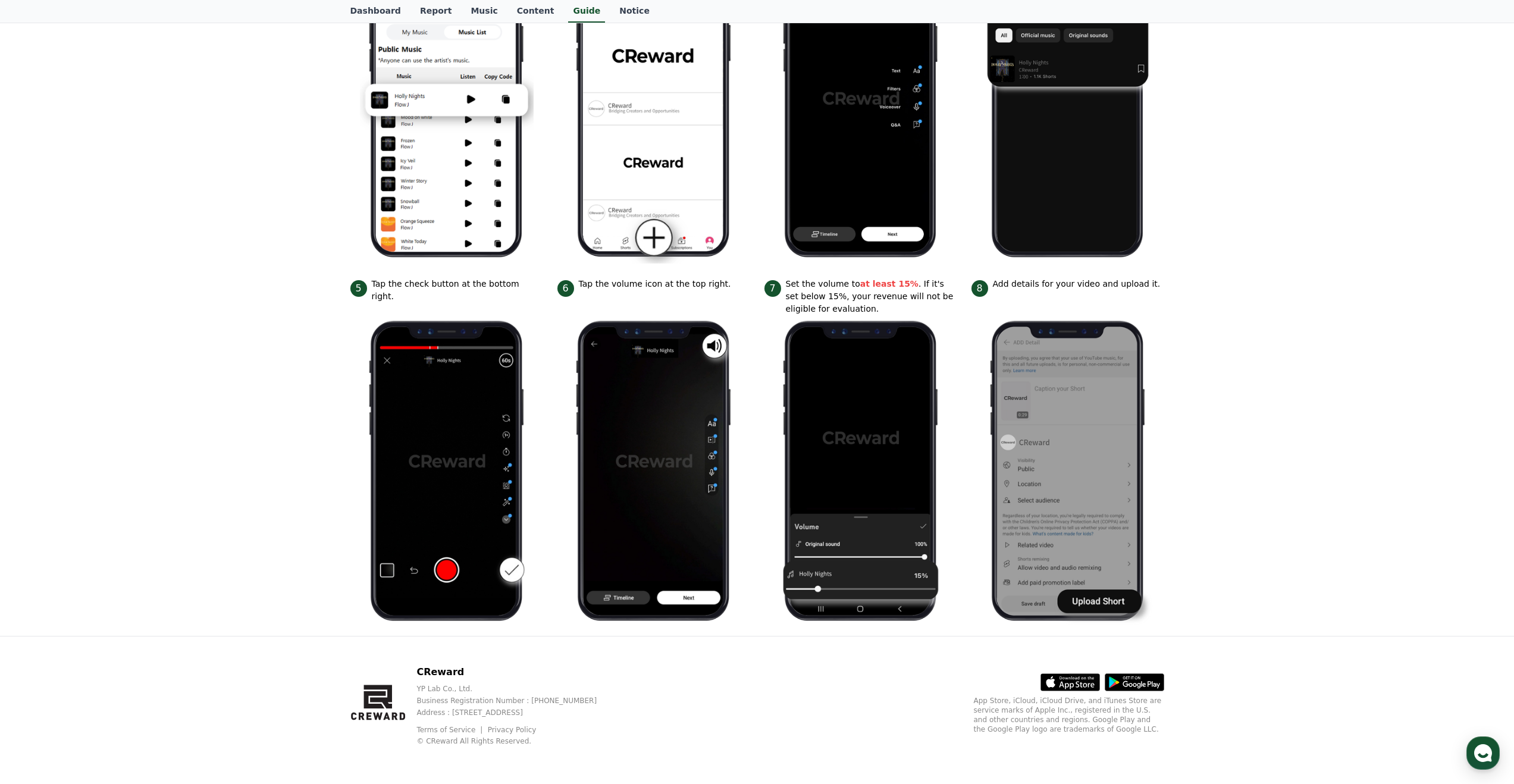
click at [835, 296] on p "Set the volume to at least 15% . If it's set below 15%, your revenue will not b…" at bounding box center [872, 296] width 171 height 37
click at [1227, 114] on div "iPhone PC Only available for YouTube videos. Process *It is recommended to uplo…" at bounding box center [757, 208] width 1514 height 857
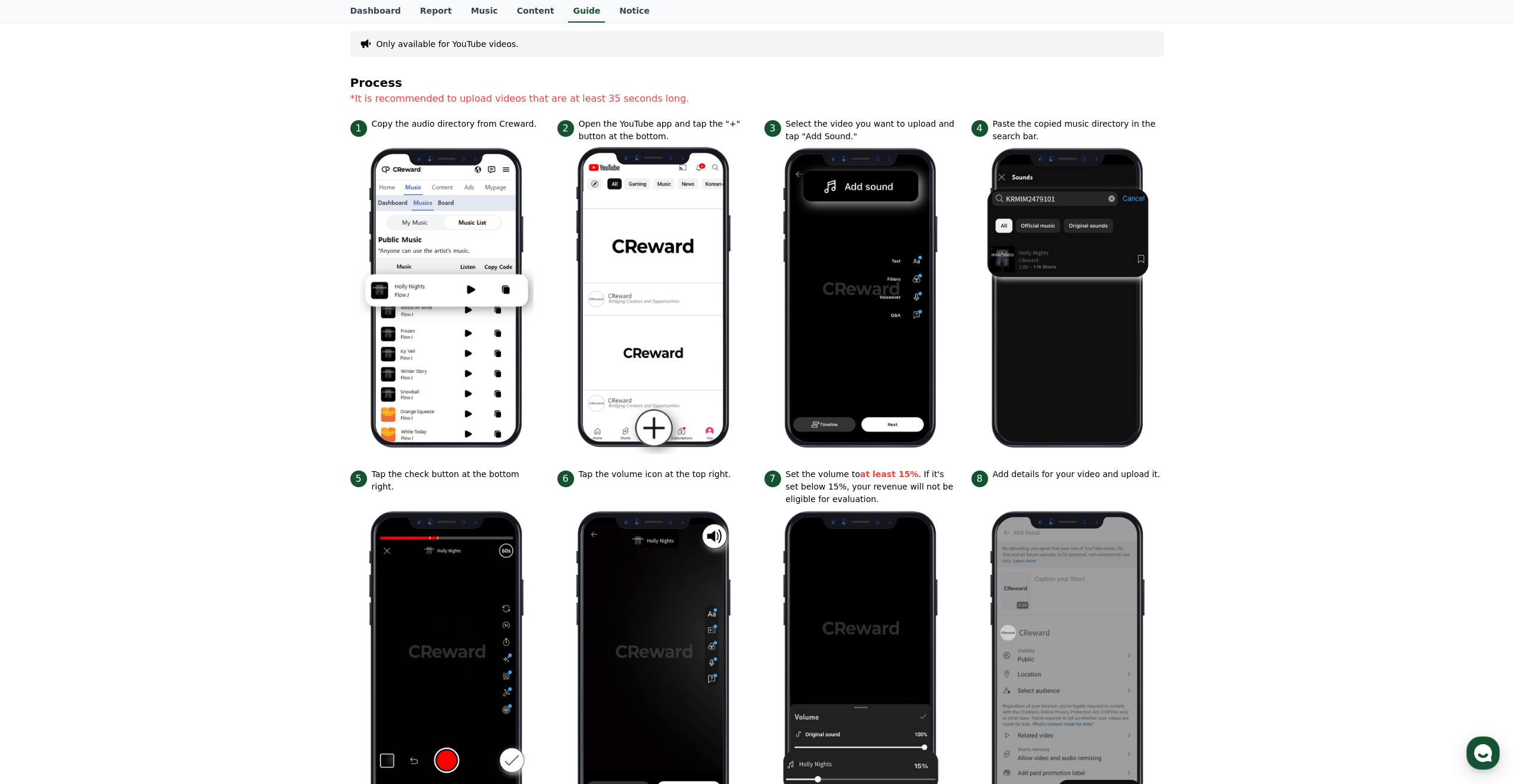
scroll to position [0, 0]
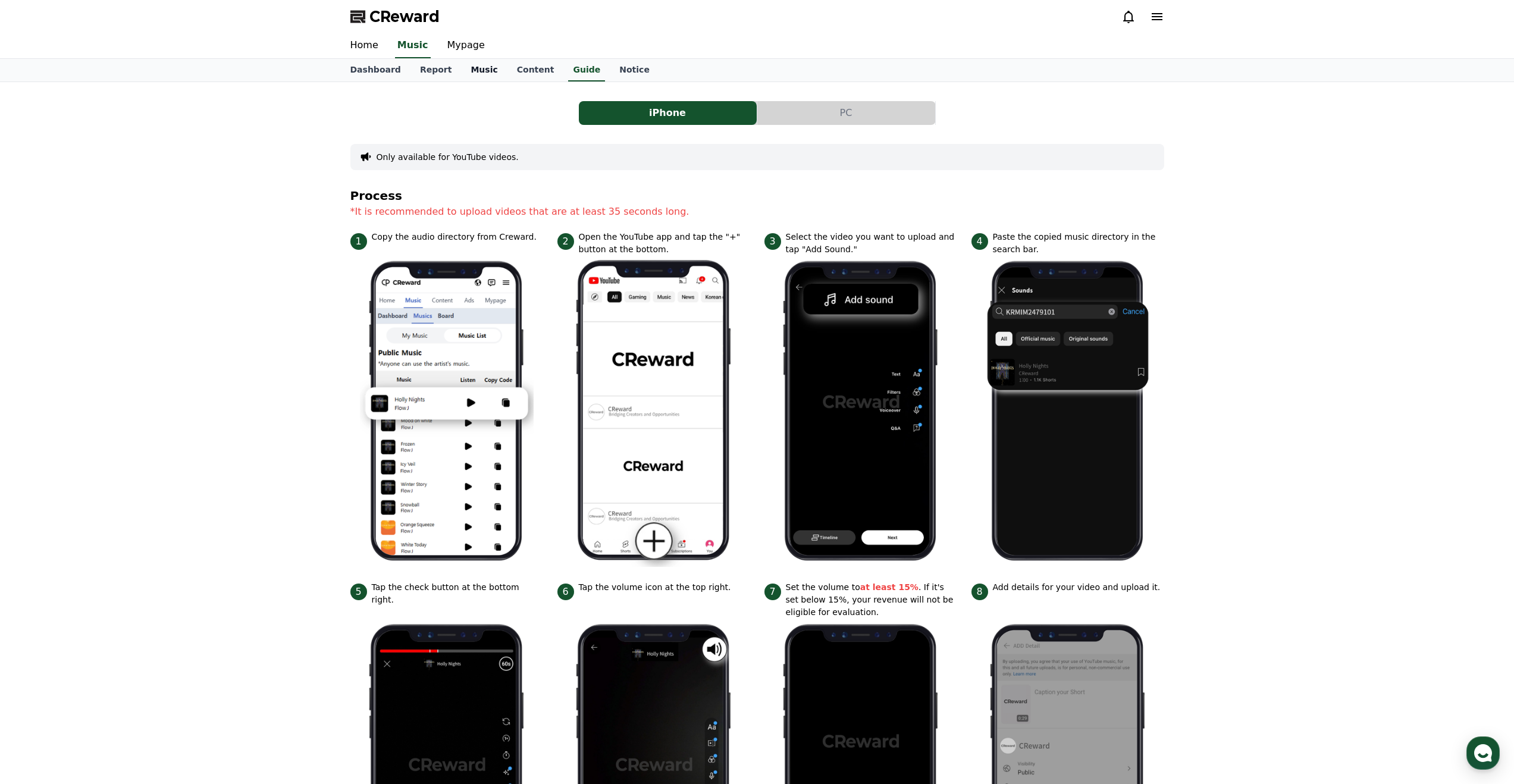
click at [469, 70] on link "Music" at bounding box center [484, 70] width 46 height 22
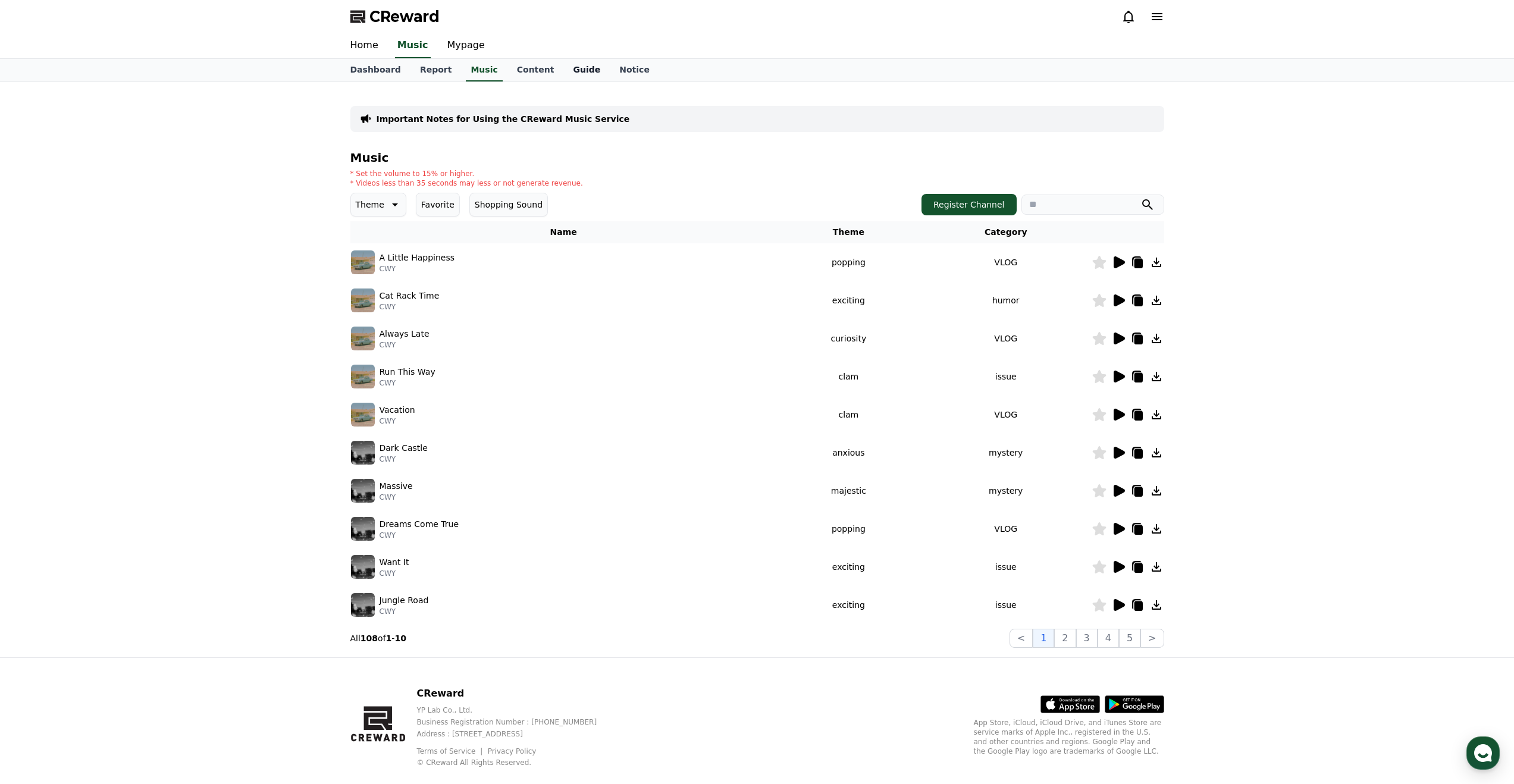
click at [563, 67] on link "Guide" at bounding box center [587, 70] width 47 height 22
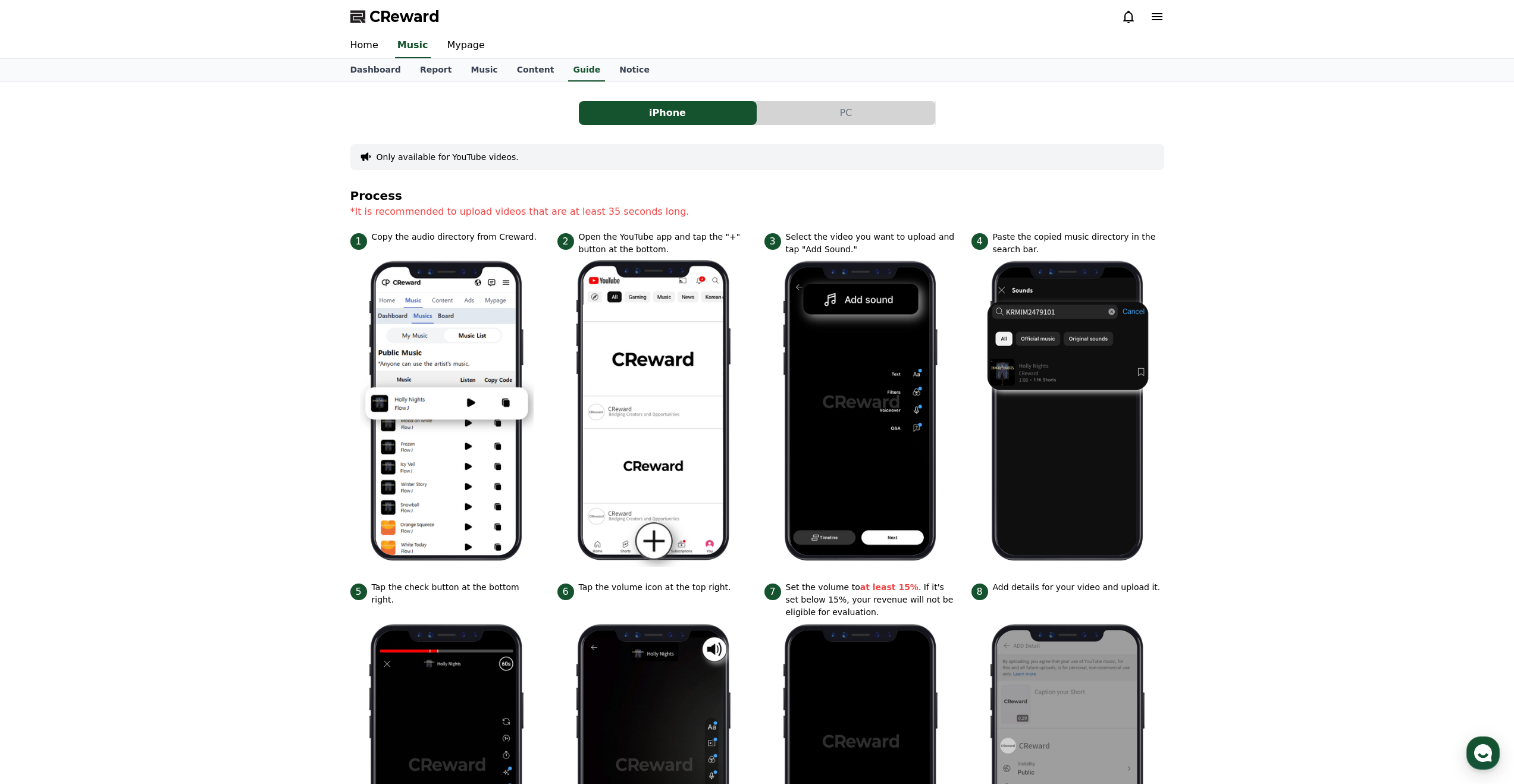
click at [862, 112] on button "PC" at bounding box center [847, 113] width 178 height 24
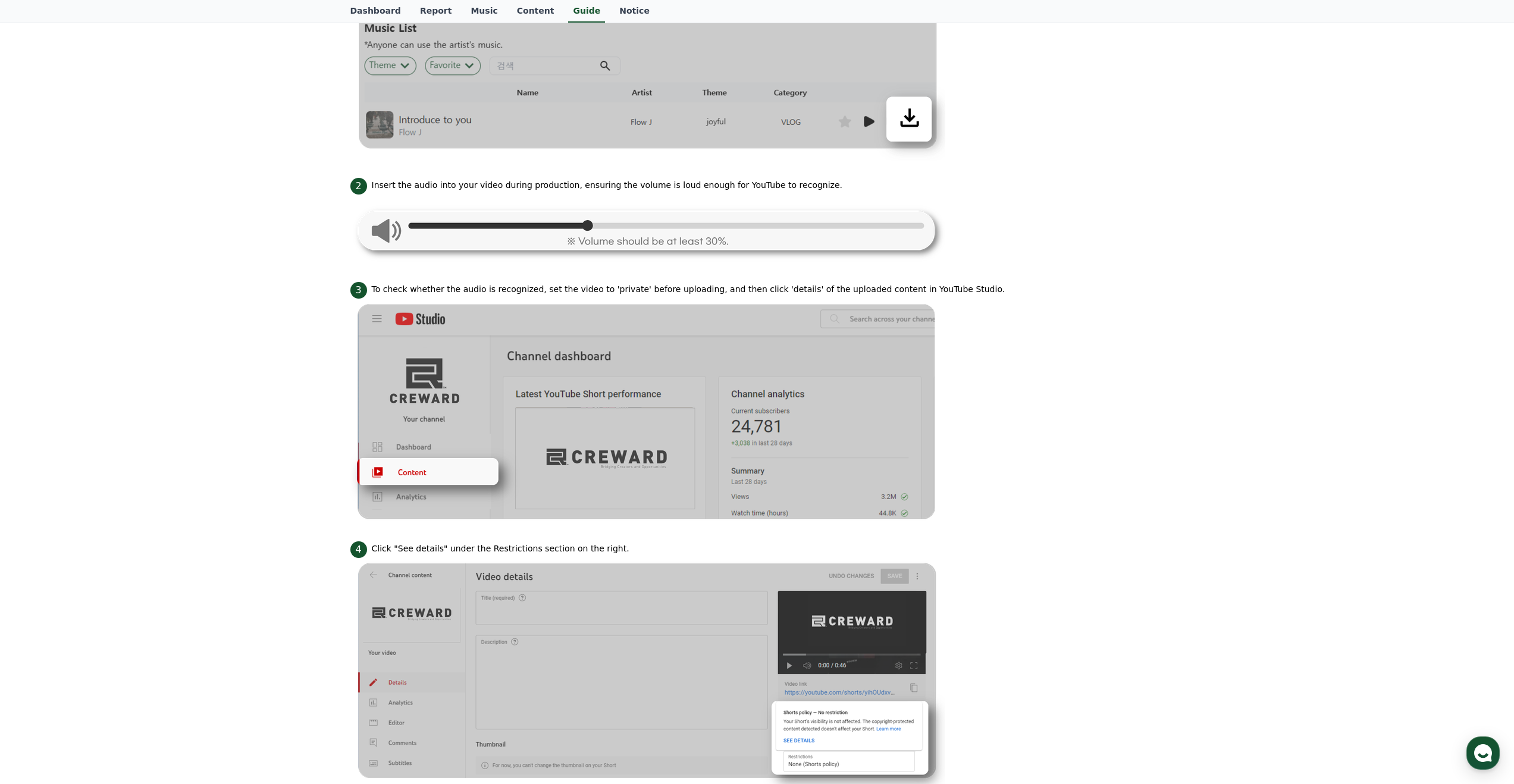
scroll to position [483, 0]
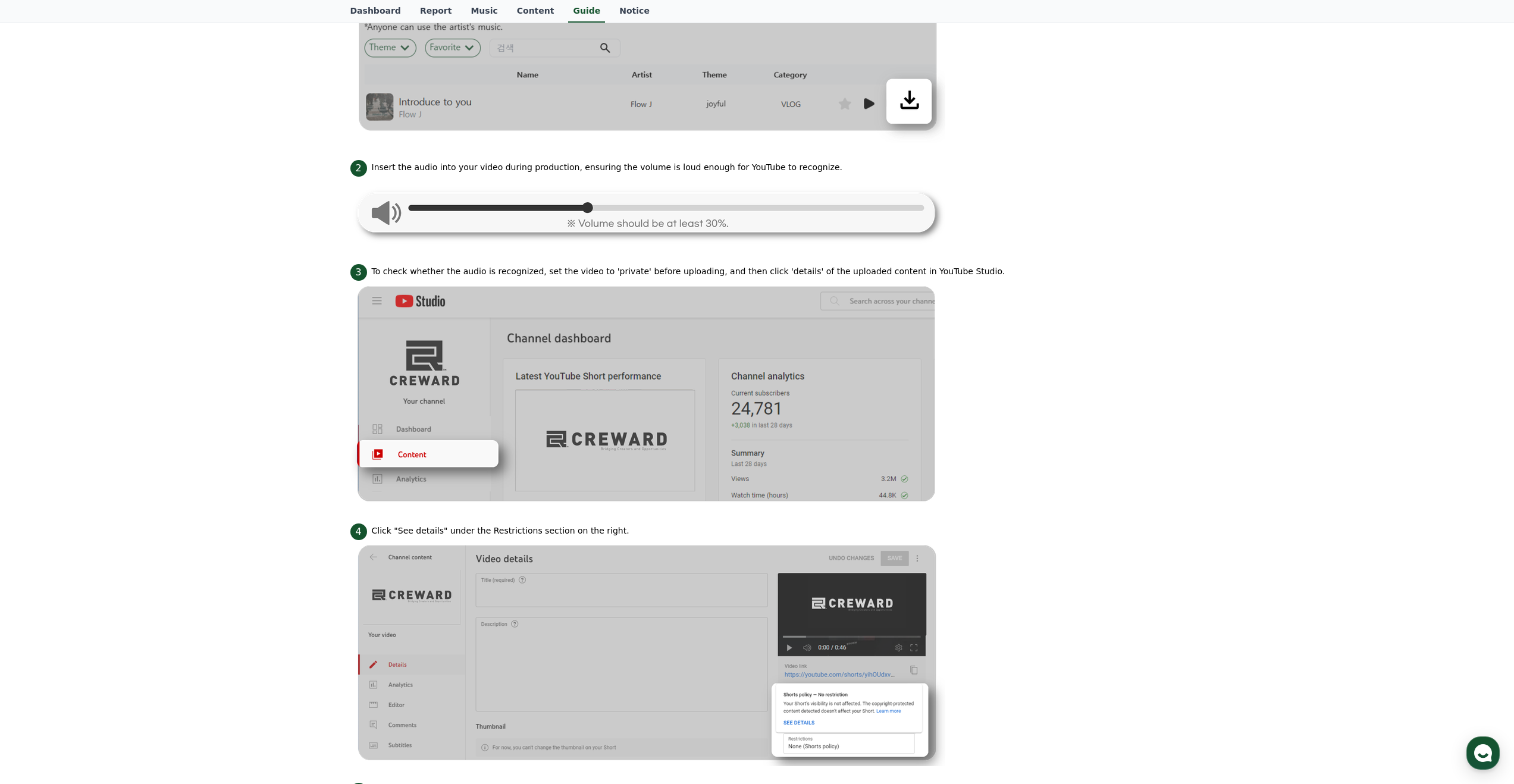
click at [578, 271] on p "To check whether the audio is recognized, set the video to 'private' before upl…" at bounding box center [689, 271] width 634 height 12
click at [1171, 173] on div "iPhone PC Only available for YouTube videos. Cautions When uploading via PC, yo…" at bounding box center [757, 317] width 833 height 1435
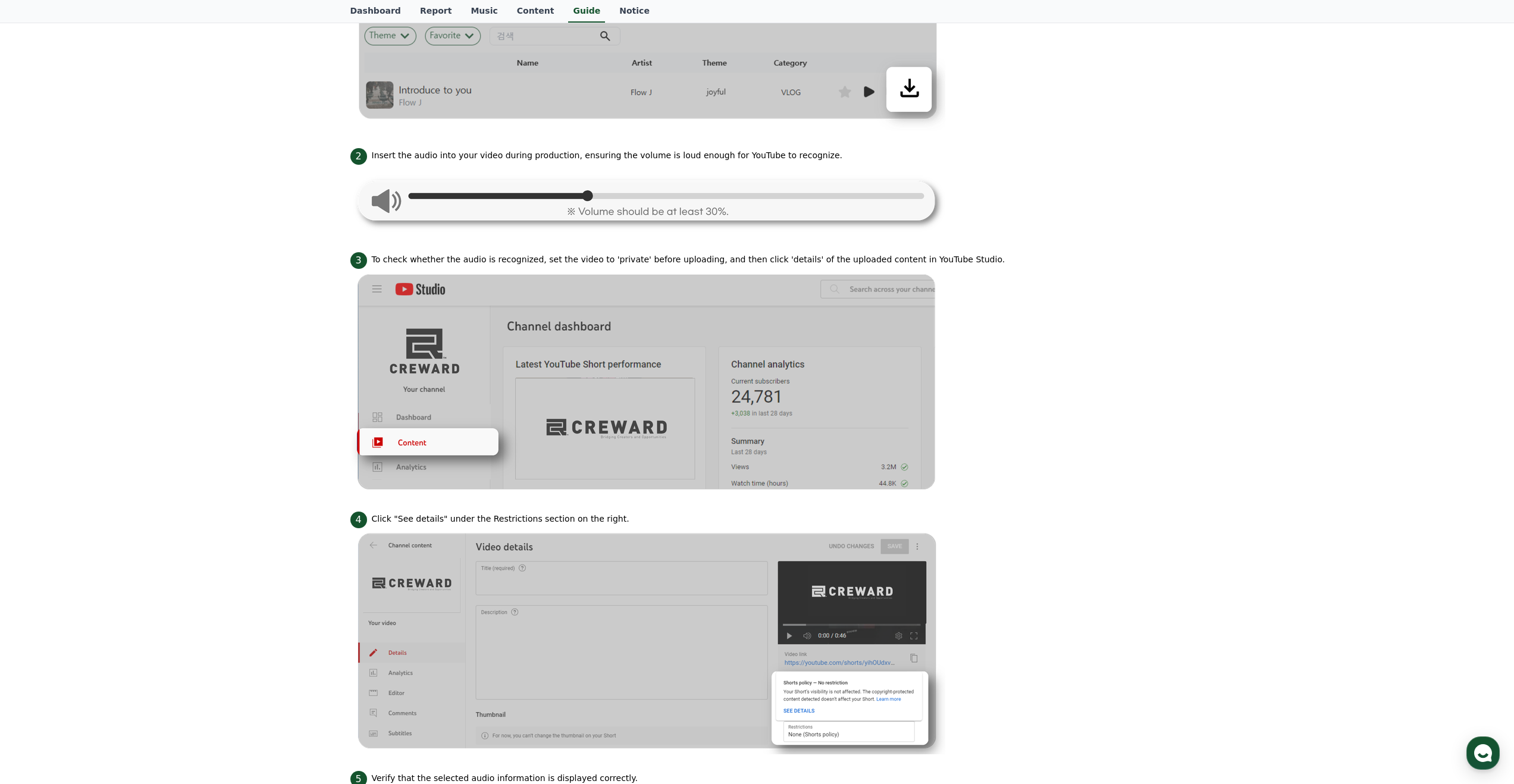
scroll to position [0, 0]
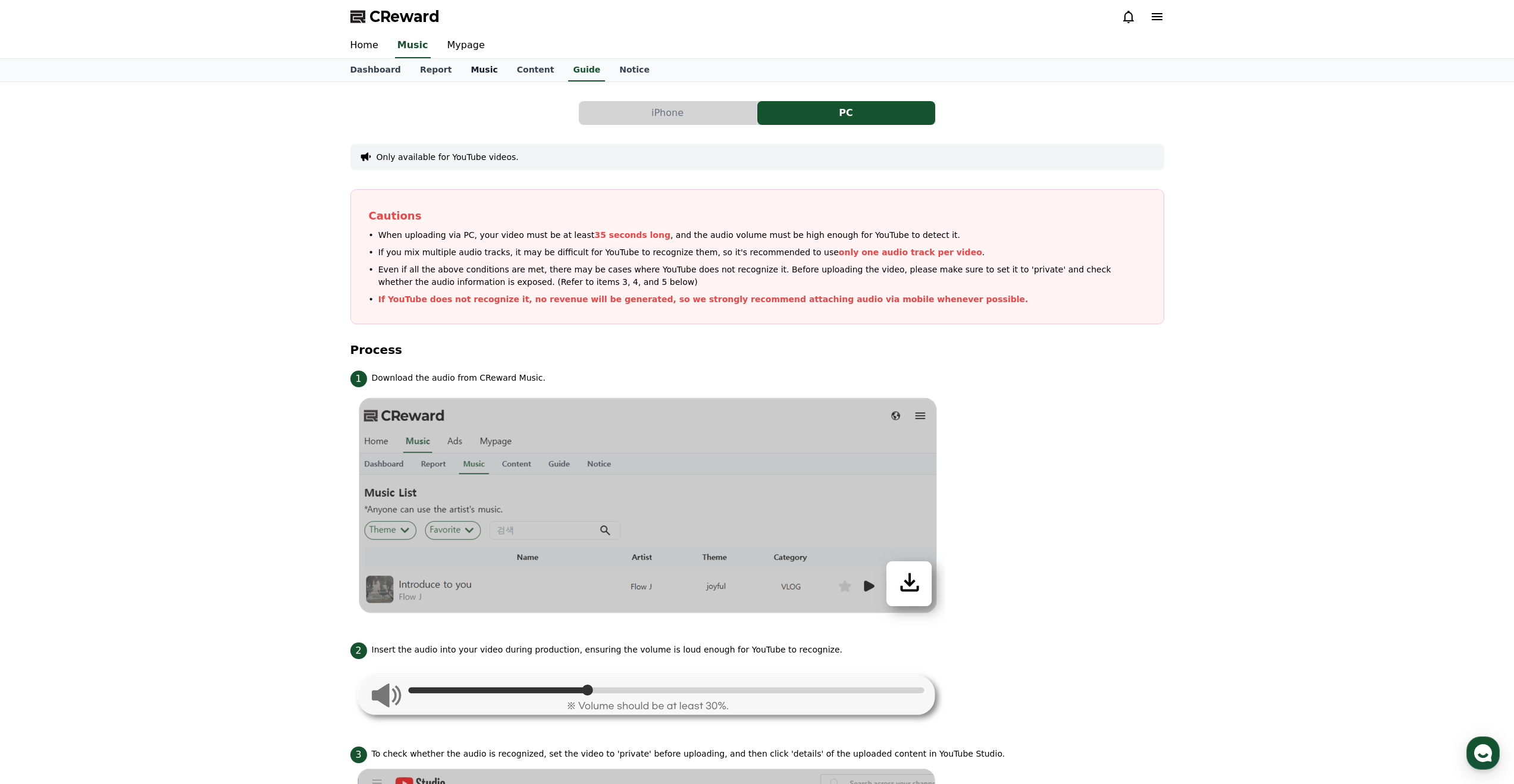
click at [481, 75] on link "Music" at bounding box center [484, 70] width 46 height 22
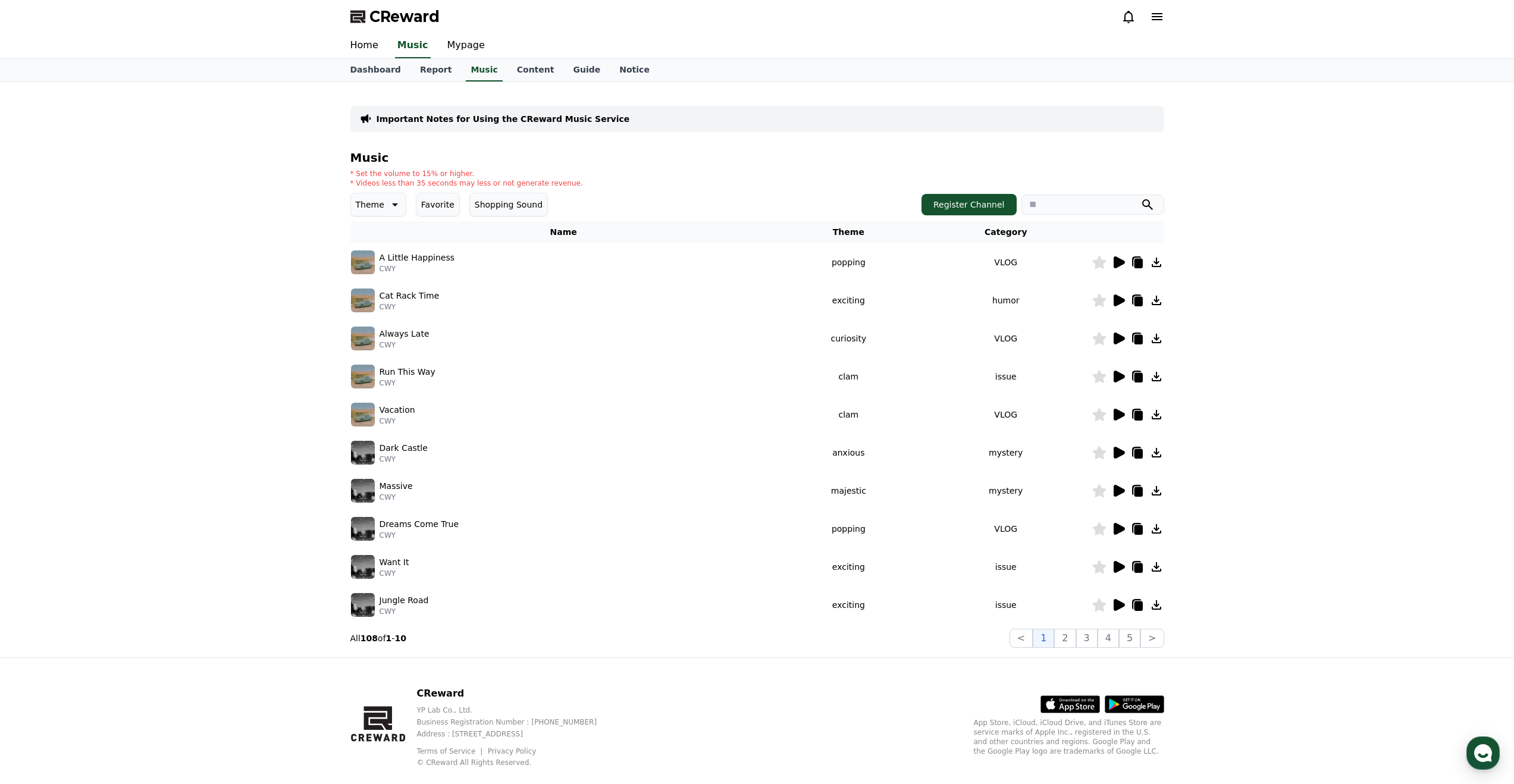
click at [1115, 262] on icon at bounding box center [1119, 262] width 12 height 12
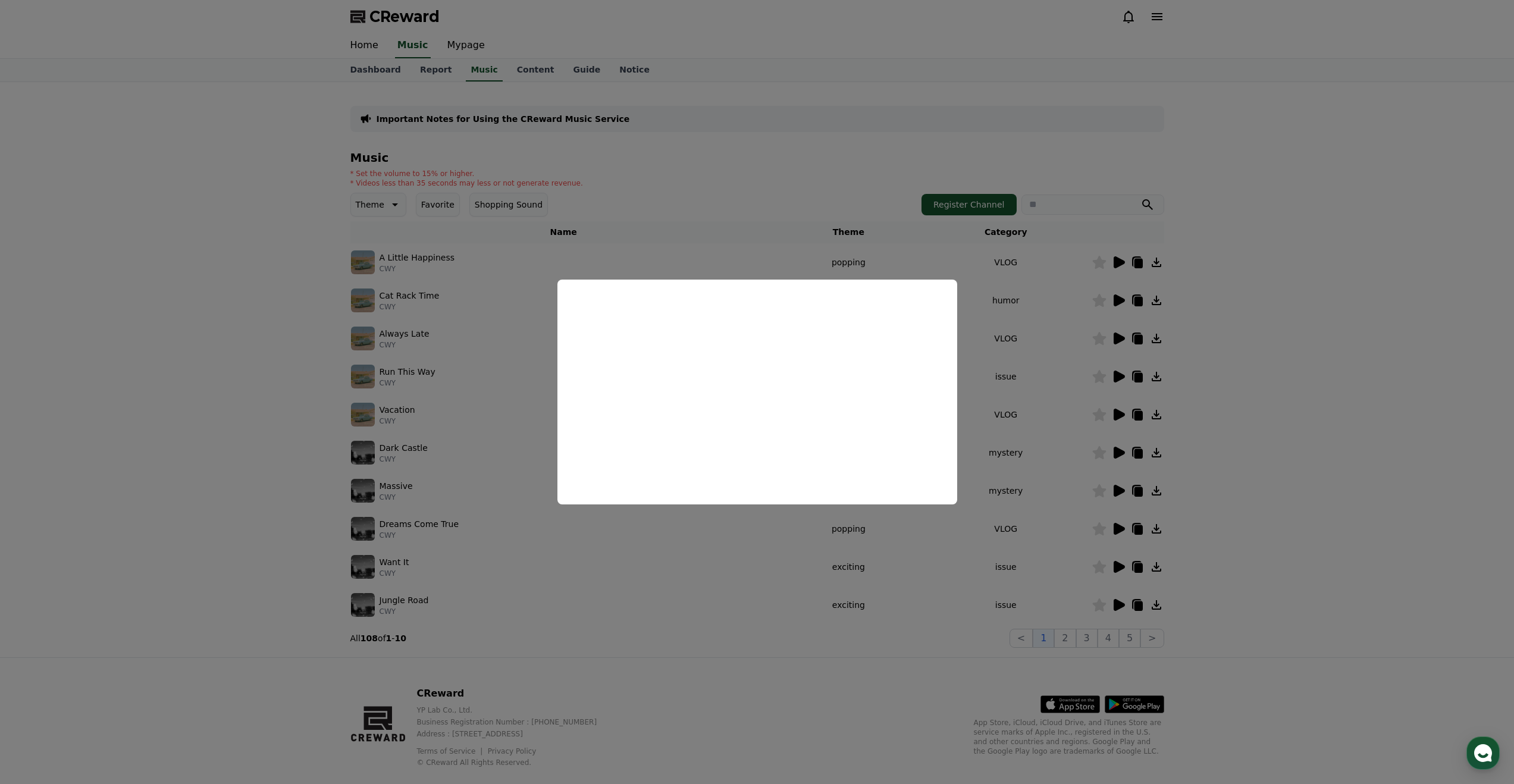
click at [1116, 352] on button "close modal" at bounding box center [757, 392] width 1514 height 784
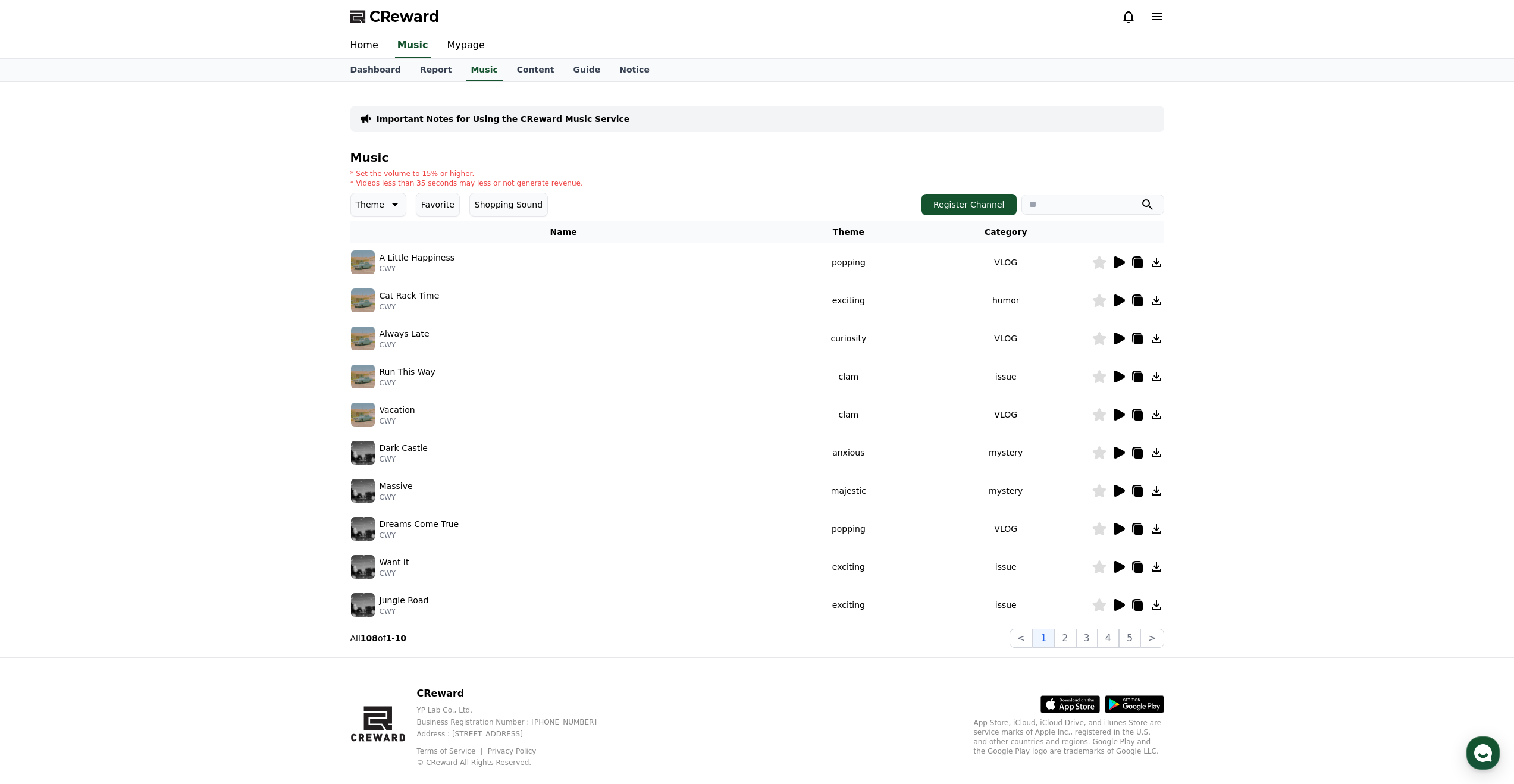
click at [389, 211] on icon at bounding box center [393, 204] width 14 height 14
click at [378, 254] on button "Popping" at bounding box center [374, 254] width 43 height 27
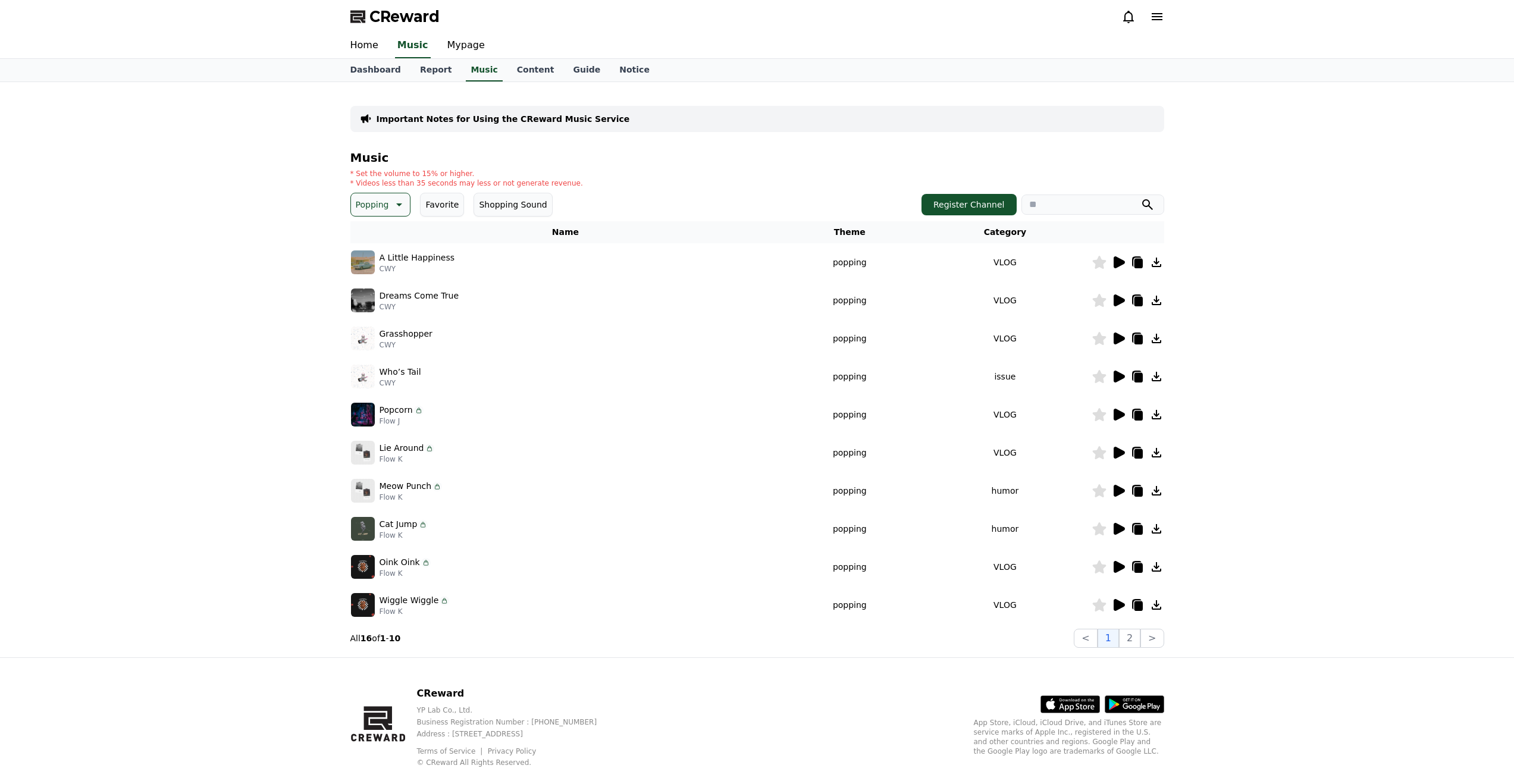
click at [1120, 267] on icon at bounding box center [1118, 262] width 14 height 14
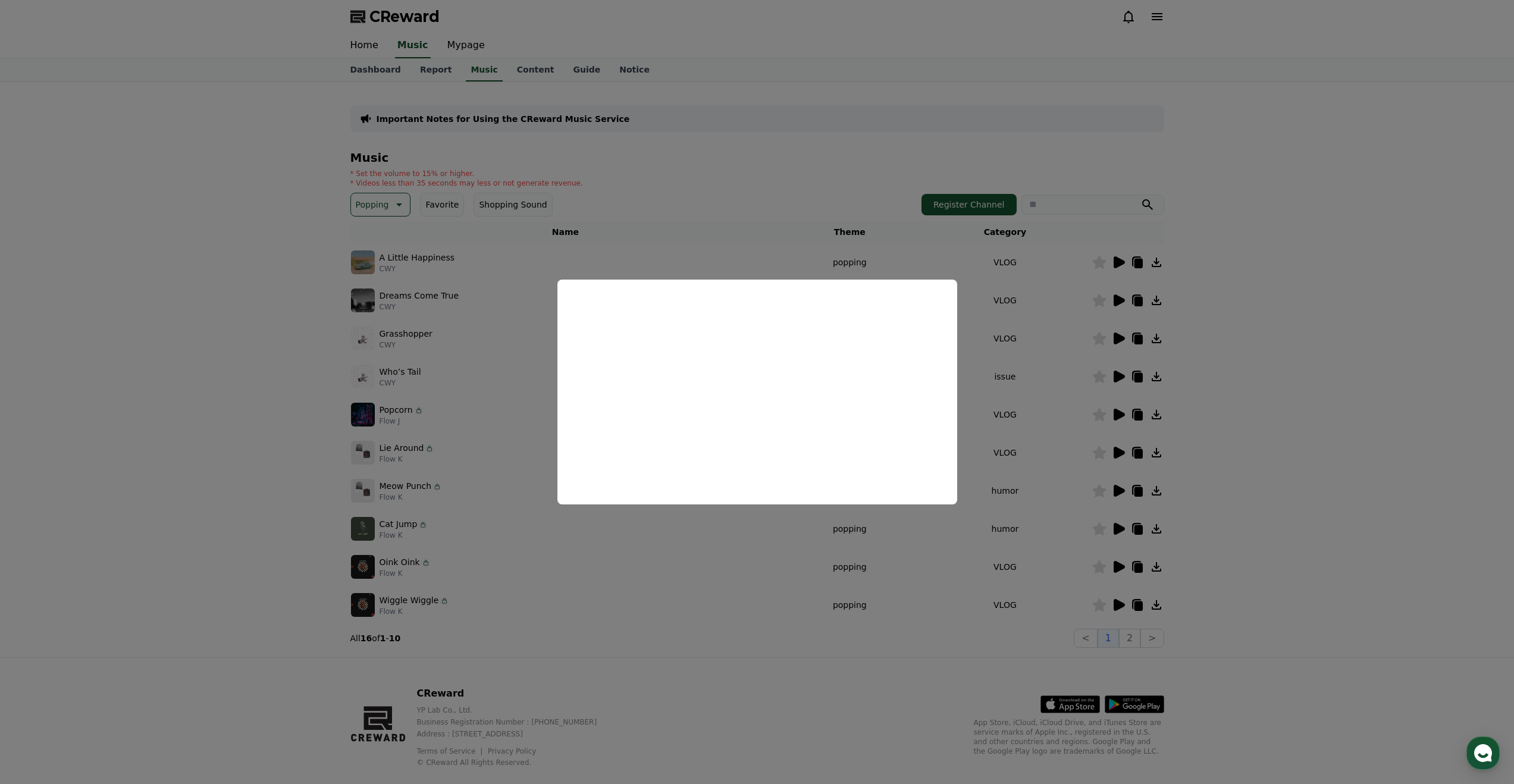
click at [1217, 533] on button "close modal" at bounding box center [757, 392] width 1514 height 784
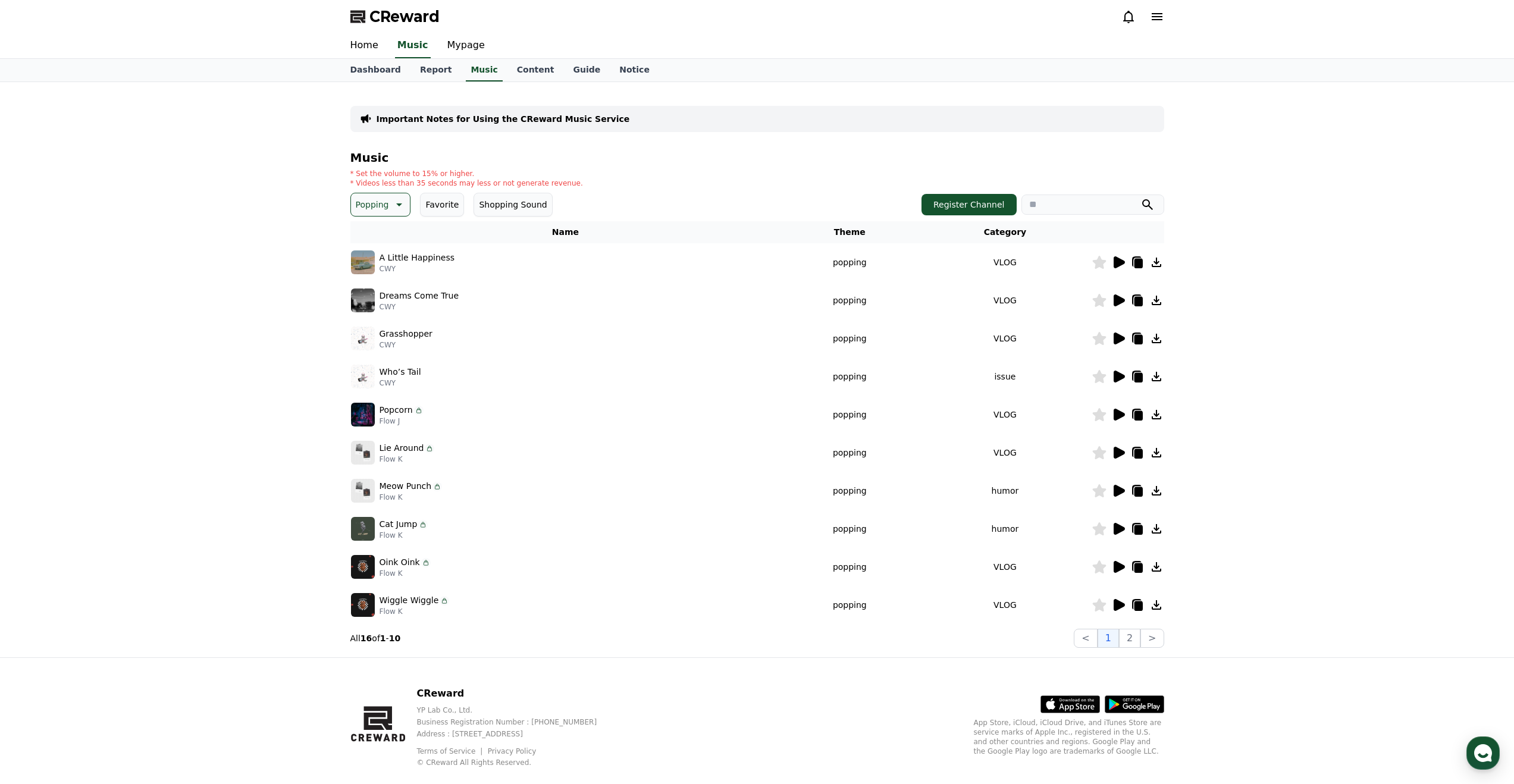
click at [1121, 448] on icon at bounding box center [1118, 452] width 14 height 14
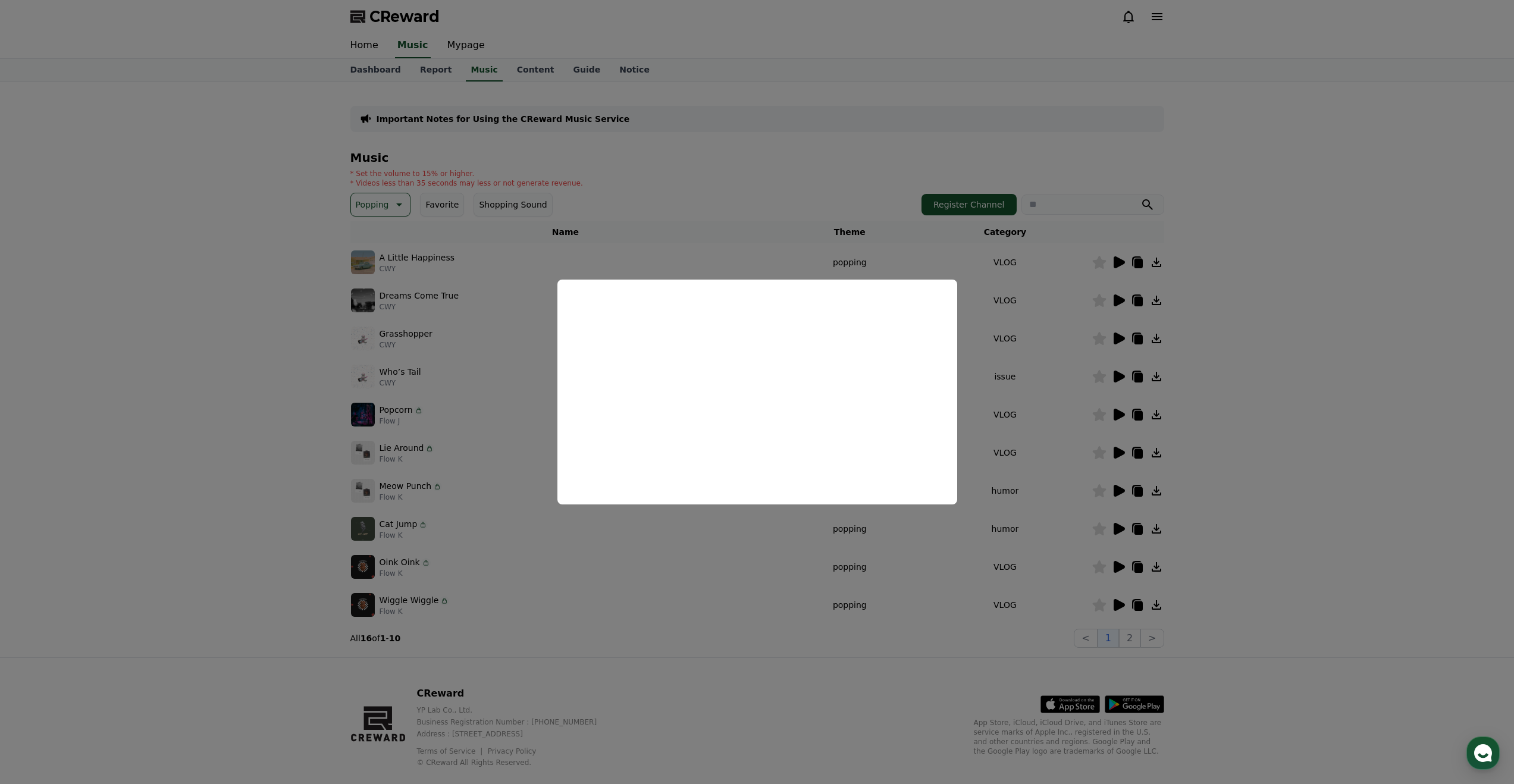
click at [1063, 568] on button "close modal" at bounding box center [757, 392] width 1514 height 784
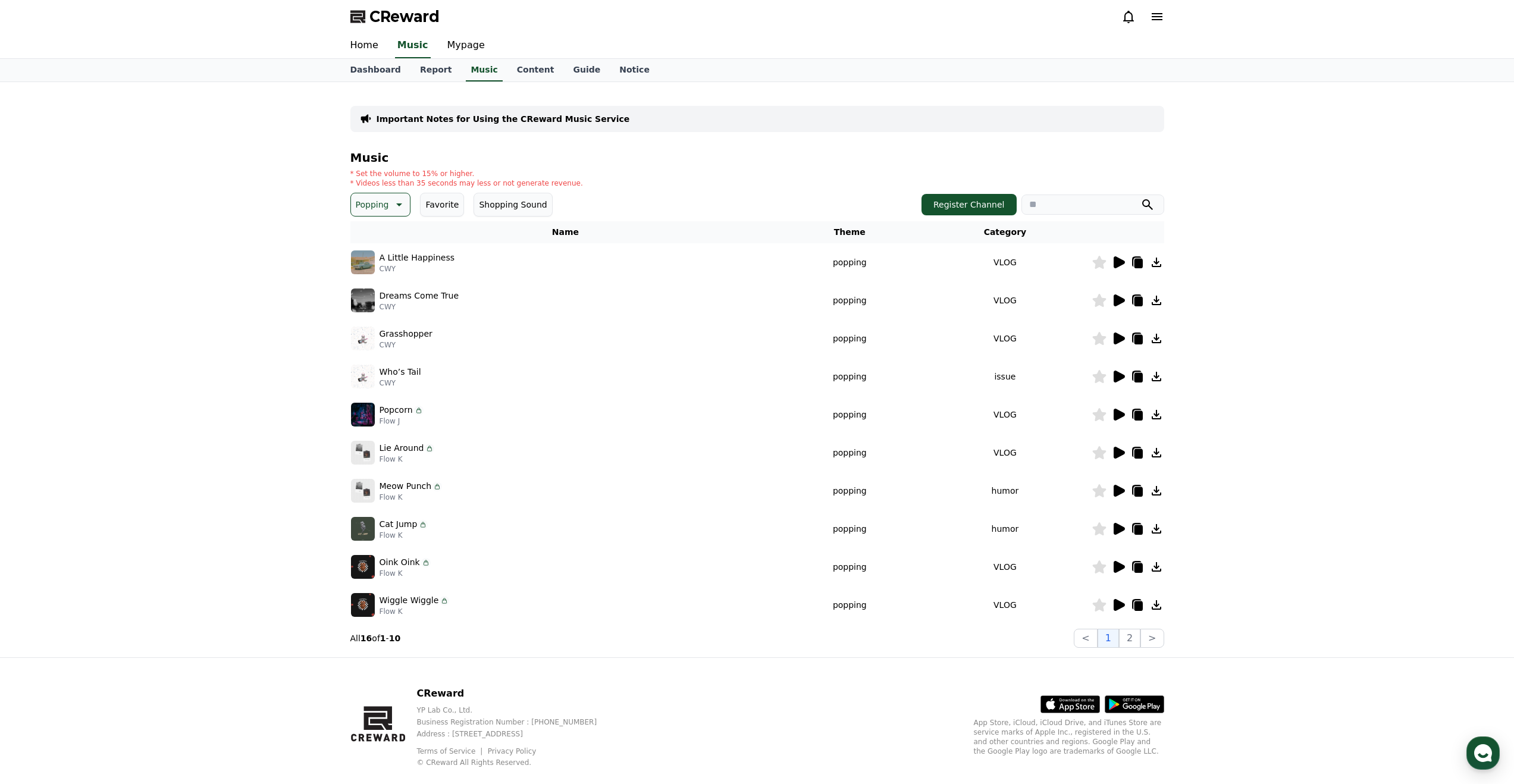
click at [1119, 527] on icon at bounding box center [1119, 528] width 12 height 12
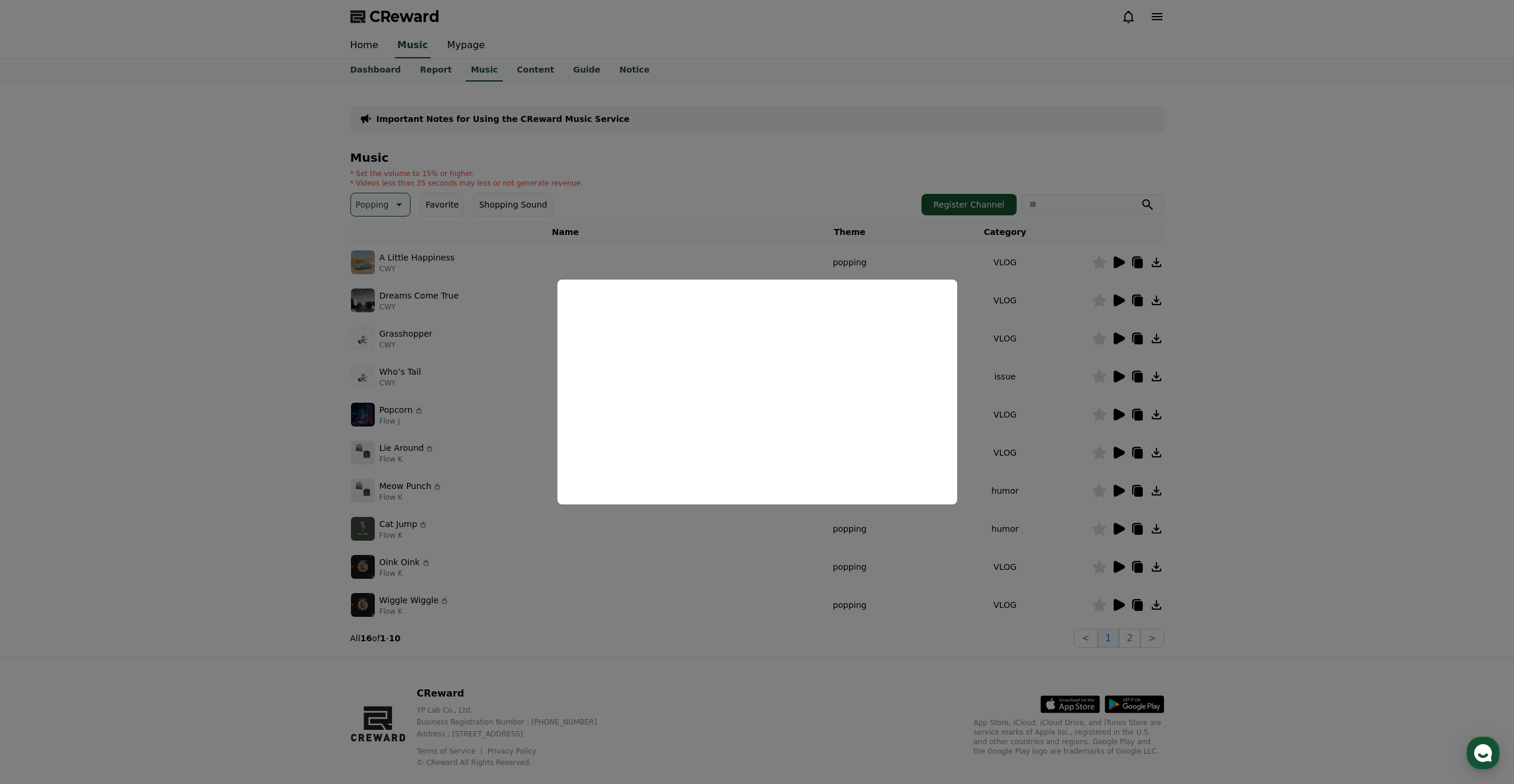
click at [1108, 600] on button "close modal" at bounding box center [757, 392] width 1514 height 784
click at [1121, 568] on icon at bounding box center [1119, 566] width 12 height 12
drag, startPoint x: 803, startPoint y: 575, endPoint x: 901, endPoint y: 601, distance: 101.4
click at [804, 575] on button "close modal" at bounding box center [757, 392] width 1514 height 784
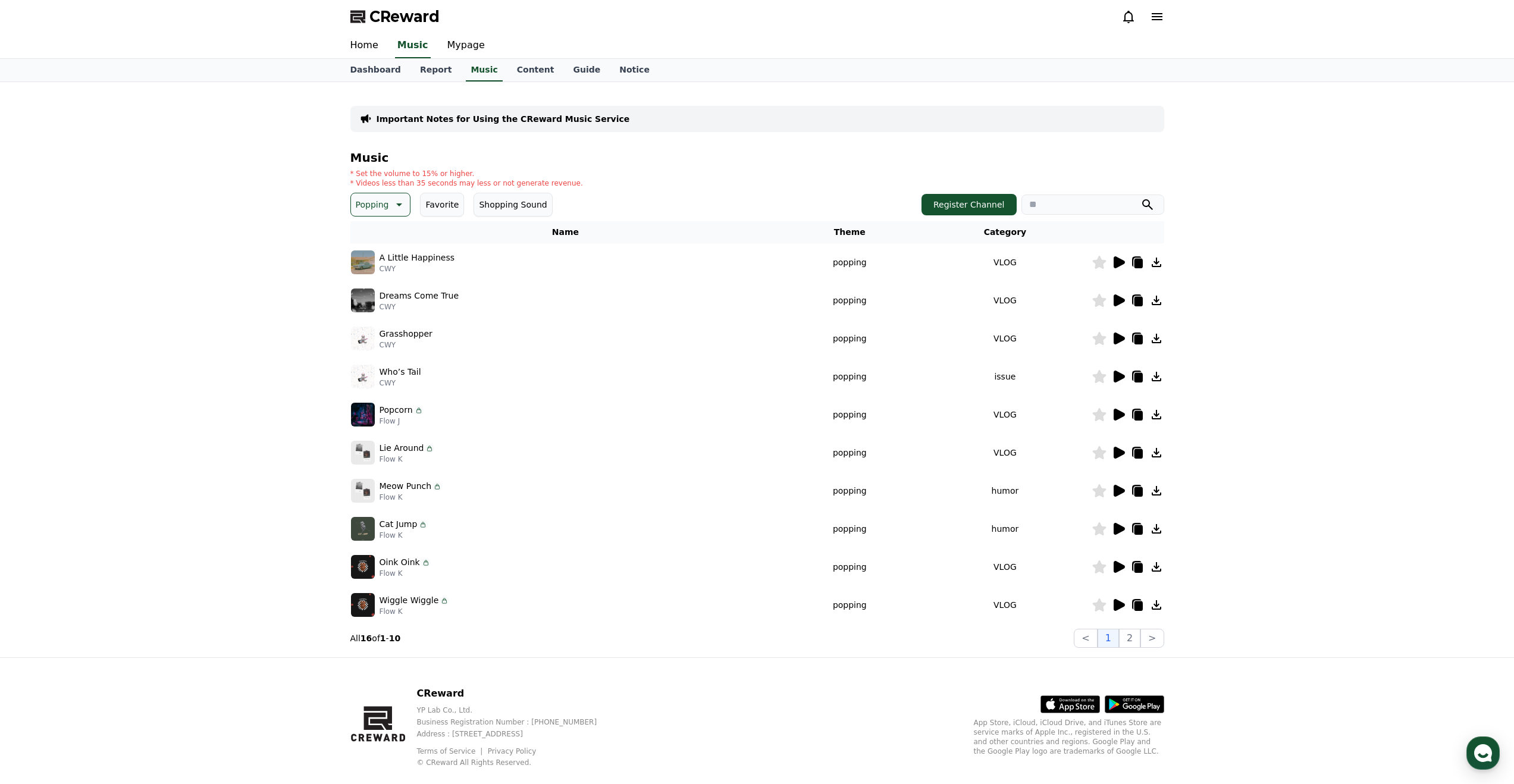
click at [1118, 602] on icon at bounding box center [1119, 605] width 12 height 12
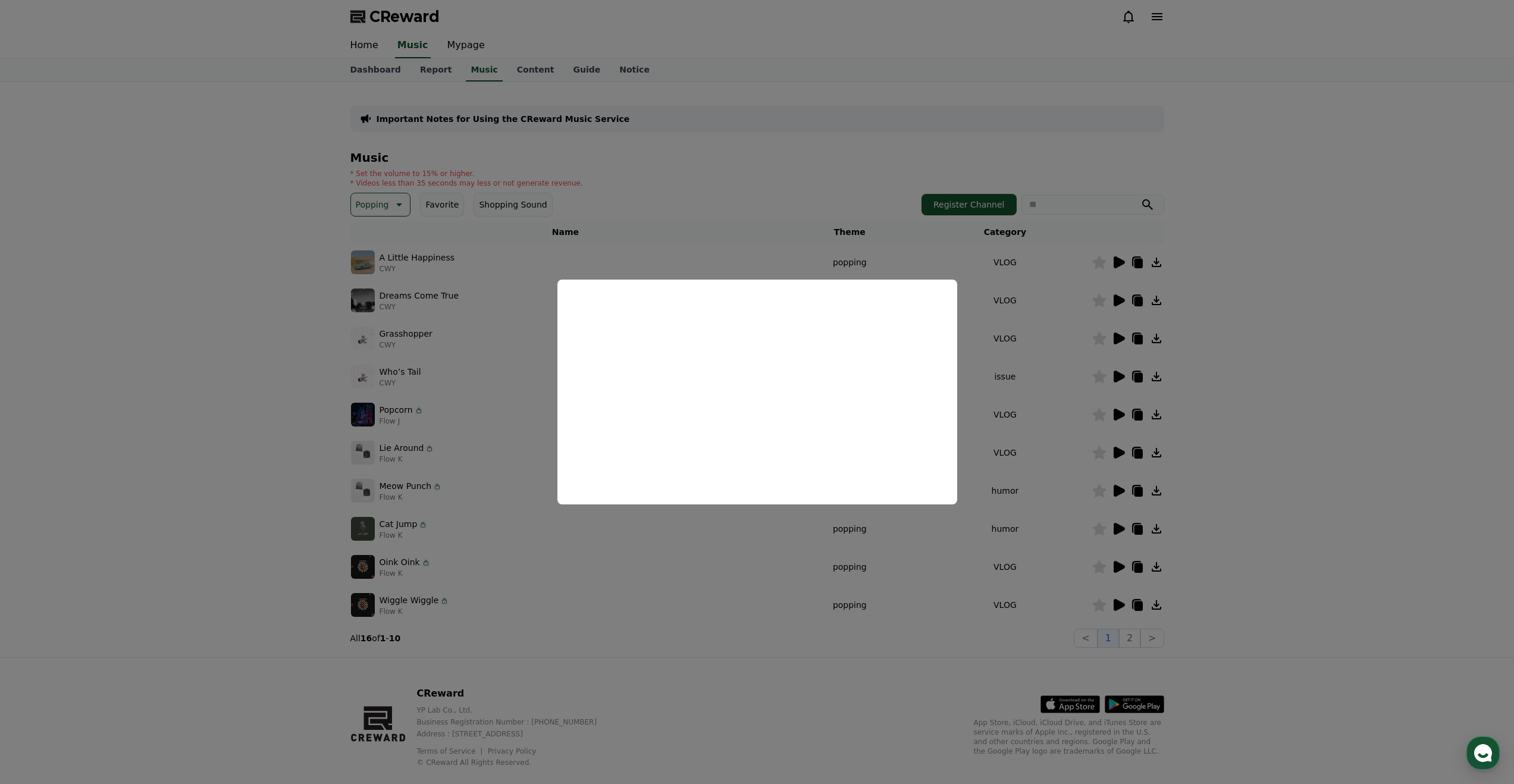
click at [1047, 647] on button "close modal" at bounding box center [757, 392] width 1514 height 784
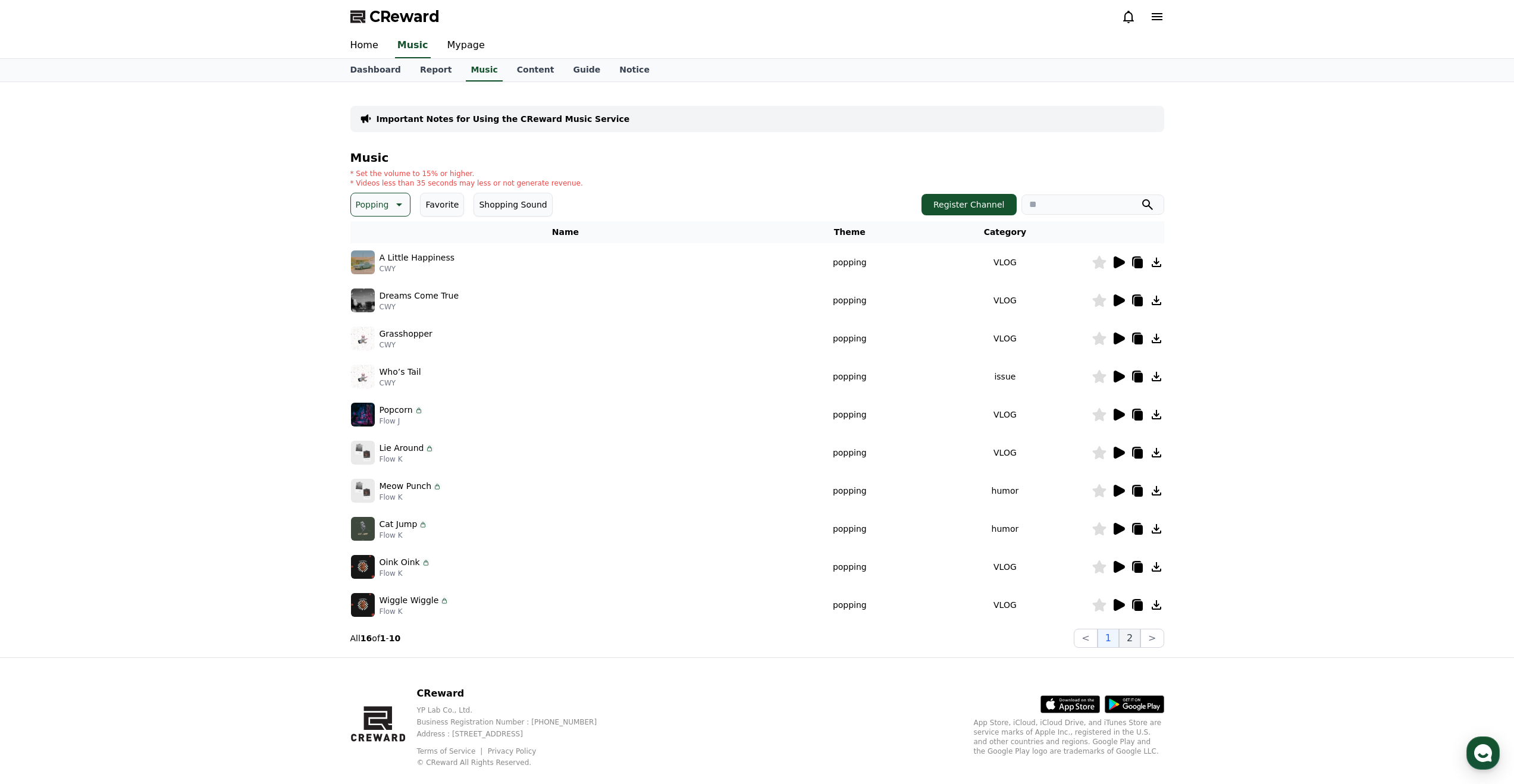
click at [1134, 635] on button "2" at bounding box center [1130, 638] width 22 height 19
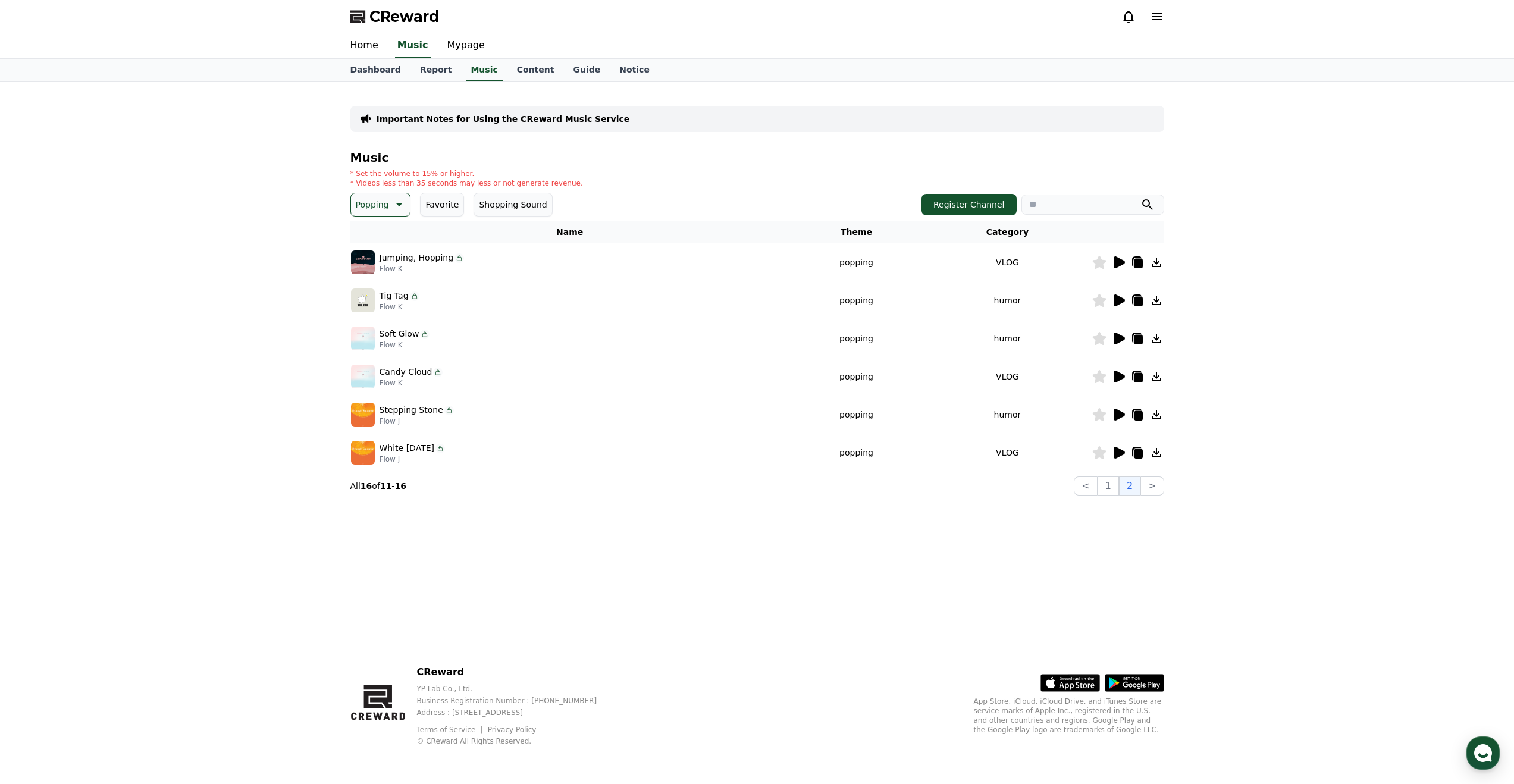
click at [361, 416] on img at bounding box center [362, 414] width 24 height 24
click at [393, 204] on icon at bounding box center [397, 204] width 14 height 14
click at [380, 266] on button "Exciting" at bounding box center [374, 272] width 43 height 27
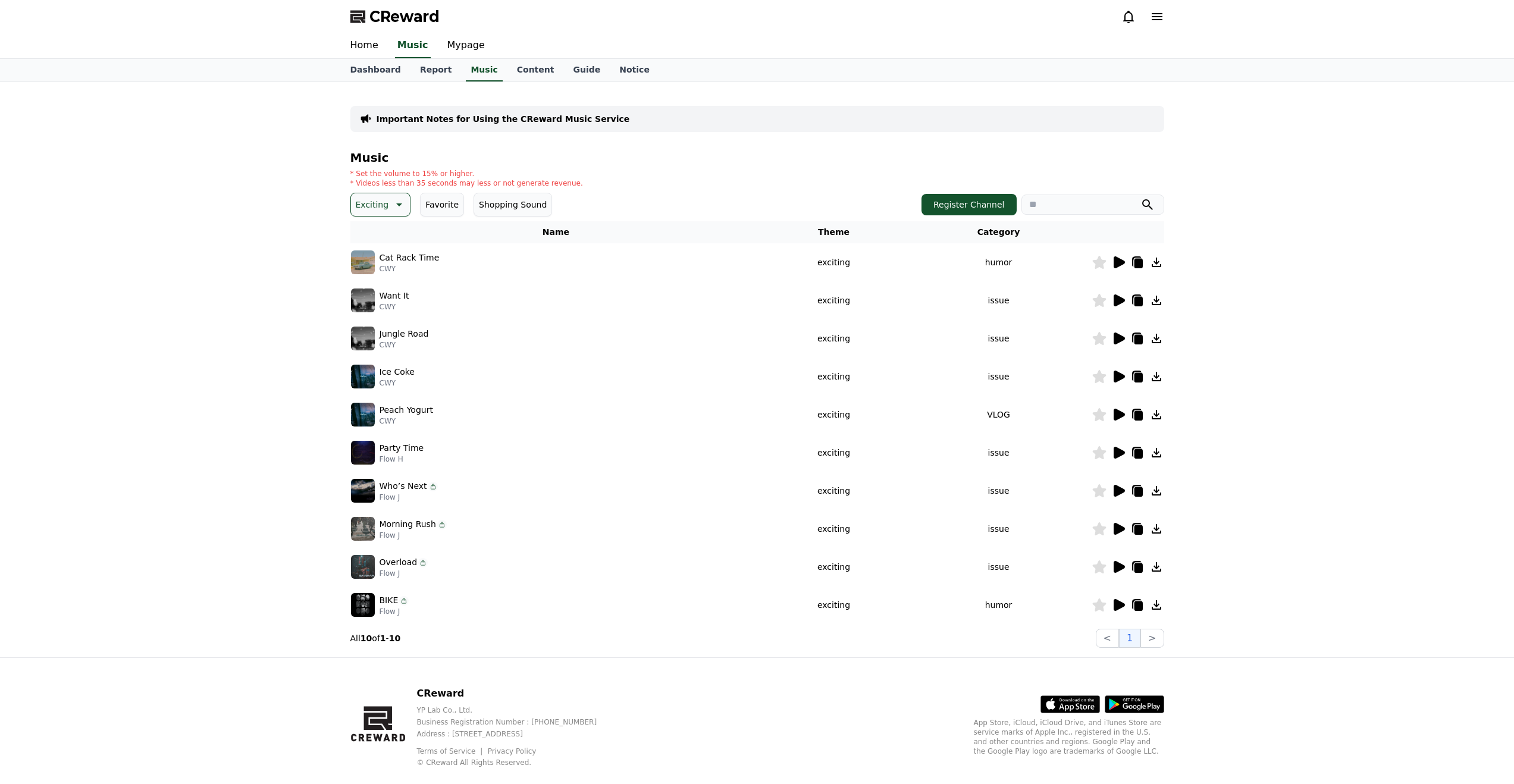
click at [1118, 451] on icon at bounding box center [1119, 453] width 12 height 12
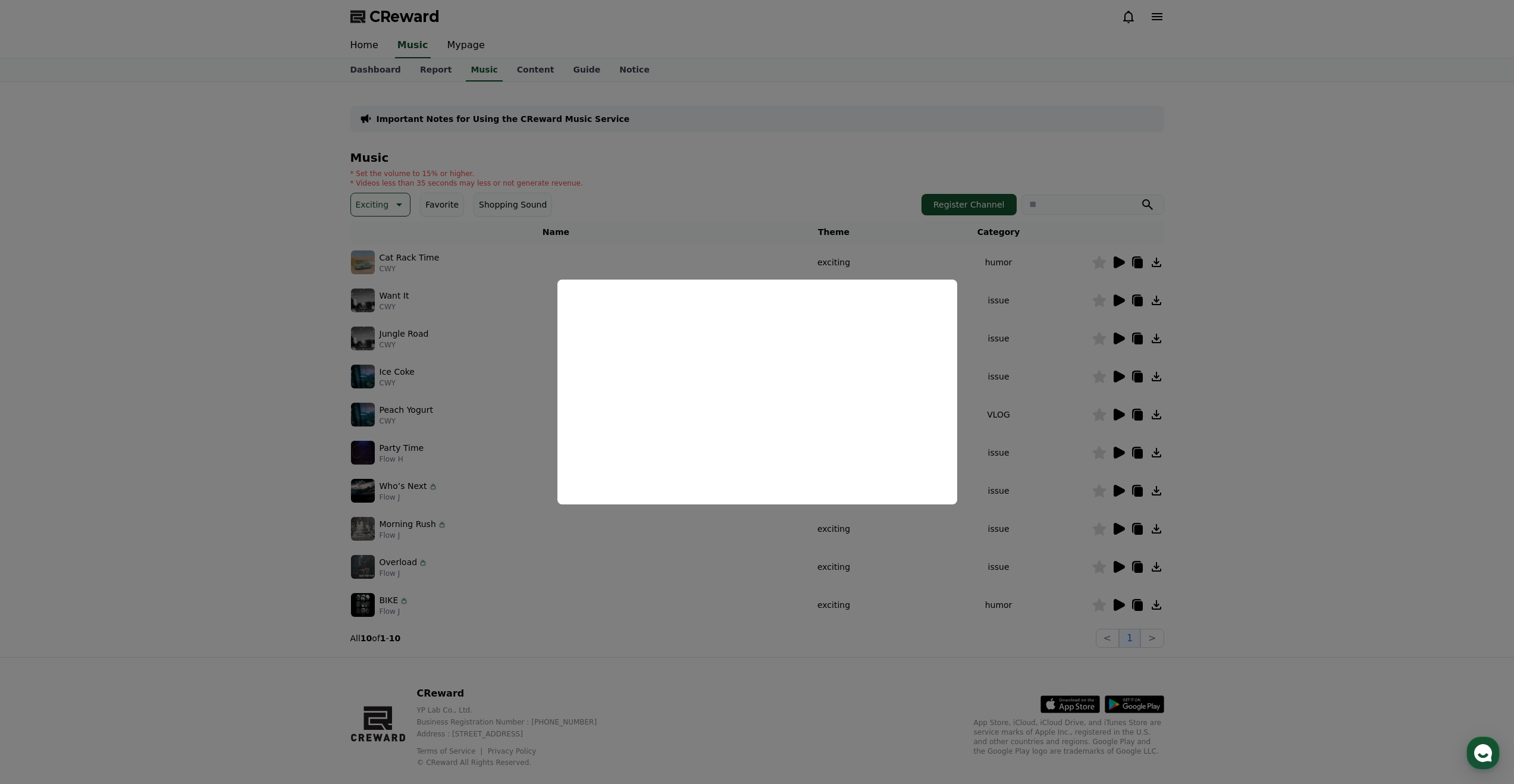
click at [1054, 546] on button "close modal" at bounding box center [757, 392] width 1514 height 784
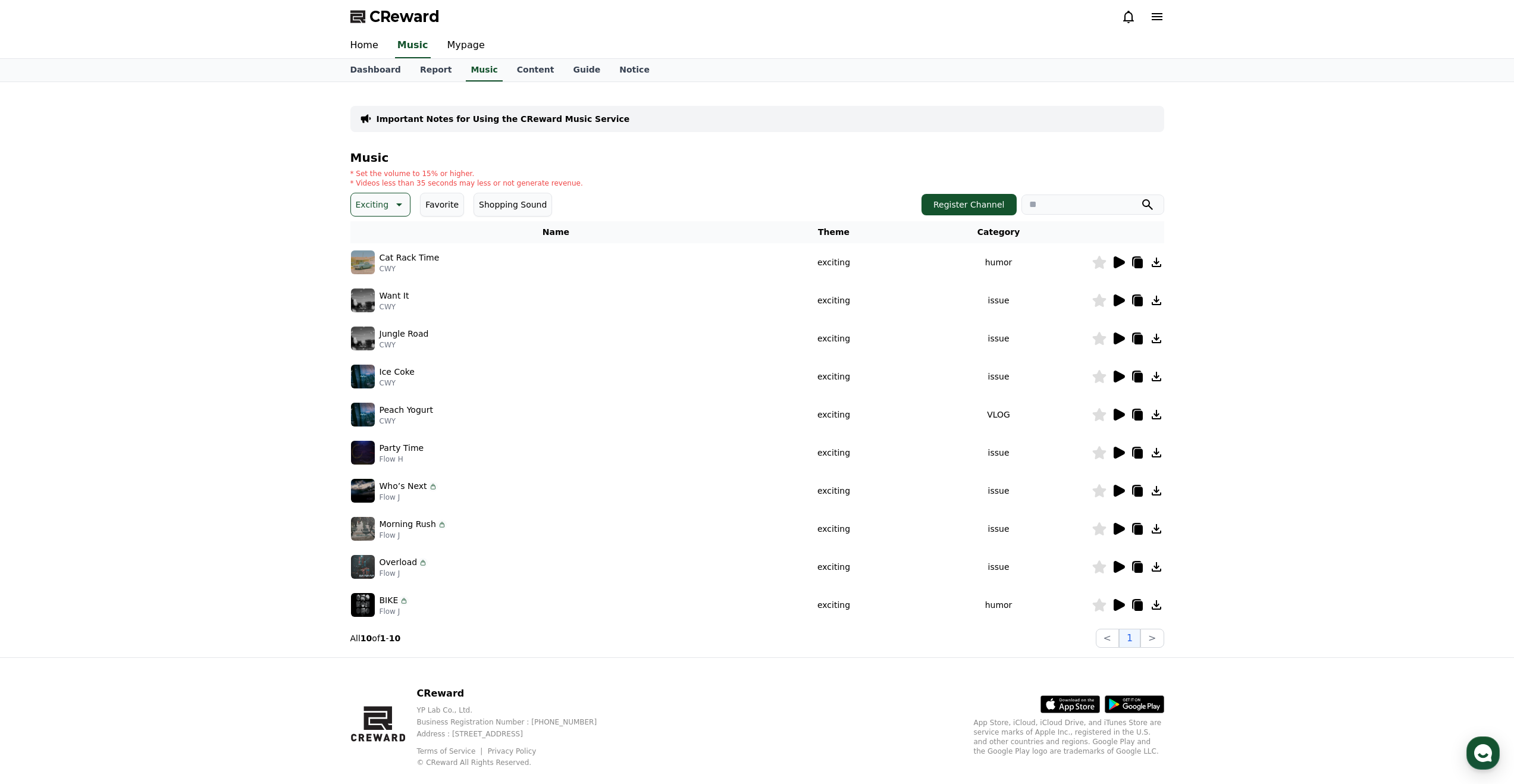
click at [1119, 489] on icon at bounding box center [1119, 491] width 12 height 12
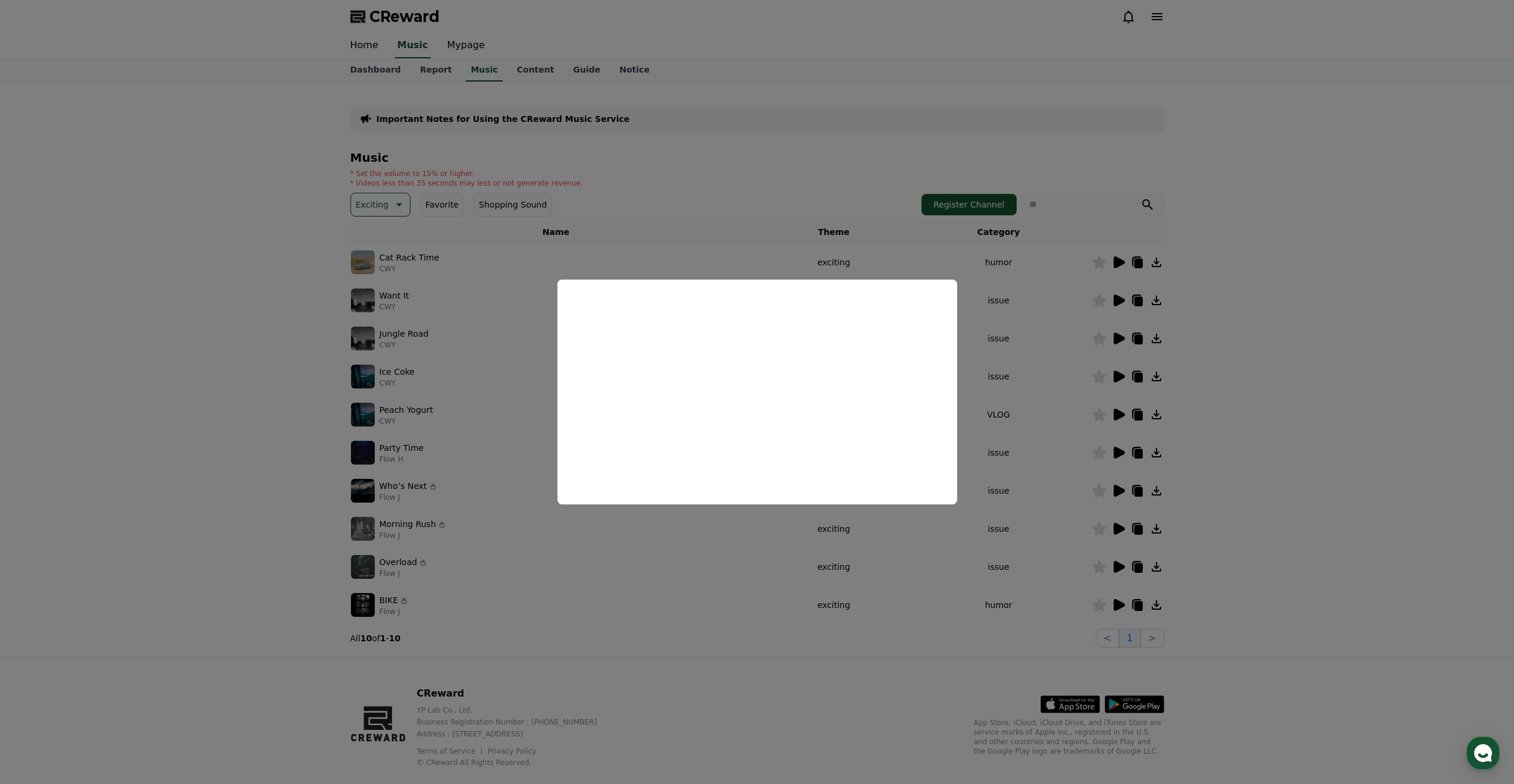
drag, startPoint x: 1106, startPoint y: 517, endPoint x: 1113, endPoint y: 517, distance: 7.0
click at [1106, 517] on button "close modal" at bounding box center [757, 392] width 1514 height 784
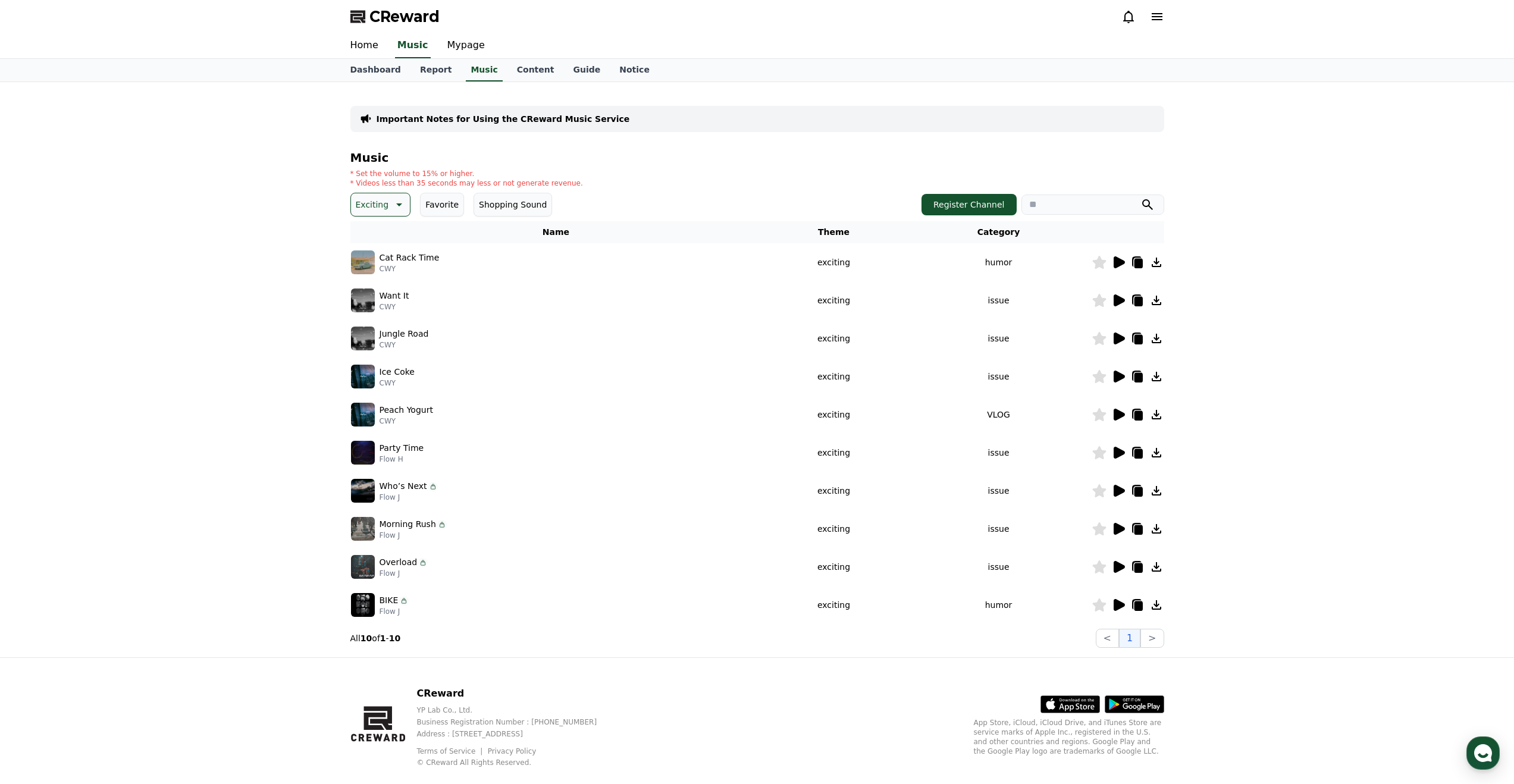
click at [1154, 493] on icon at bounding box center [1156, 490] width 14 height 14
click at [429, 487] on icon at bounding box center [433, 486] width 9 height 9
click at [1120, 603] on icon at bounding box center [1119, 605] width 12 height 12
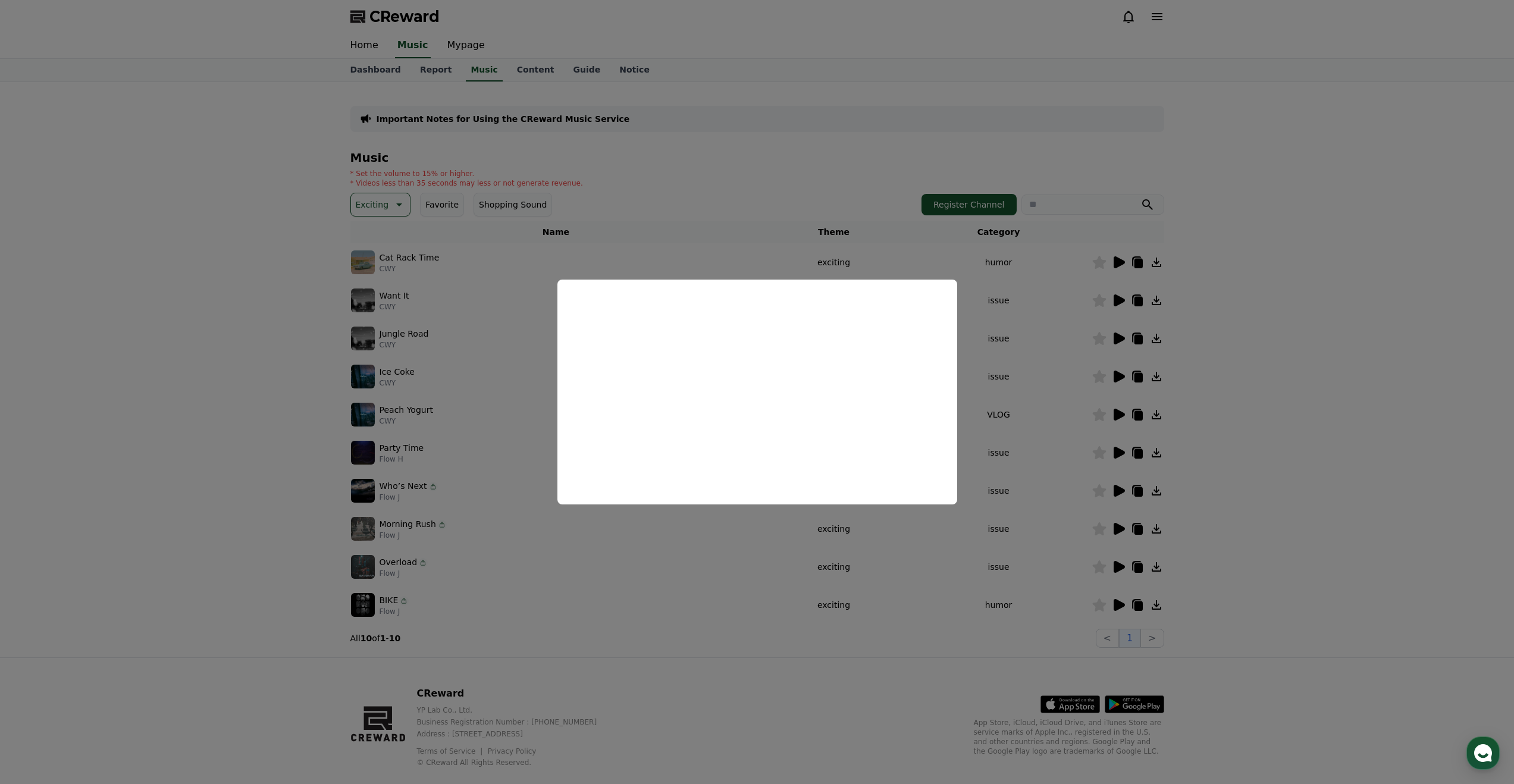
click at [1156, 605] on button "close modal" at bounding box center [757, 392] width 1514 height 784
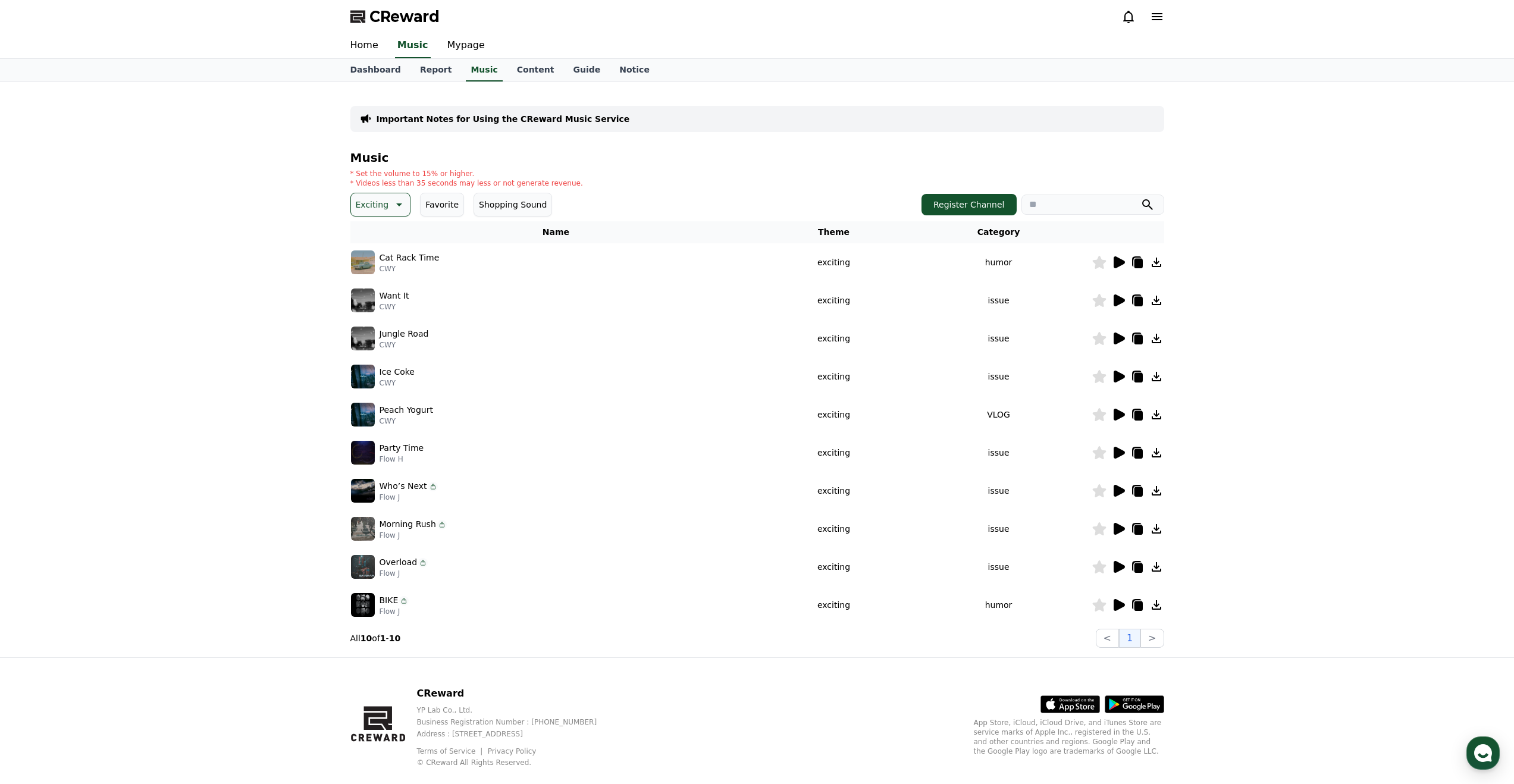
click at [1158, 607] on icon at bounding box center [1156, 605] width 14 height 14
click at [1117, 566] on icon at bounding box center [1119, 566] width 12 height 12
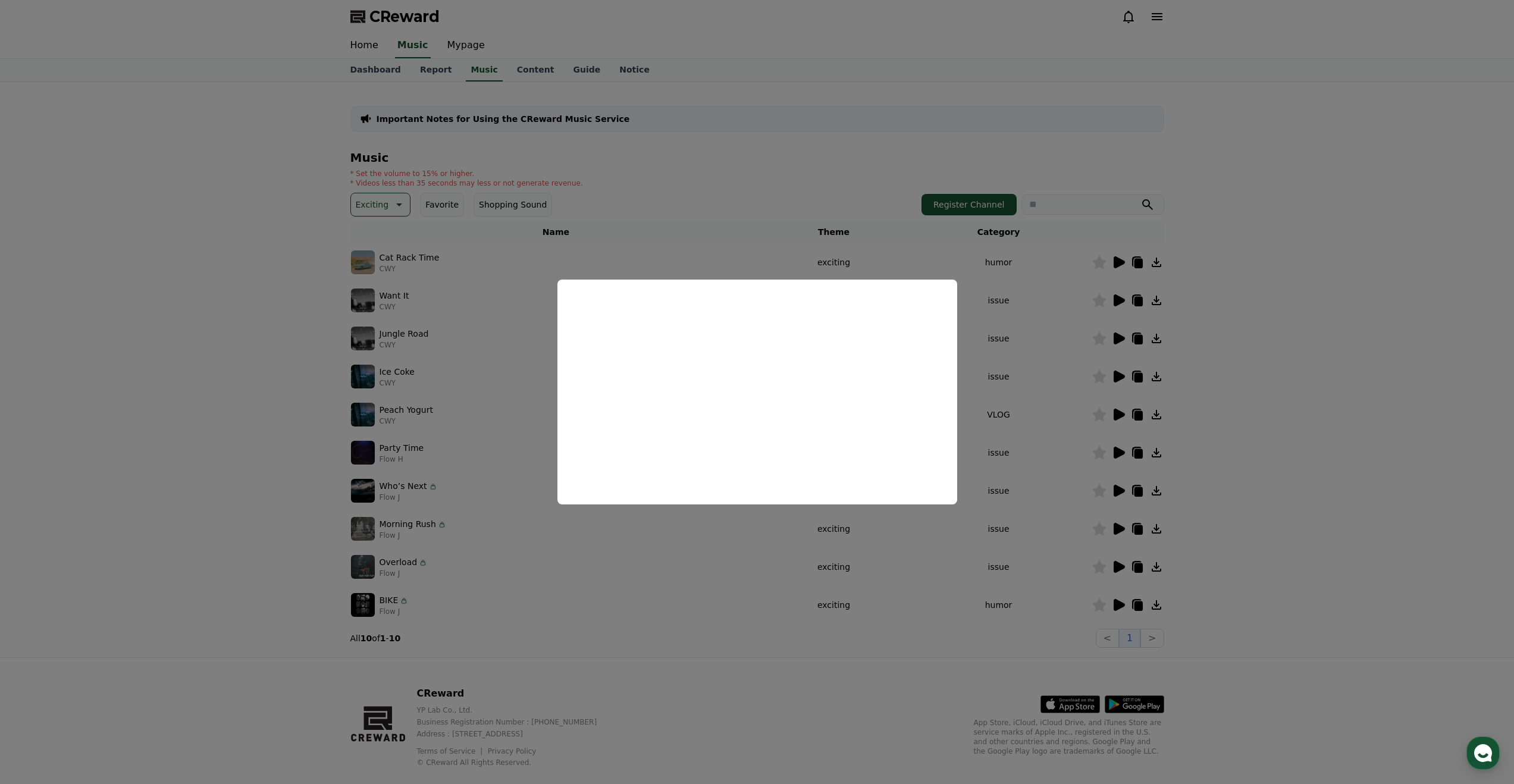
drag, startPoint x: 1101, startPoint y: 600, endPoint x: 1109, endPoint y: 558, distance: 42.8
click at [1101, 599] on button "close modal" at bounding box center [757, 392] width 1514 height 784
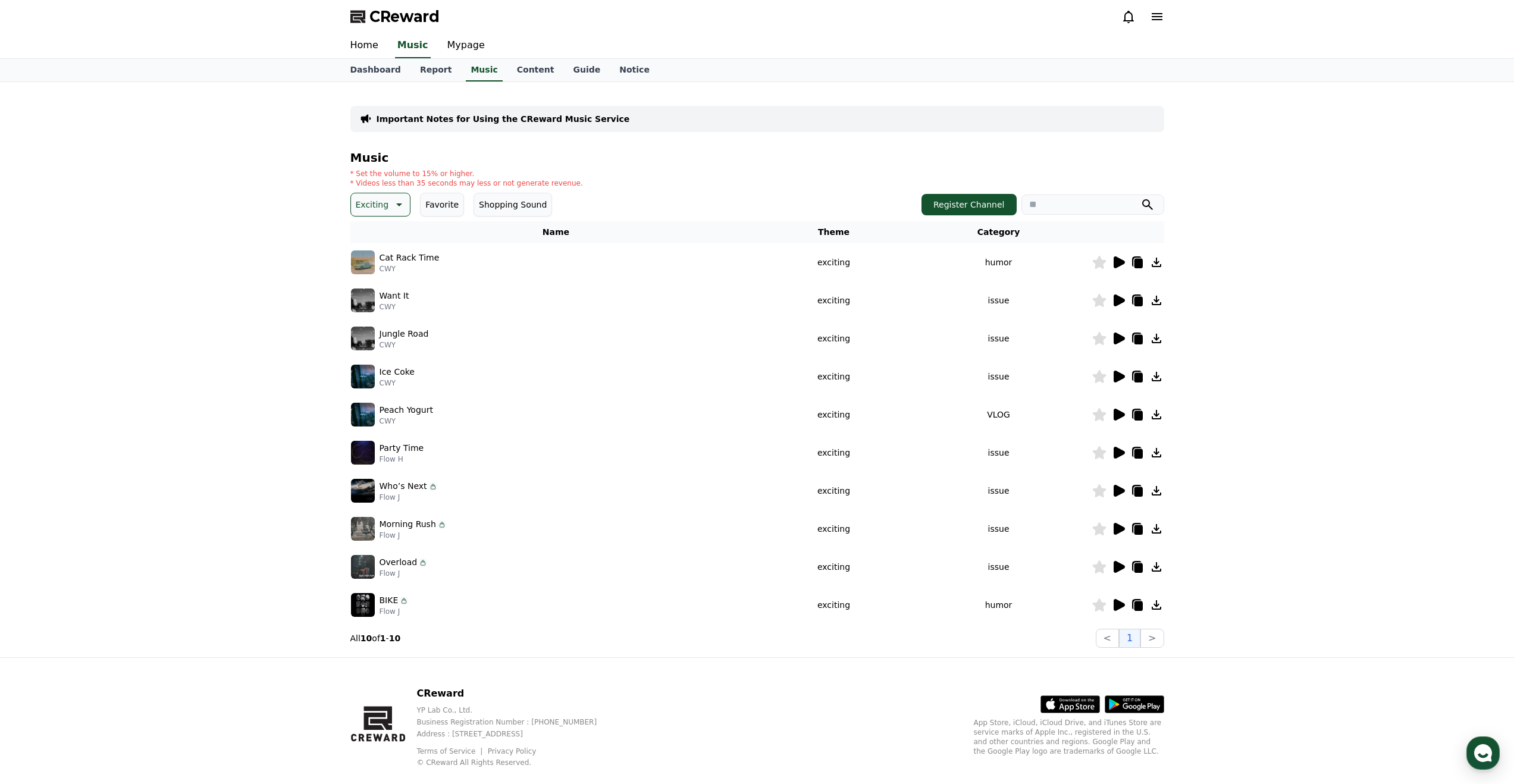
click at [1118, 528] on icon at bounding box center [1119, 528] width 12 height 12
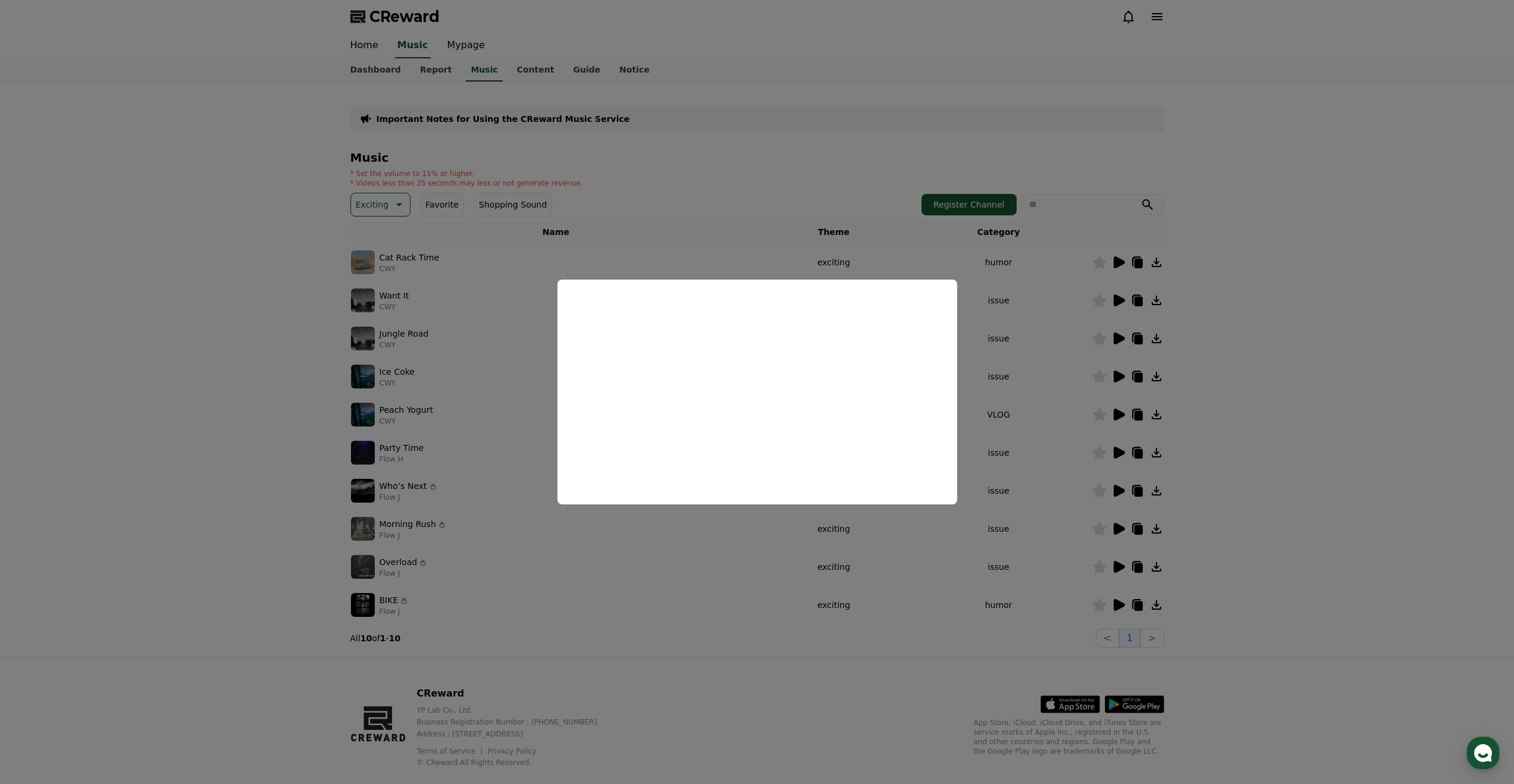
click at [999, 562] on button "close modal" at bounding box center [757, 392] width 1514 height 784
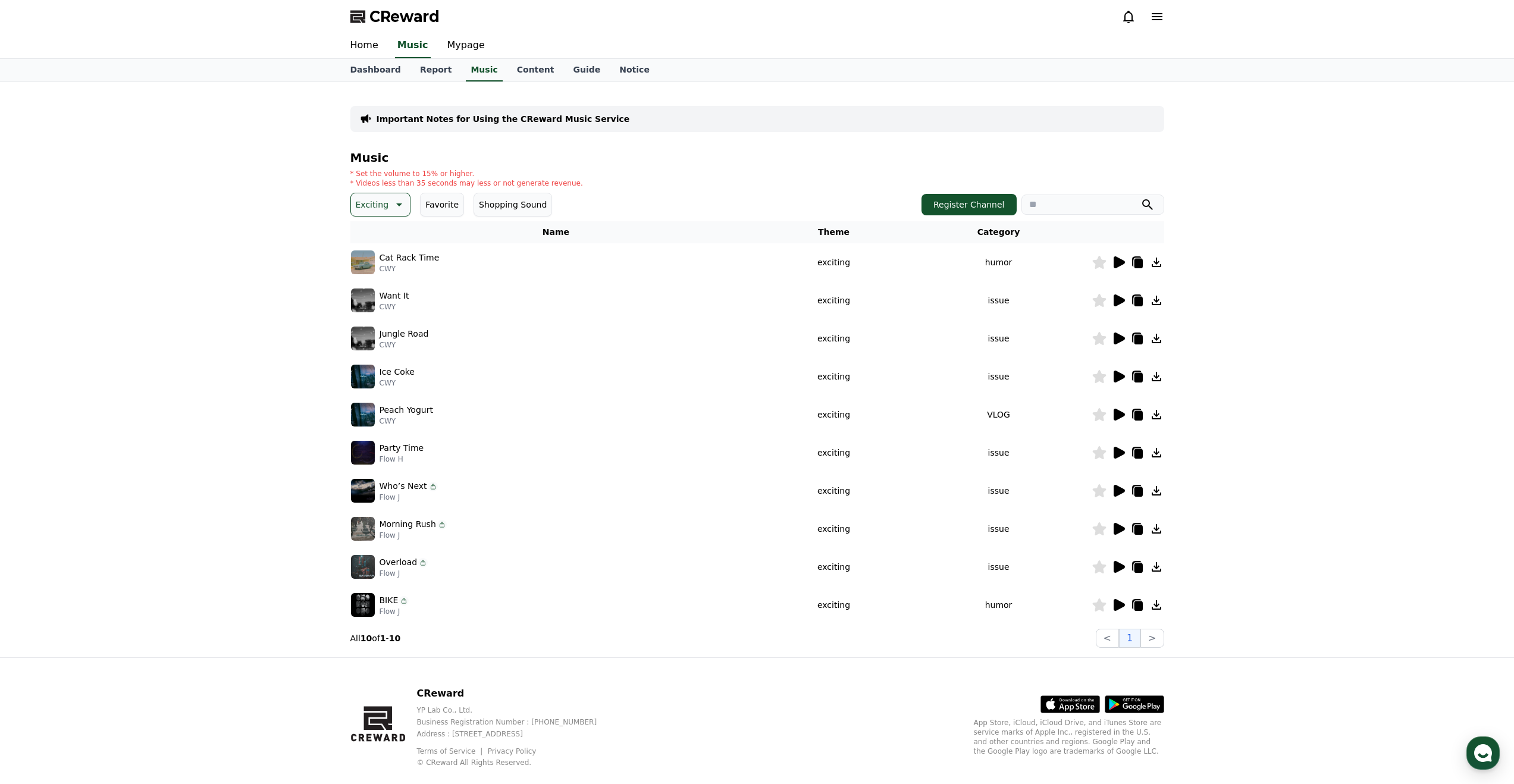
click at [1118, 490] on icon at bounding box center [1119, 491] width 12 height 12
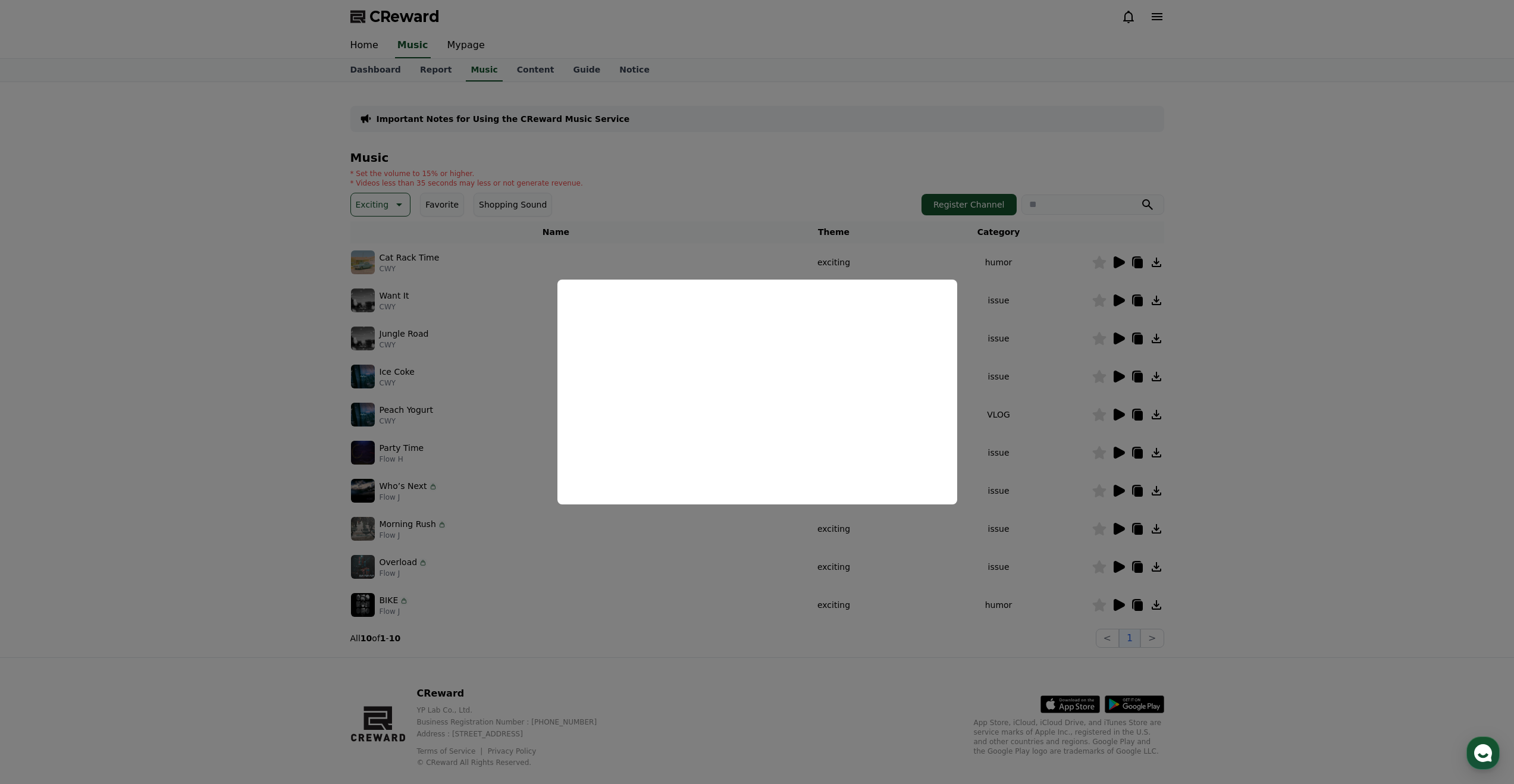
click at [1049, 536] on button "close modal" at bounding box center [757, 392] width 1514 height 784
click at [1122, 458] on icon at bounding box center [1118, 452] width 14 height 14
click at [1105, 451] on button "close modal" at bounding box center [757, 392] width 1514 height 784
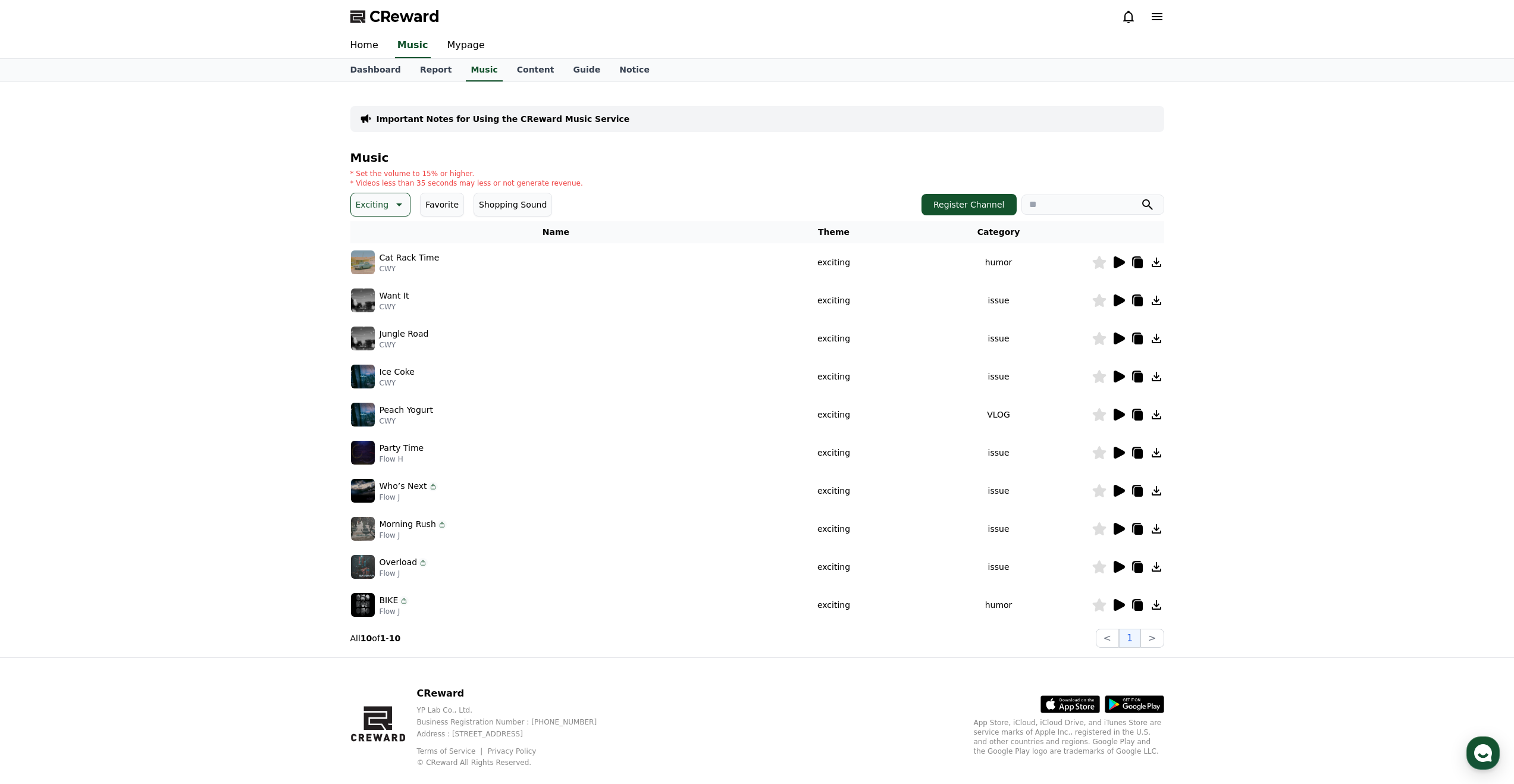
click at [1119, 377] on icon at bounding box center [1119, 376] width 12 height 12
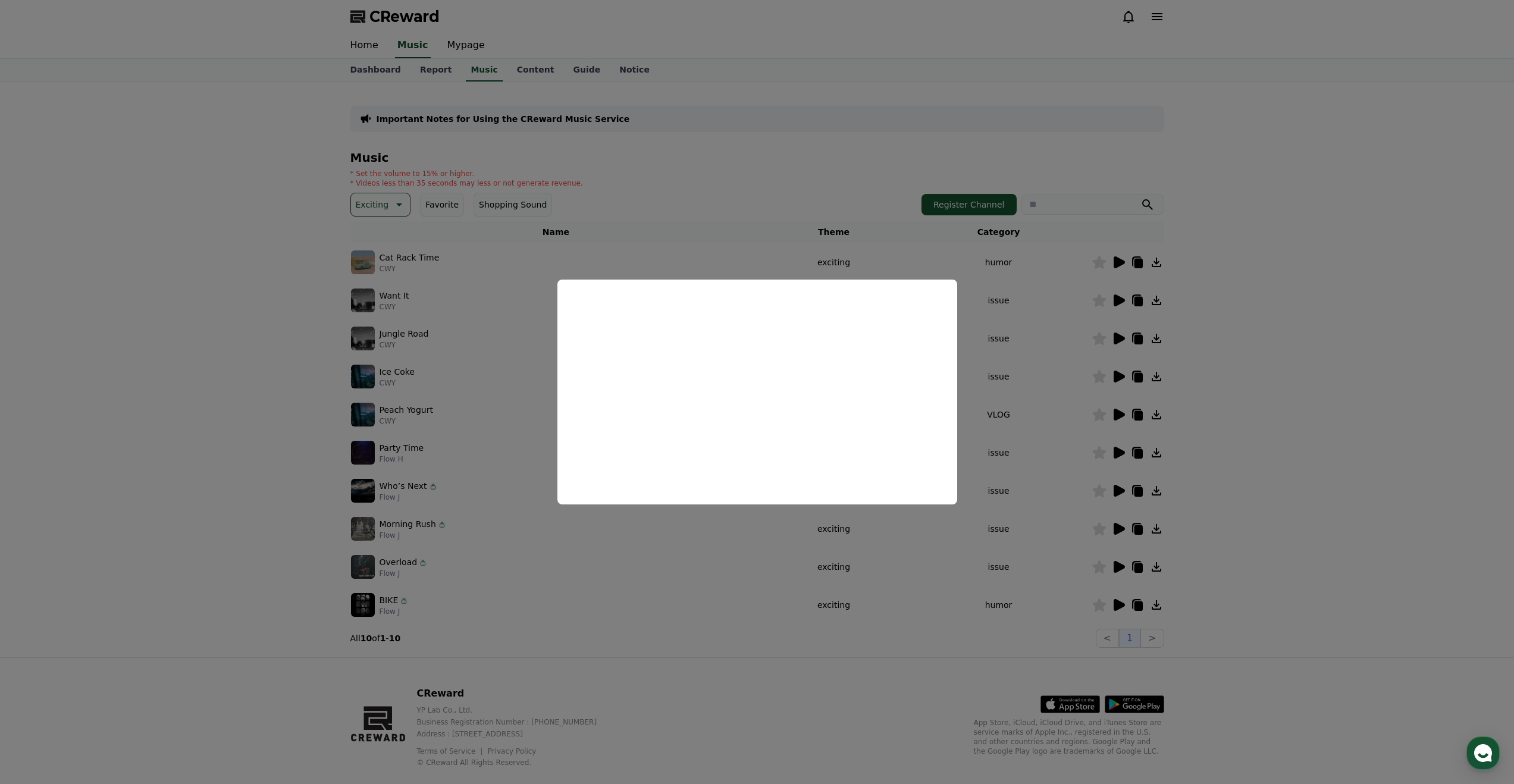
click at [1133, 463] on button "close modal" at bounding box center [757, 392] width 1514 height 784
click at [1118, 334] on icon at bounding box center [1119, 338] width 12 height 12
click at [1172, 484] on button "close modal" at bounding box center [757, 392] width 1514 height 784
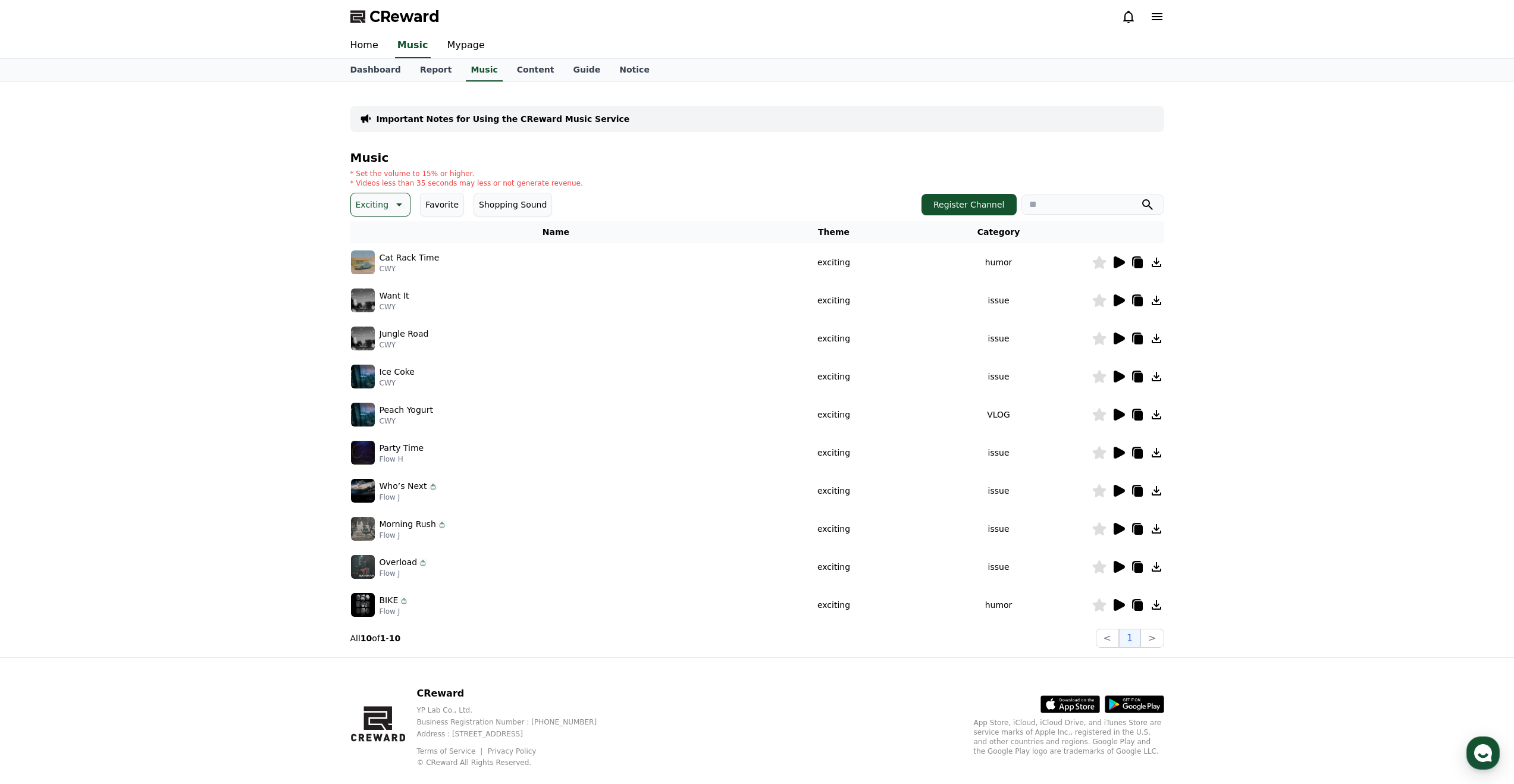
click at [1117, 302] on icon at bounding box center [1119, 300] width 12 height 12
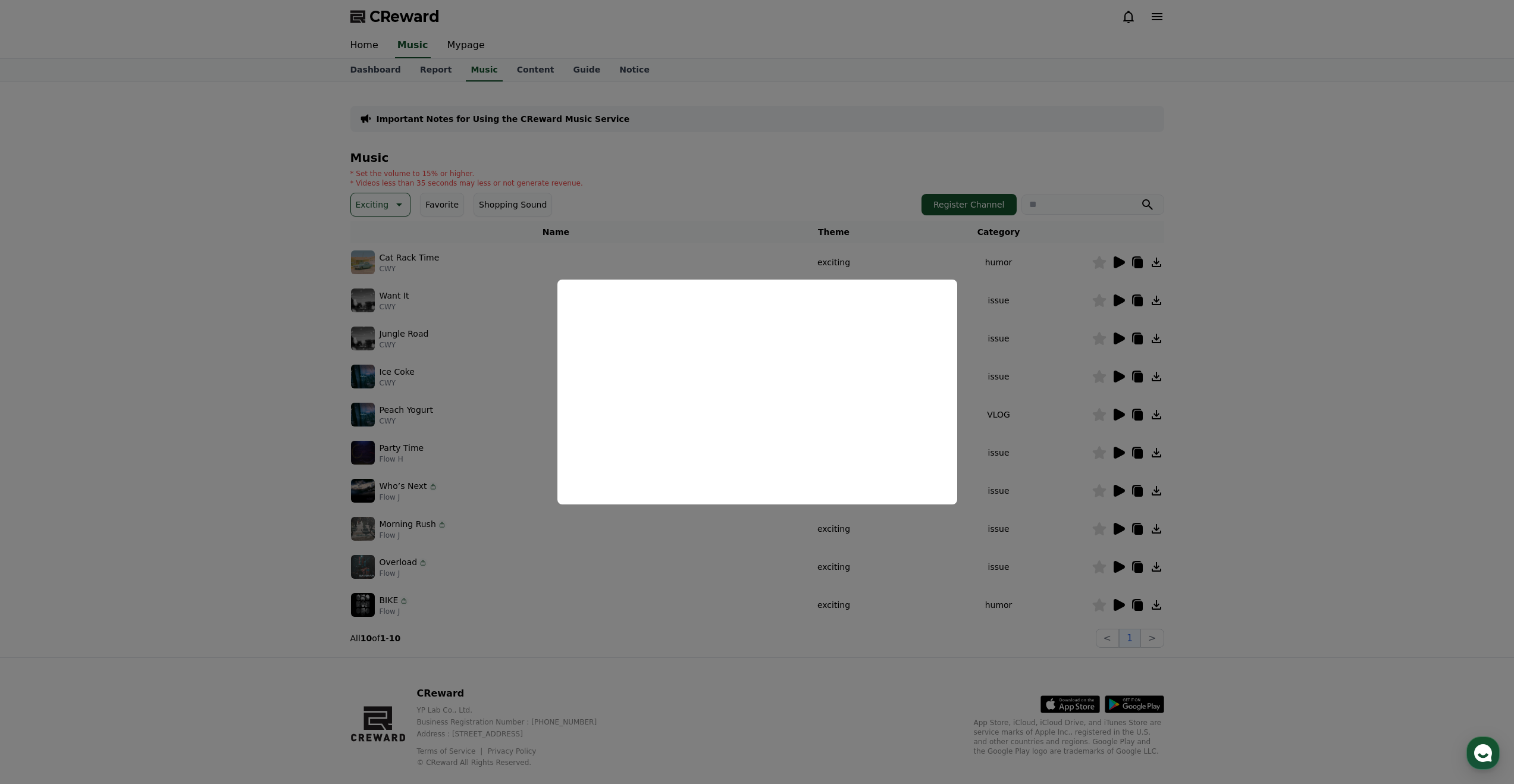
click at [846, 573] on button "close modal" at bounding box center [757, 392] width 1514 height 784
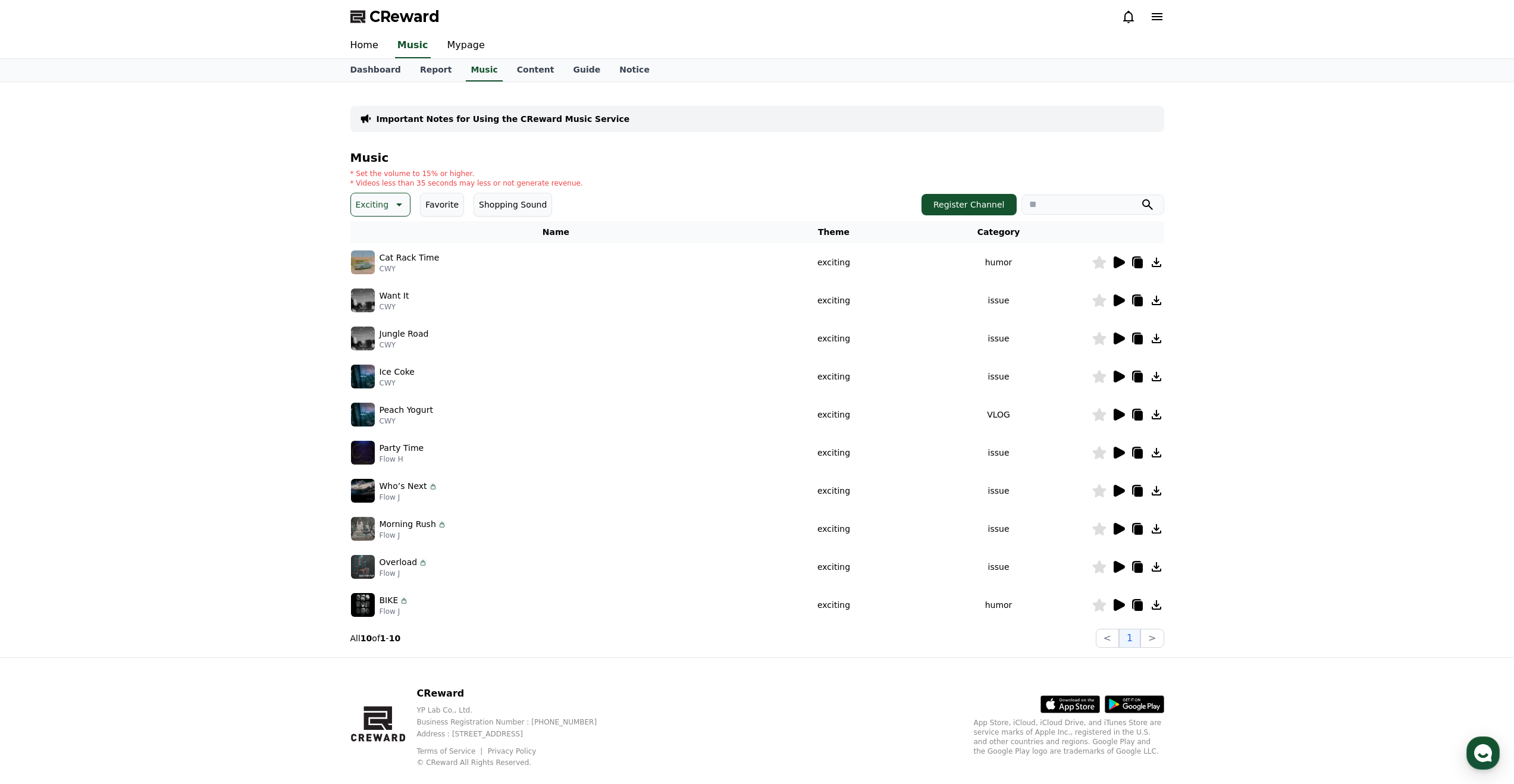
click at [401, 204] on icon at bounding box center [397, 204] width 14 height 14
click at [371, 319] on button "Dramatic" at bounding box center [376, 318] width 47 height 27
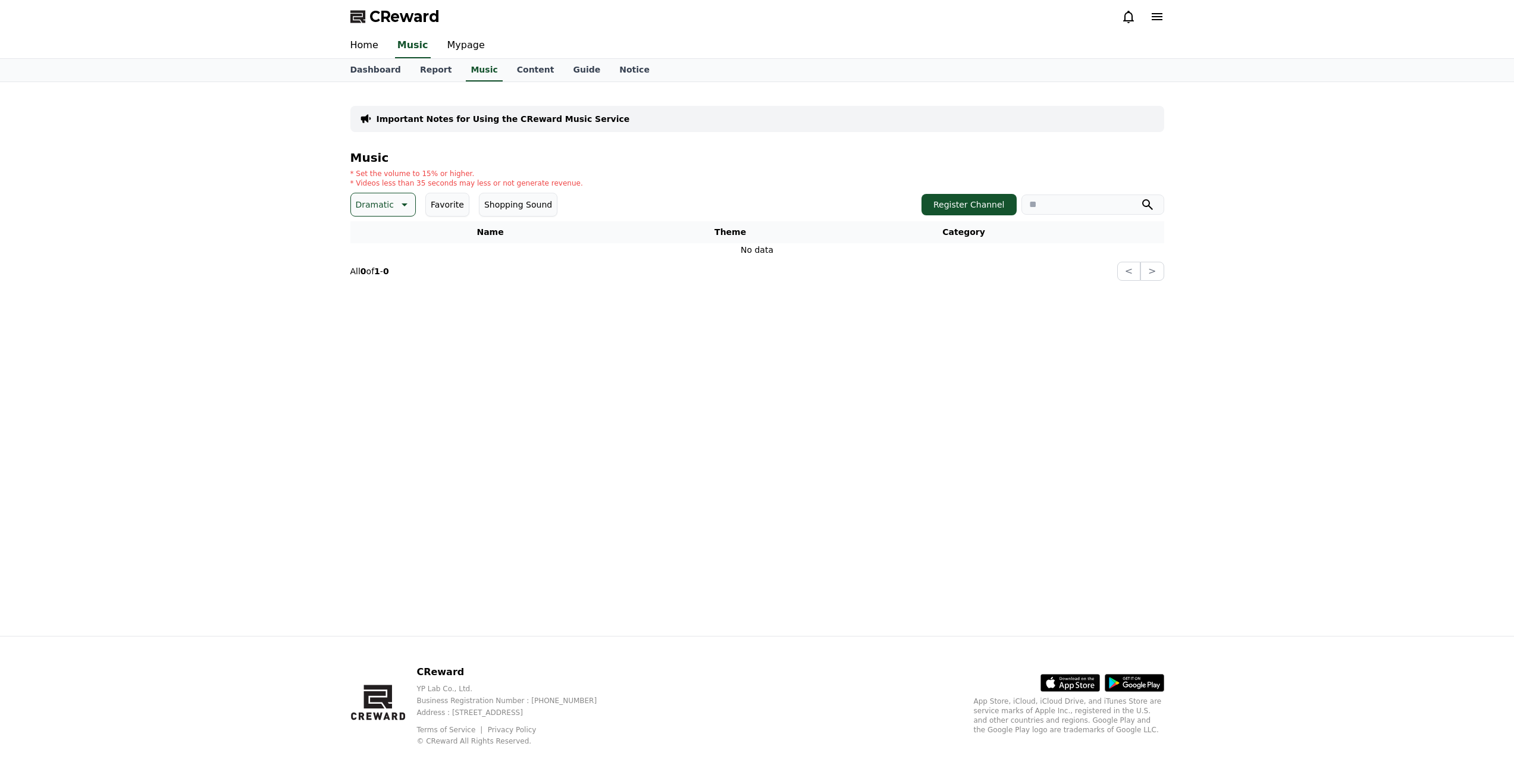
click at [396, 208] on icon at bounding box center [403, 204] width 14 height 14
click at [377, 241] on button "Dark" at bounding box center [366, 245] width 29 height 27
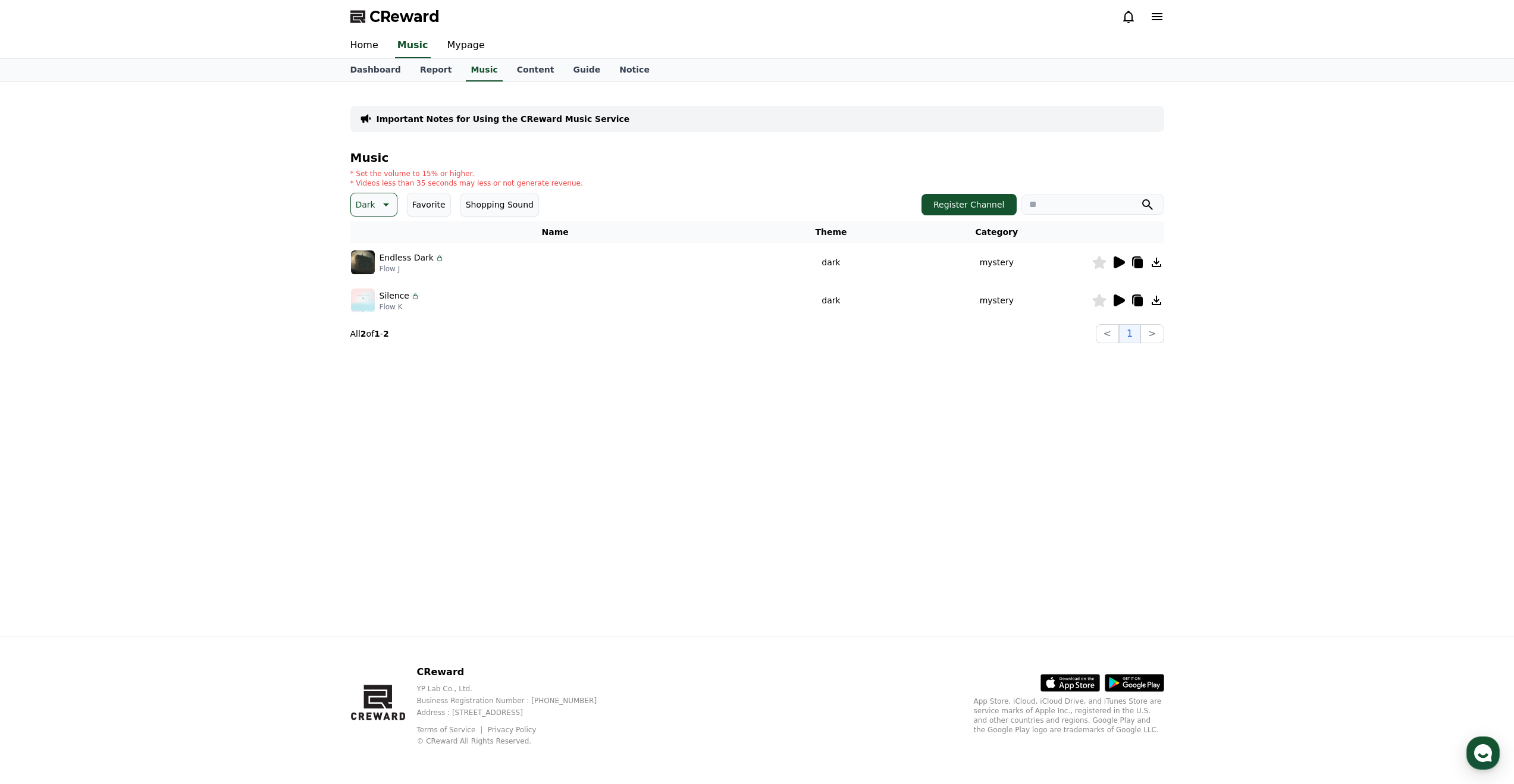
click at [1118, 268] on icon at bounding box center [1118, 262] width 14 height 14
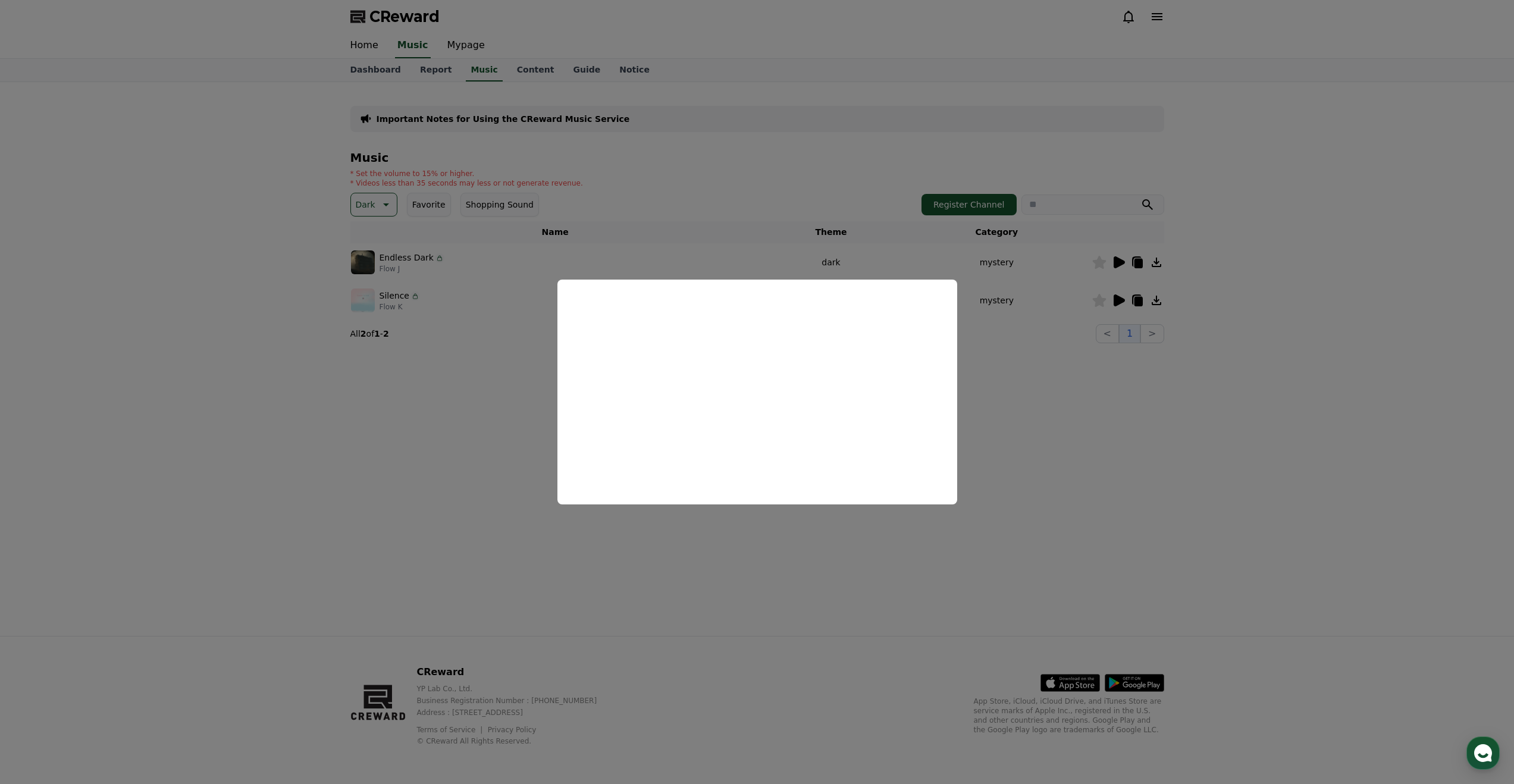
click at [1185, 455] on button "close modal" at bounding box center [757, 392] width 1514 height 784
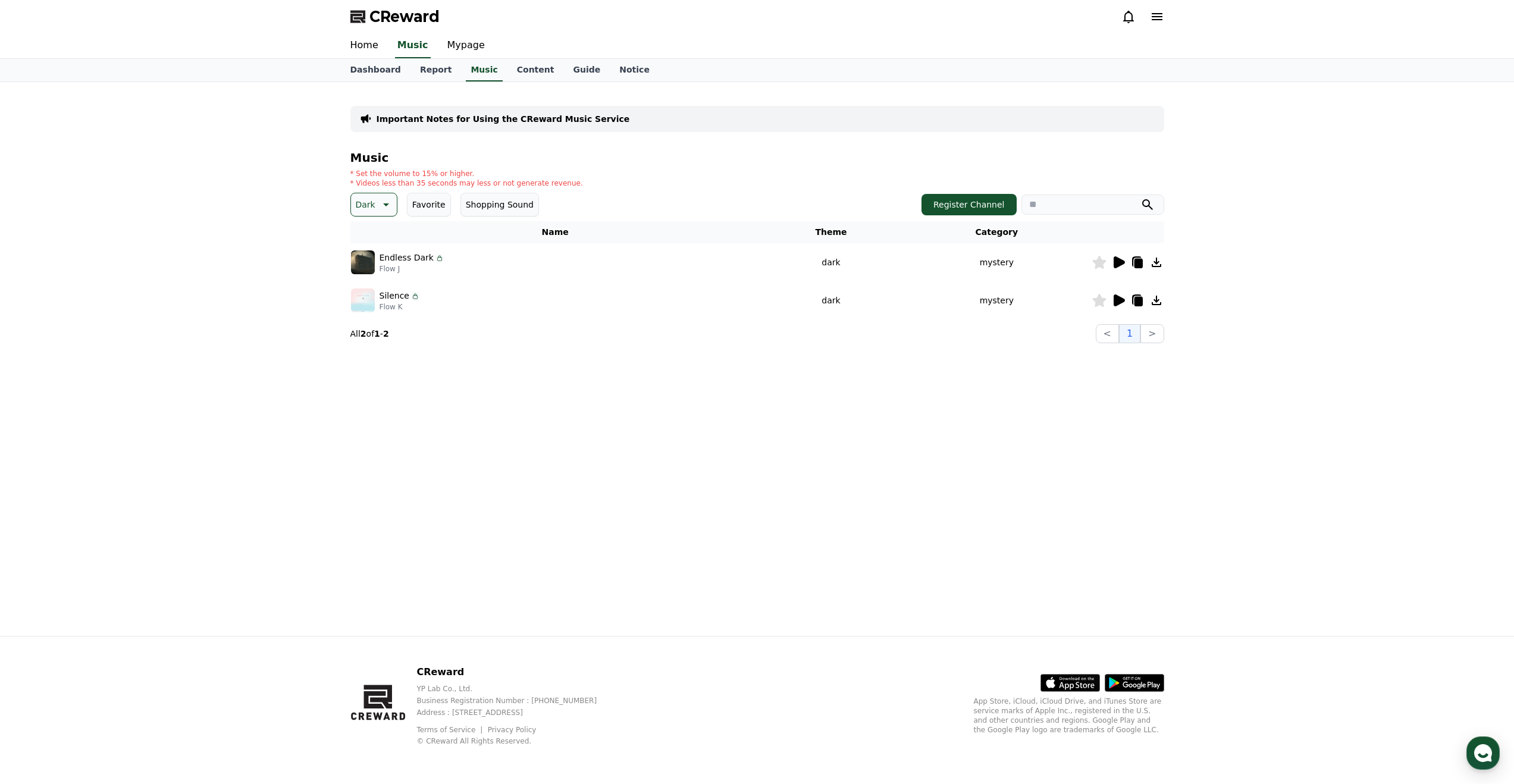
click at [1118, 296] on icon at bounding box center [1119, 300] width 12 height 12
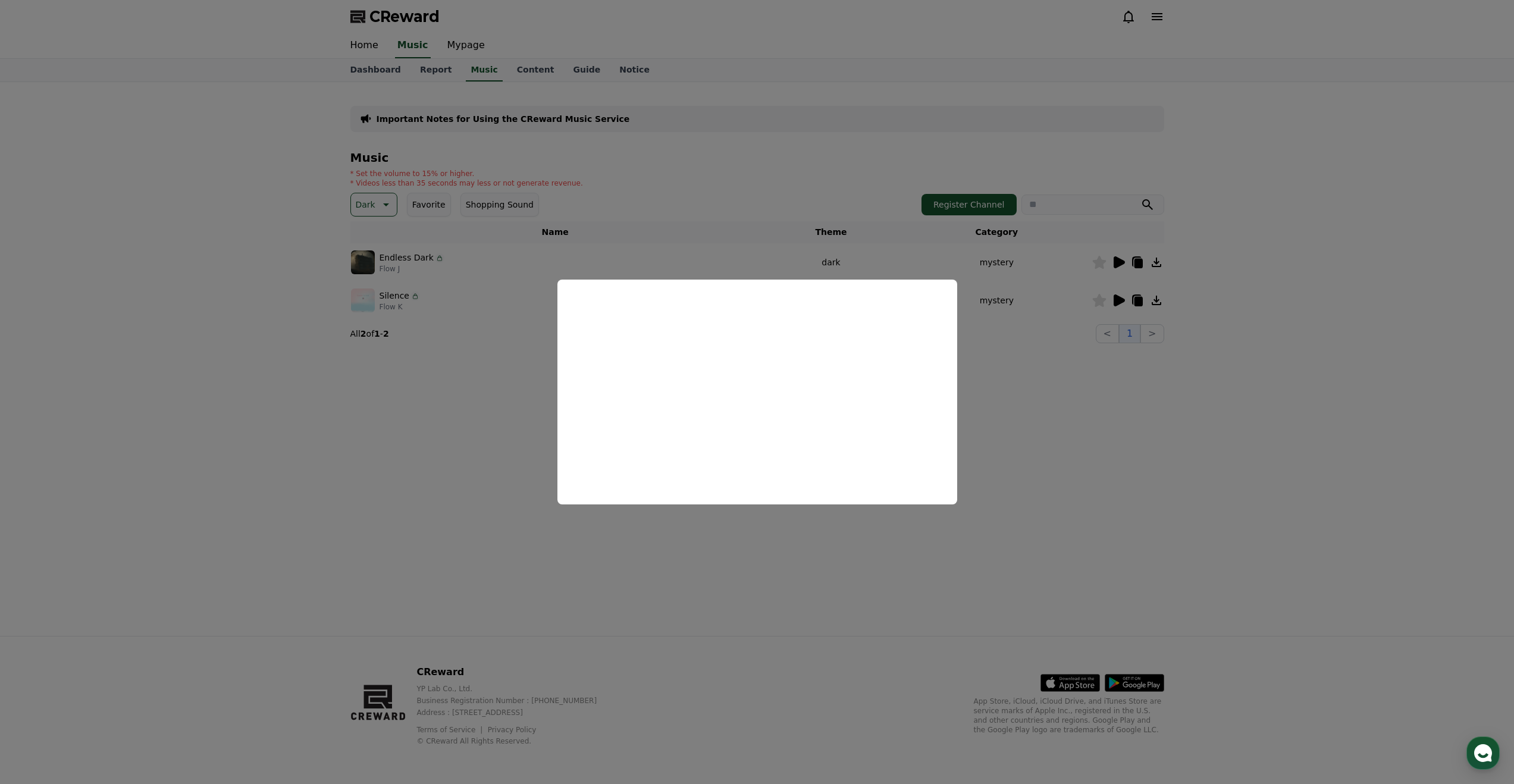
click at [1206, 323] on button "close modal" at bounding box center [757, 392] width 1514 height 784
click at [1158, 304] on icon at bounding box center [1156, 300] width 9 height 9
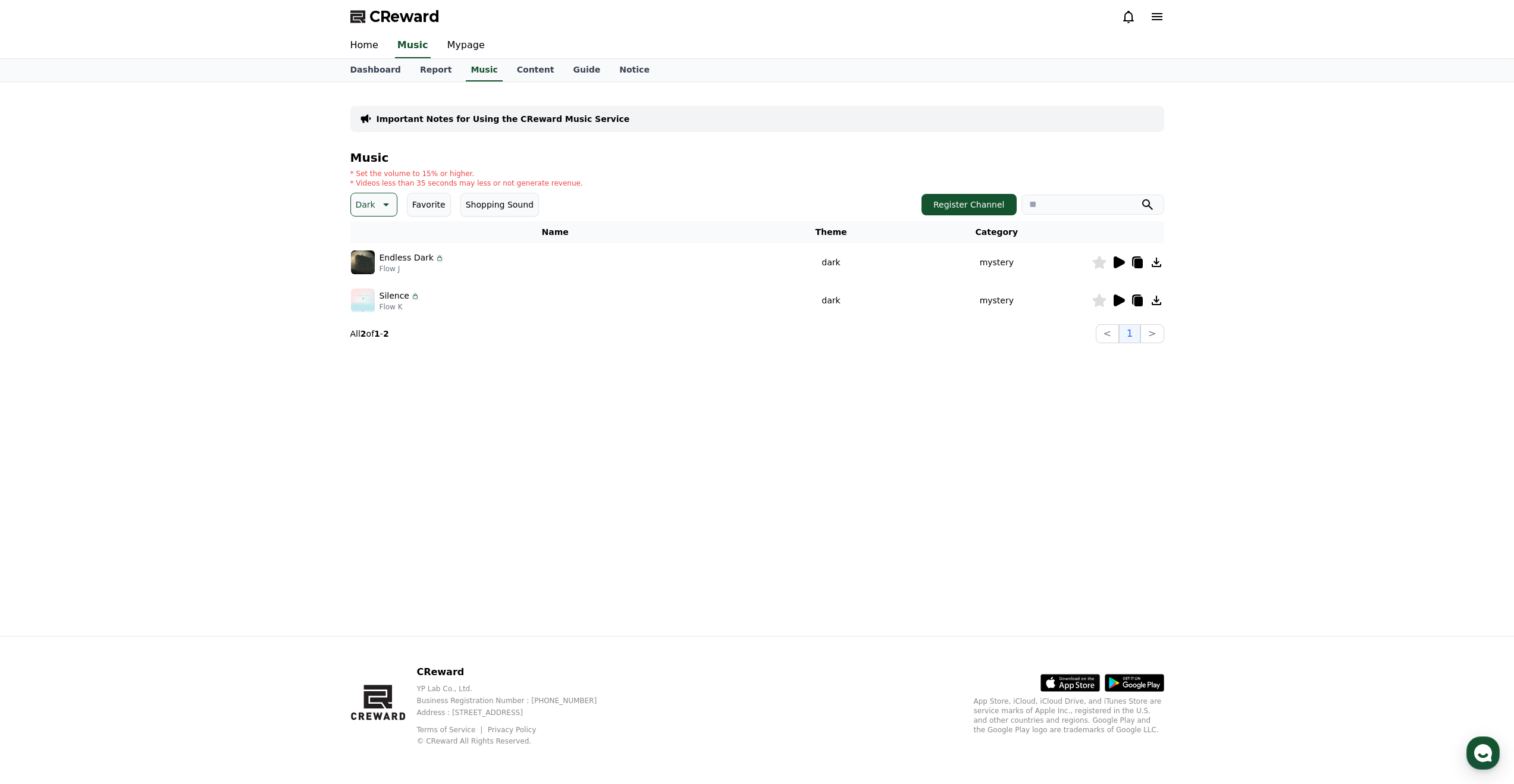
click at [383, 208] on icon at bounding box center [385, 204] width 14 height 14
click at [376, 267] on button "Edm" at bounding box center [366, 266] width 28 height 27
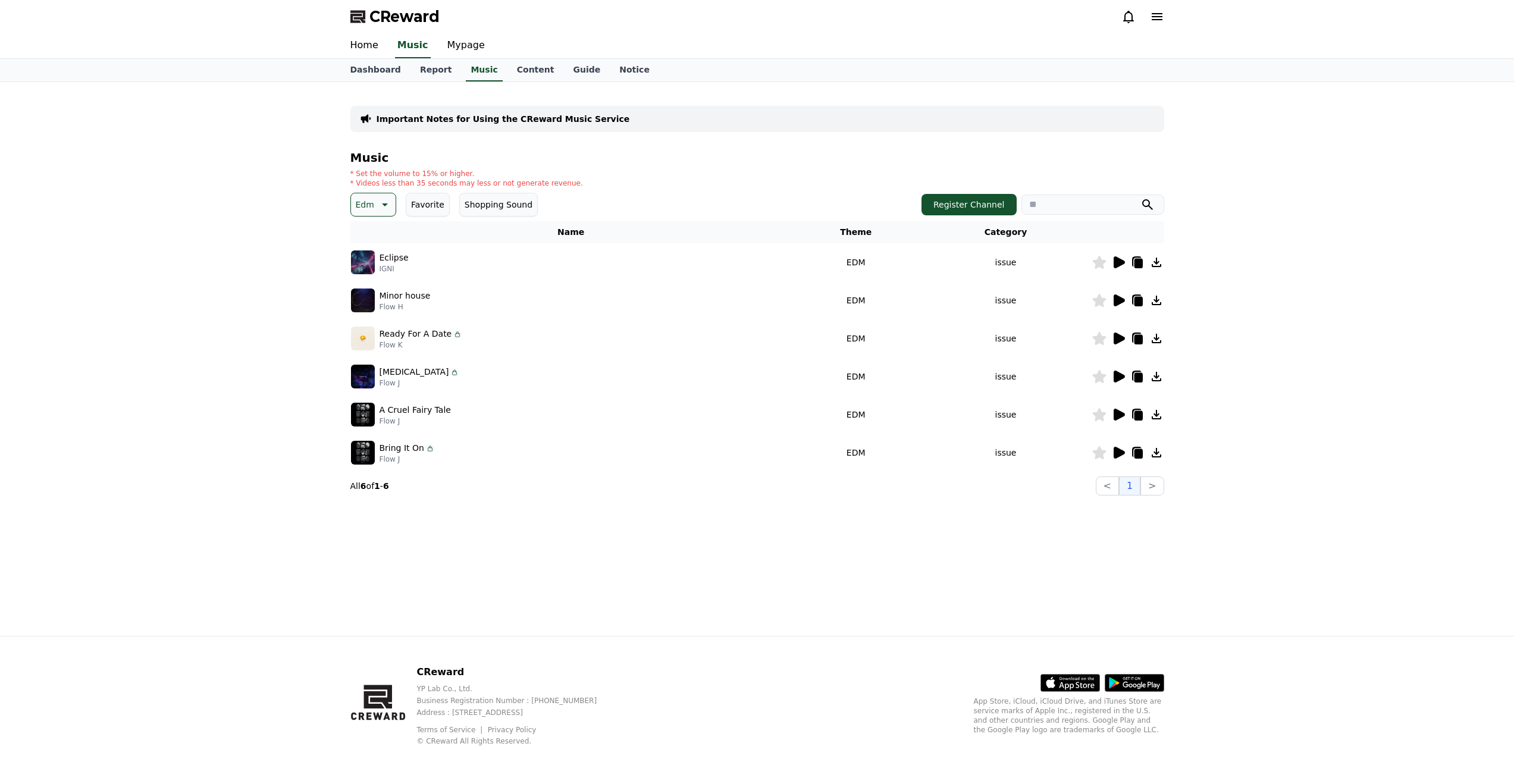
click at [1118, 265] on icon at bounding box center [1119, 262] width 12 height 12
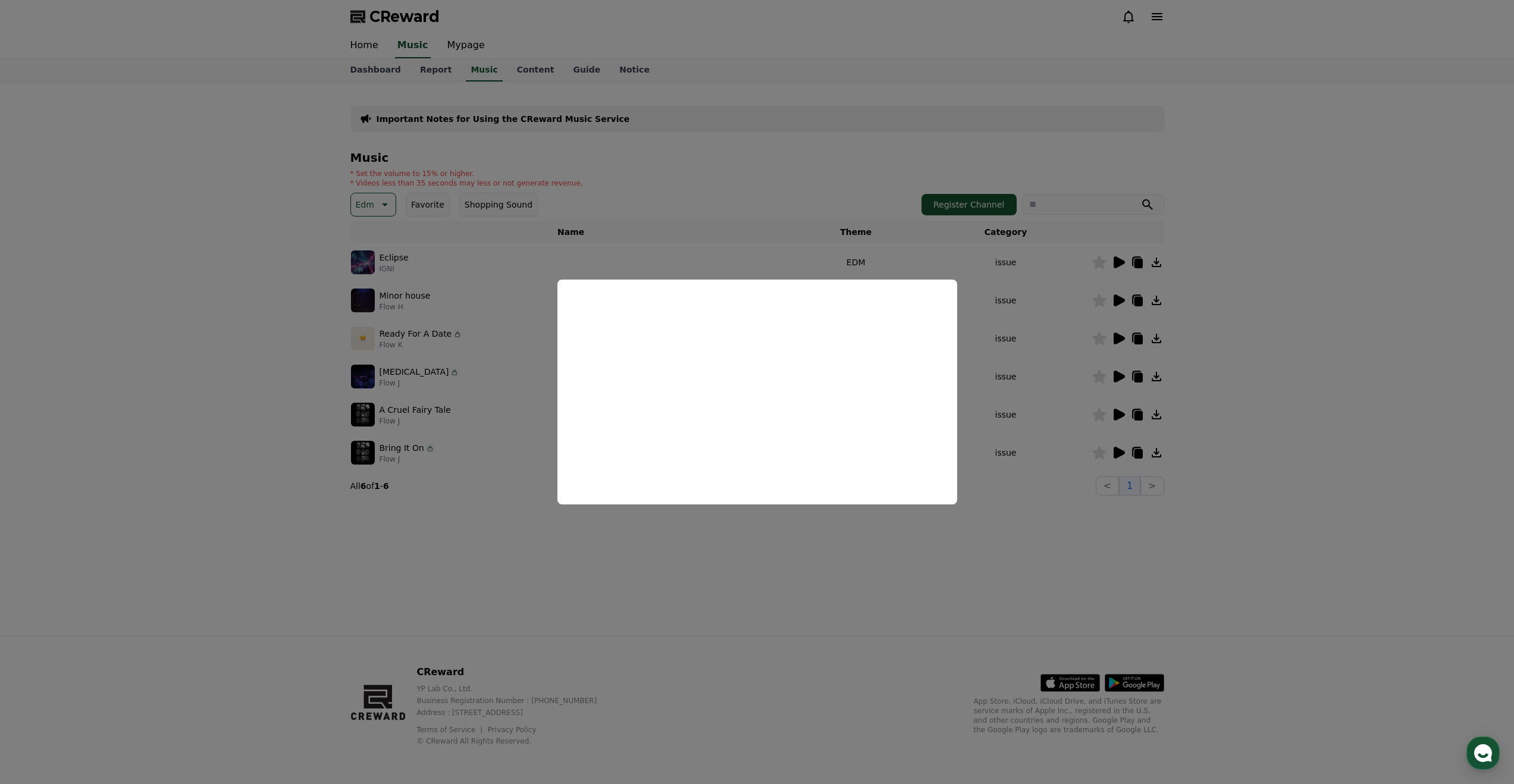
click at [1116, 298] on button "close modal" at bounding box center [757, 392] width 1514 height 784
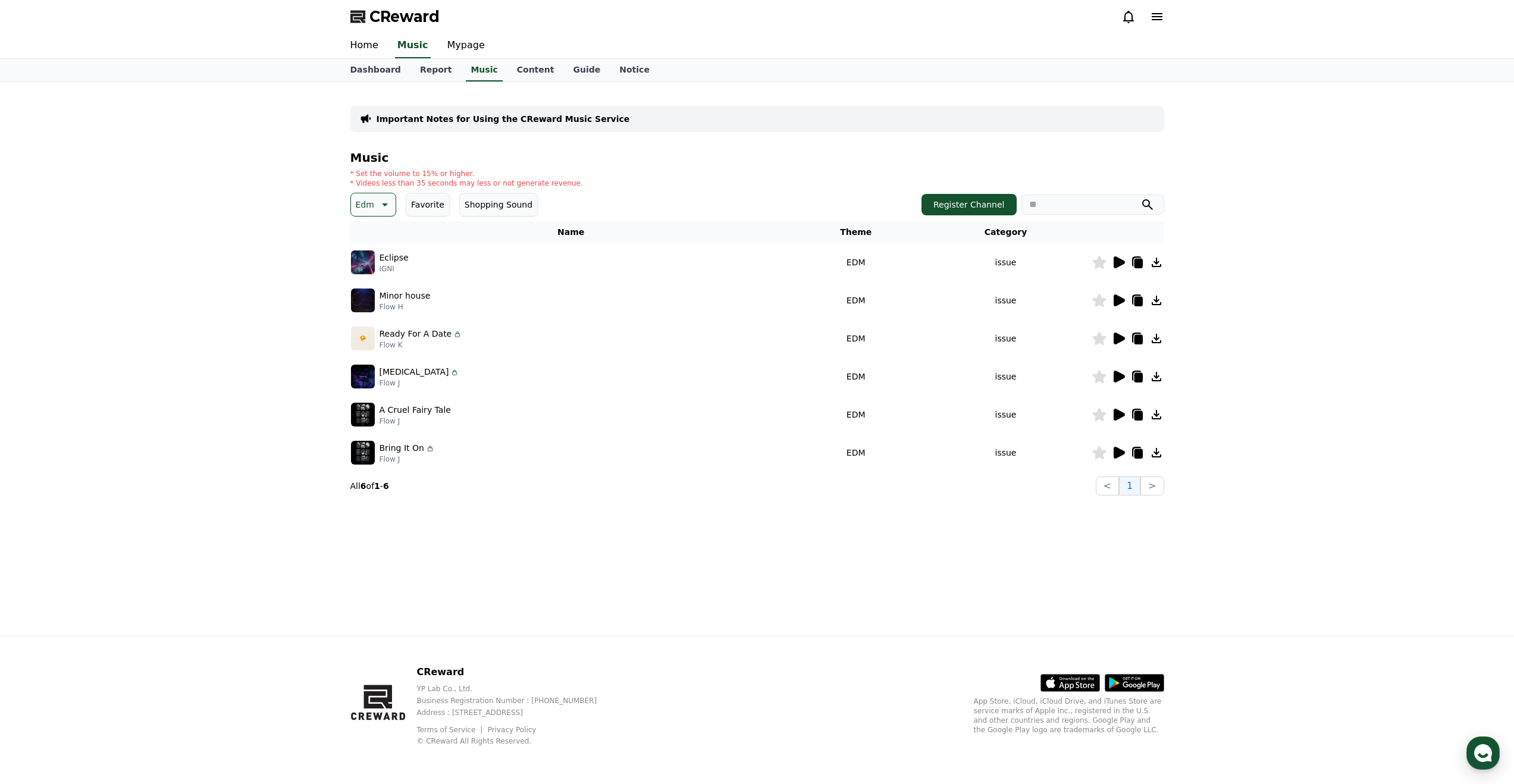
click at [1116, 302] on icon at bounding box center [1119, 300] width 12 height 12
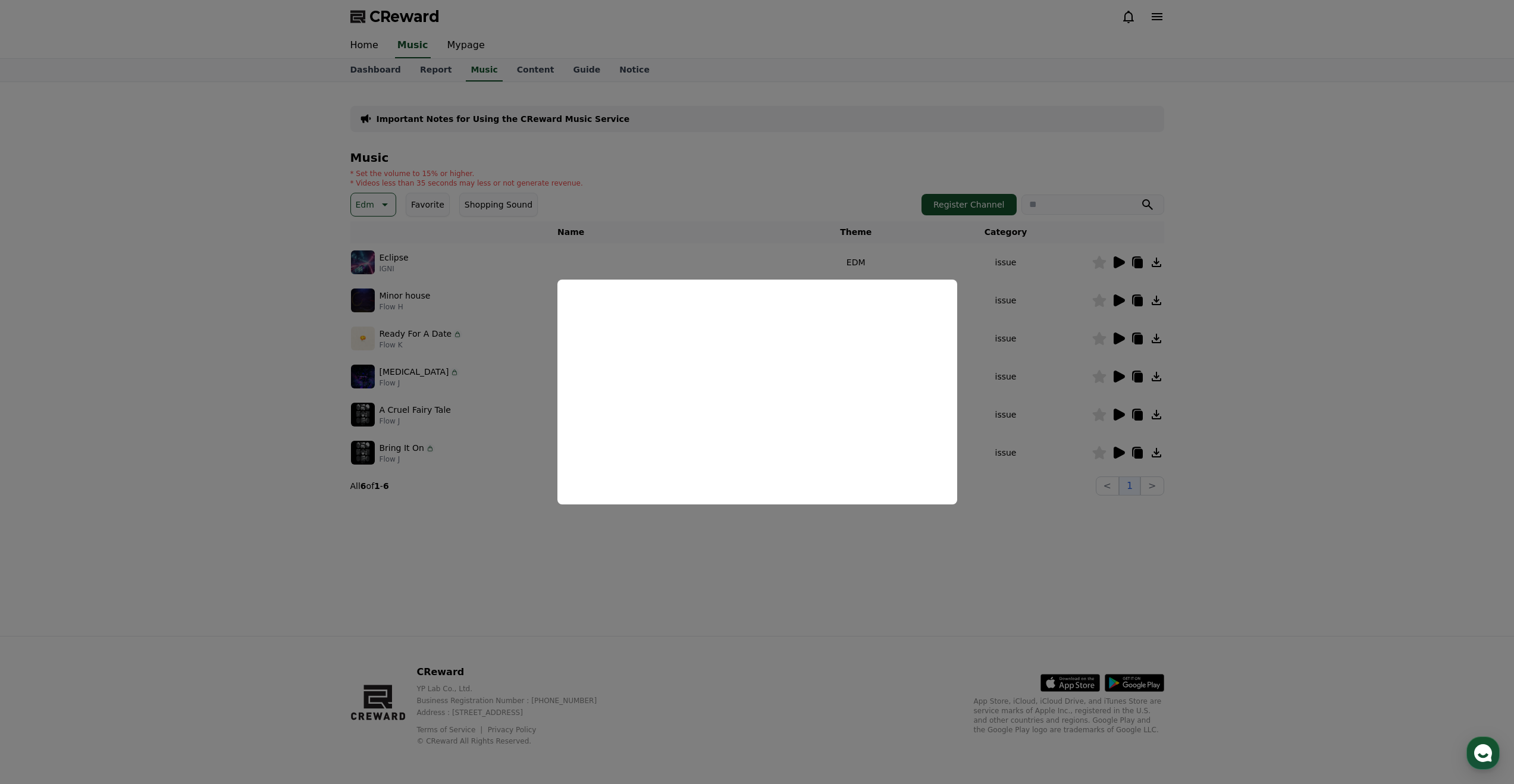
click at [1122, 341] on button "close modal" at bounding box center [757, 392] width 1514 height 784
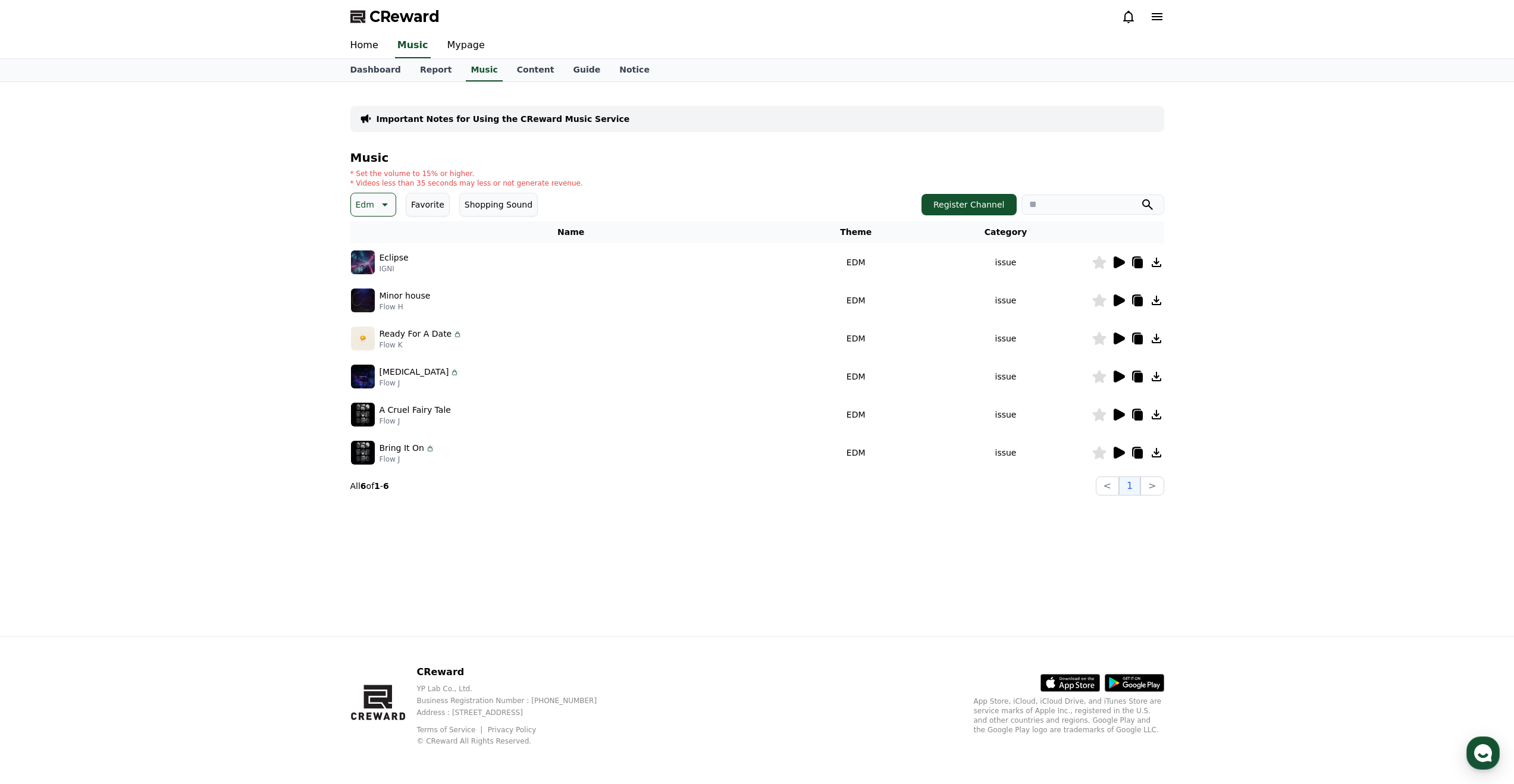
click at [1123, 336] on icon at bounding box center [1119, 338] width 12 height 12
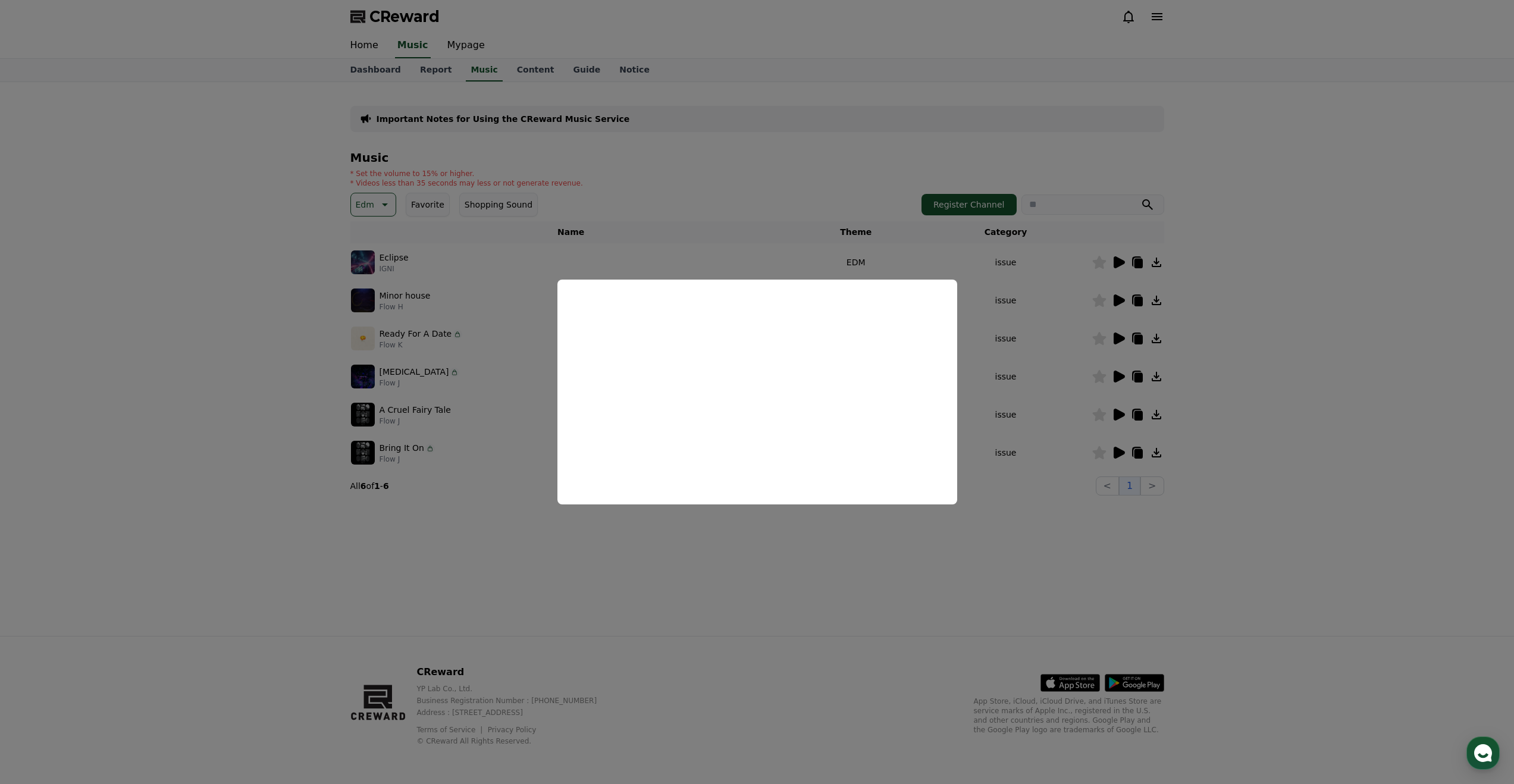
click at [1118, 376] on button "close modal" at bounding box center [757, 392] width 1514 height 784
click at [1120, 371] on icon at bounding box center [1118, 376] width 14 height 14
click at [1119, 413] on button "close modal" at bounding box center [757, 392] width 1514 height 784
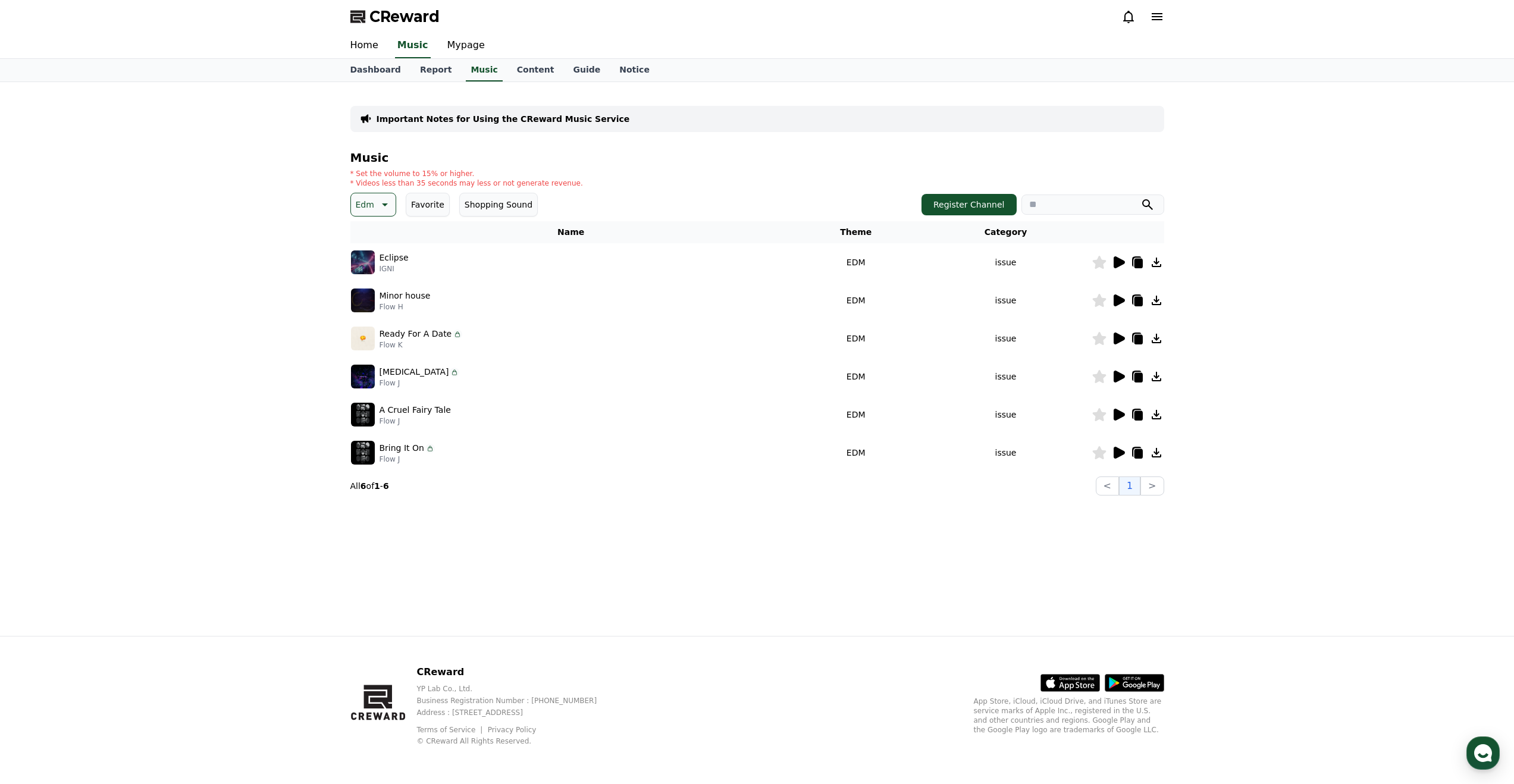
click at [1118, 418] on icon at bounding box center [1119, 414] width 12 height 12
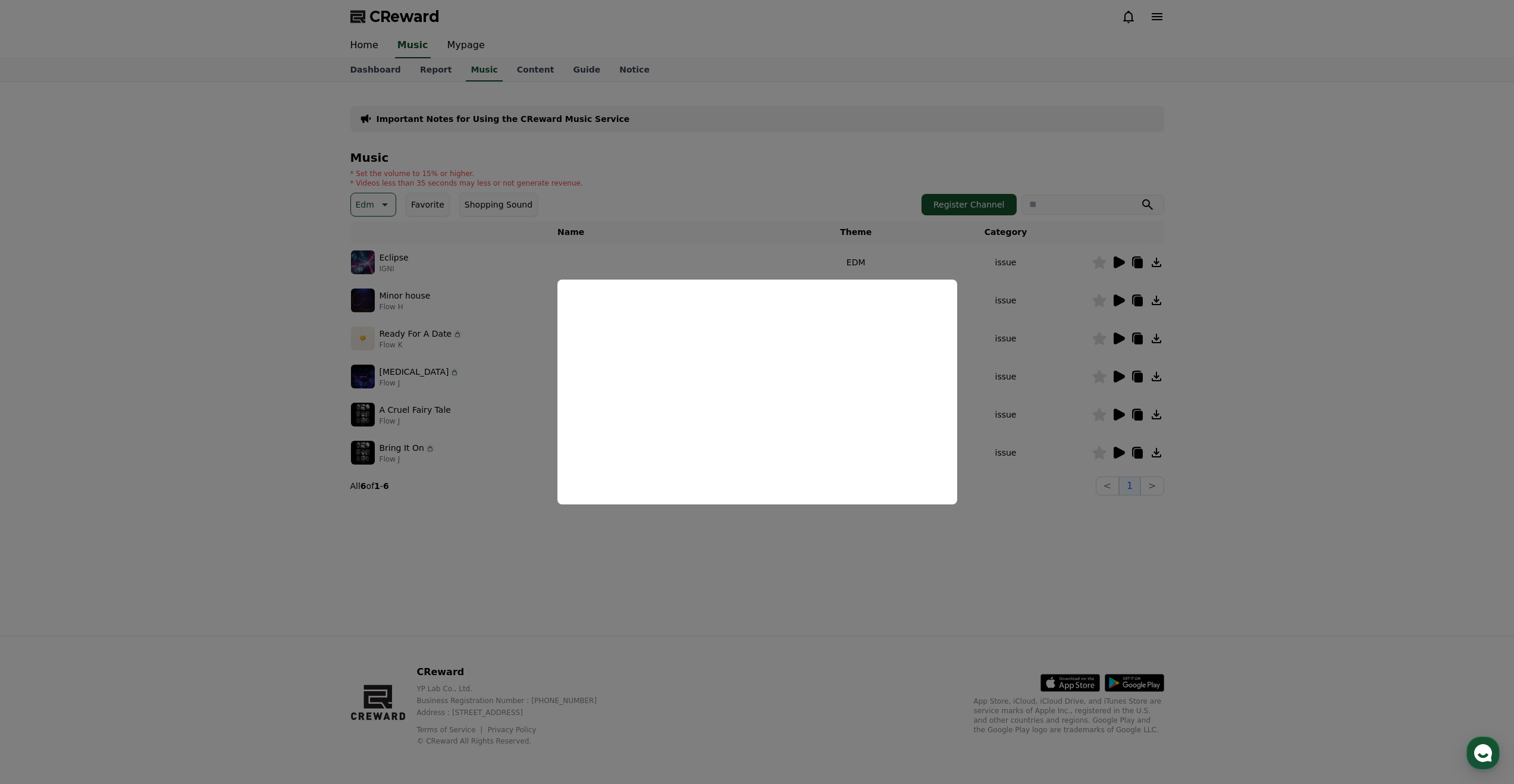
click at [1116, 454] on button "close modal" at bounding box center [757, 392] width 1514 height 784
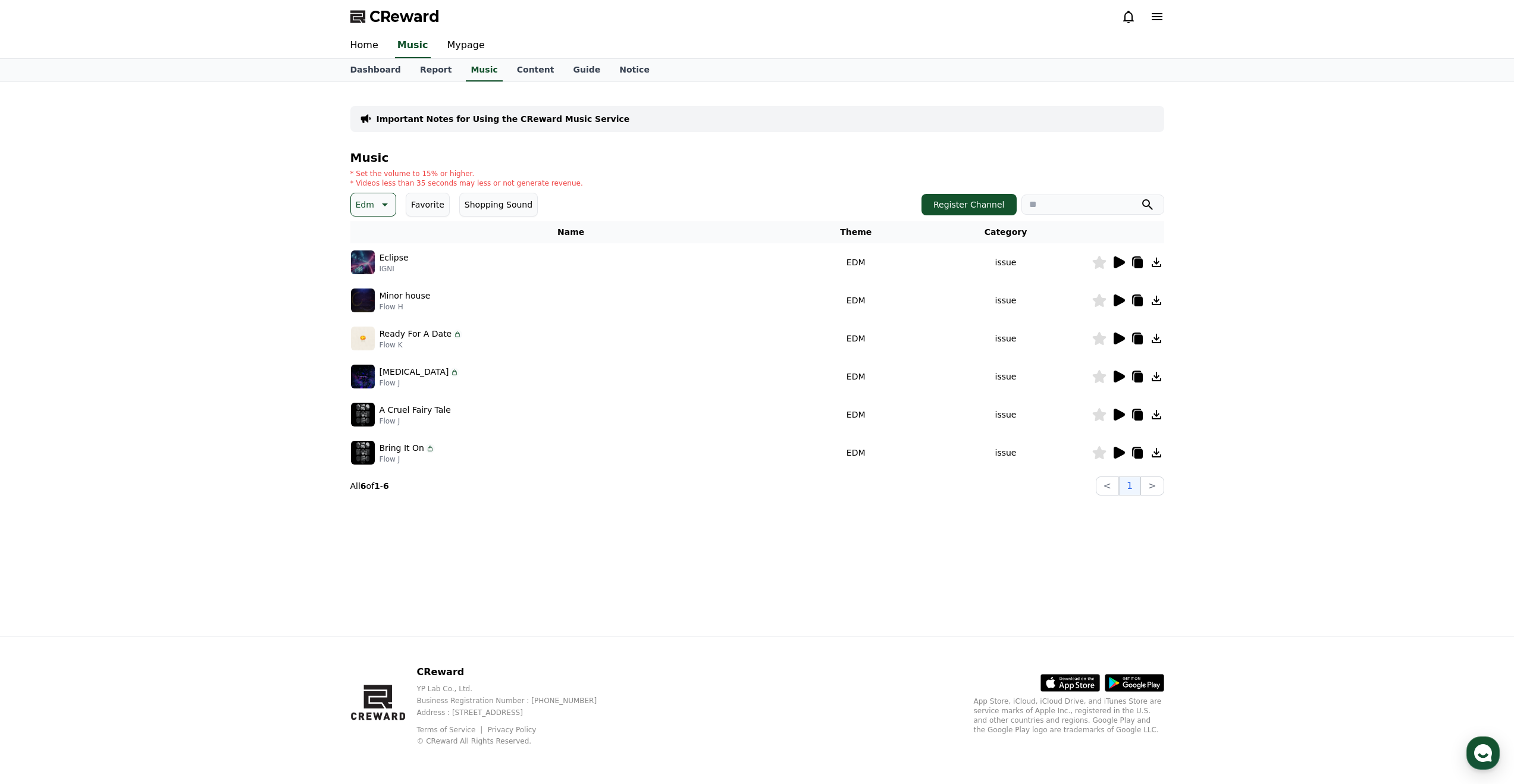
click at [1118, 451] on icon at bounding box center [1119, 453] width 12 height 12
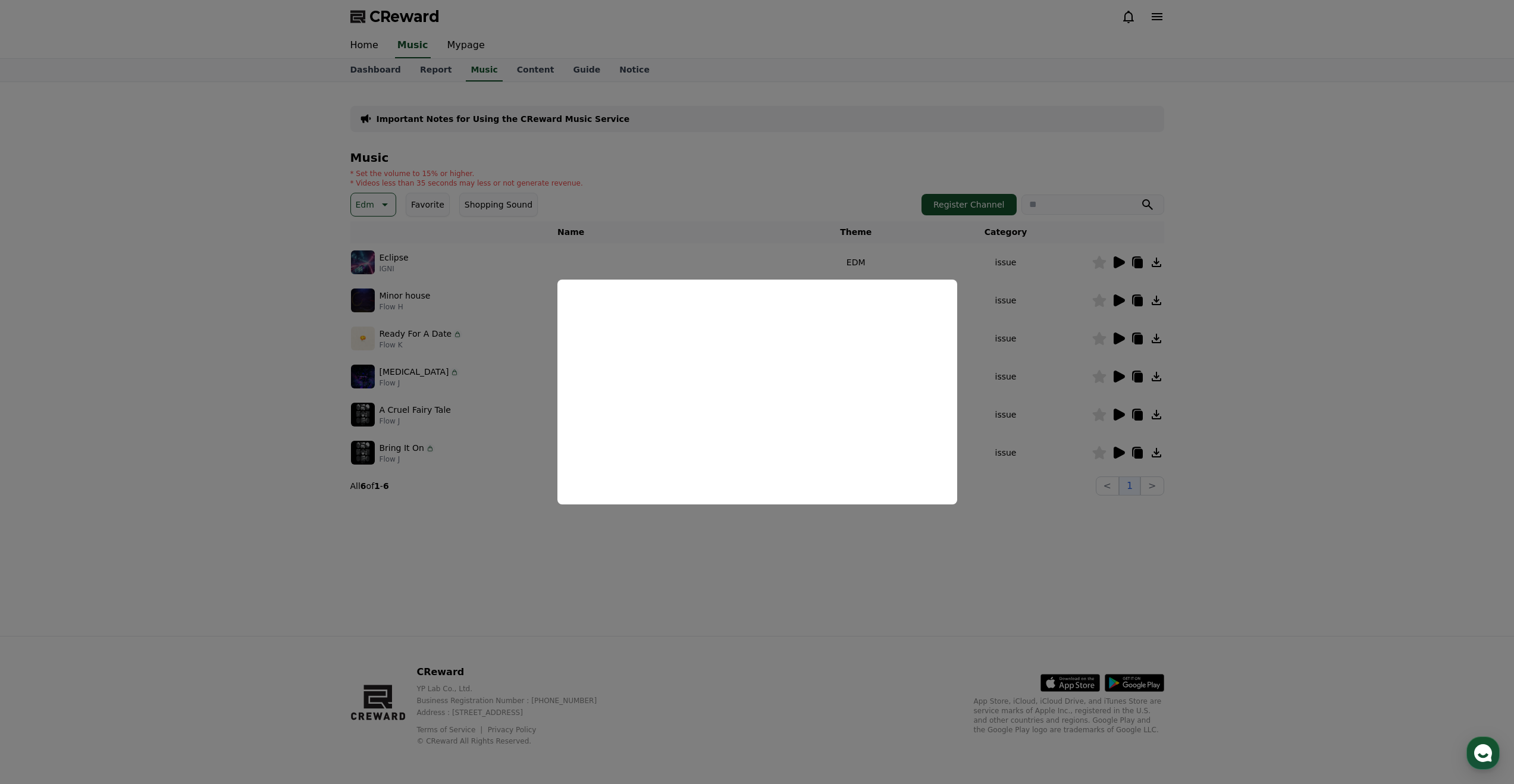
click at [536, 558] on button "close modal" at bounding box center [757, 392] width 1514 height 784
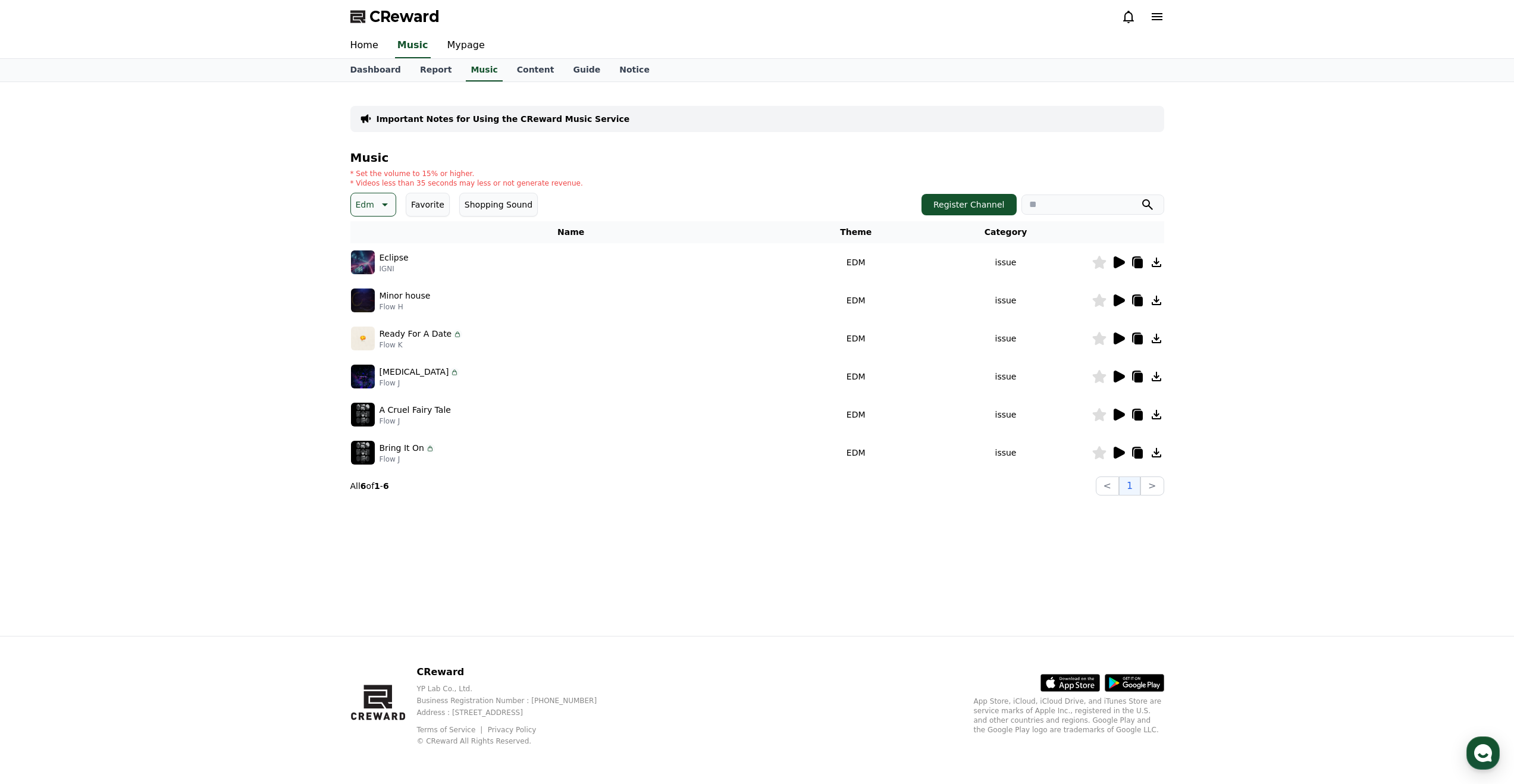
click at [381, 212] on button "Edm" at bounding box center [373, 204] width 46 height 24
click at [381, 305] on button "Anxious" at bounding box center [373, 303] width 42 height 27
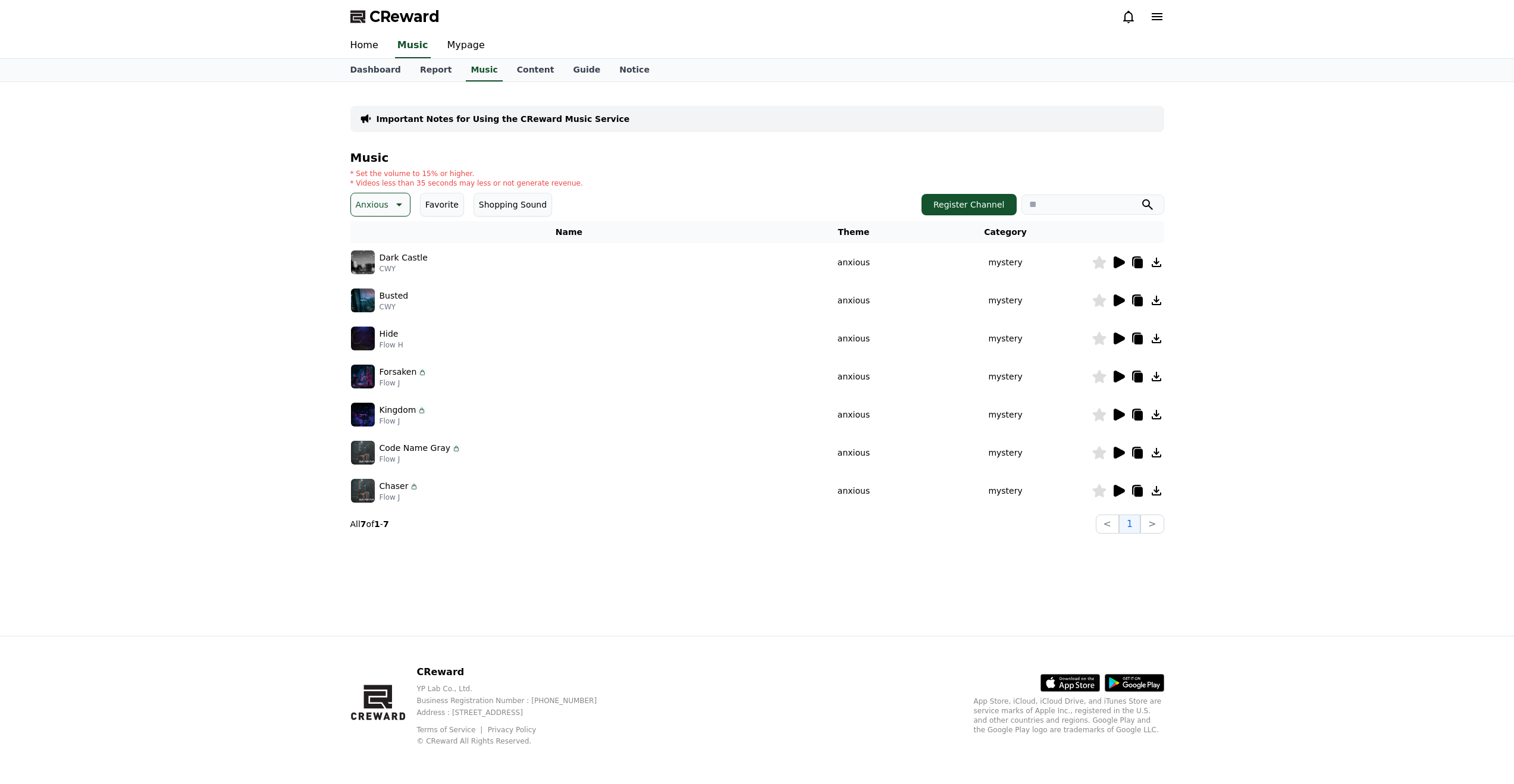
click at [1116, 260] on icon at bounding box center [1119, 262] width 12 height 12
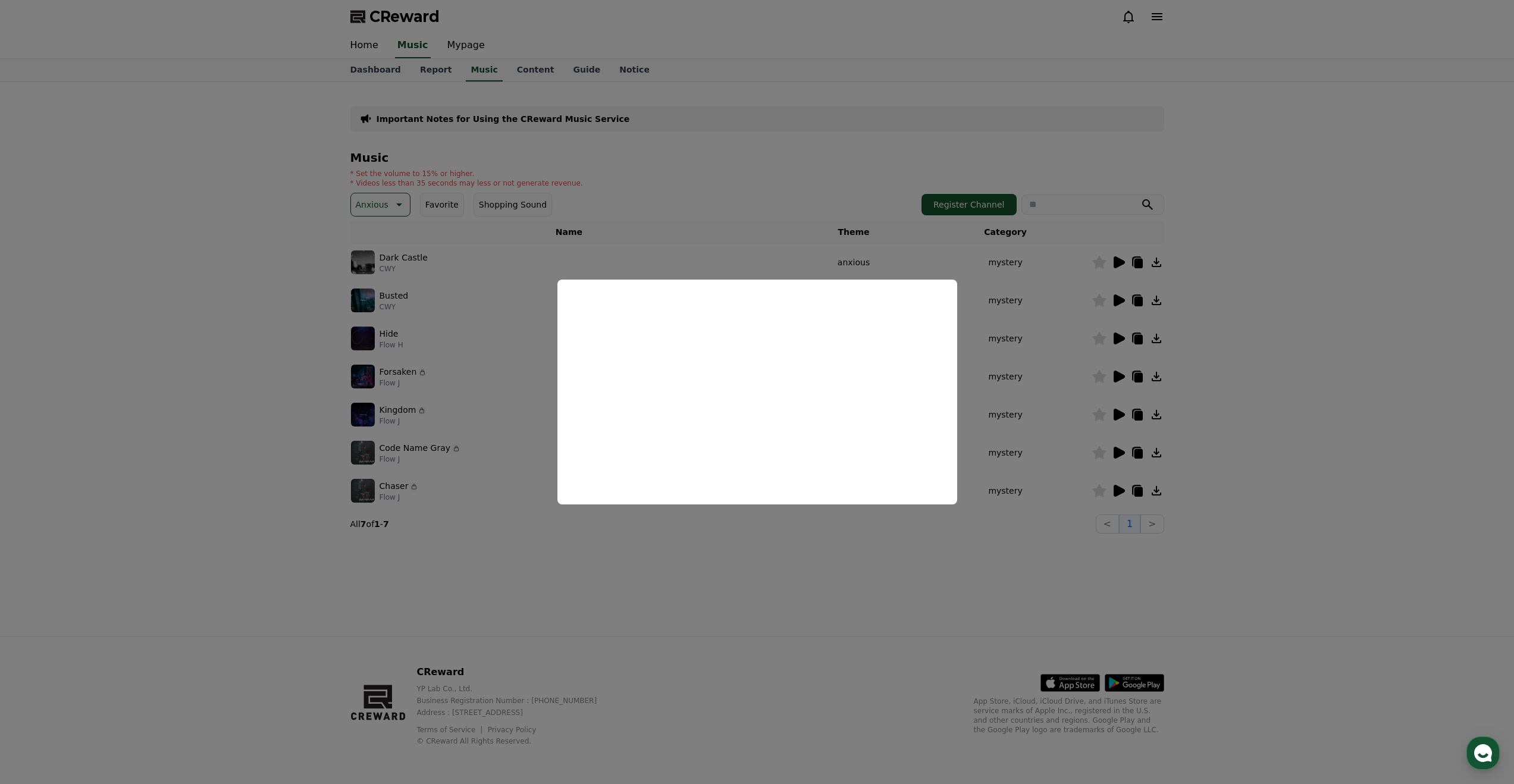
click at [1050, 537] on button "close modal" at bounding box center [757, 392] width 1514 height 784
click at [1118, 486] on icon at bounding box center [1119, 491] width 12 height 12
click at [1152, 492] on button "close modal" at bounding box center [757, 392] width 1514 height 784
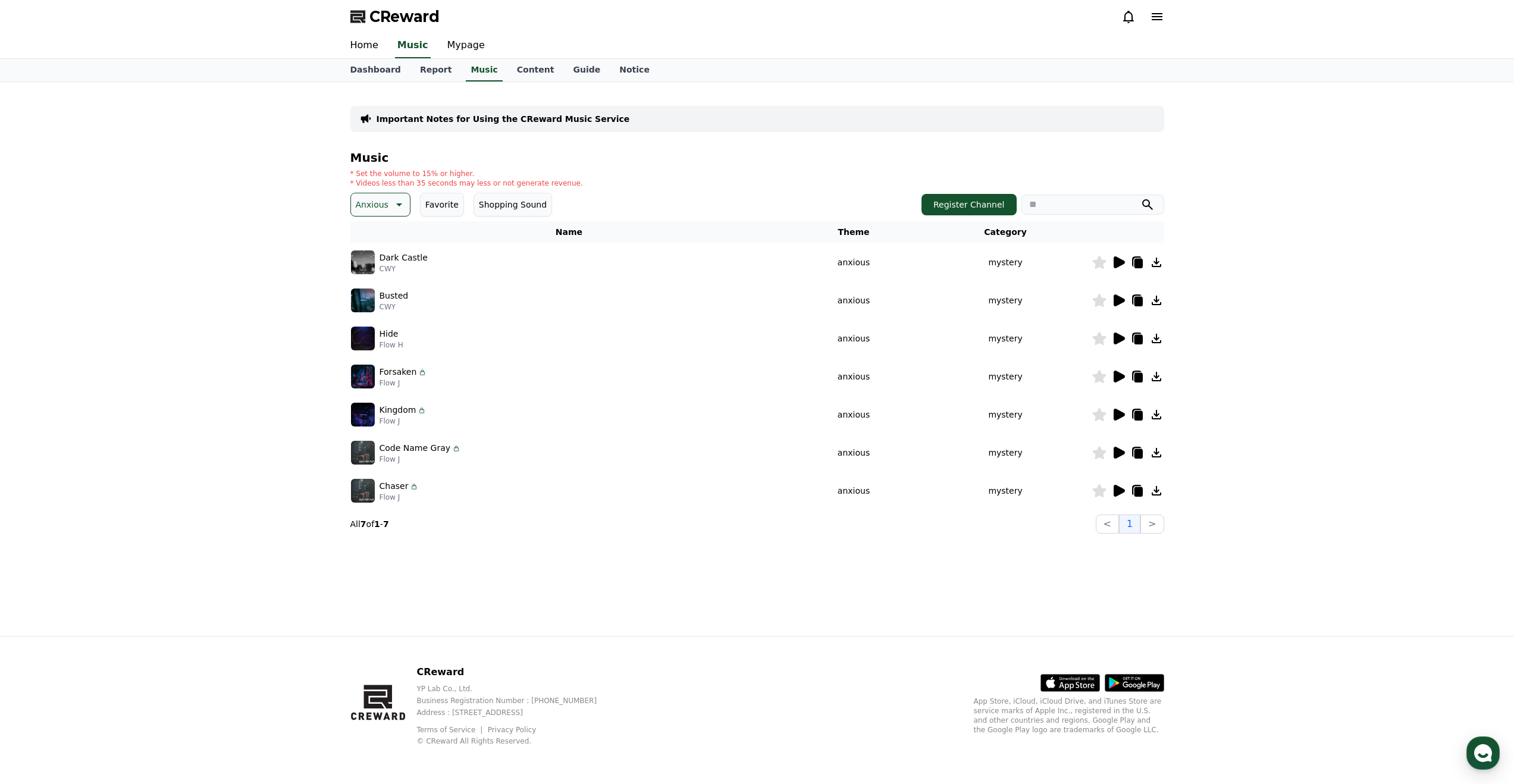
click at [1158, 491] on icon at bounding box center [1156, 490] width 9 height 9
click at [1121, 491] on icon at bounding box center [1119, 491] width 12 height 12
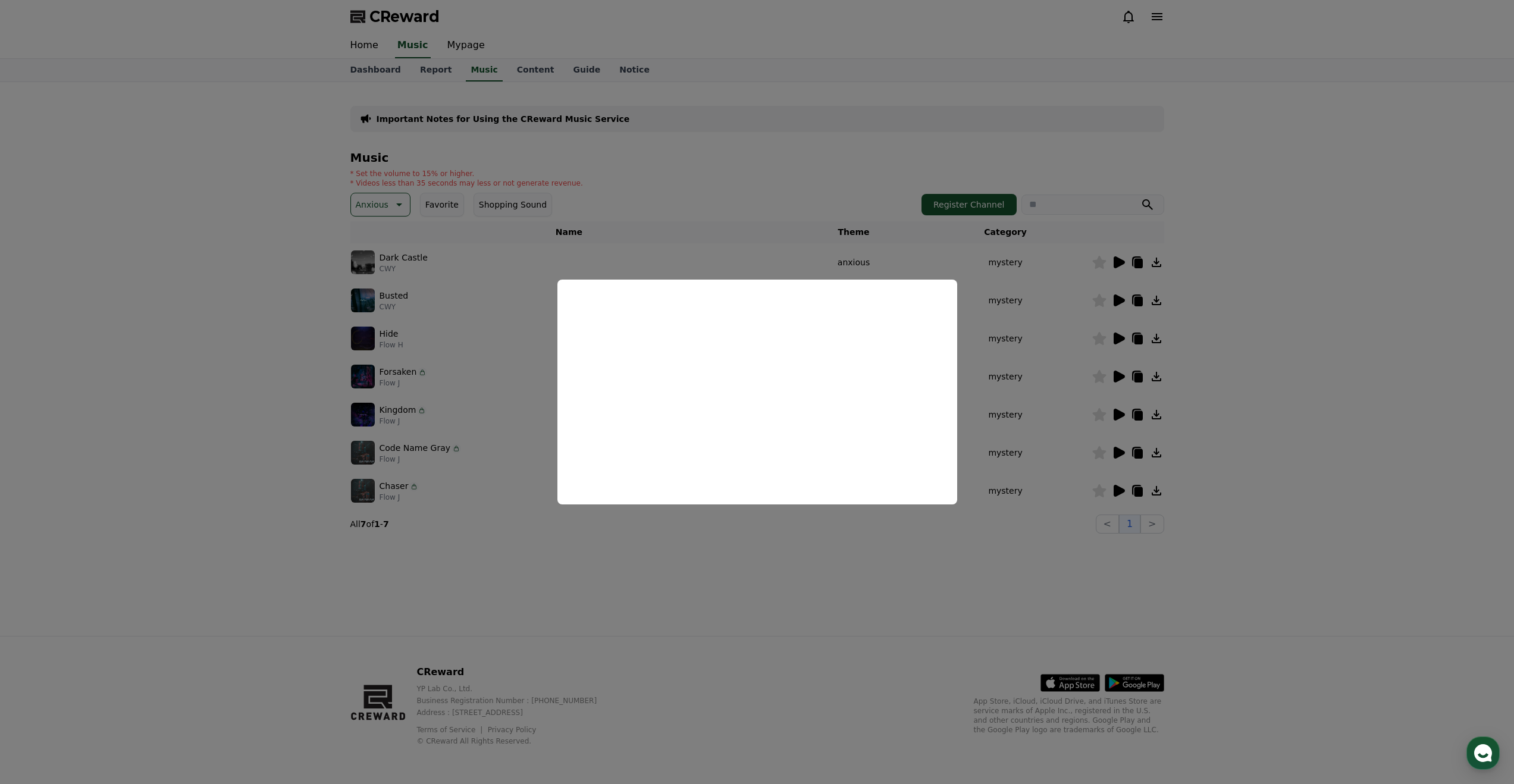
click at [1117, 417] on button "close modal" at bounding box center [757, 392] width 1514 height 784
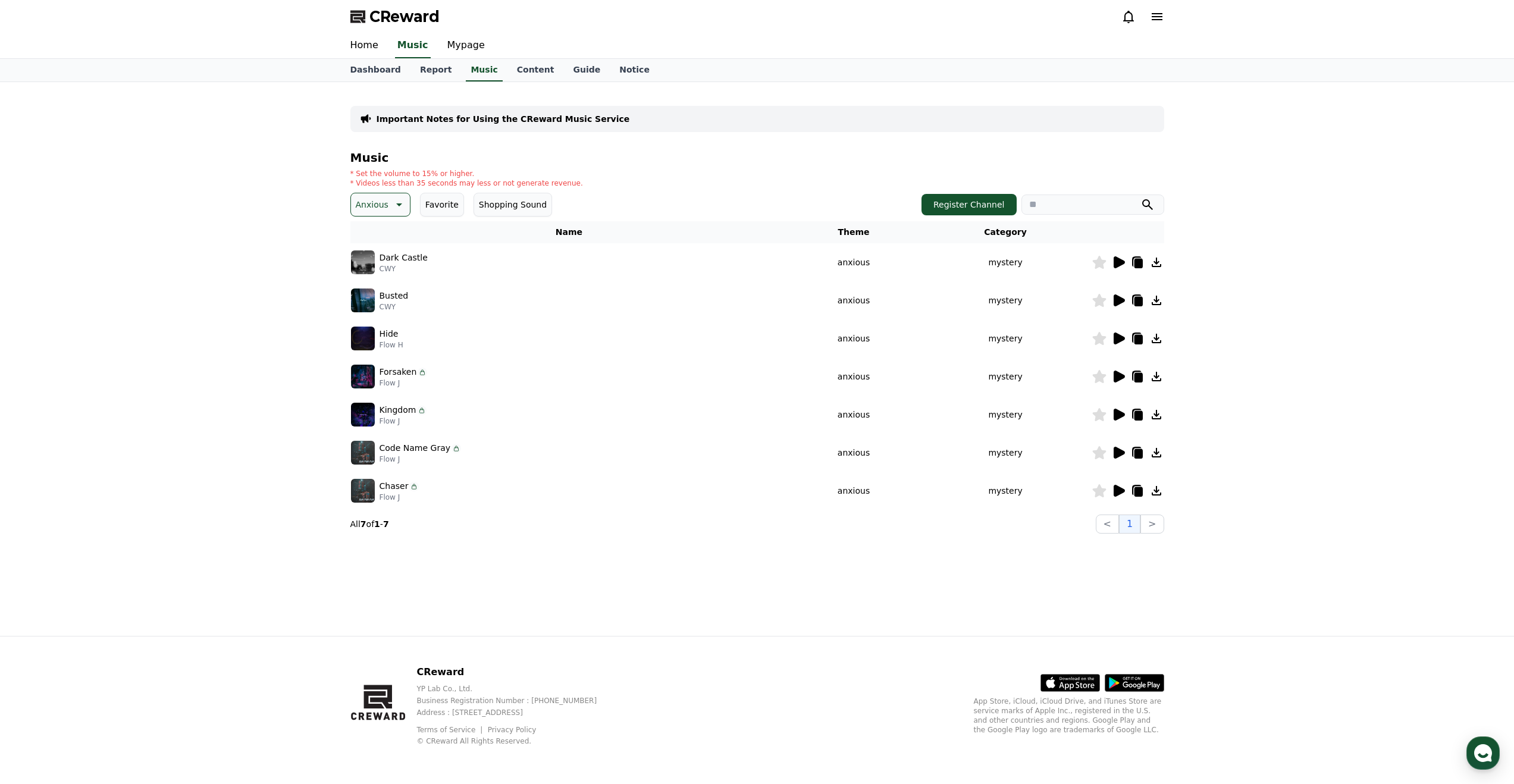
click at [1118, 412] on icon at bounding box center [1119, 414] width 12 height 12
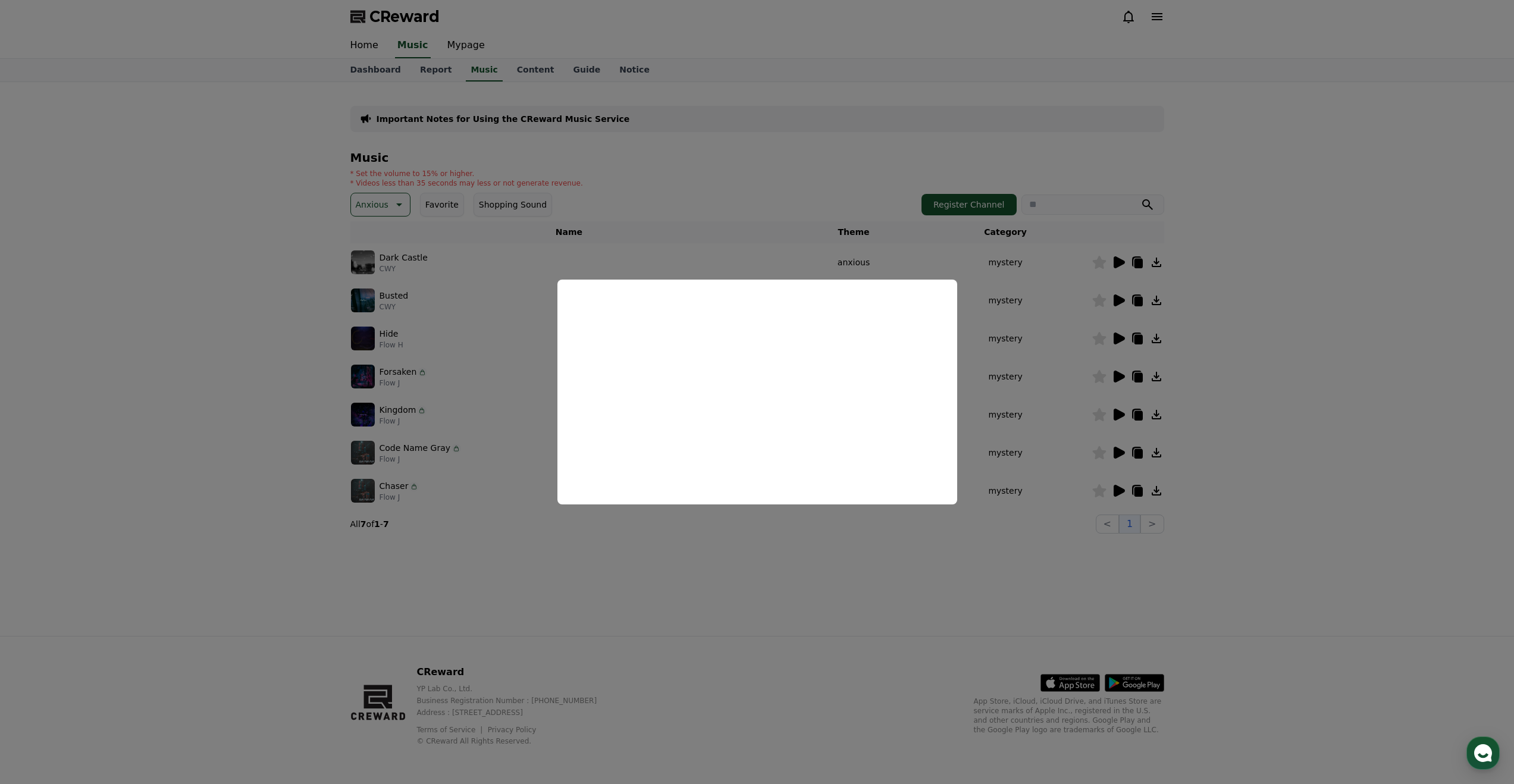
click at [441, 256] on button "close modal" at bounding box center [757, 392] width 1514 height 784
click at [391, 206] on icon at bounding box center [397, 204] width 14 height 14
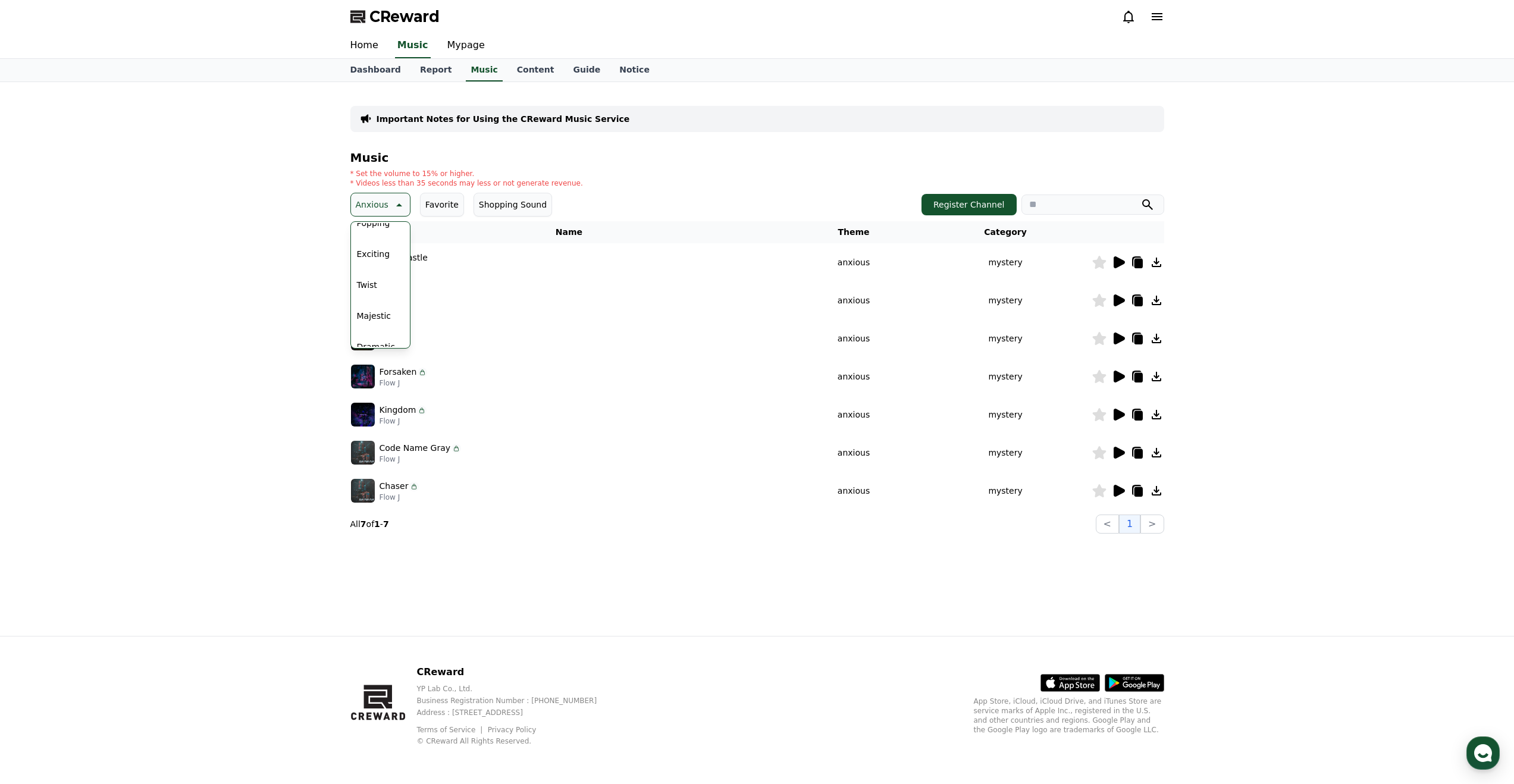
scroll to position [177, 0]
click at [388, 247] on button "Exciting" at bounding box center [374, 245] width 43 height 27
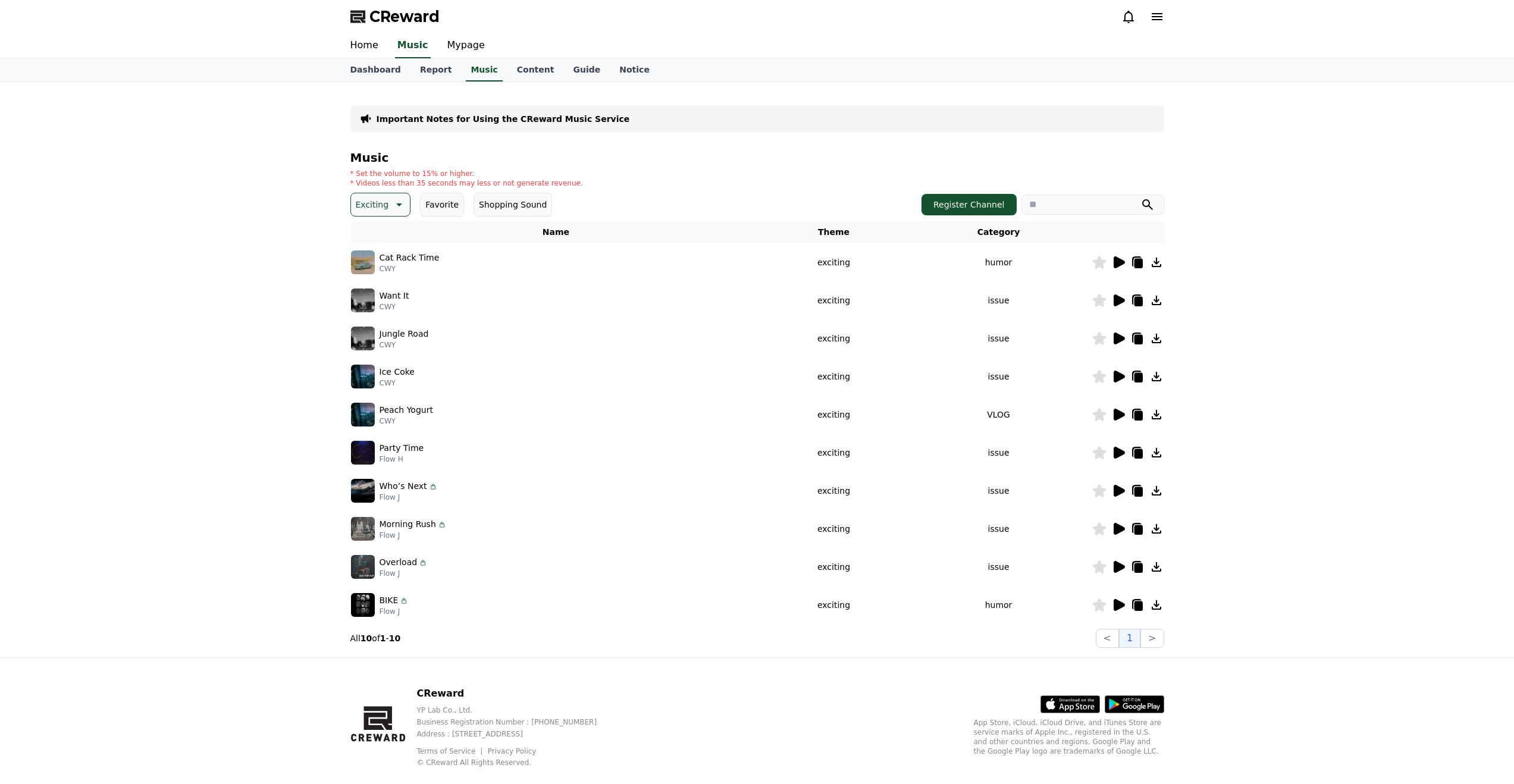
click at [1121, 415] on icon at bounding box center [1119, 414] width 12 height 12
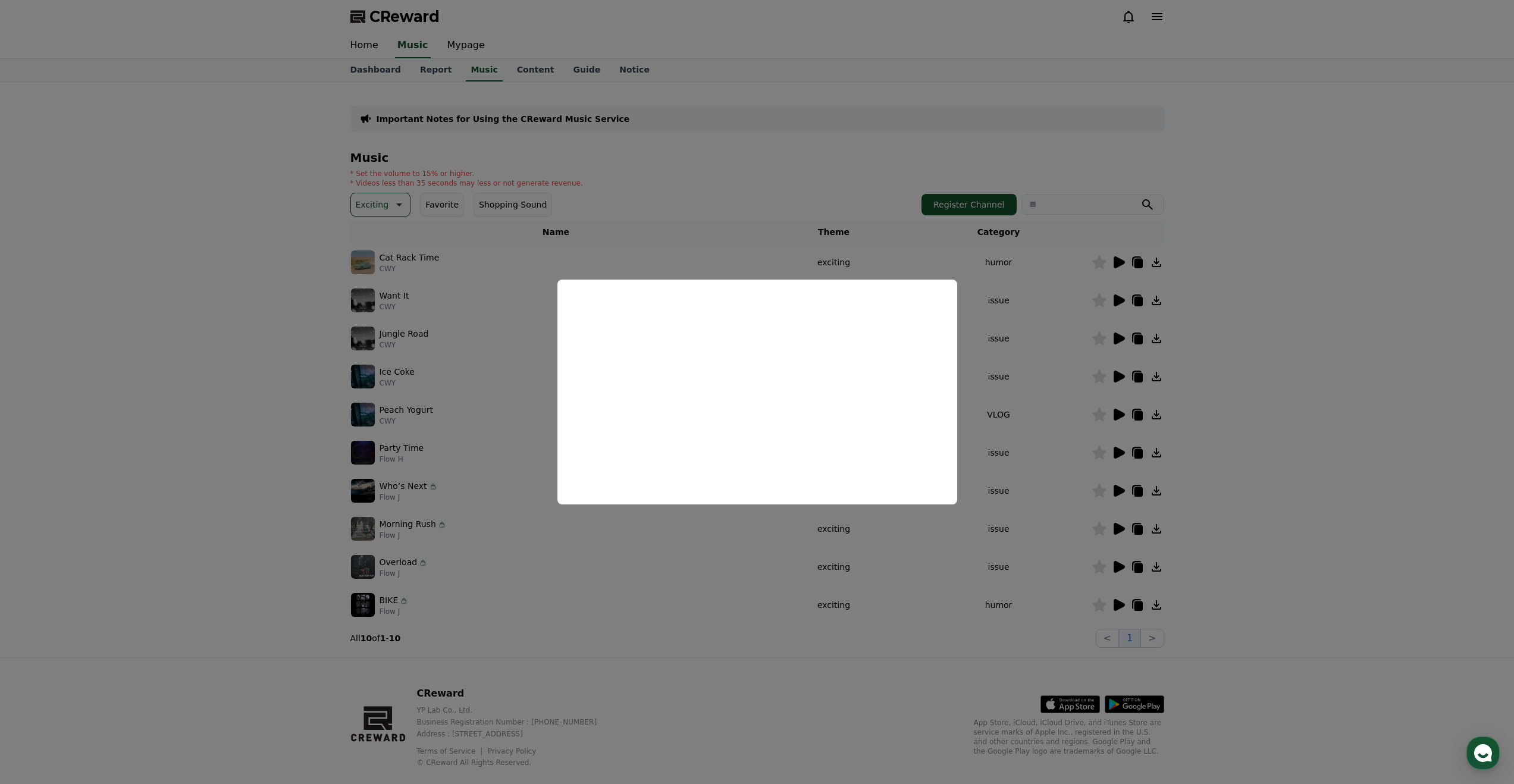
click at [1115, 610] on button "close modal" at bounding box center [757, 392] width 1514 height 784
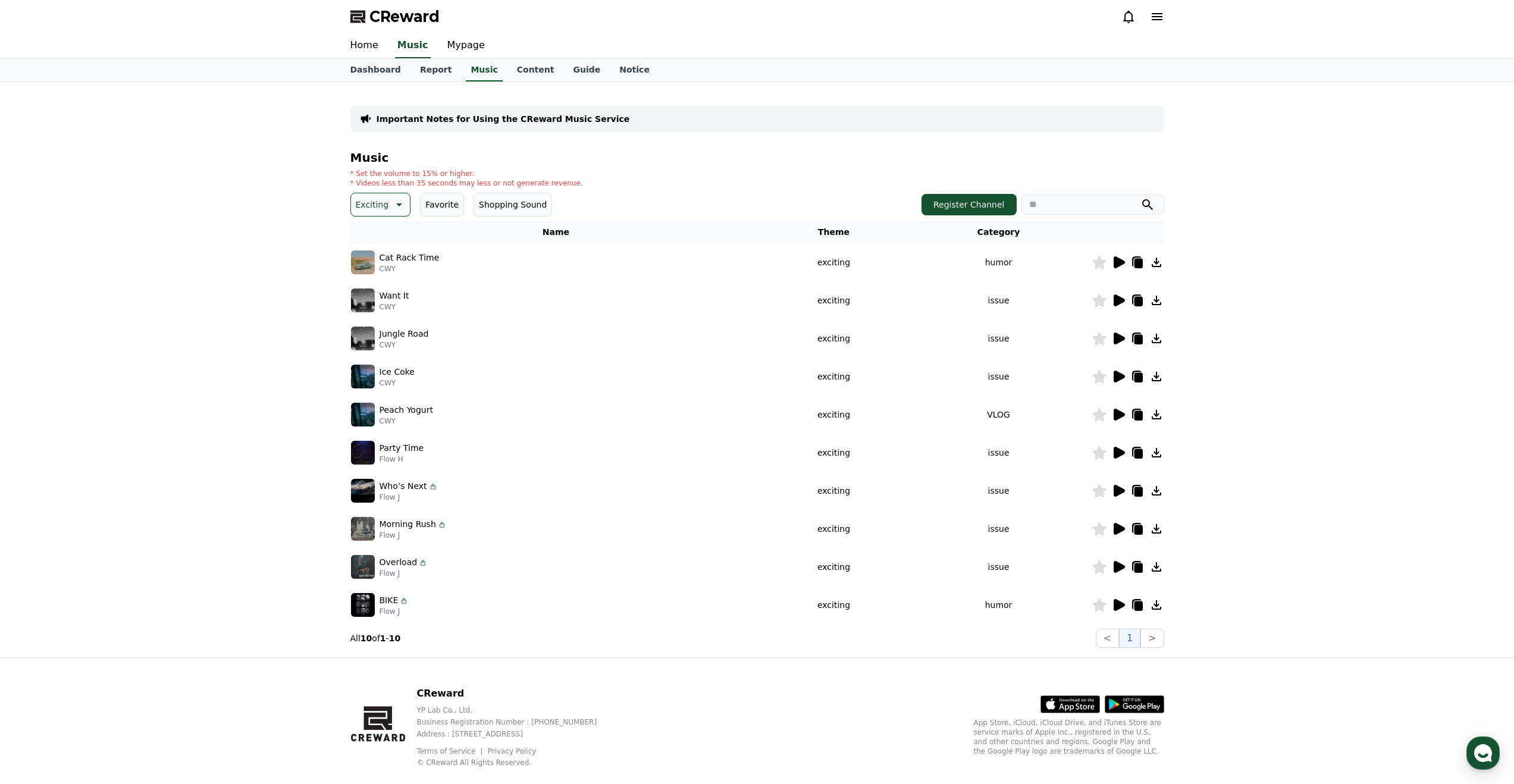
click at [1123, 602] on icon at bounding box center [1118, 605] width 14 height 14
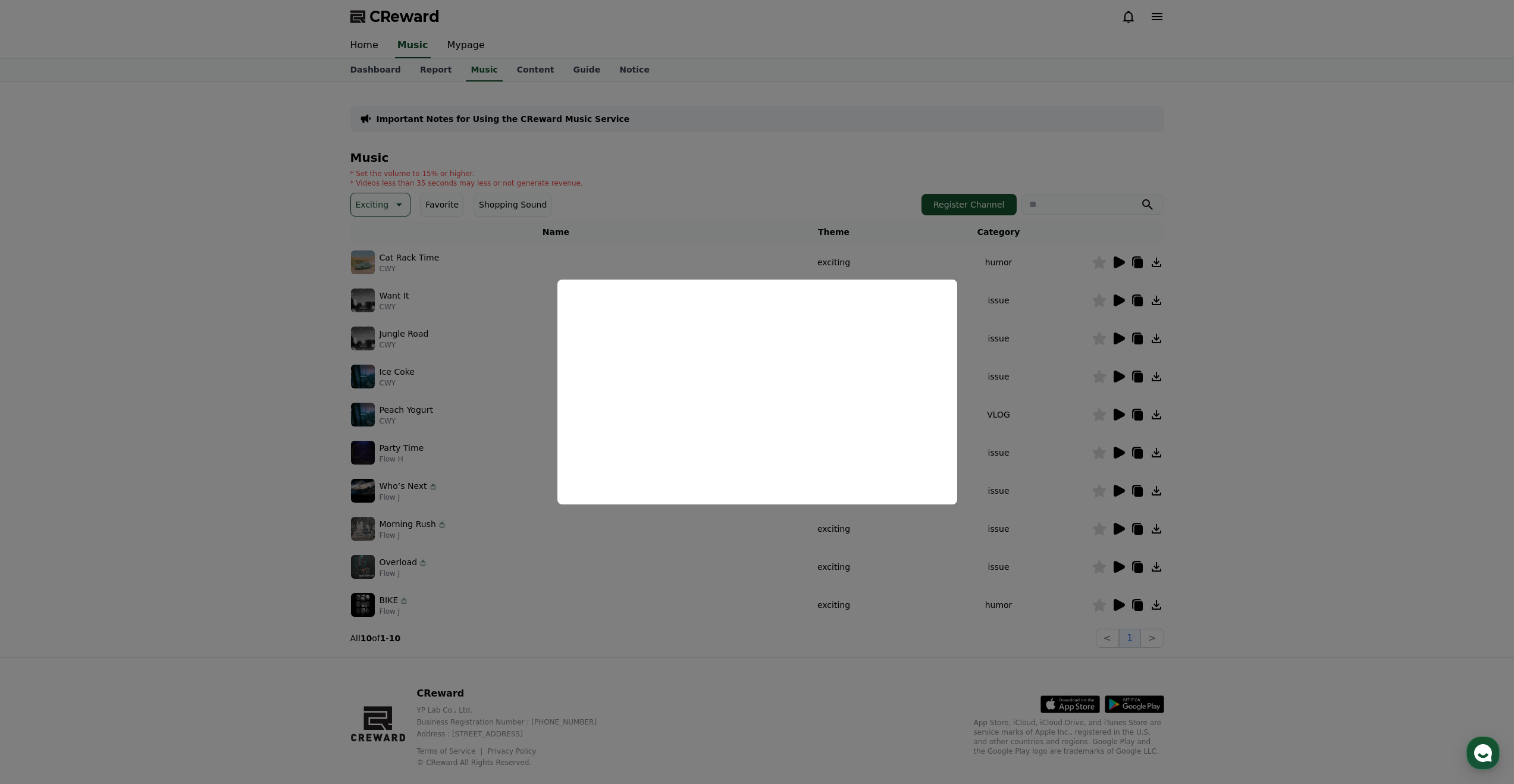
click at [1138, 604] on button "close modal" at bounding box center [757, 392] width 1514 height 784
click at [1160, 605] on icon at bounding box center [1156, 605] width 14 height 14
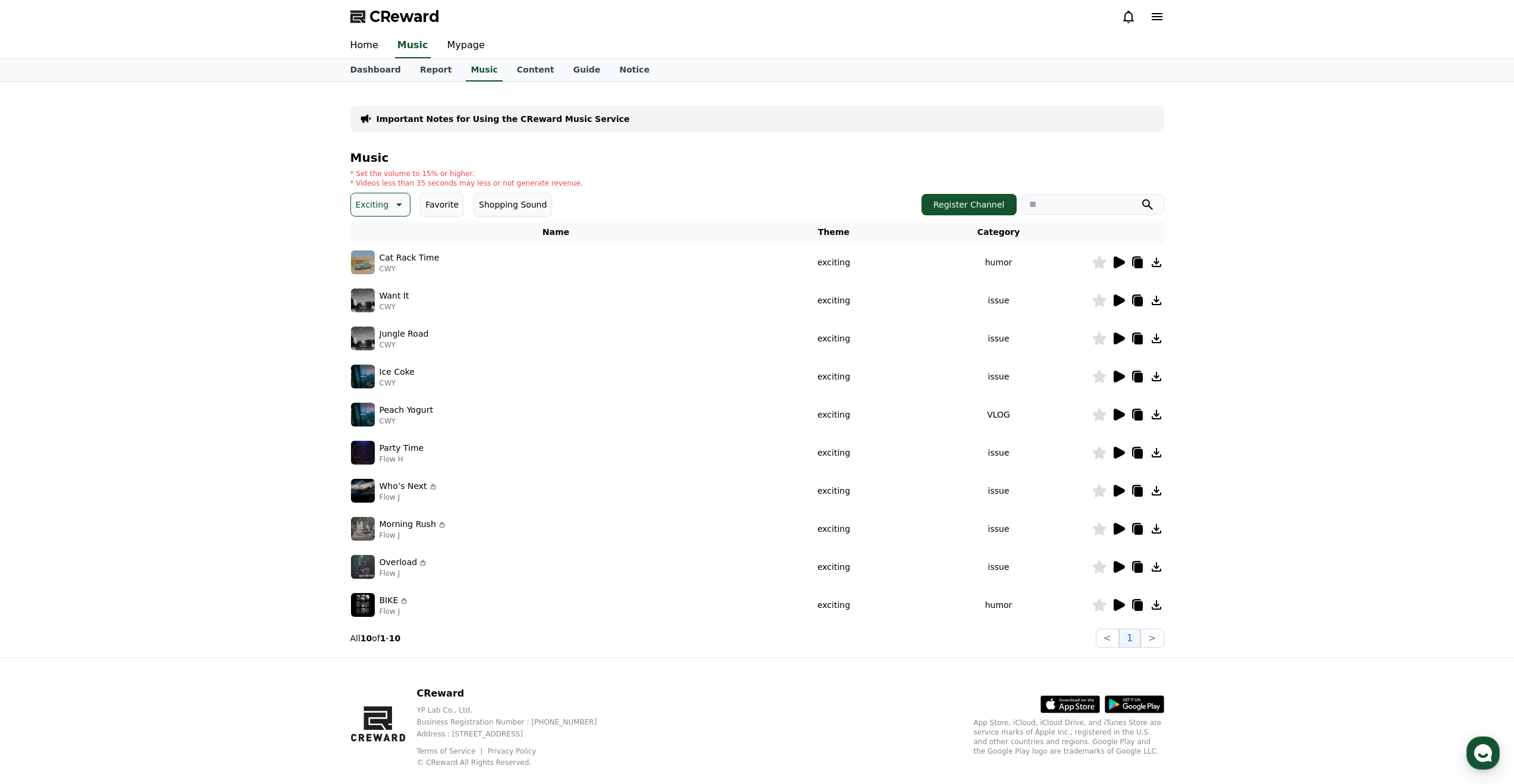
click at [1118, 301] on icon at bounding box center [1119, 300] width 12 height 12
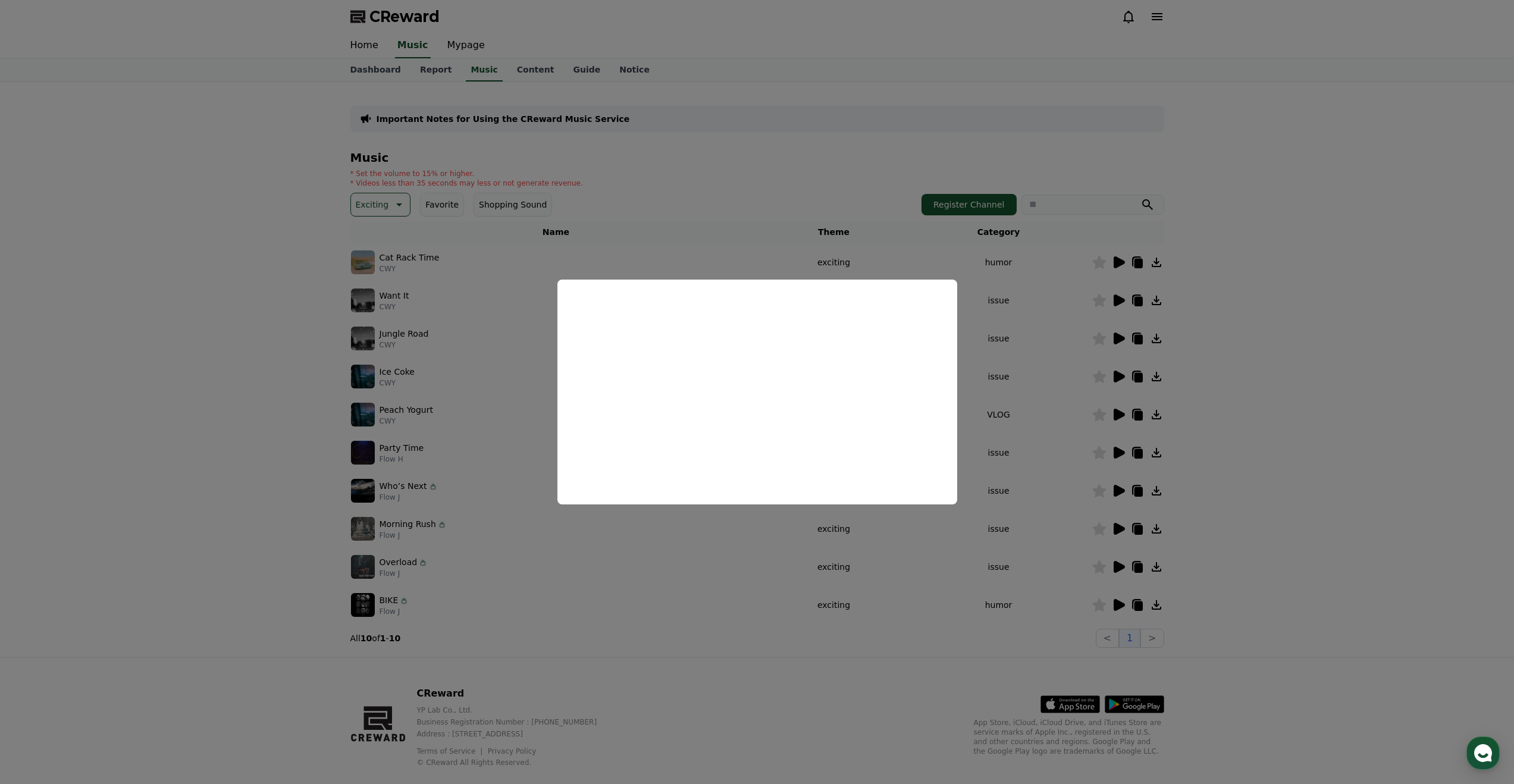
click at [598, 188] on button "close modal" at bounding box center [757, 392] width 1514 height 784
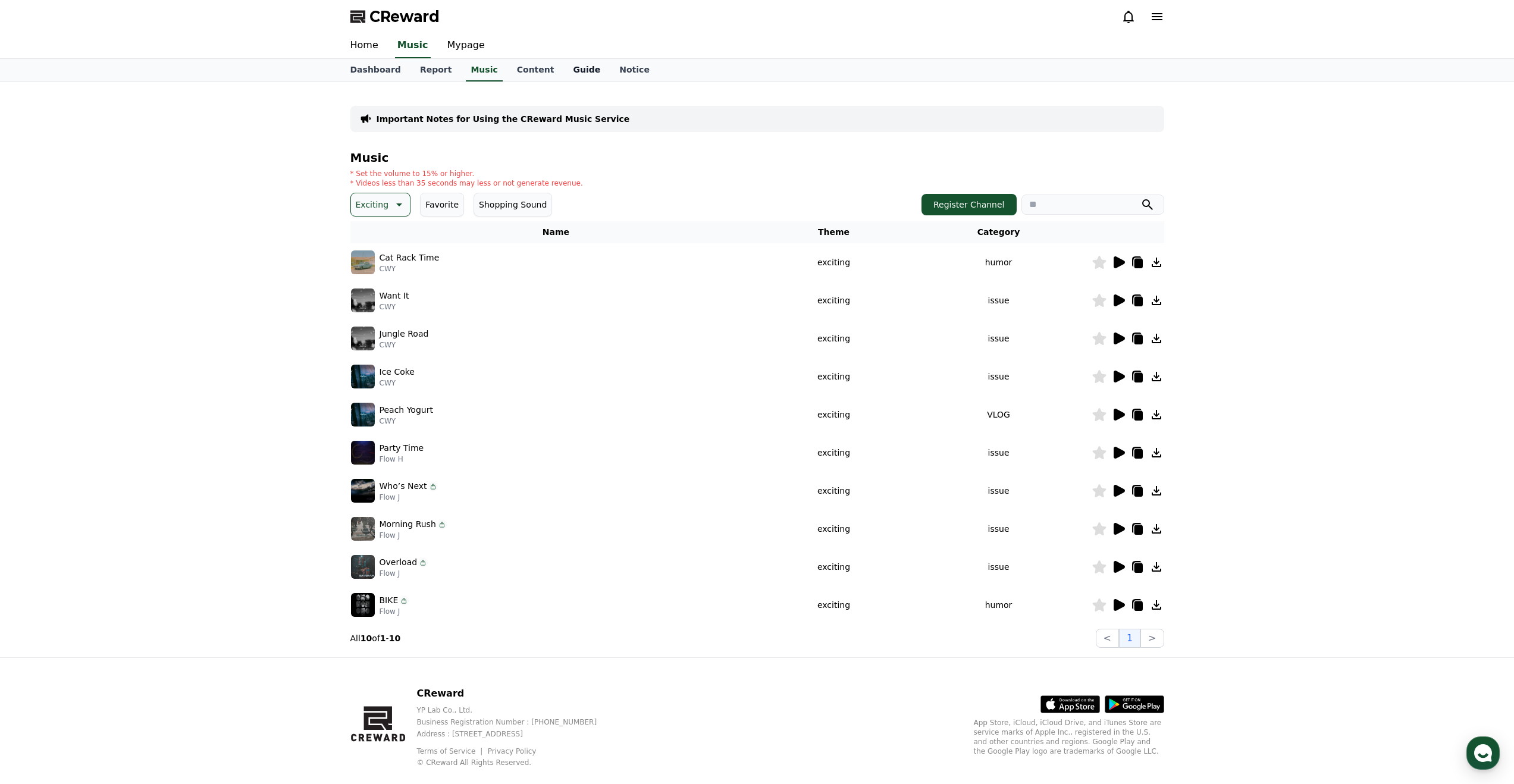
click at [569, 72] on link "Guide" at bounding box center [587, 70] width 47 height 22
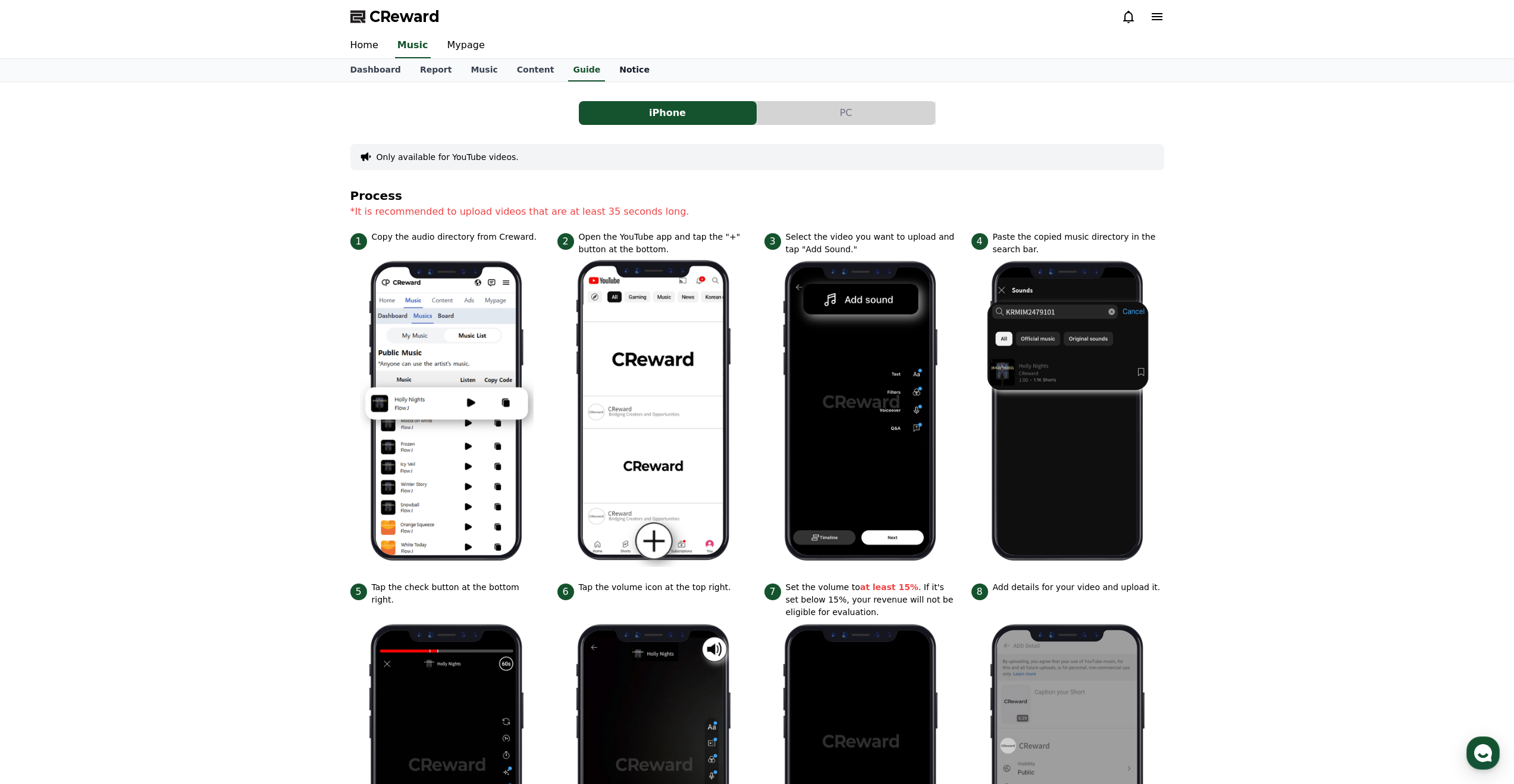
click at [632, 71] on link "Notice" at bounding box center [634, 70] width 49 height 22
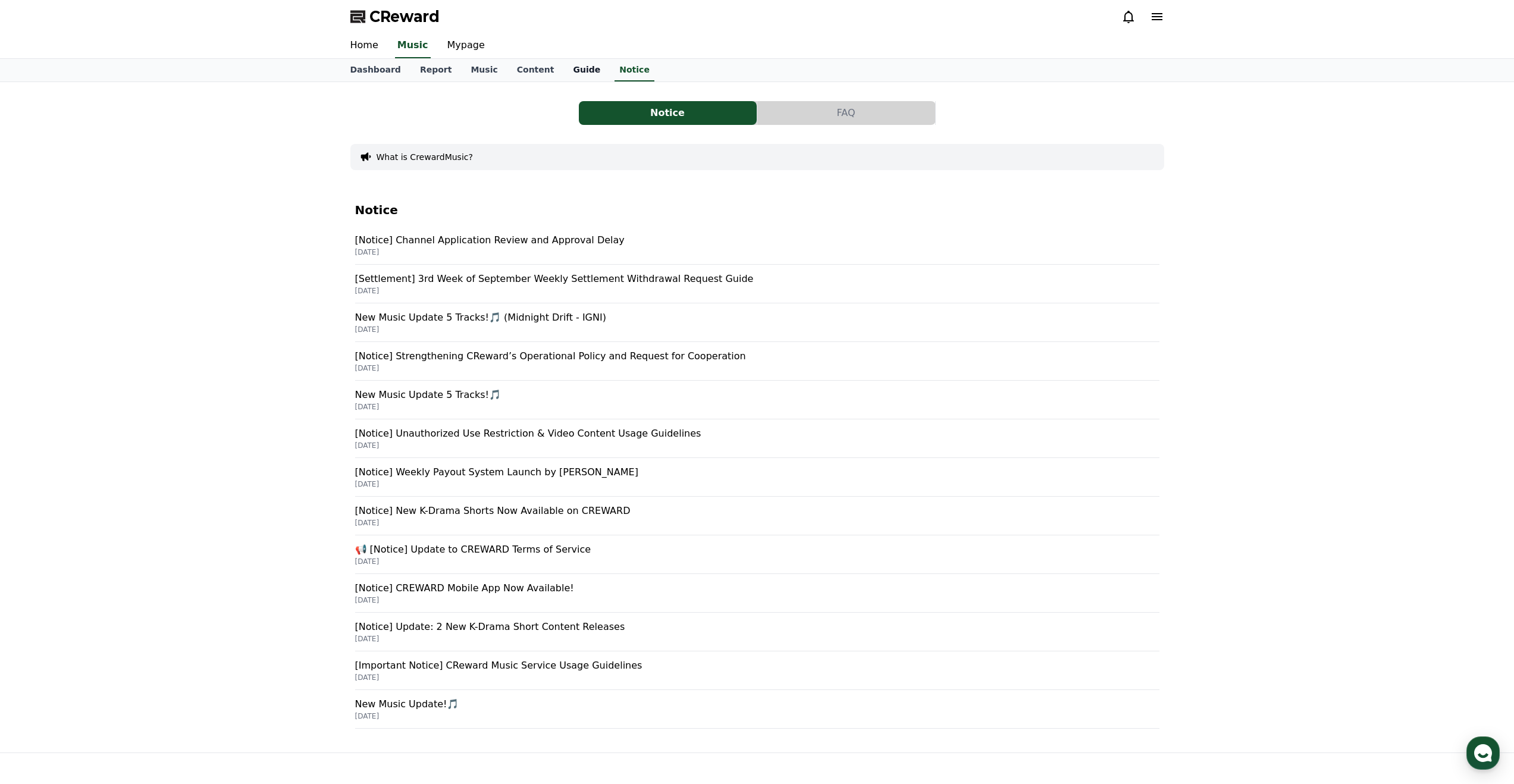
click at [572, 70] on link "Guide" at bounding box center [587, 70] width 47 height 22
click at [508, 70] on link "Content" at bounding box center [536, 70] width 57 height 22
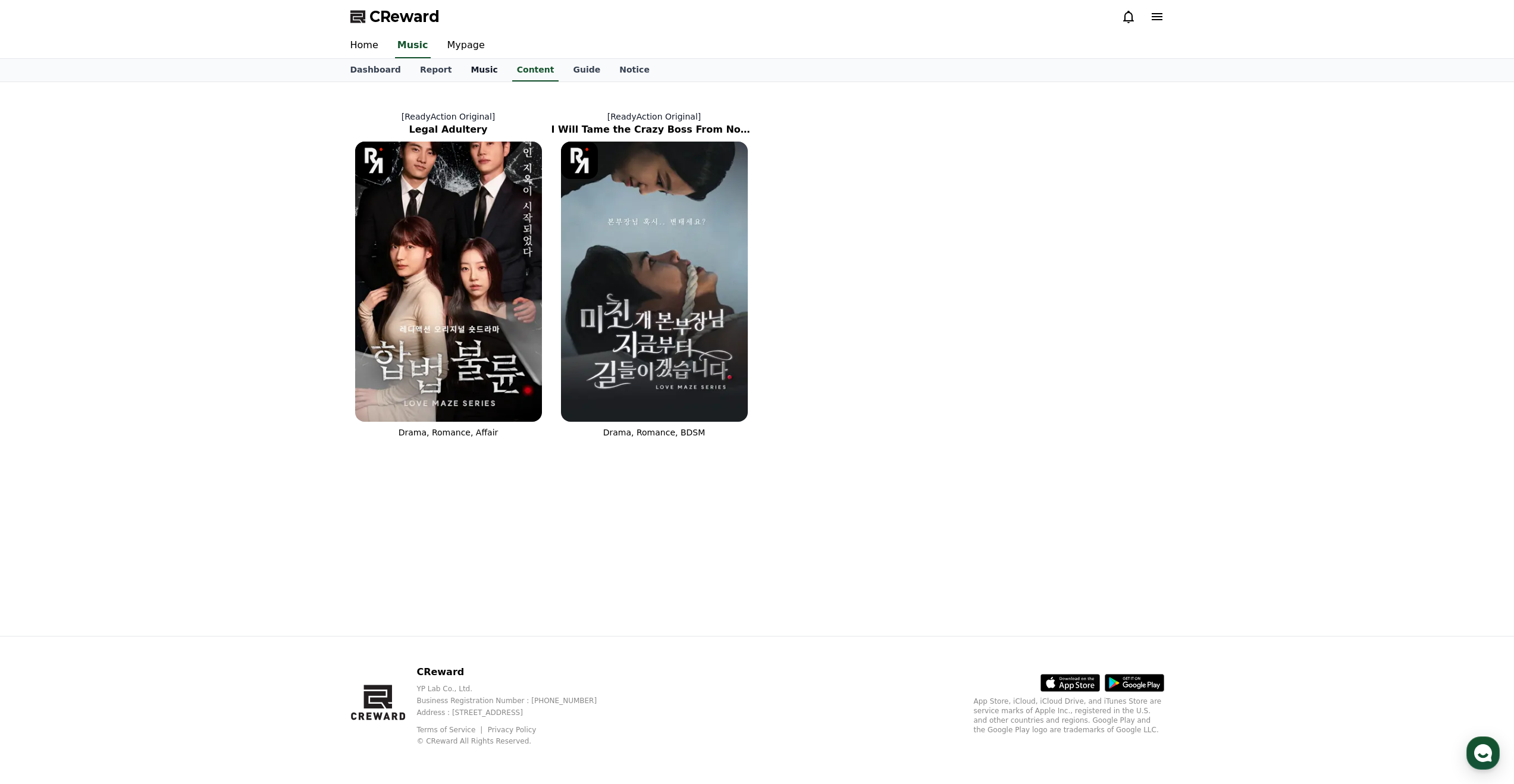
click at [479, 68] on link "Music" at bounding box center [484, 70] width 46 height 22
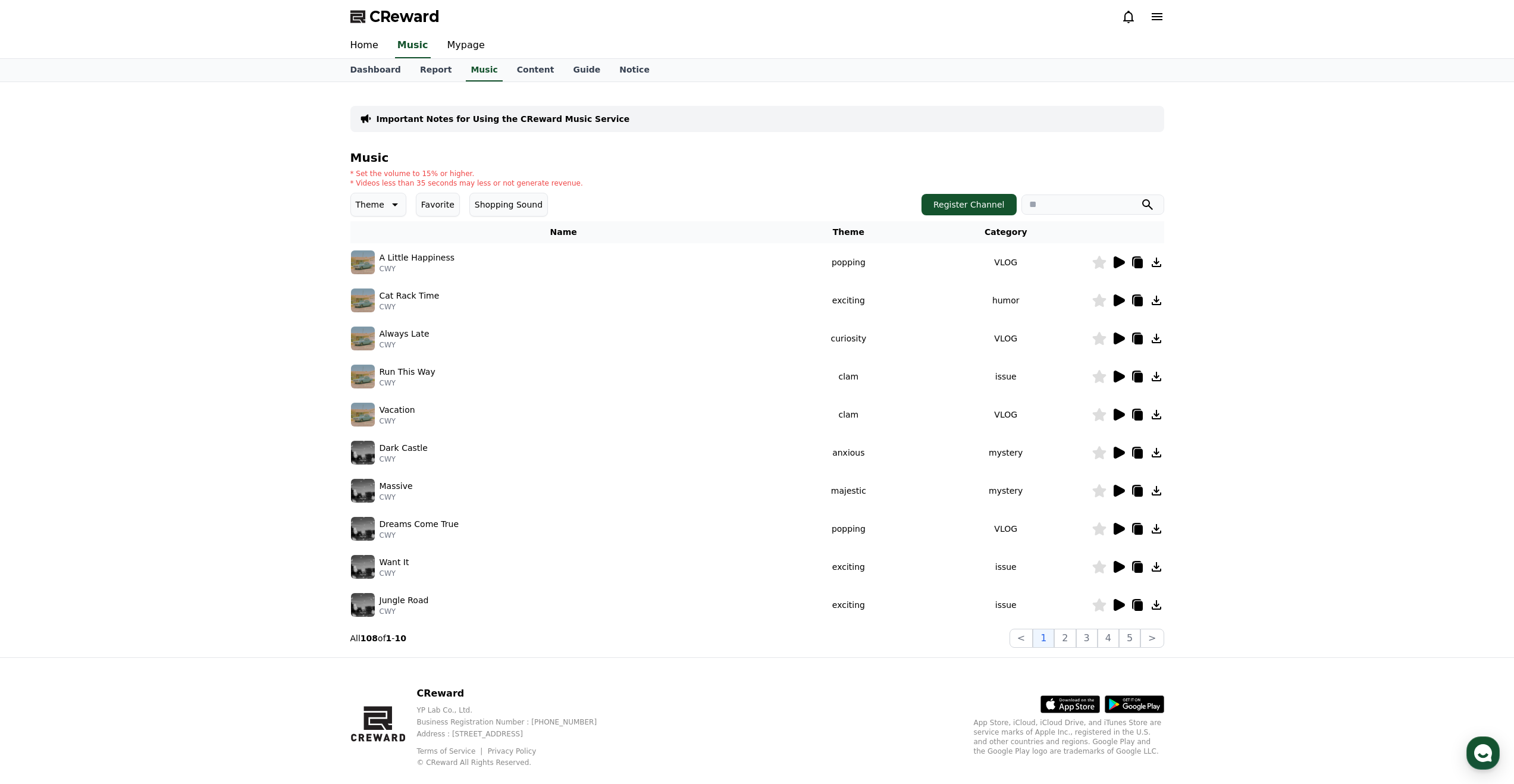
click at [1122, 566] on icon at bounding box center [1119, 566] width 12 height 12
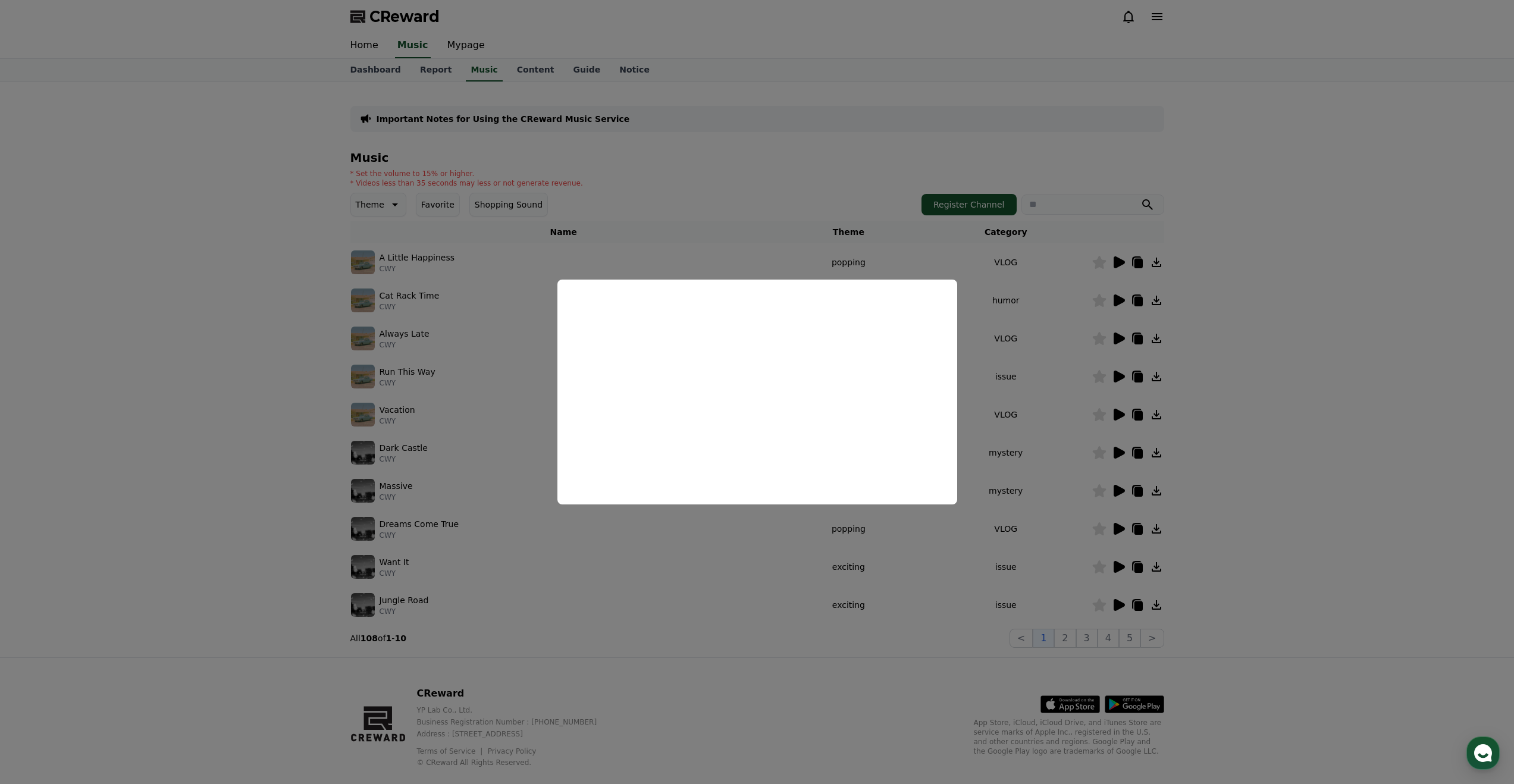
click at [1074, 635] on button "close modal" at bounding box center [757, 392] width 1514 height 784
click at [1116, 594] on td at bounding box center [1128, 605] width 72 height 38
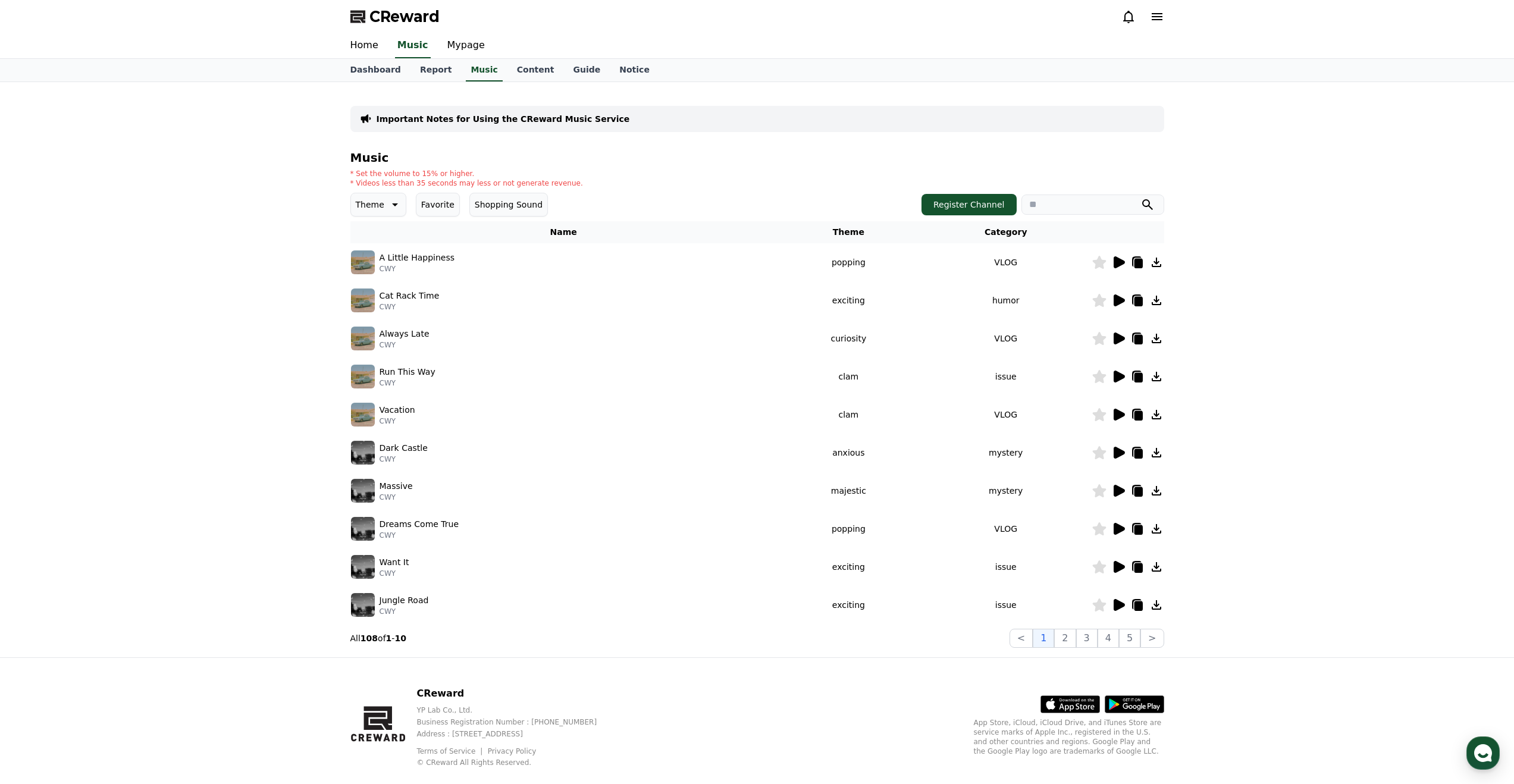
click at [1120, 602] on icon at bounding box center [1119, 605] width 12 height 12
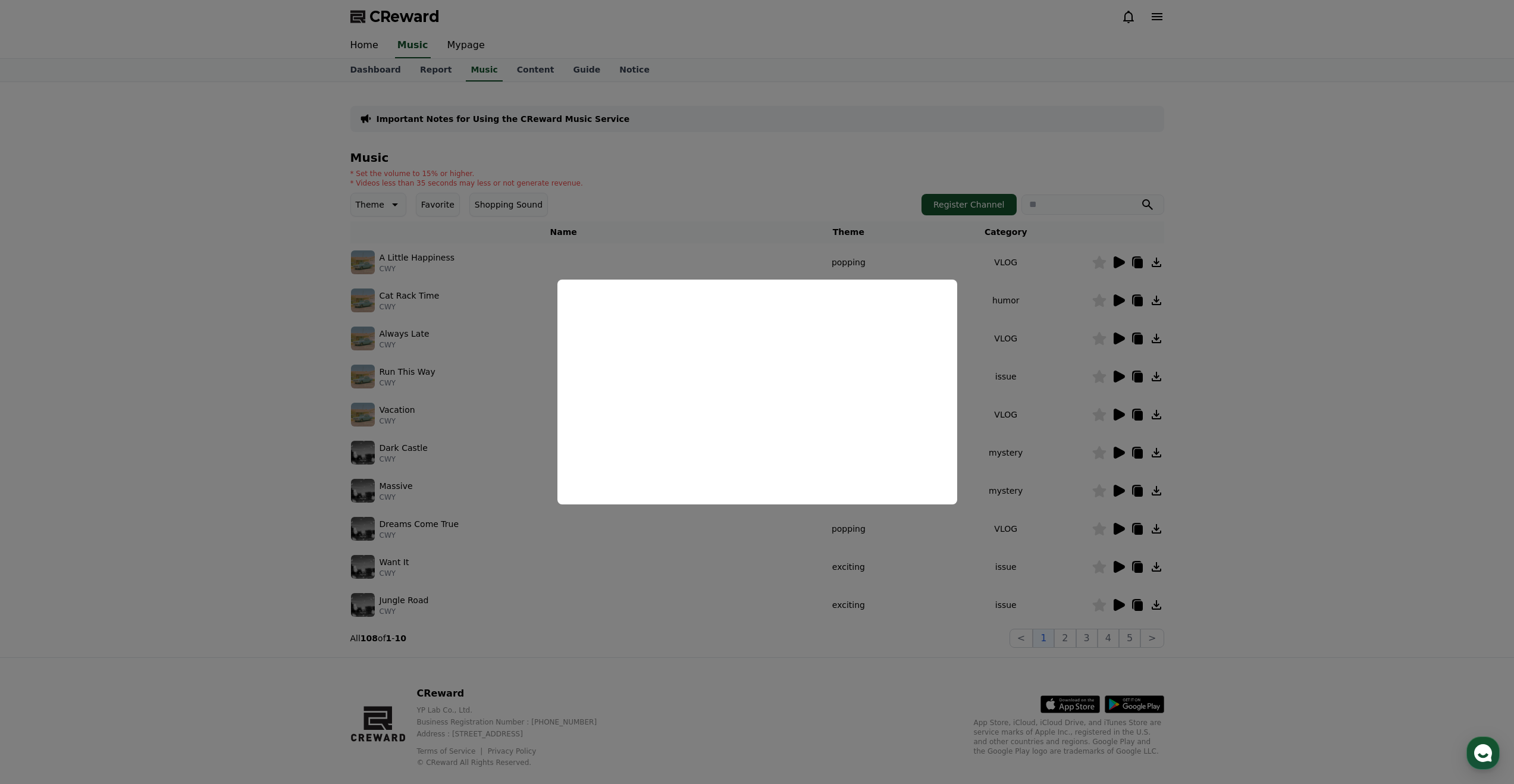
drag, startPoint x: 1041, startPoint y: 556, endPoint x: 1040, endPoint y: 546, distance: 10.0
click at [1042, 556] on button "close modal" at bounding box center [757, 392] width 1514 height 784
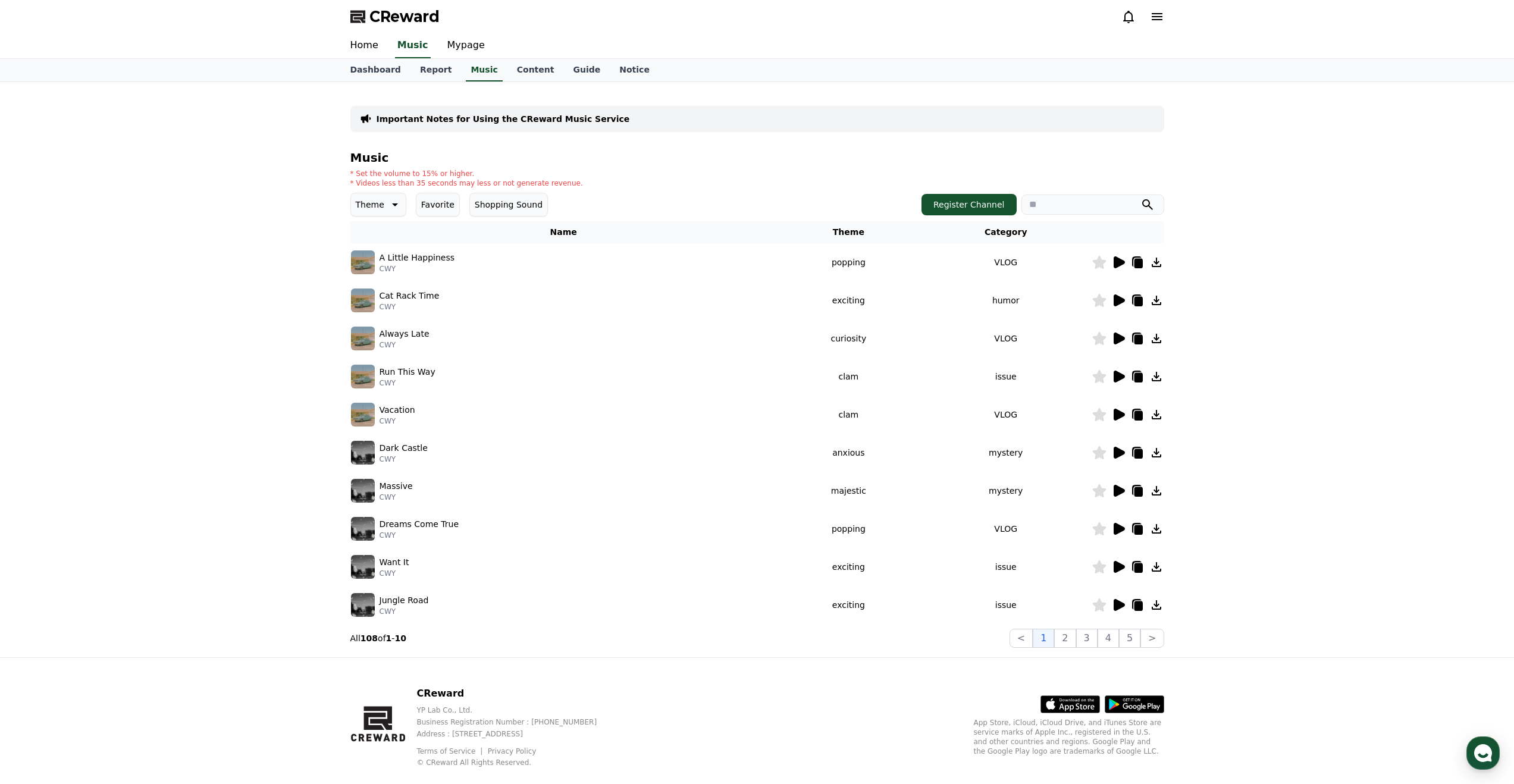
click at [1114, 342] on icon at bounding box center [1119, 338] width 12 height 12
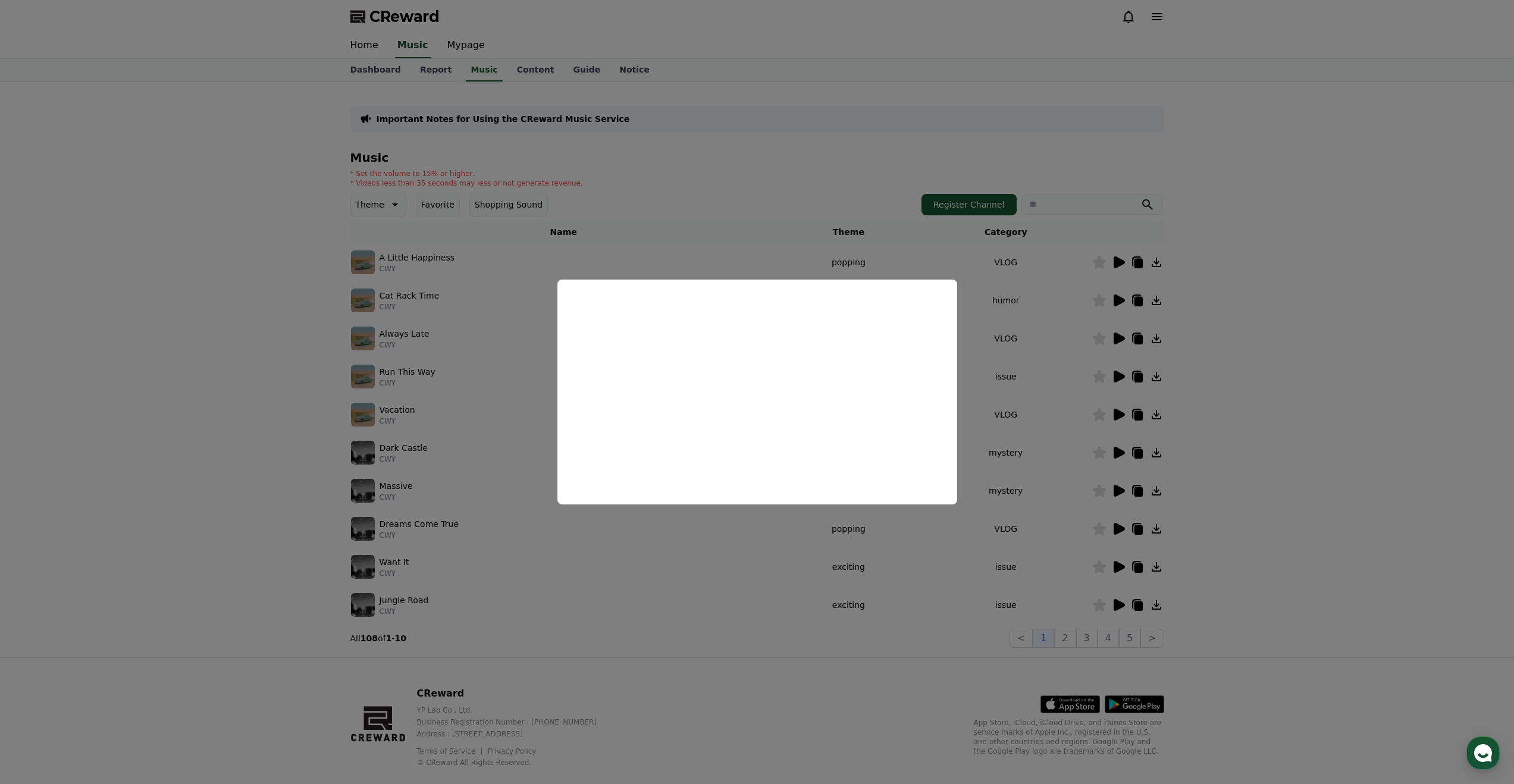
click at [720, 609] on button "close modal" at bounding box center [757, 392] width 1514 height 784
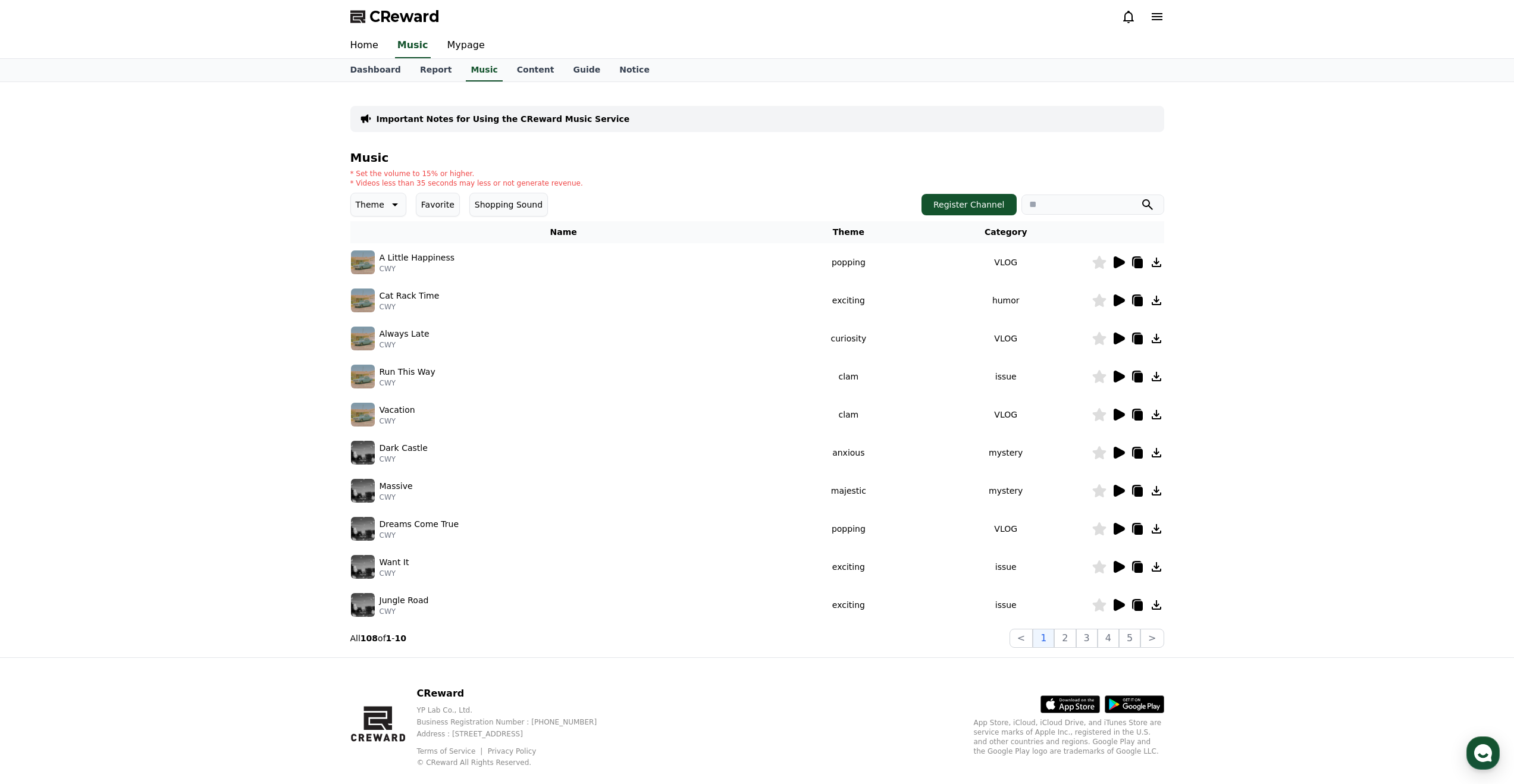
click at [1114, 378] on icon at bounding box center [1119, 376] width 12 height 12
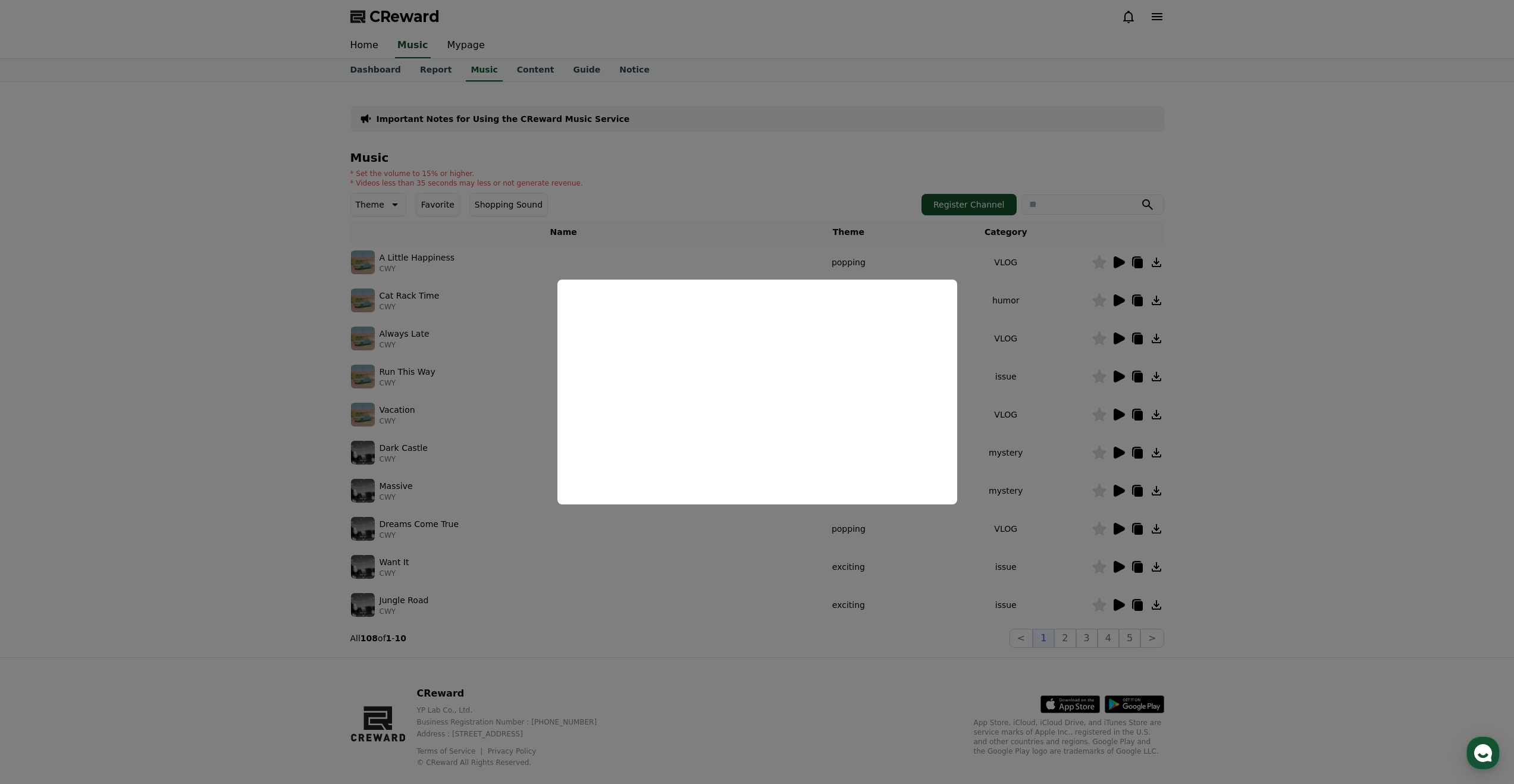
drag, startPoint x: 986, startPoint y: 567, endPoint x: 1069, endPoint y: 502, distance: 105.4
click at [986, 567] on button "close modal" at bounding box center [757, 392] width 1514 height 784
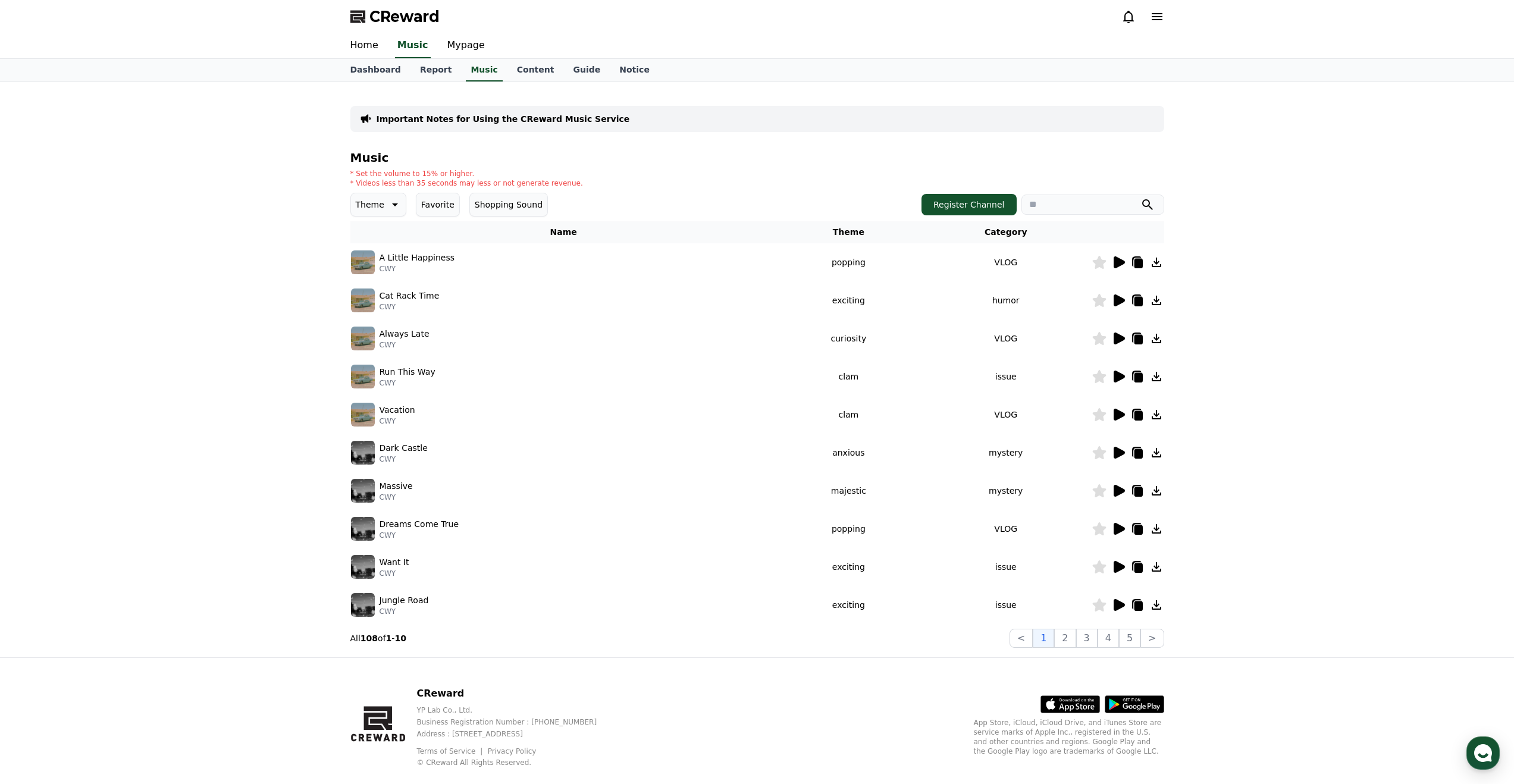
click at [1118, 414] on icon at bounding box center [1119, 414] width 12 height 12
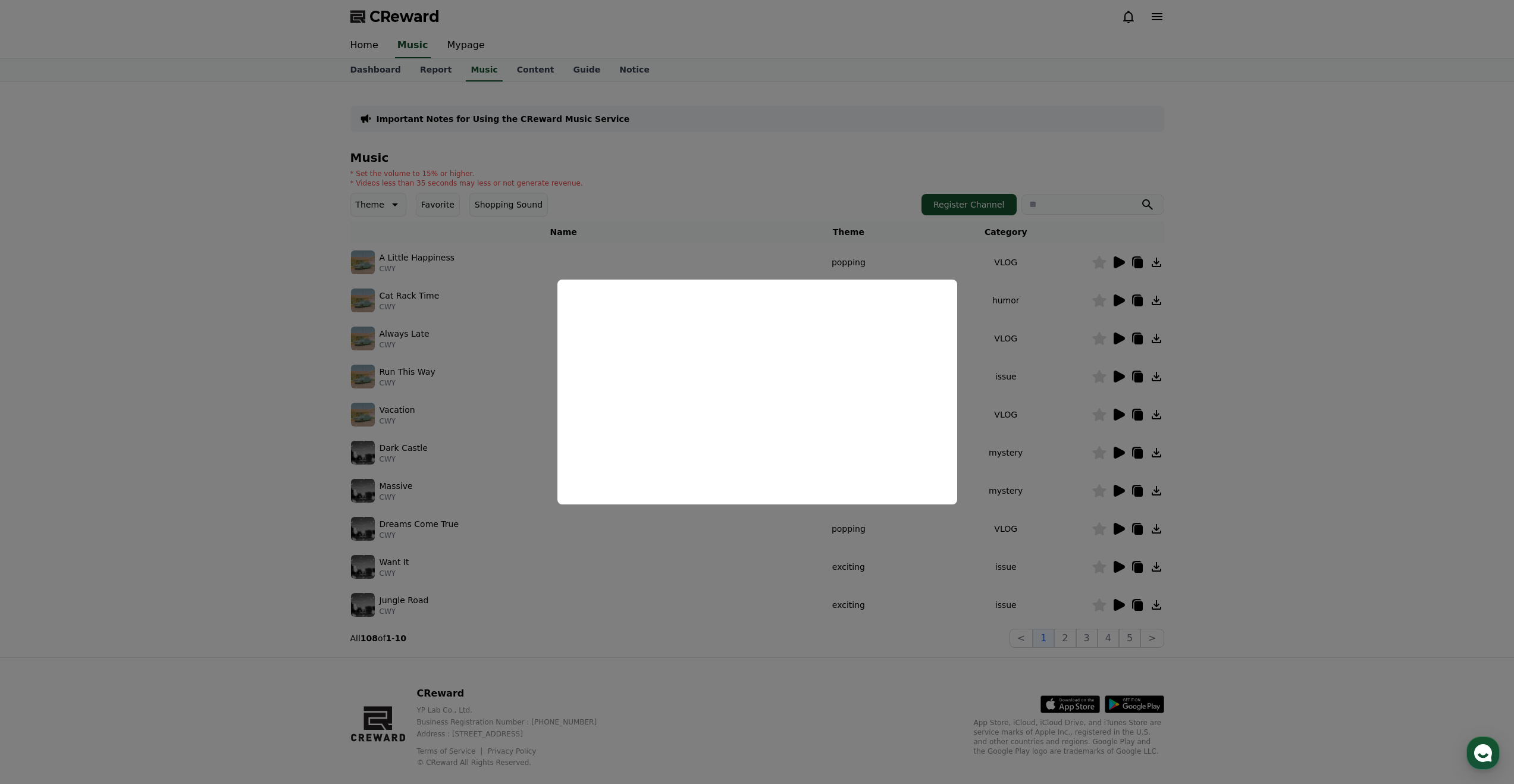
click at [1069, 639] on button "close modal" at bounding box center [757, 392] width 1514 height 784
click at [1069, 636] on button "2" at bounding box center [1065, 638] width 22 height 19
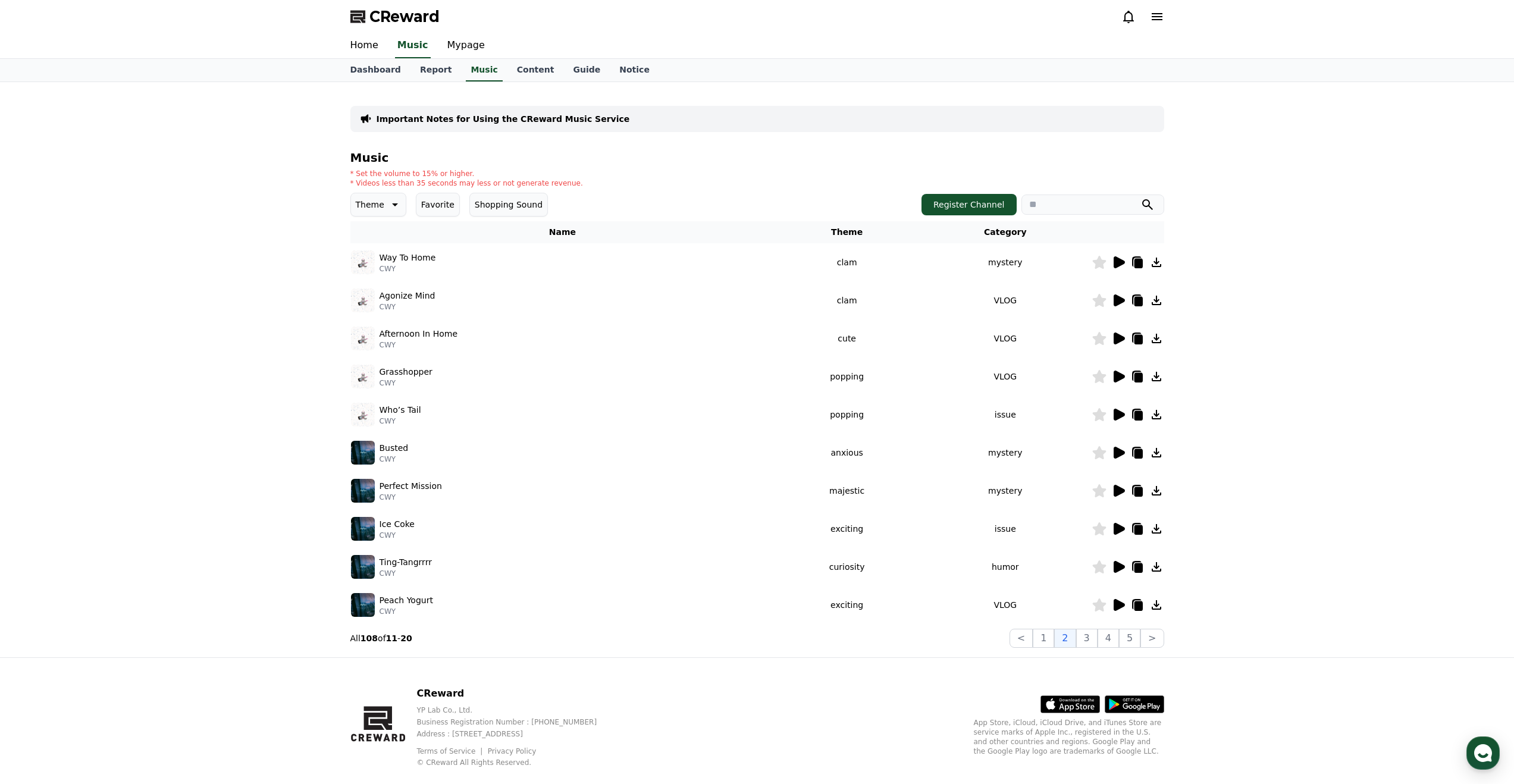
click at [1118, 336] on icon at bounding box center [1119, 338] width 12 height 12
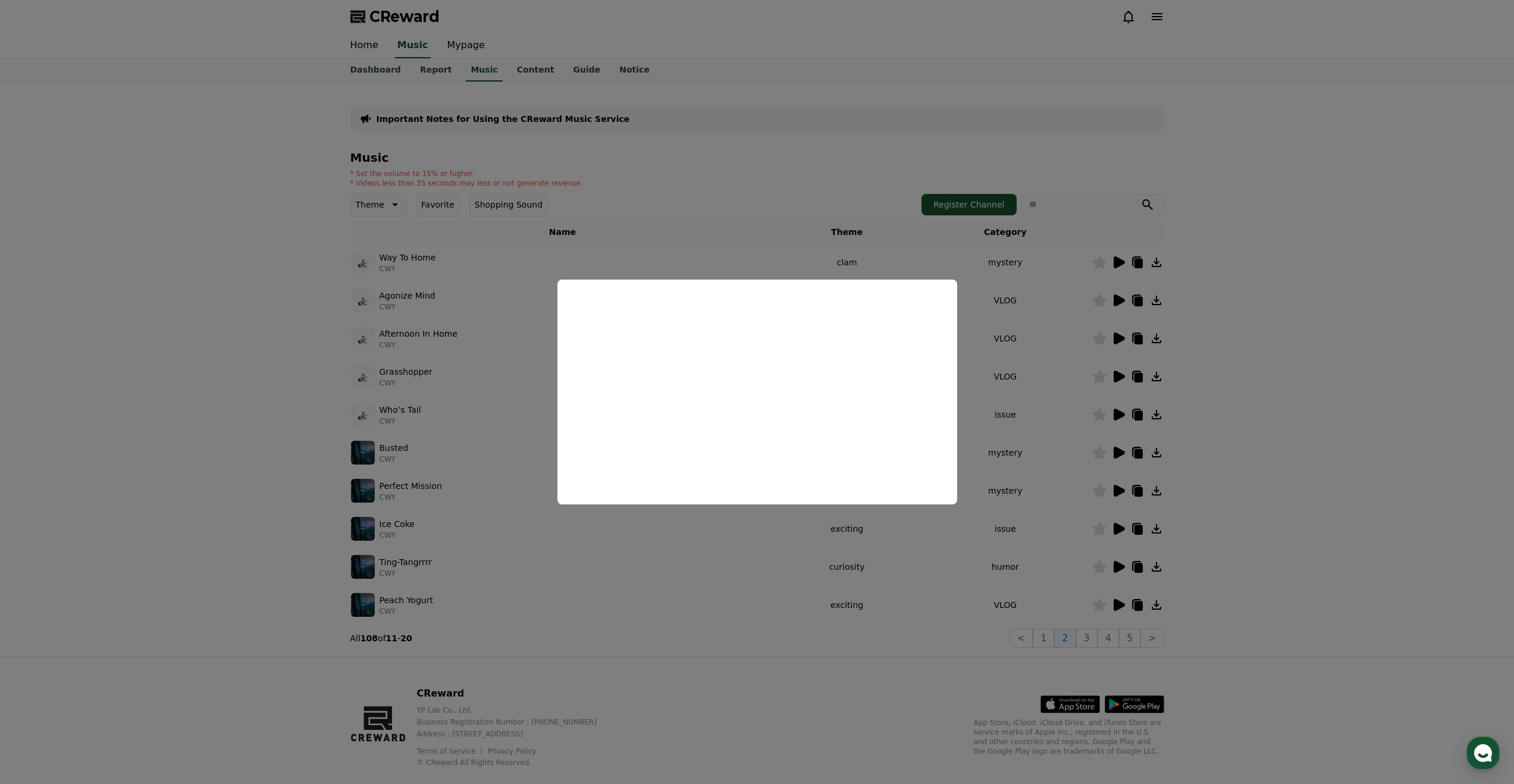
click at [1117, 260] on button "close modal" at bounding box center [757, 392] width 1514 height 784
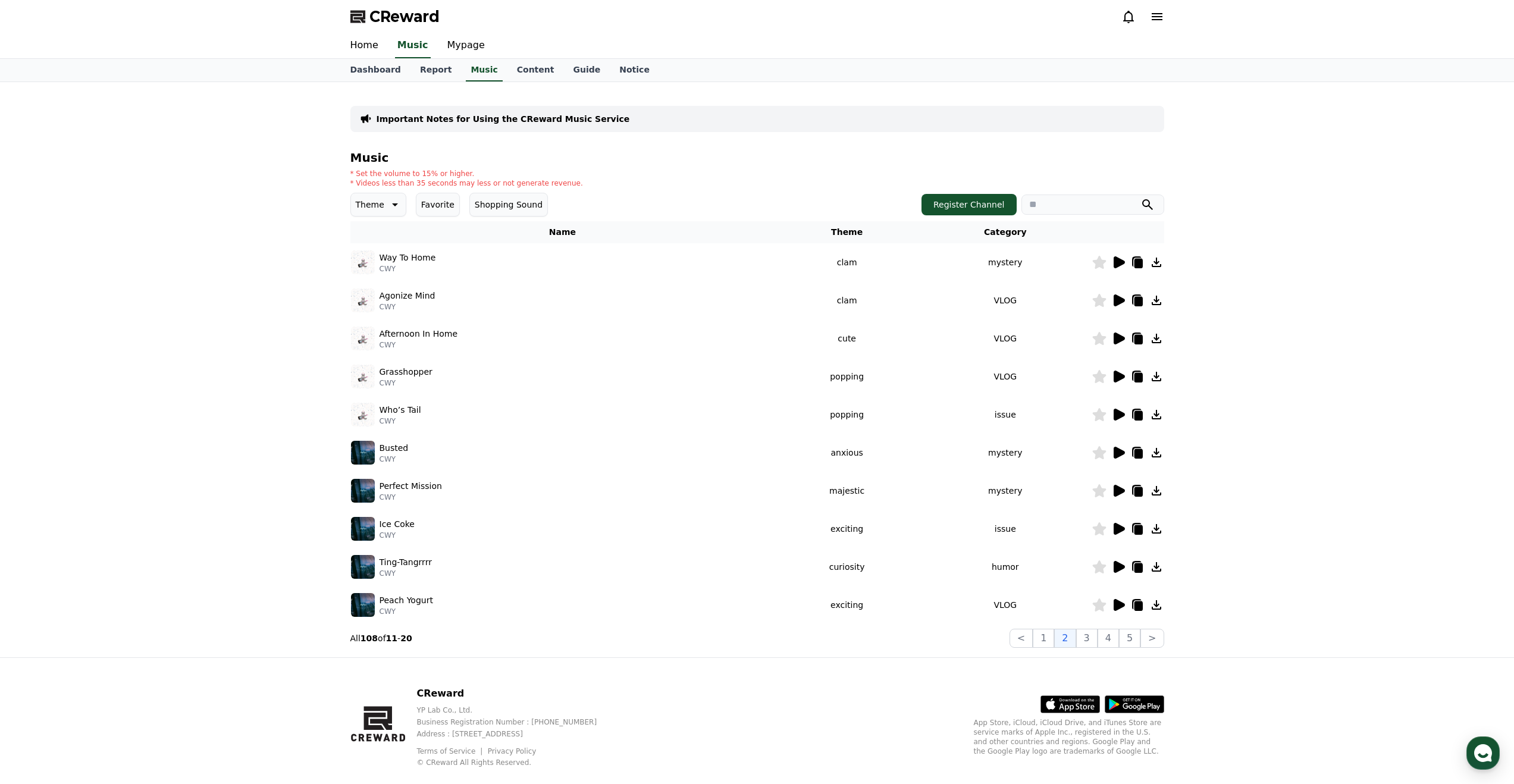
click at [1120, 263] on icon at bounding box center [1119, 262] width 12 height 12
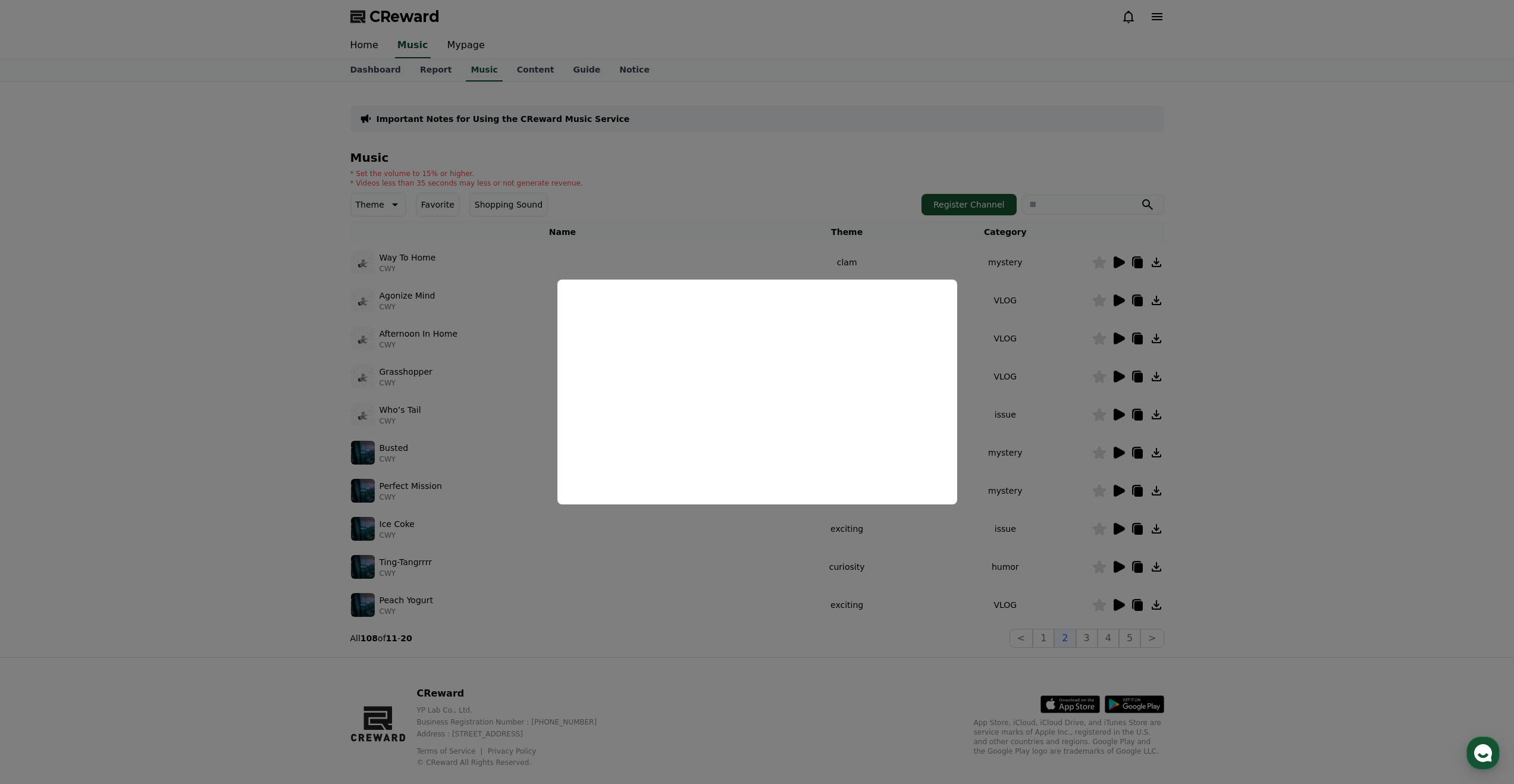
click at [1101, 439] on button "close modal" at bounding box center [757, 392] width 1514 height 784
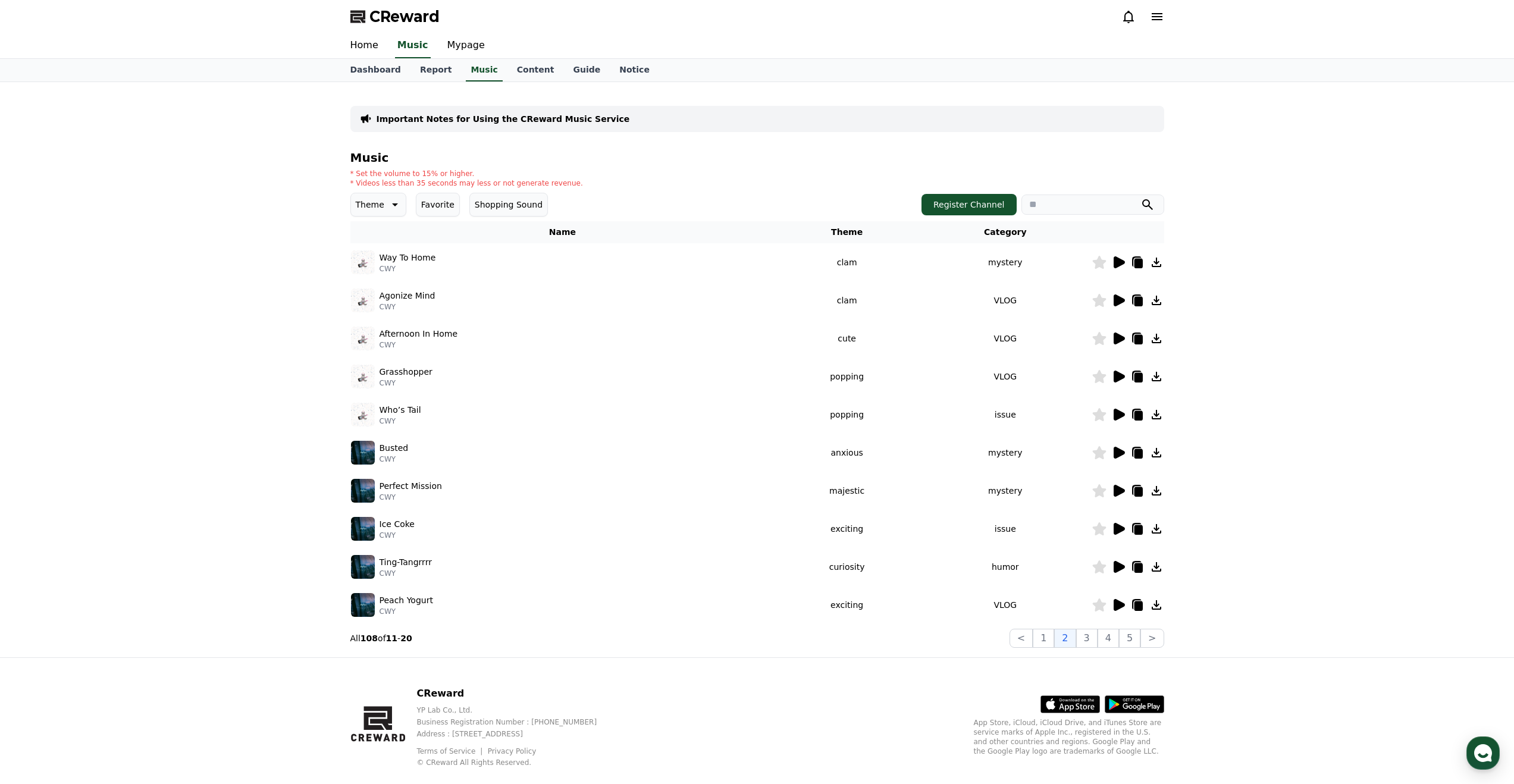
click at [1118, 297] on icon at bounding box center [1119, 300] width 12 height 12
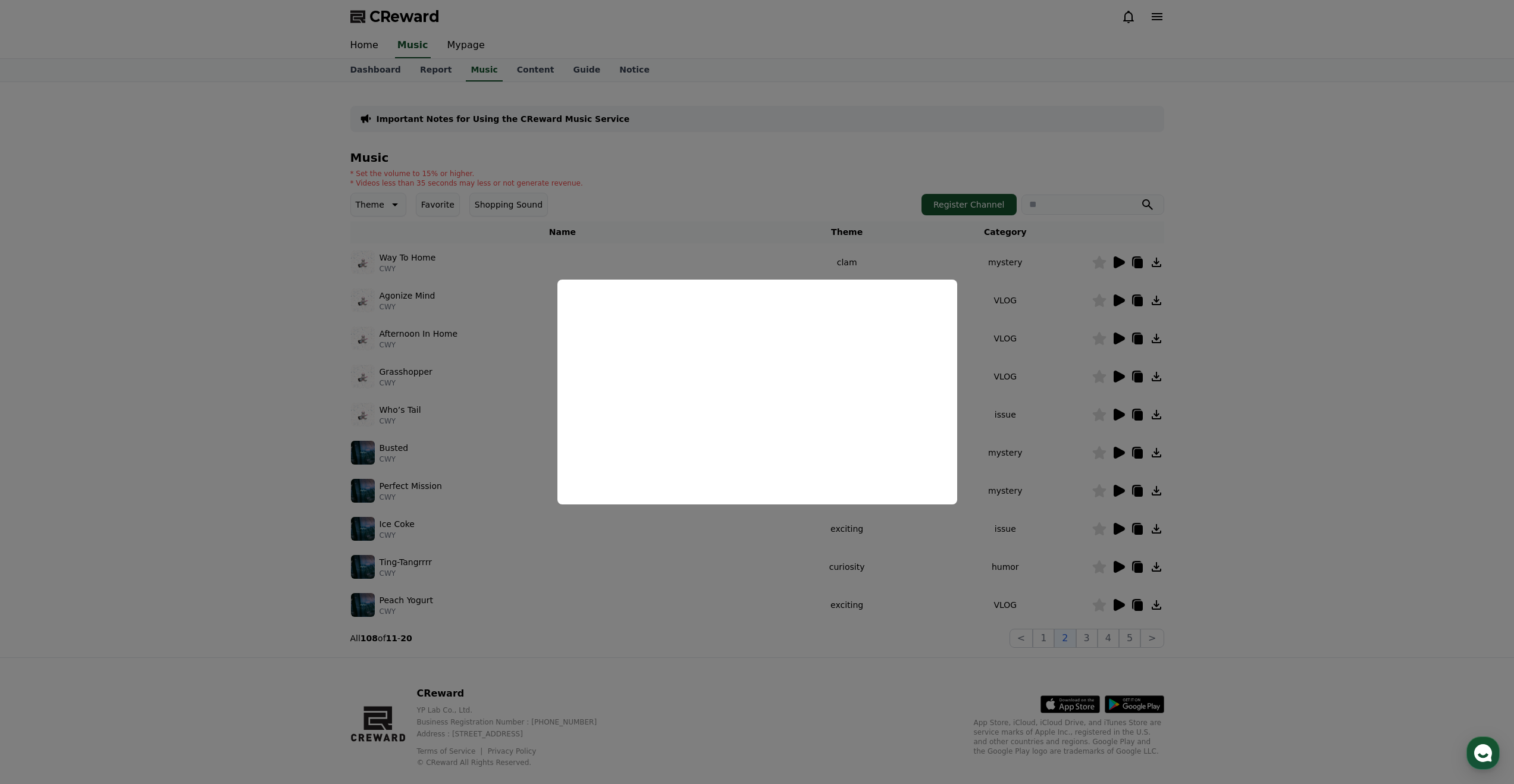
click at [956, 553] on button "close modal" at bounding box center [757, 392] width 1514 height 784
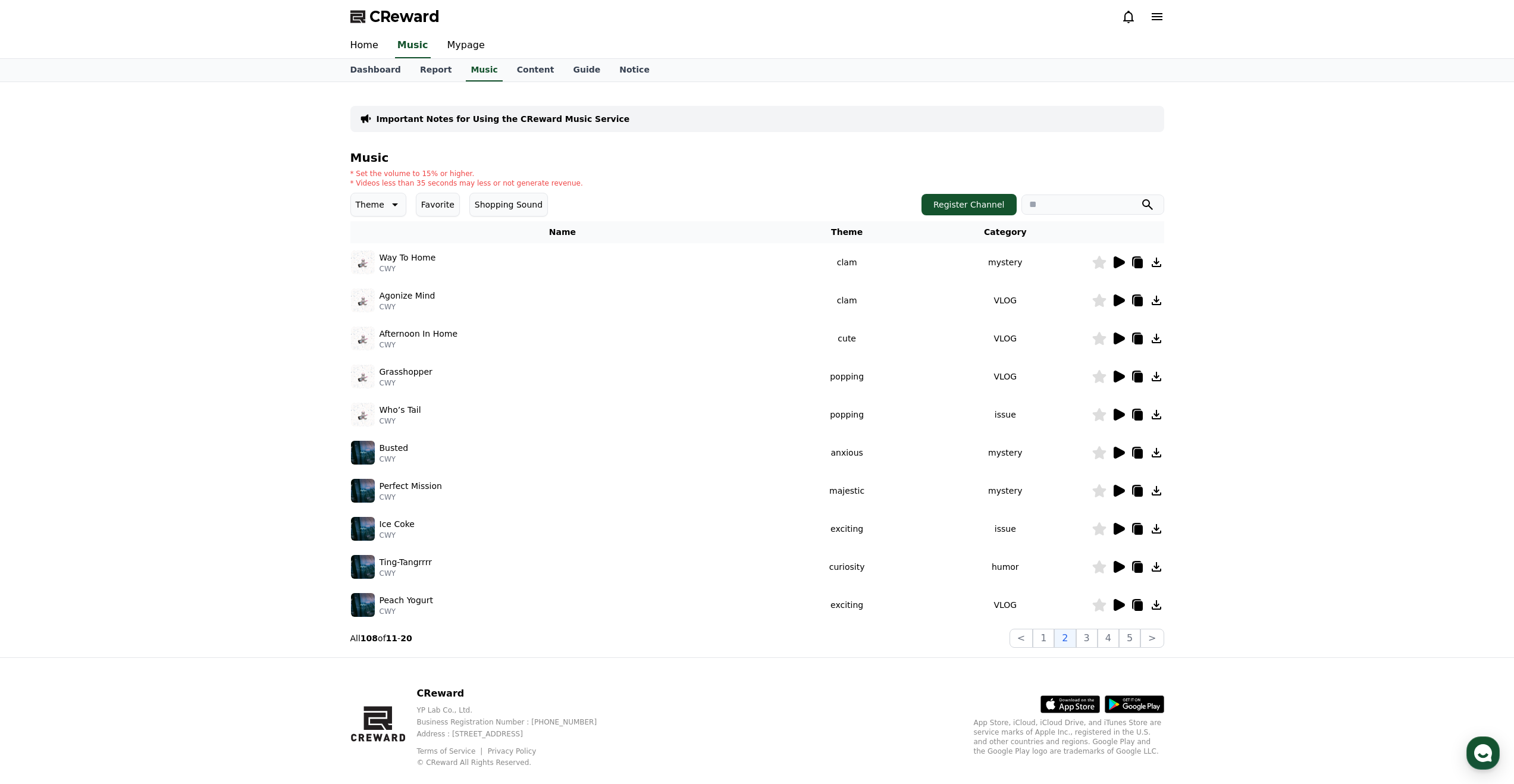
click at [1121, 373] on icon at bounding box center [1118, 376] width 14 height 14
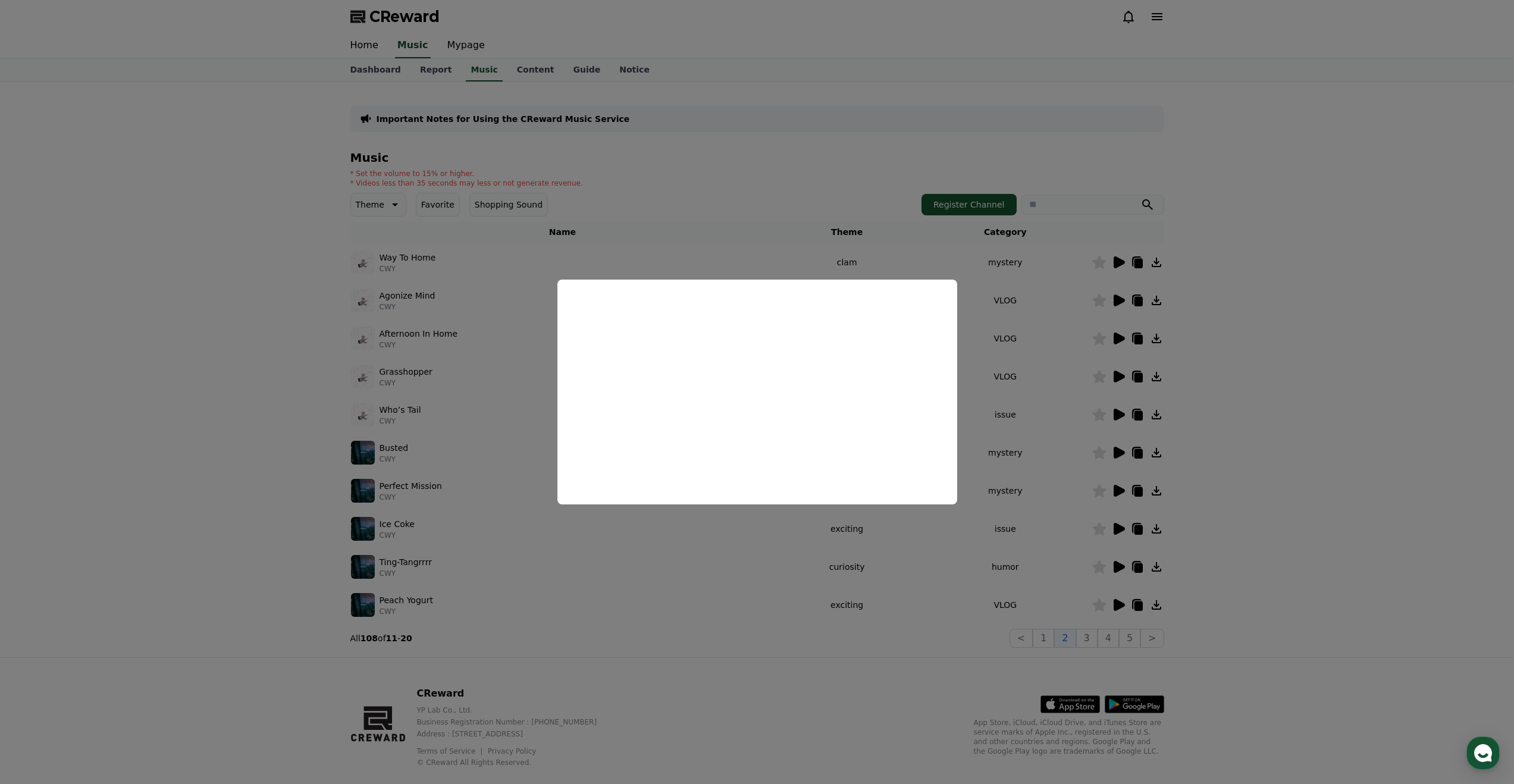
click at [934, 535] on button "close modal" at bounding box center [757, 392] width 1514 height 784
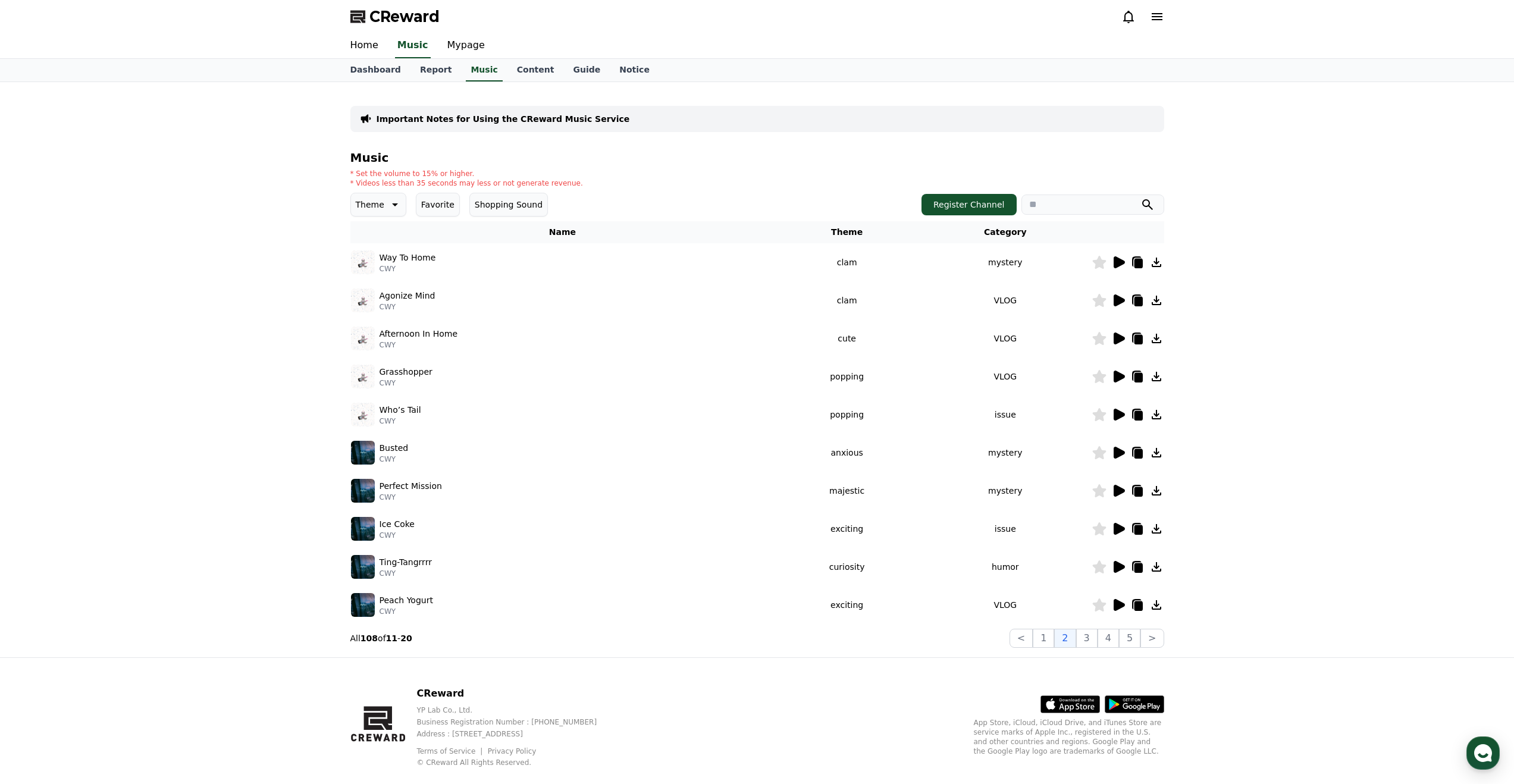
click at [1118, 609] on icon at bounding box center [1119, 605] width 12 height 12
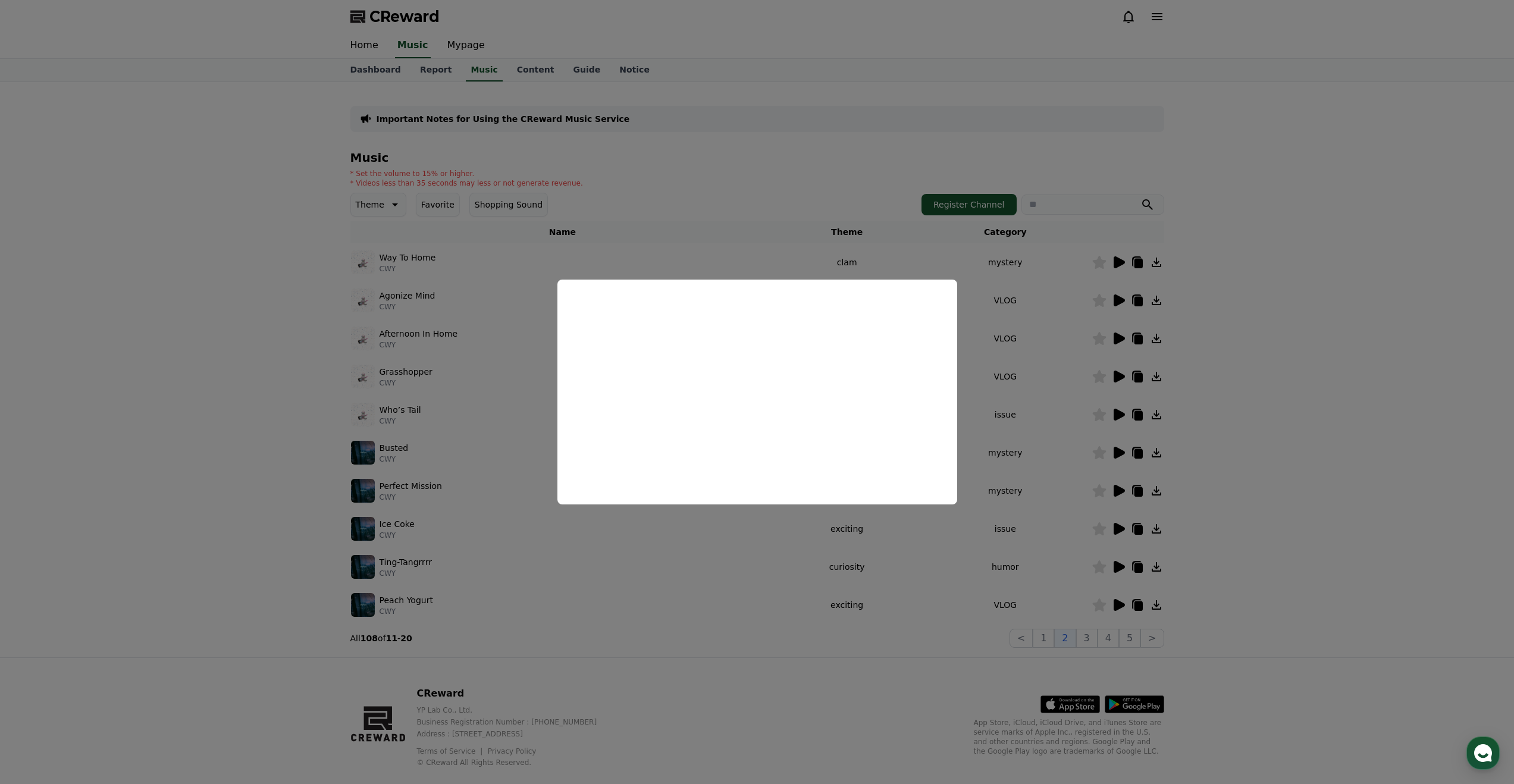
click at [1112, 576] on button "close modal" at bounding box center [757, 392] width 1514 height 784
click at [1116, 568] on icon at bounding box center [1119, 566] width 12 height 12
drag, startPoint x: 1072, startPoint y: 569, endPoint x: 1098, endPoint y: 550, distance: 32.2
click at [1072, 569] on button "close modal" at bounding box center [757, 392] width 1514 height 784
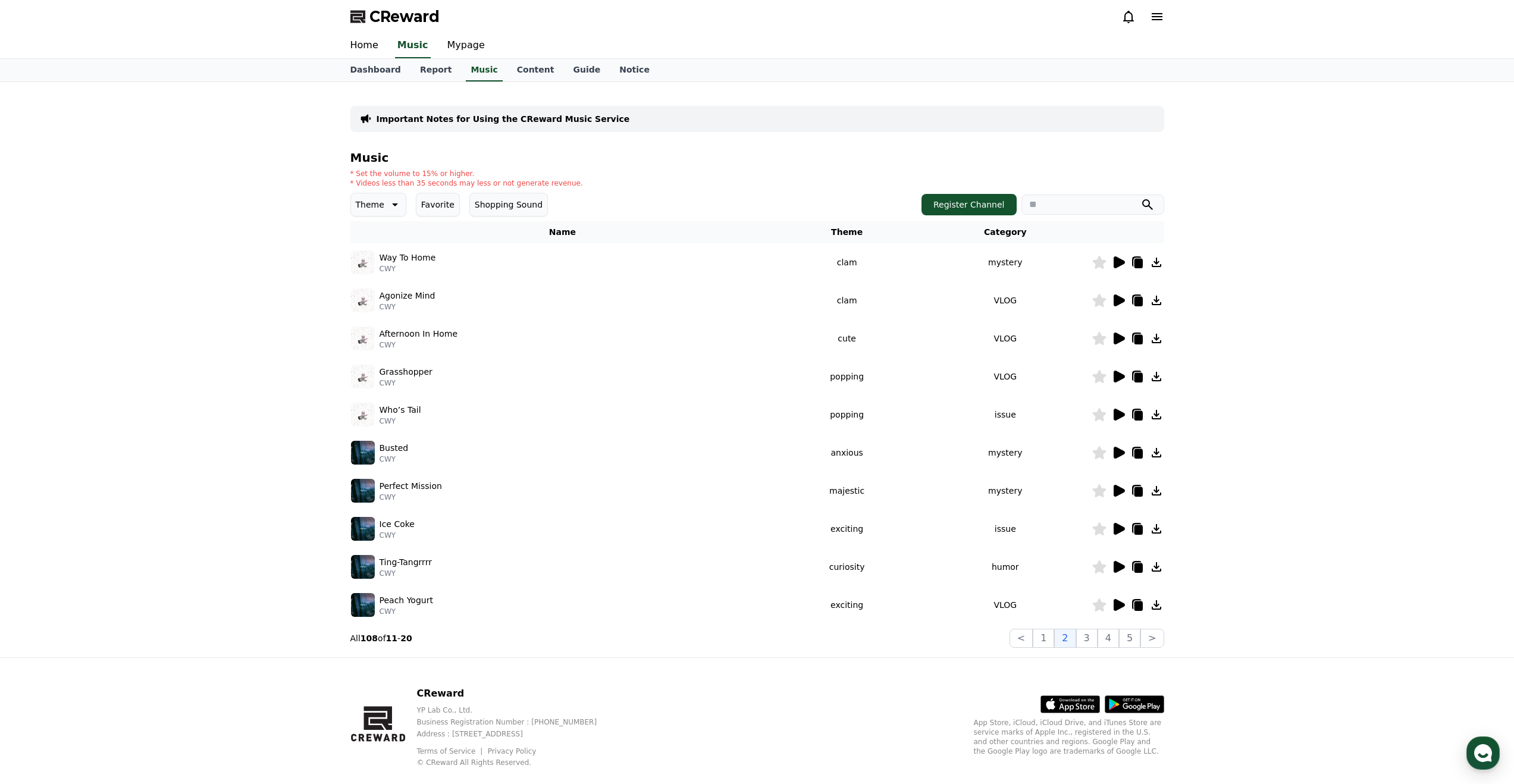
click at [1118, 530] on icon at bounding box center [1119, 528] width 12 height 12
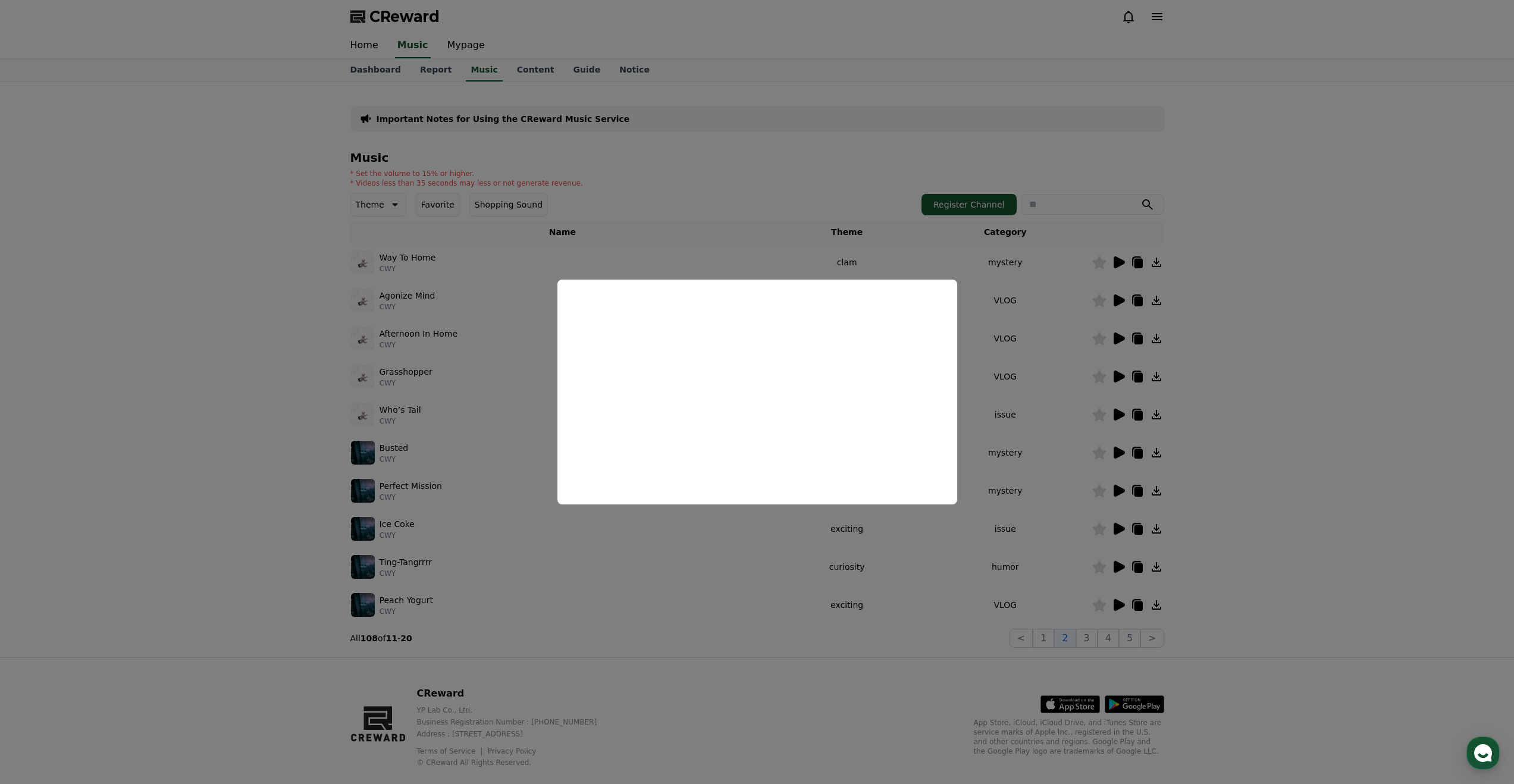
click at [1076, 644] on button "close modal" at bounding box center [757, 392] width 1514 height 784
click at [1087, 639] on button "3" at bounding box center [1087, 638] width 22 height 19
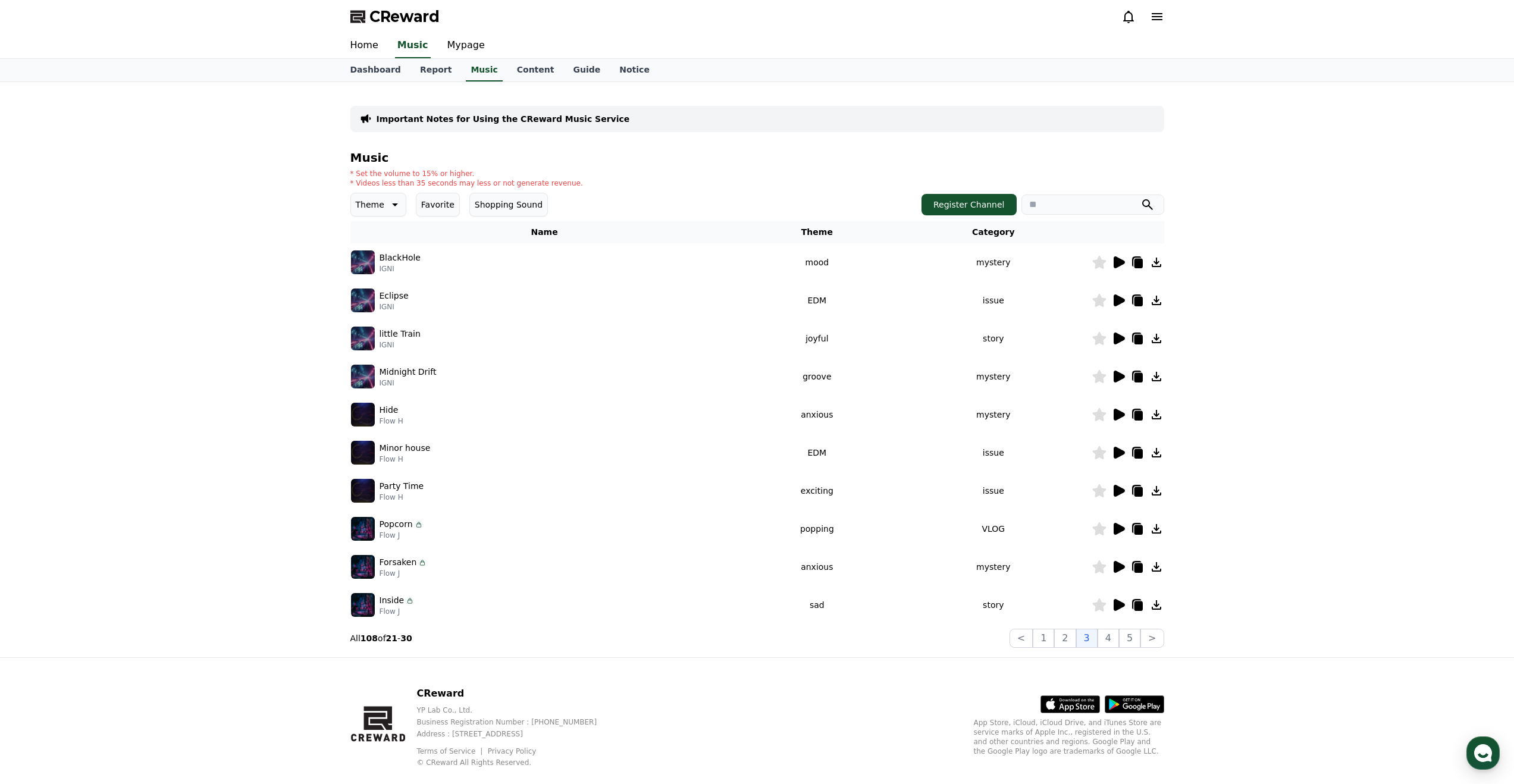
click at [1118, 493] on icon at bounding box center [1119, 491] width 12 height 12
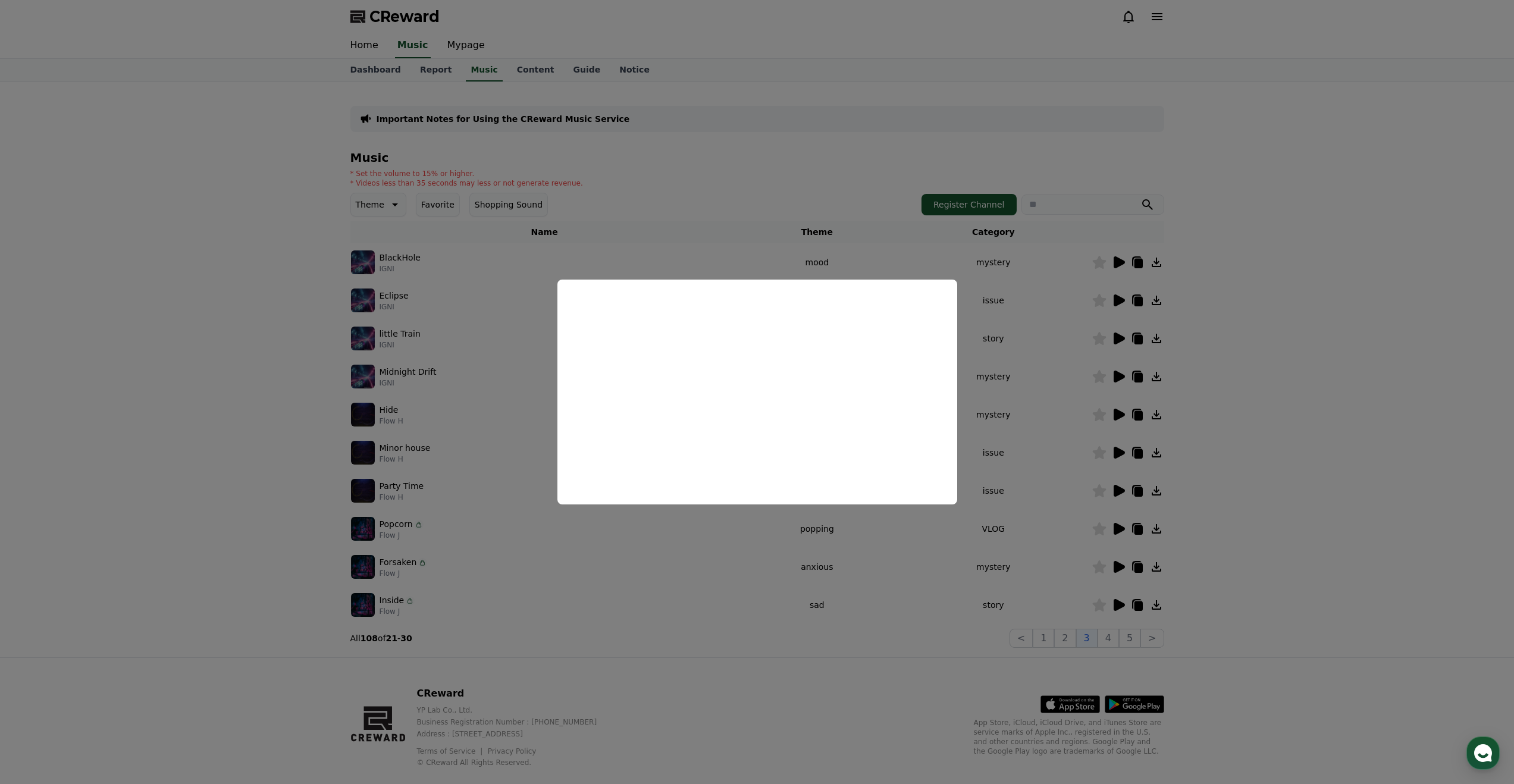
click at [1161, 497] on button "close modal" at bounding box center [757, 392] width 1514 height 784
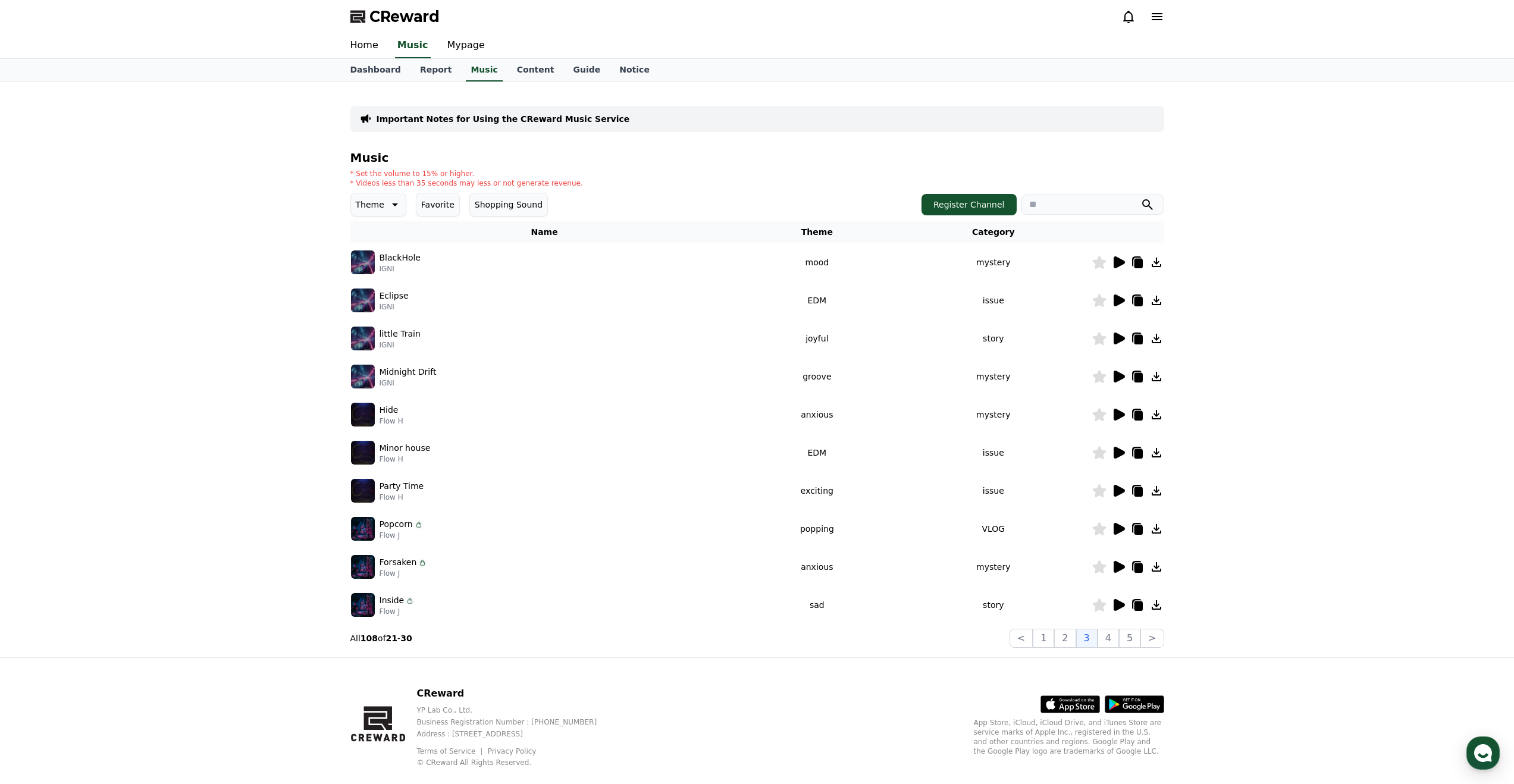
click at [1159, 493] on icon at bounding box center [1156, 490] width 14 height 14
